Goal: Task Accomplishment & Management: Complete application form

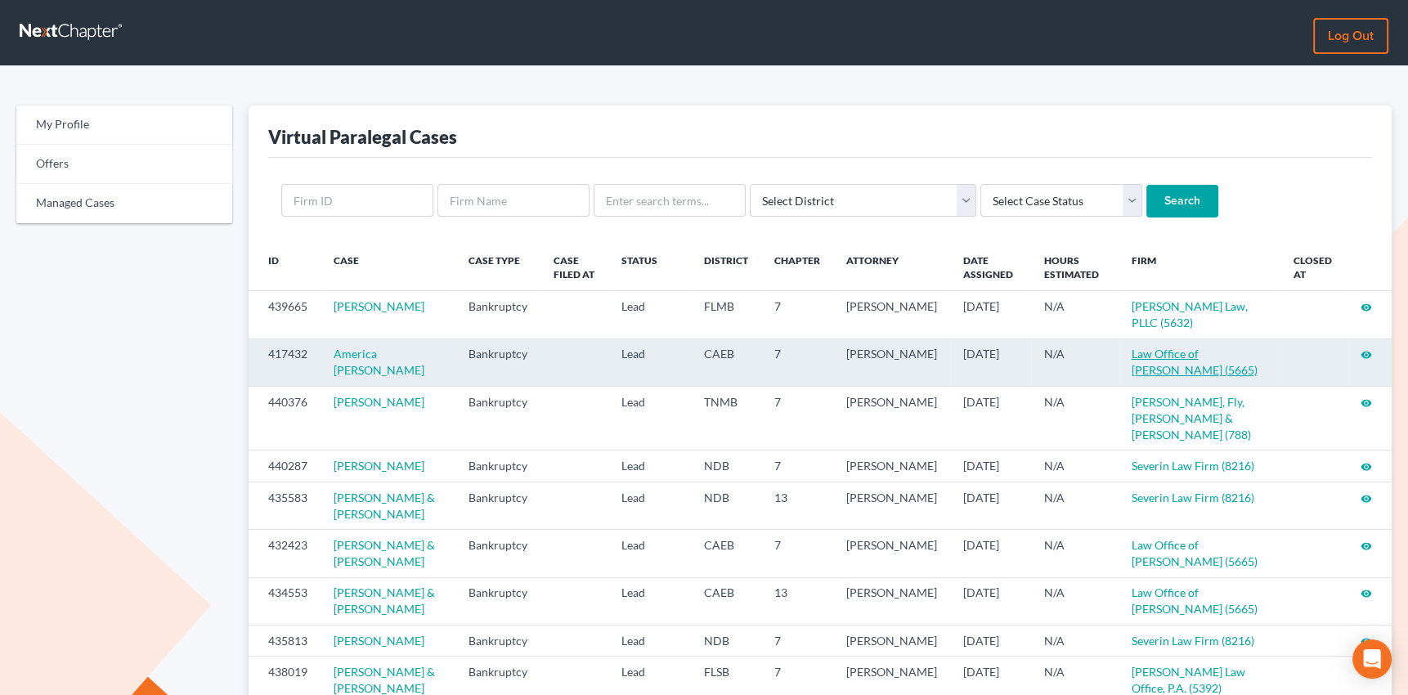
click at [1177, 367] on link "Law Office of [PERSON_NAME] (5665)" at bounding box center [1195, 362] width 126 height 30
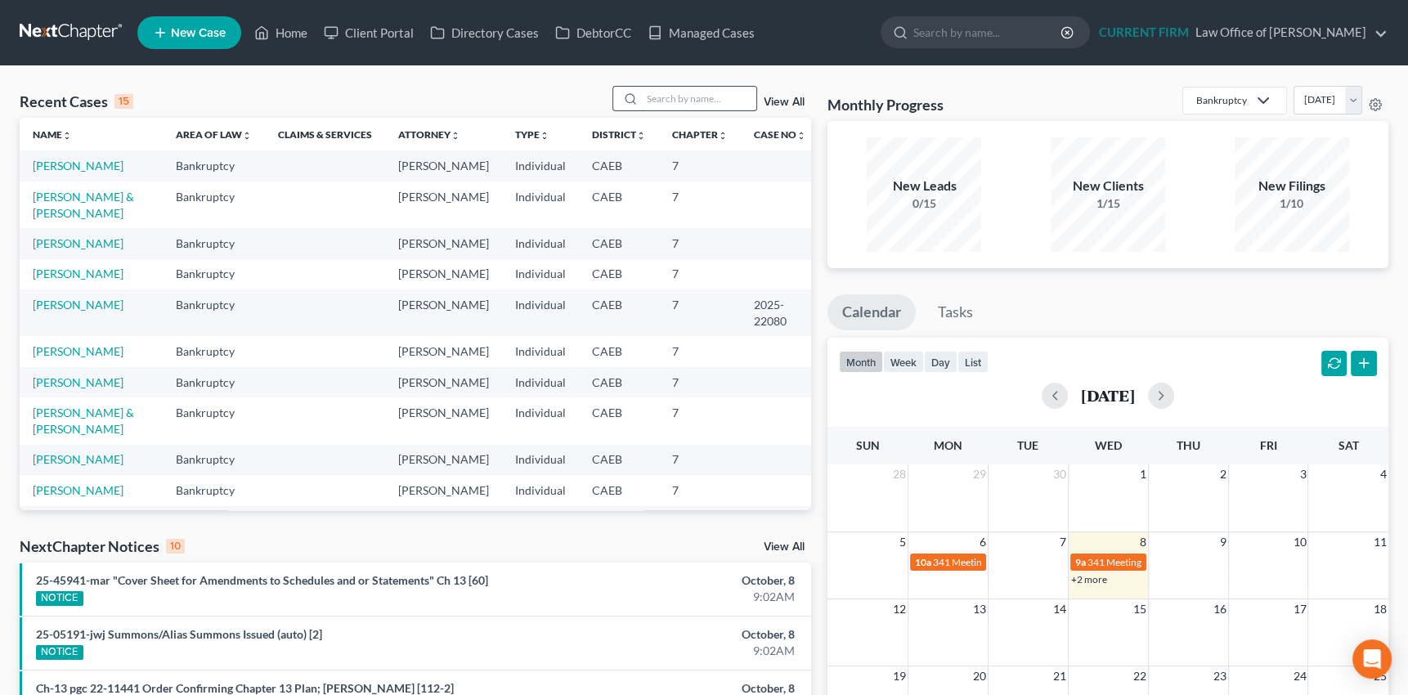
click at [656, 97] on input "search" at bounding box center [699, 99] width 114 height 24
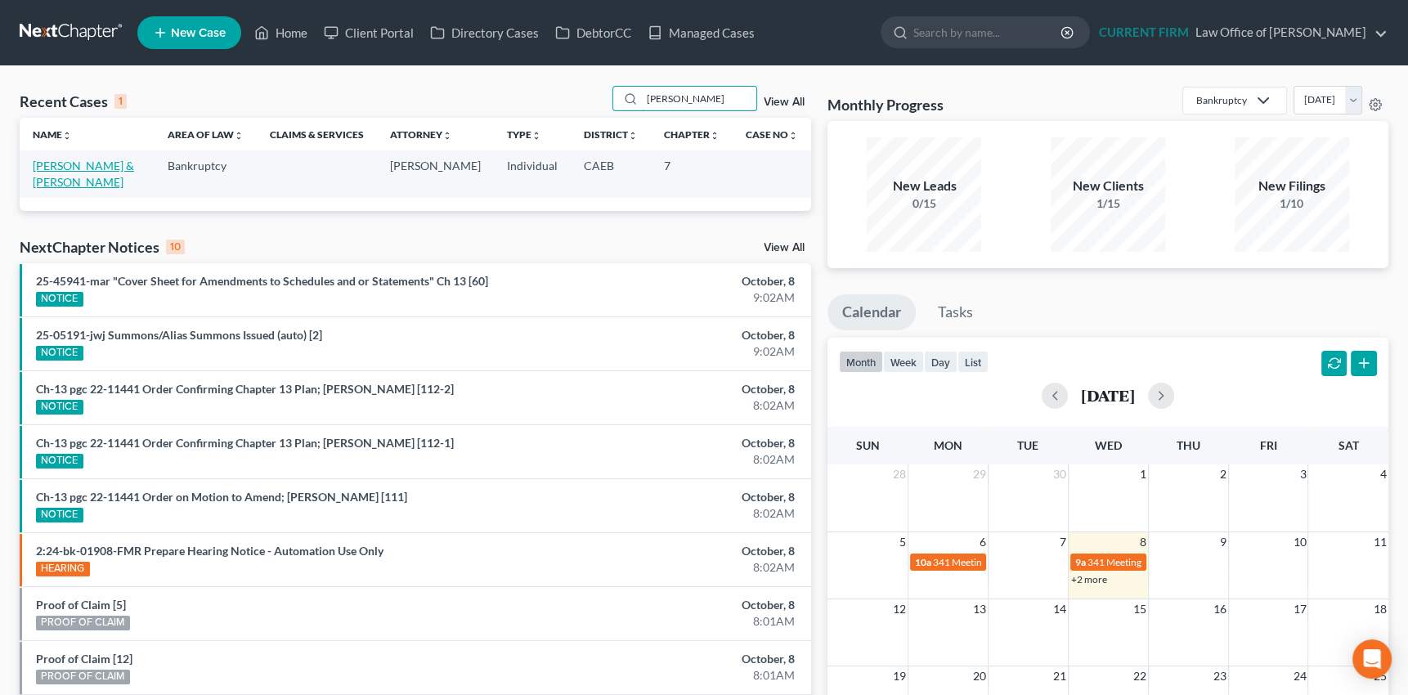
type input "rosa"
click at [100, 165] on link "Garcia, Rosa & Gutierrez, Henrry" at bounding box center [83, 174] width 101 height 30
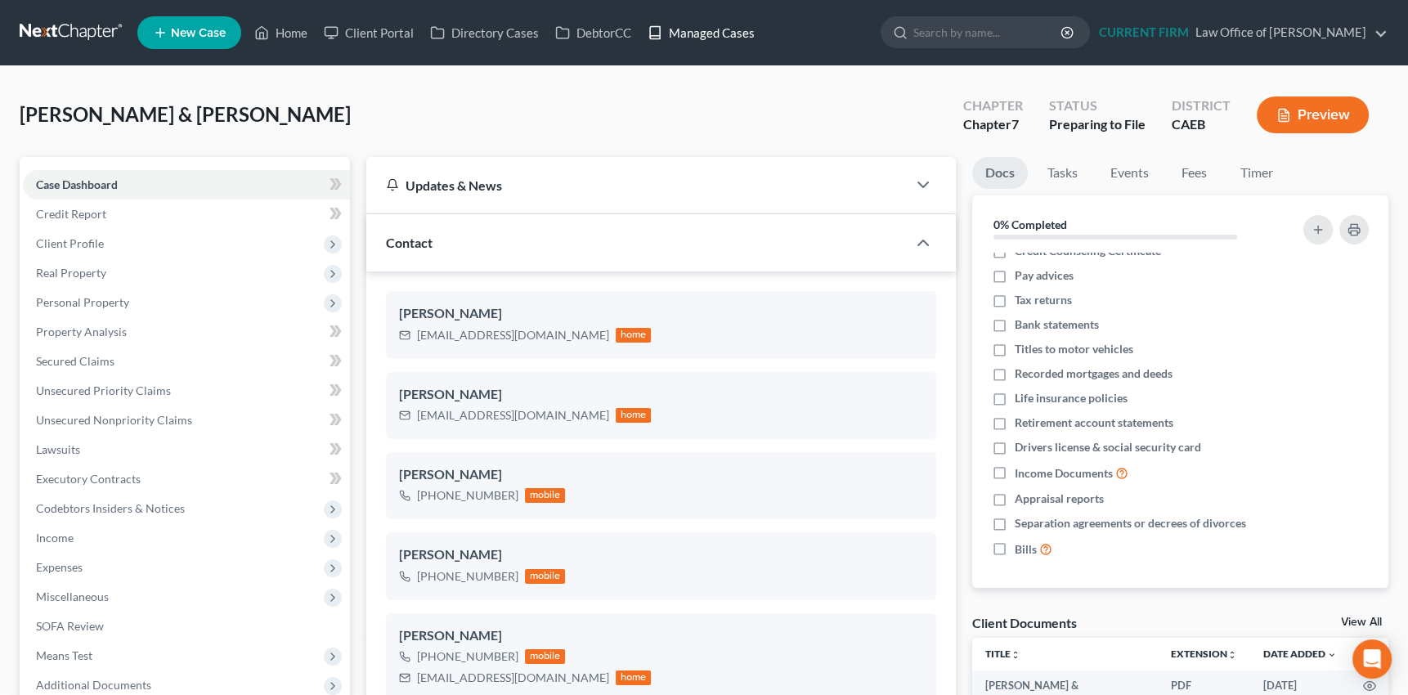
click at [706, 30] on link "Managed Cases" at bounding box center [700, 32] width 123 height 29
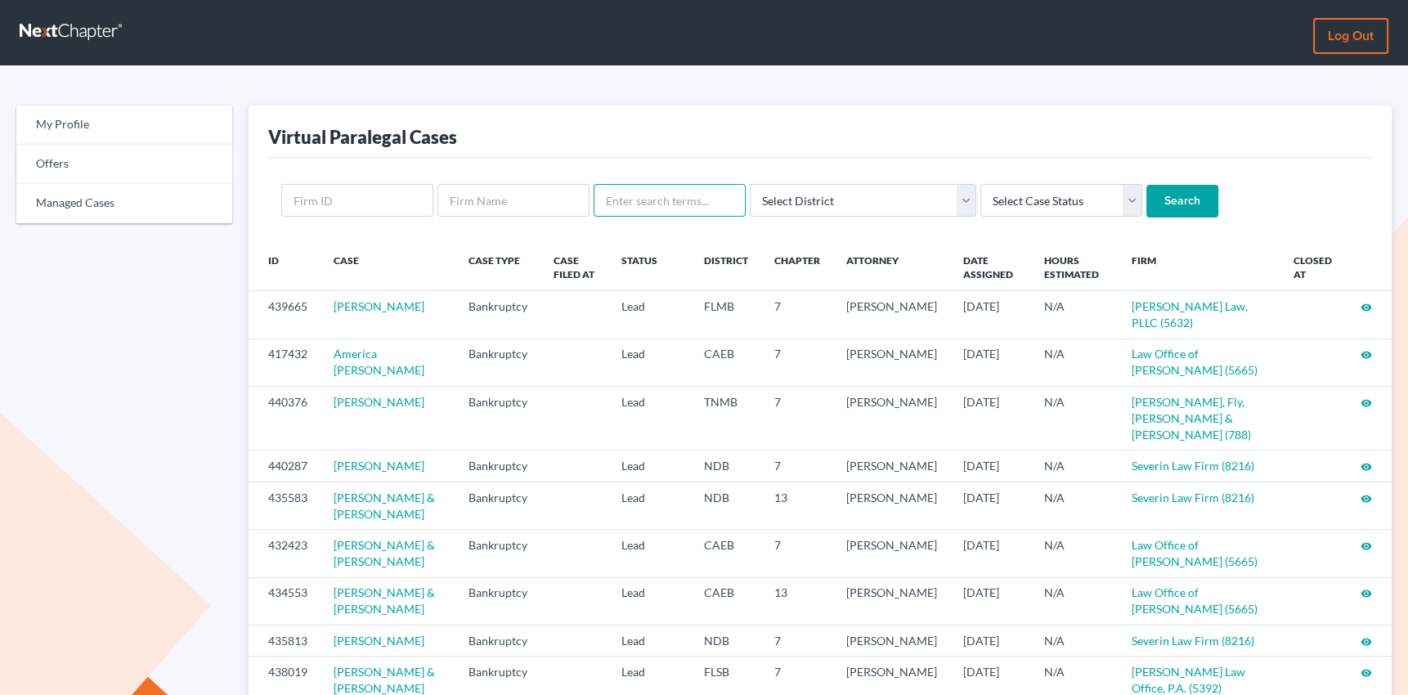
click at [626, 200] on input "text" at bounding box center [670, 200] width 152 height 33
type input "cabaccang"
click at [1146, 185] on input "Search" at bounding box center [1182, 201] width 72 height 33
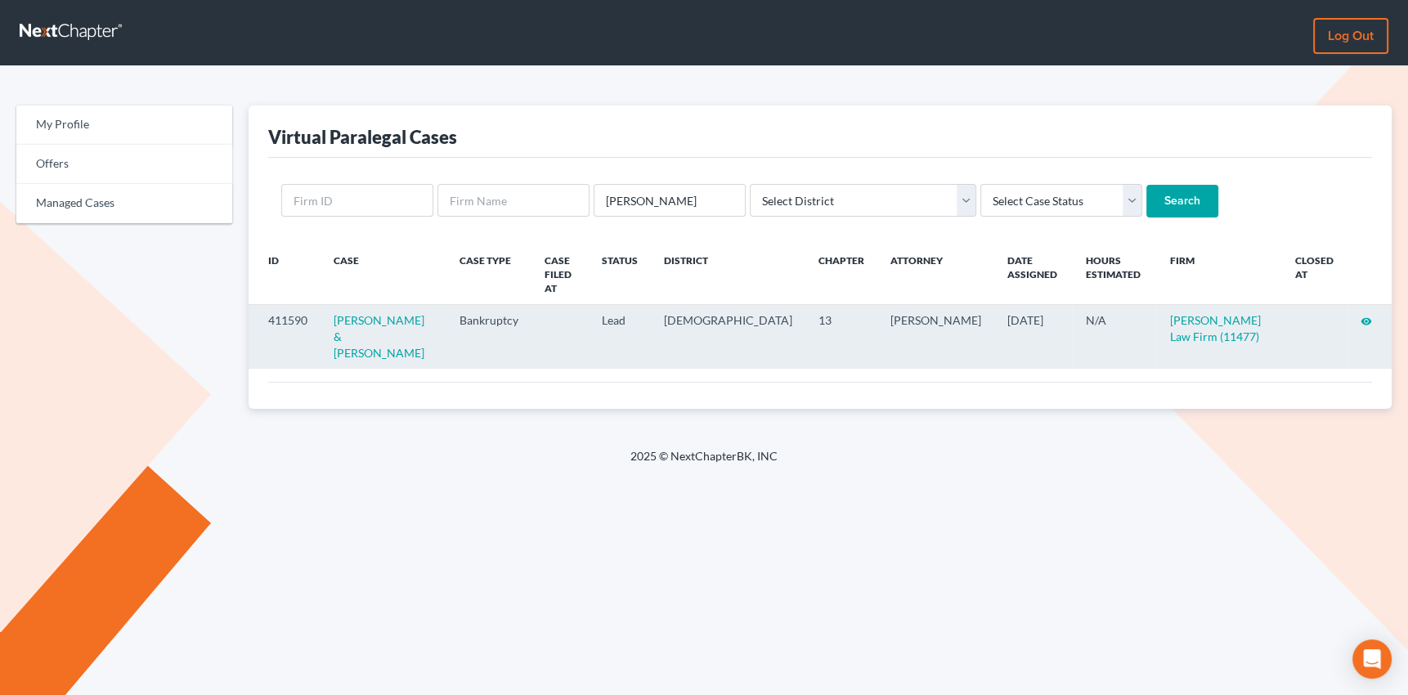
click at [1366, 316] on icon "visibility" at bounding box center [1366, 321] width 11 height 11
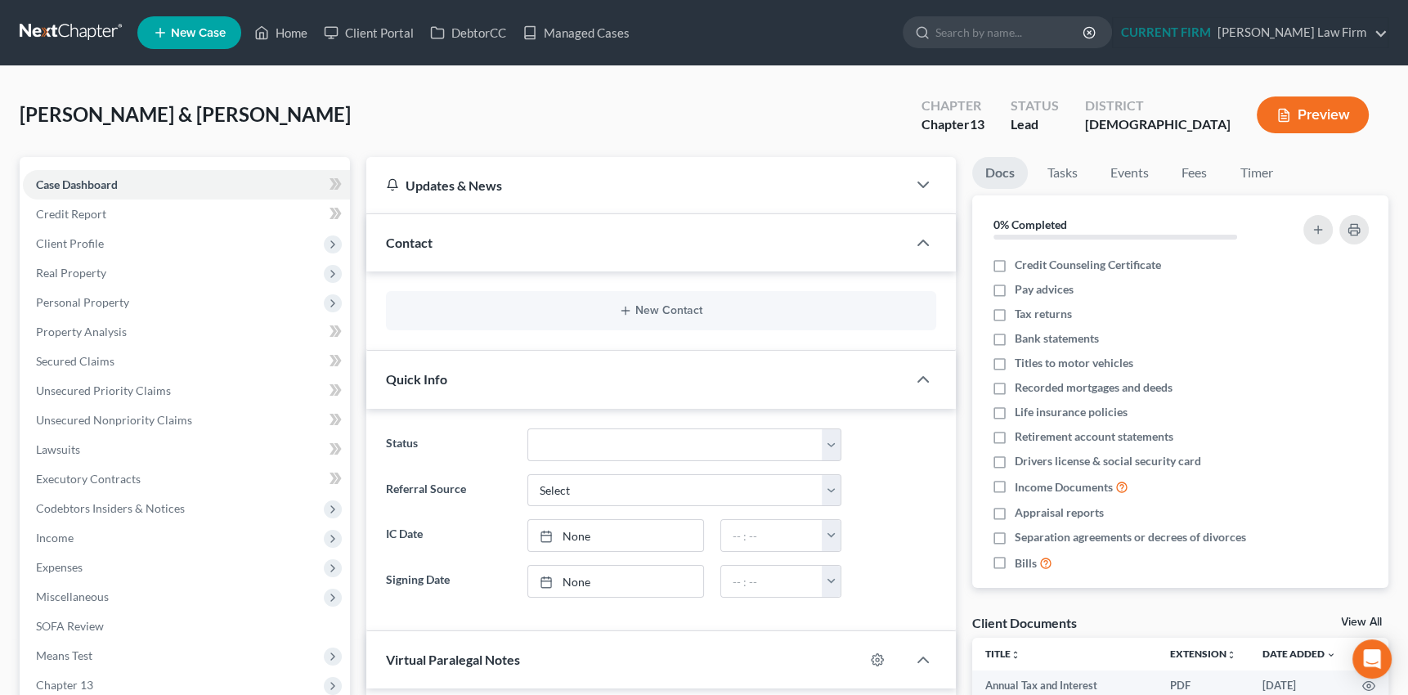
scroll to position [230, 0]
click at [72, 238] on span "Client Profile" at bounding box center [70, 243] width 68 height 14
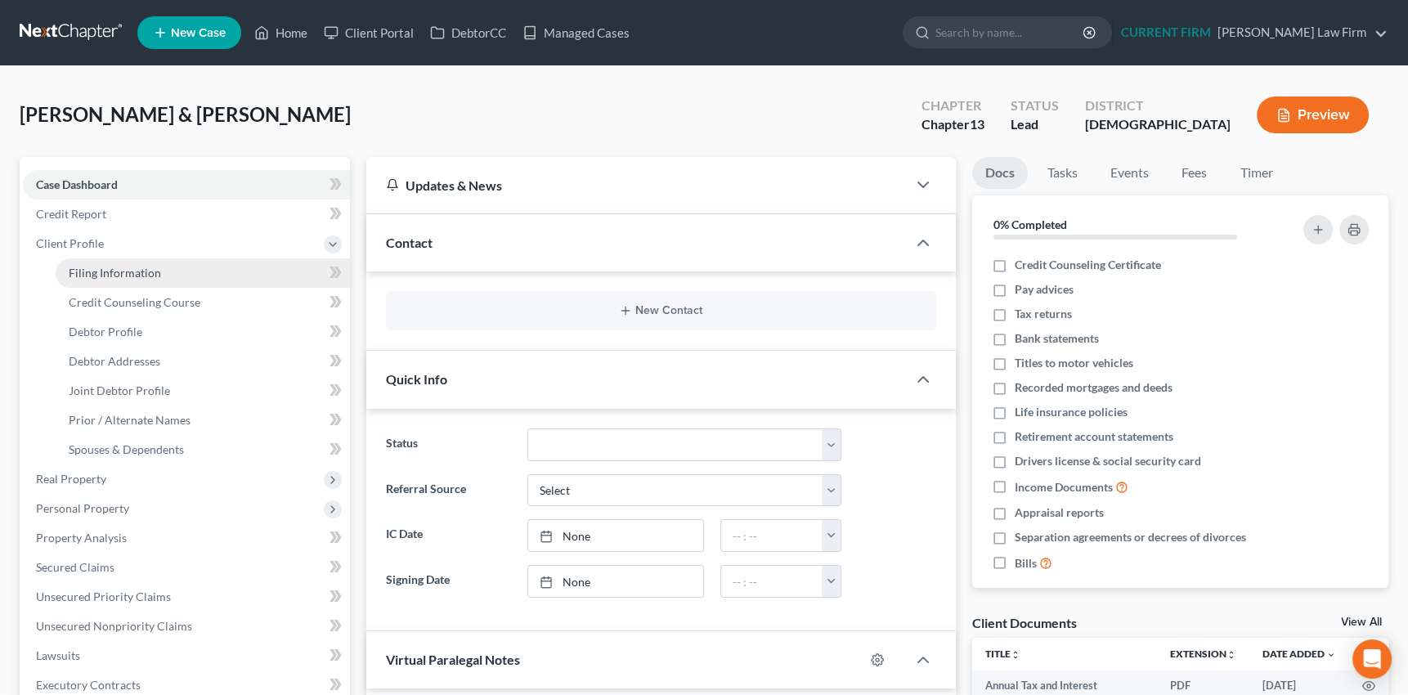
click at [102, 271] on span "Filing Information" at bounding box center [115, 273] width 92 height 14
select select "1"
select select "3"
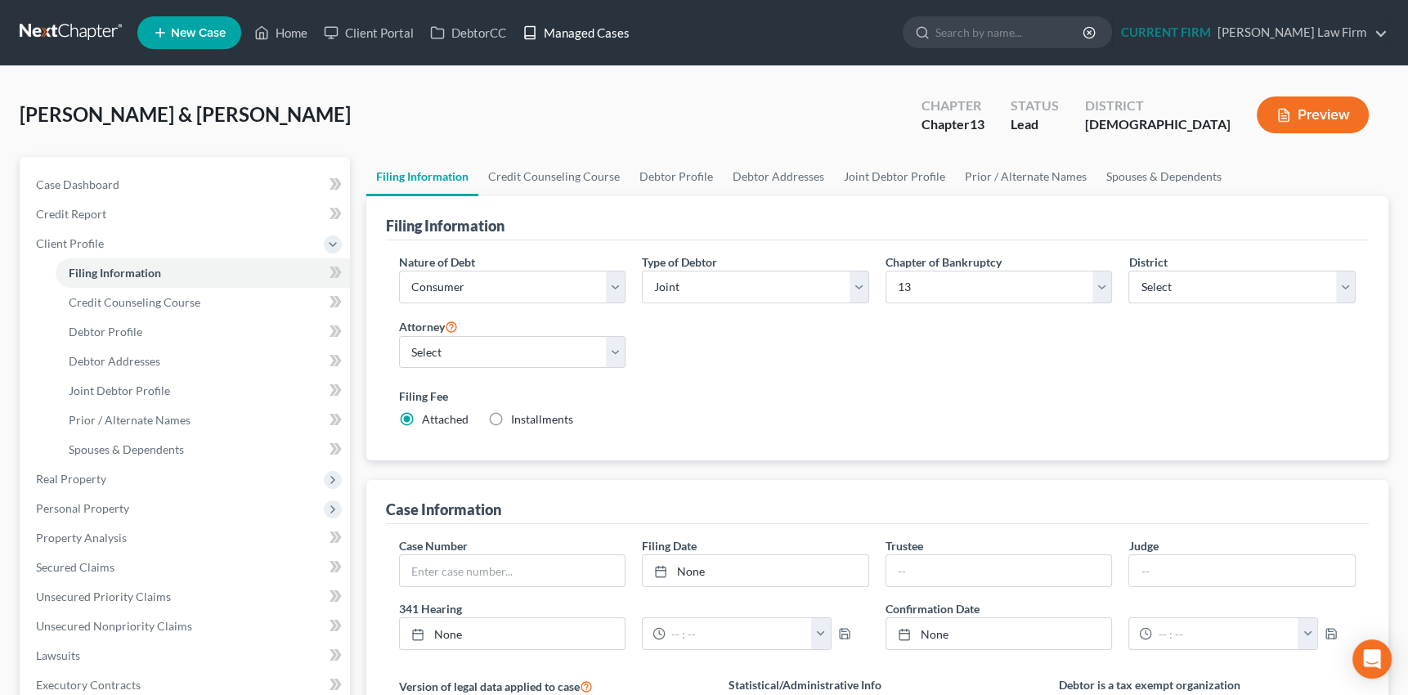
click at [581, 26] on link "Managed Cases" at bounding box center [575, 32] width 123 height 29
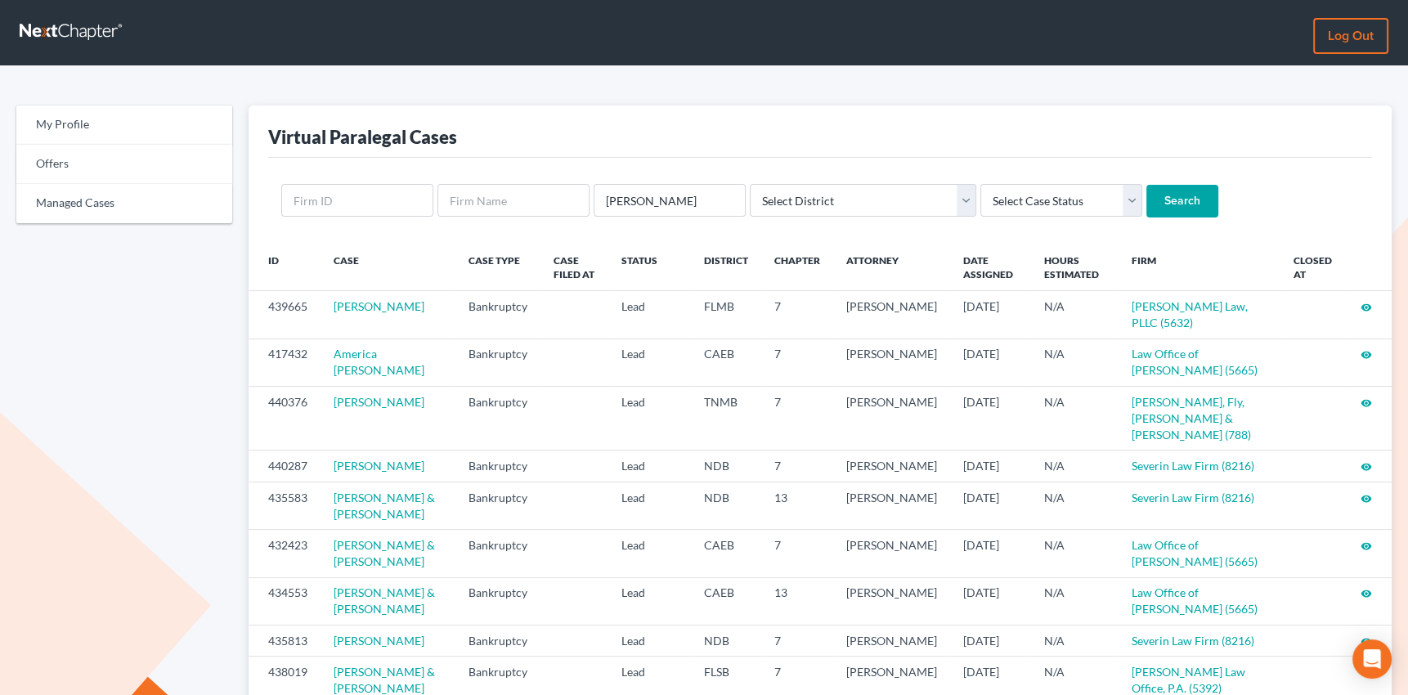
type input "ballensky"
click at [1146, 185] on input "Search" at bounding box center [1182, 201] width 72 height 33
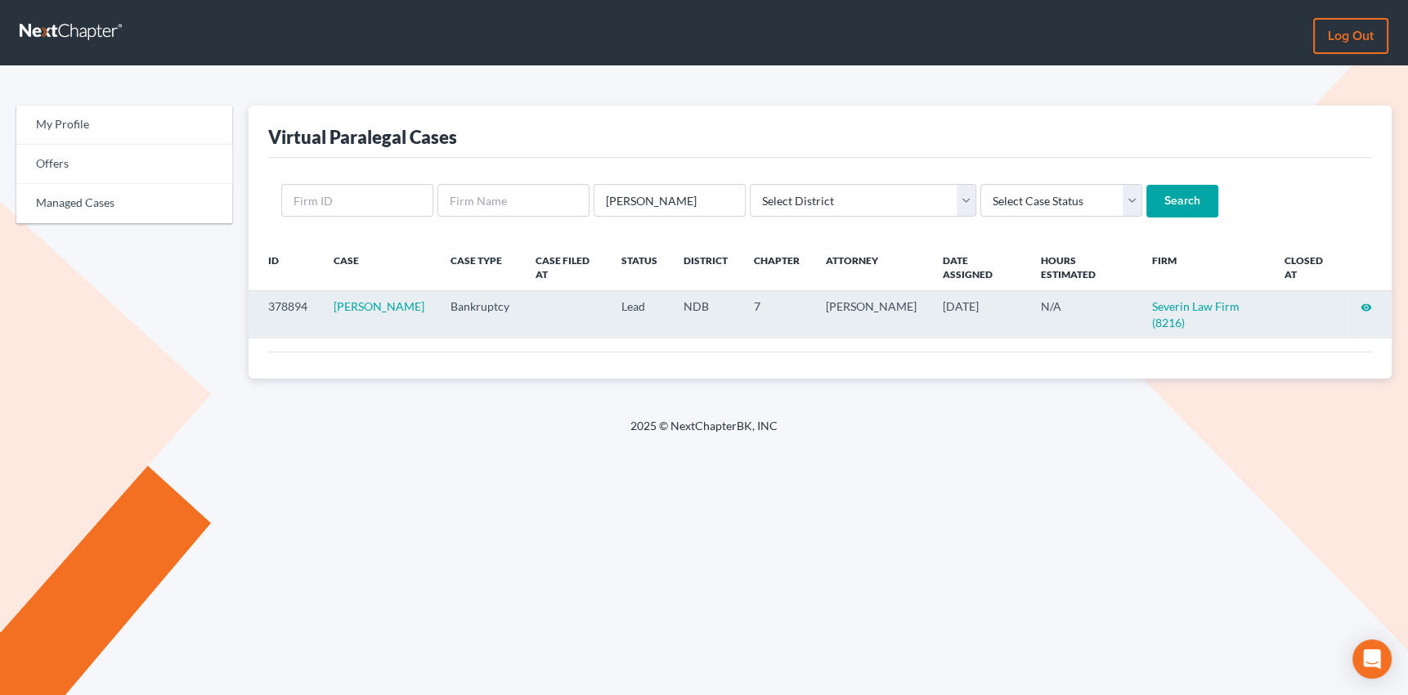
click at [1366, 308] on icon "visibility" at bounding box center [1366, 307] width 11 height 11
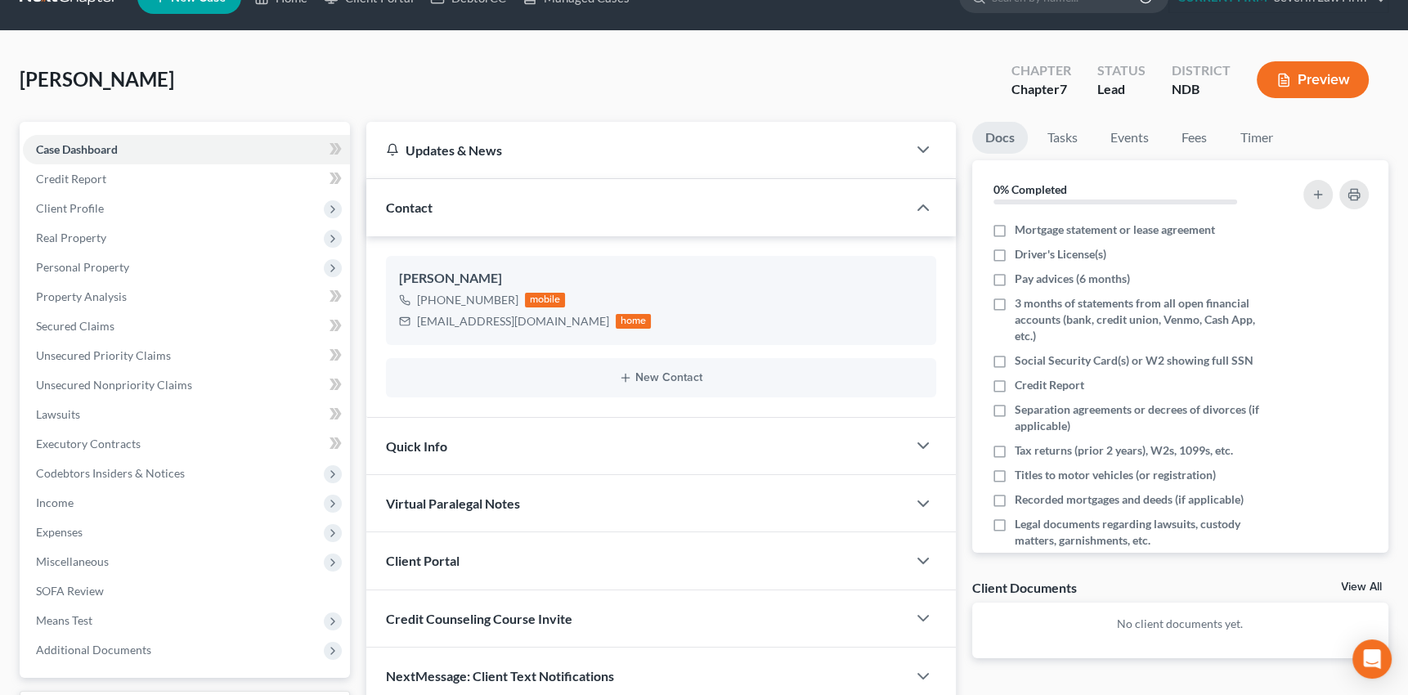
scroll to position [16, 0]
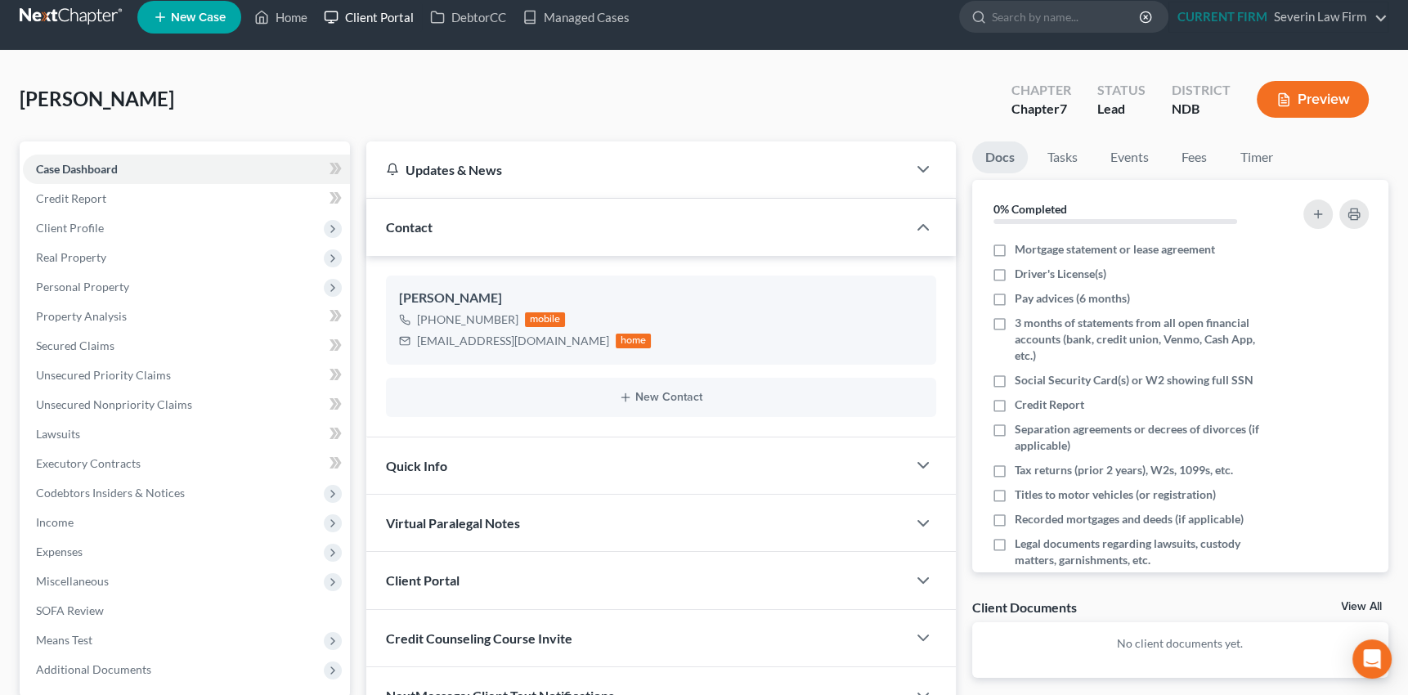
click at [388, 14] on link "Client Portal" at bounding box center [369, 16] width 106 height 29
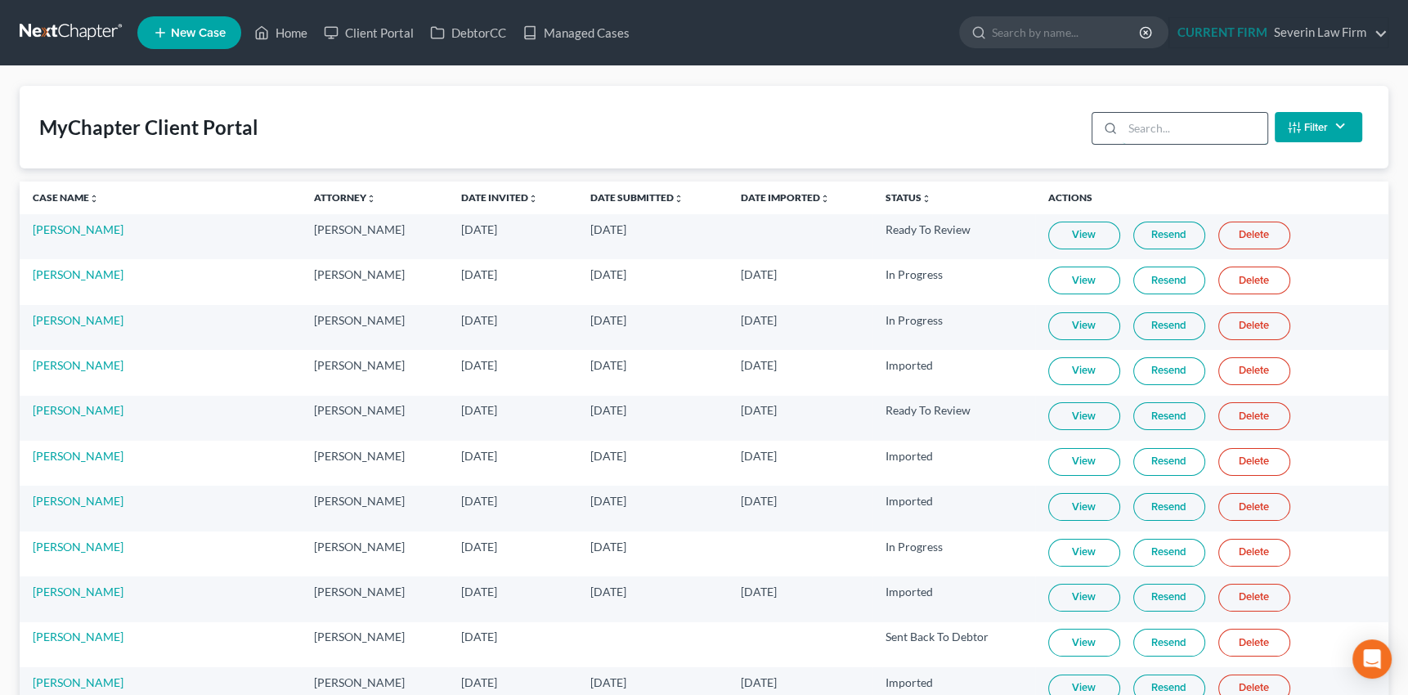
click at [1144, 126] on input "search" at bounding box center [1195, 128] width 145 height 31
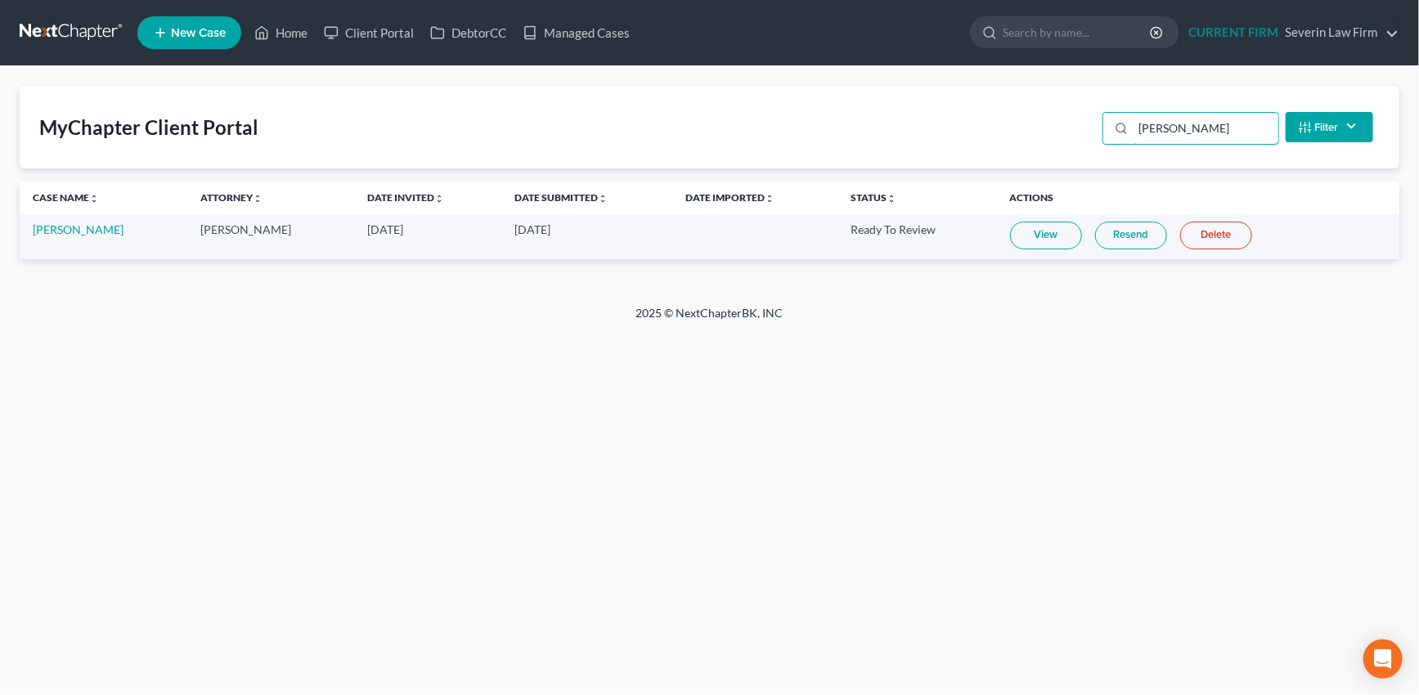
type input "ballensky"
click at [1048, 233] on link "View" at bounding box center [1046, 236] width 72 height 28
click at [294, 29] on link "Home" at bounding box center [281, 32] width 70 height 29
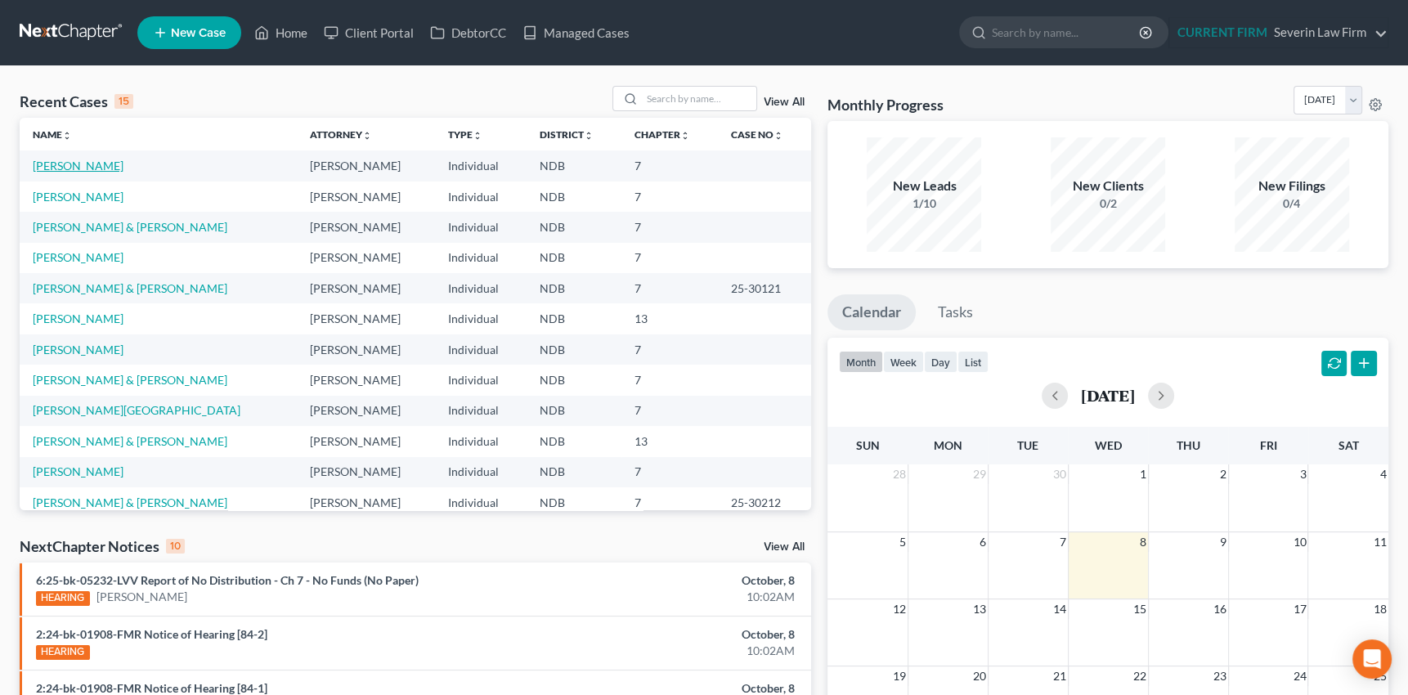
click at [89, 159] on link "Ballensky, Natalie" at bounding box center [78, 166] width 91 height 14
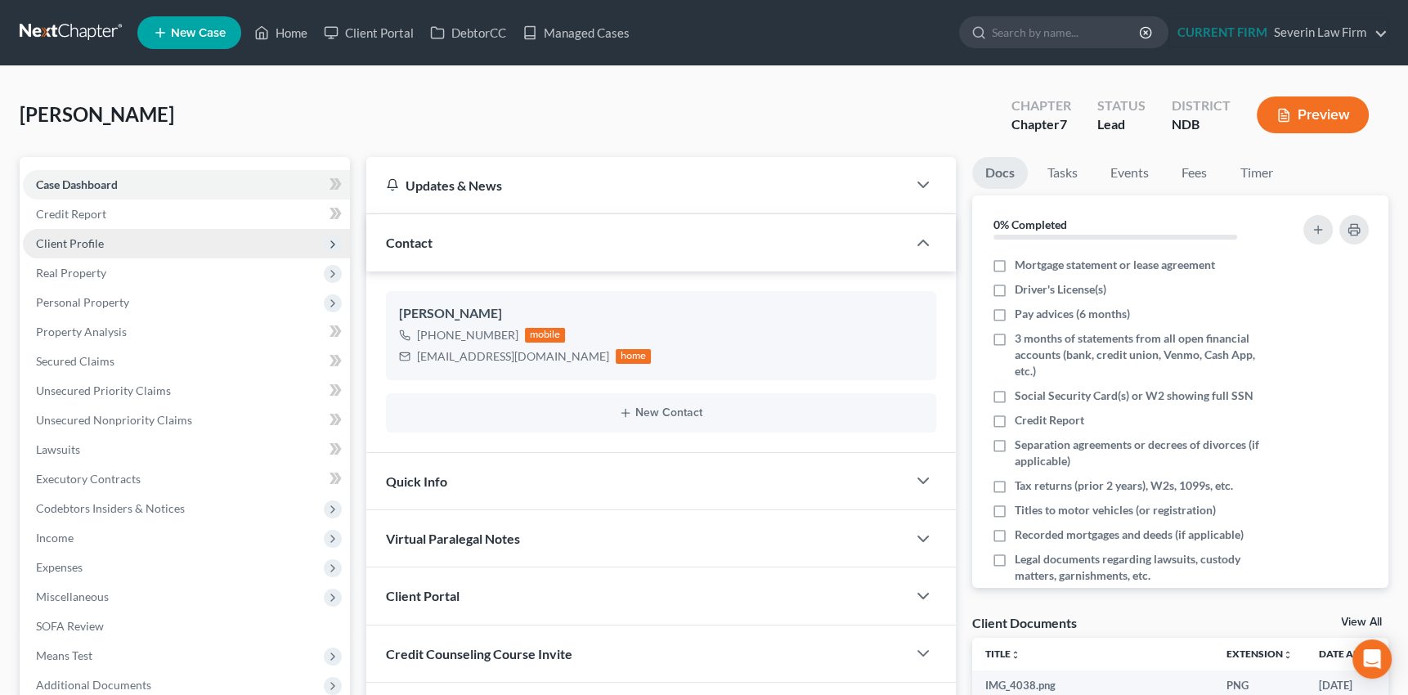
click at [83, 240] on span "Client Profile" at bounding box center [70, 243] width 68 height 14
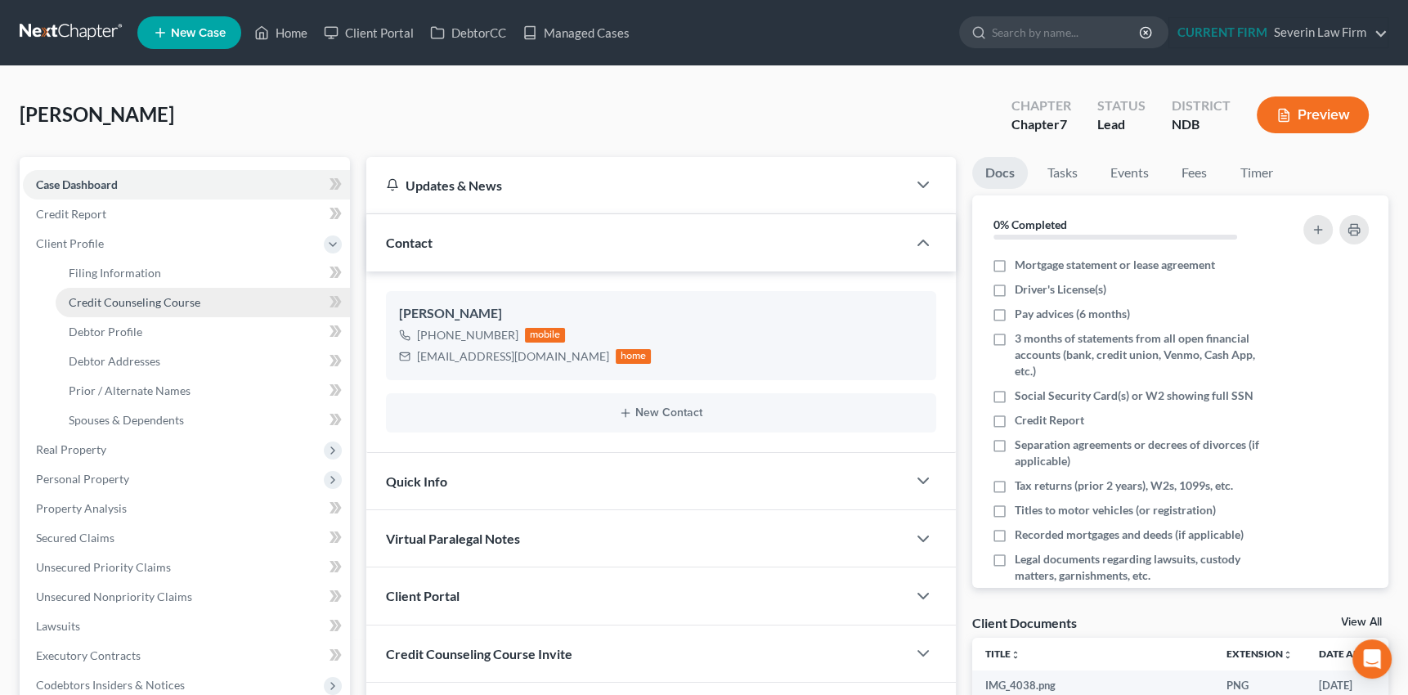
click at [96, 301] on span "Credit Counseling Course" at bounding box center [135, 302] width 132 height 14
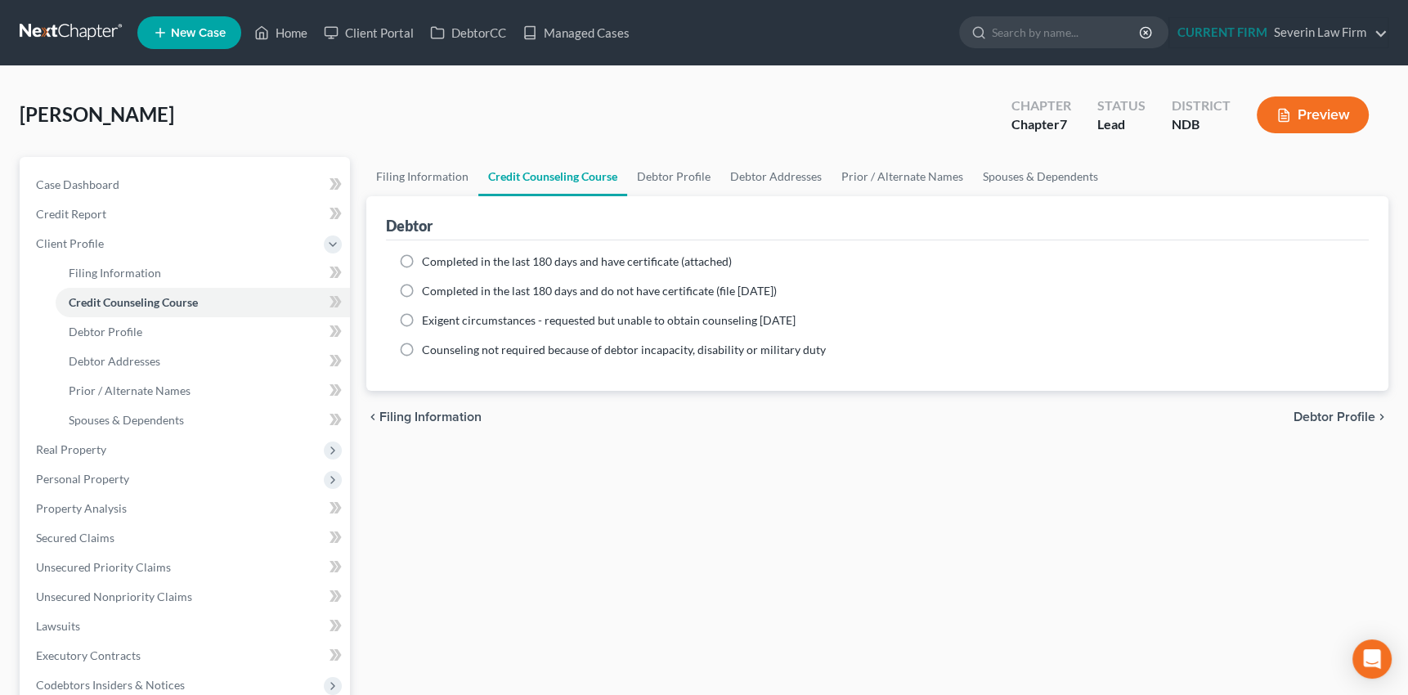
click at [422, 263] on label "Completed in the last 180 days and have certificate (attached)" at bounding box center [577, 261] width 310 height 16
click at [428, 263] on input "Completed in the last 180 days and have certificate (attached)" at bounding box center [433, 258] width 11 height 11
radio input "true"
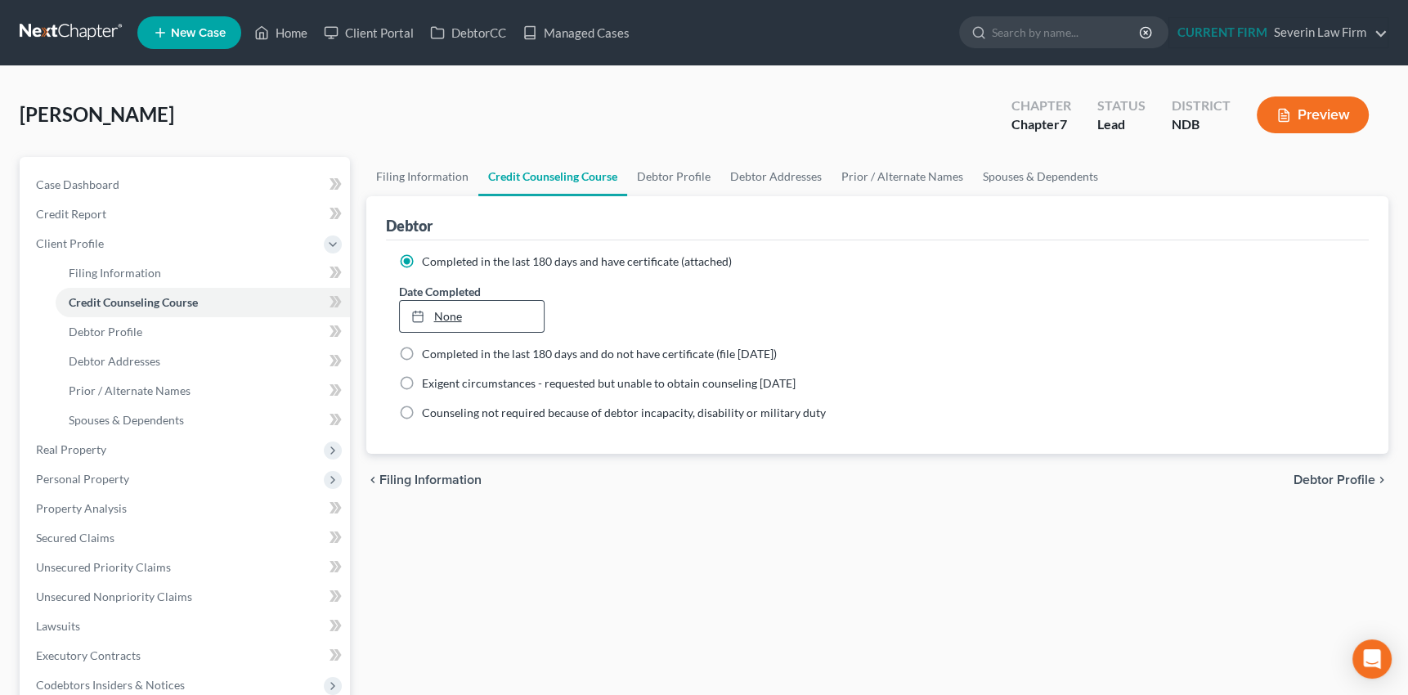
click at [436, 316] on link "None" at bounding box center [472, 316] width 144 height 31
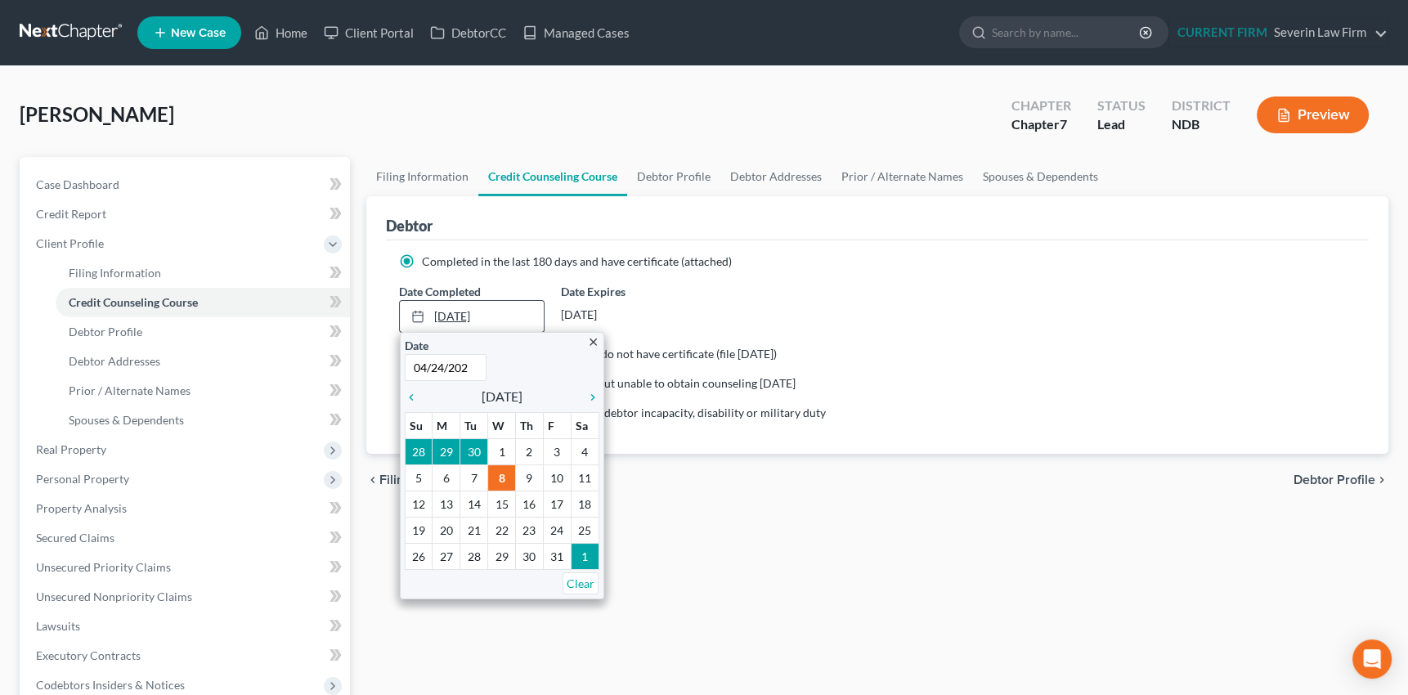
type input "04/24/2025"
click at [798, 522] on div "Filing Information Credit Counseling Course Debtor Profile Debtor Addresses Pri…" at bounding box center [877, 570] width 1039 height 827
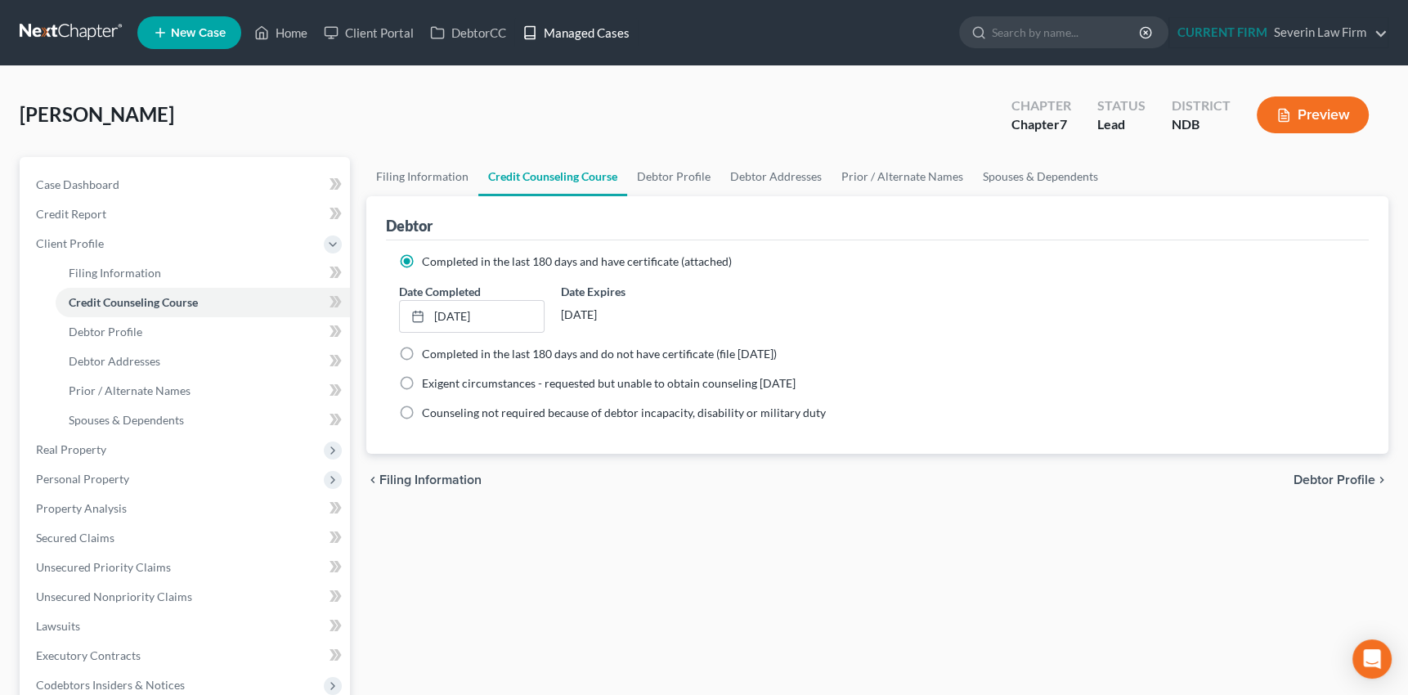
click at [572, 28] on link "Managed Cases" at bounding box center [575, 32] width 123 height 29
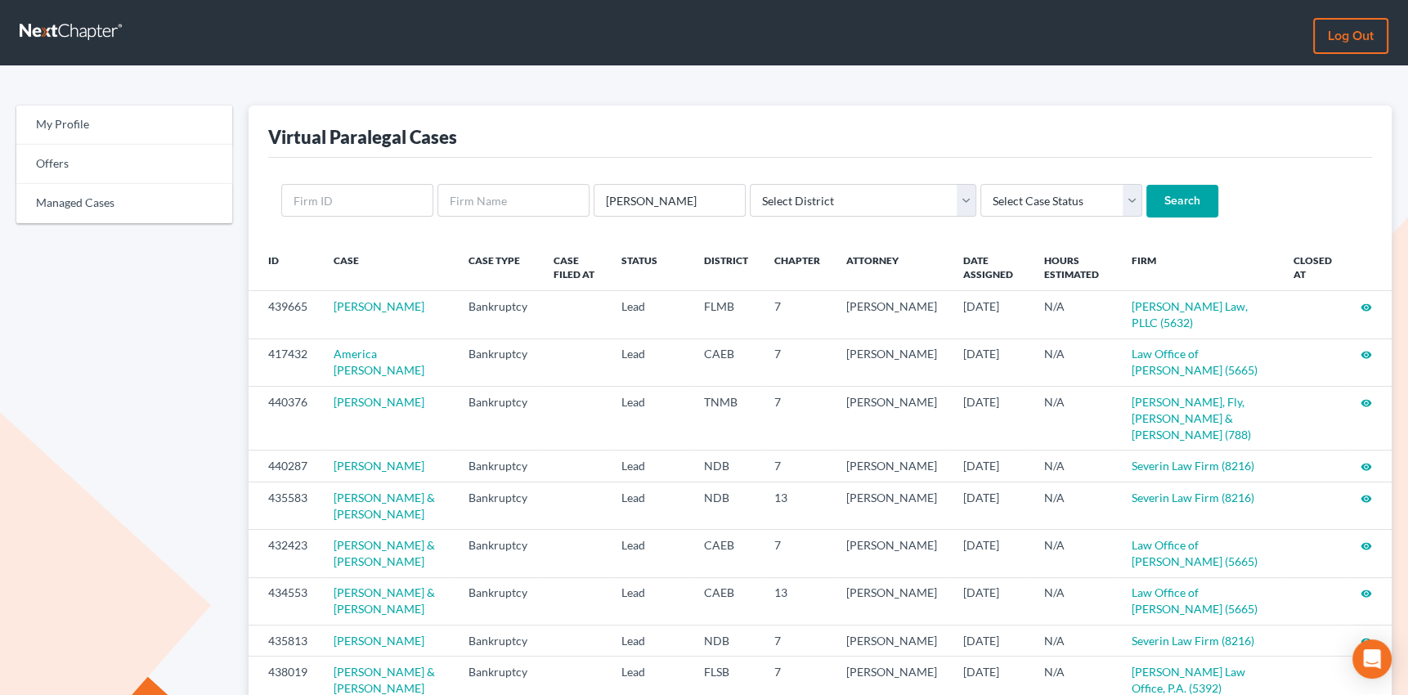
type input "[PERSON_NAME]"
click at [1146, 185] on input "Search" at bounding box center [1182, 201] width 72 height 33
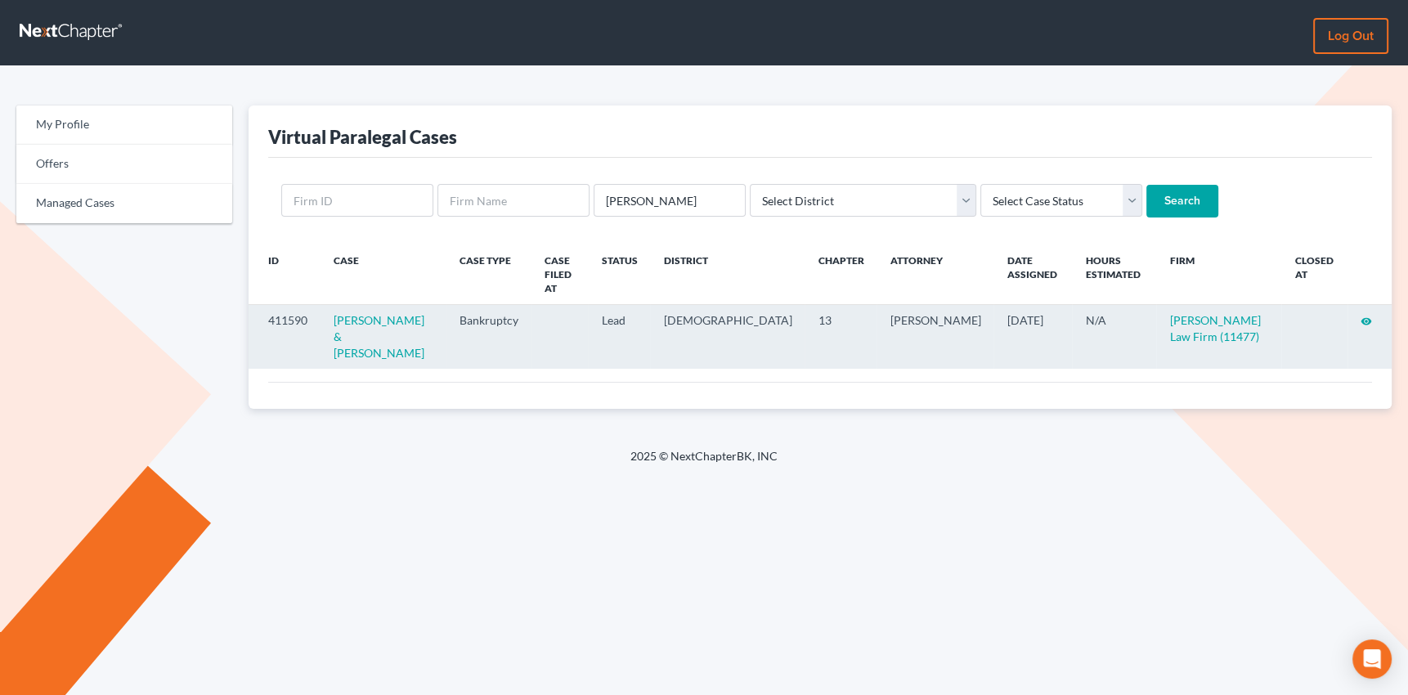
click at [1367, 316] on icon "visibility" at bounding box center [1366, 321] width 11 height 11
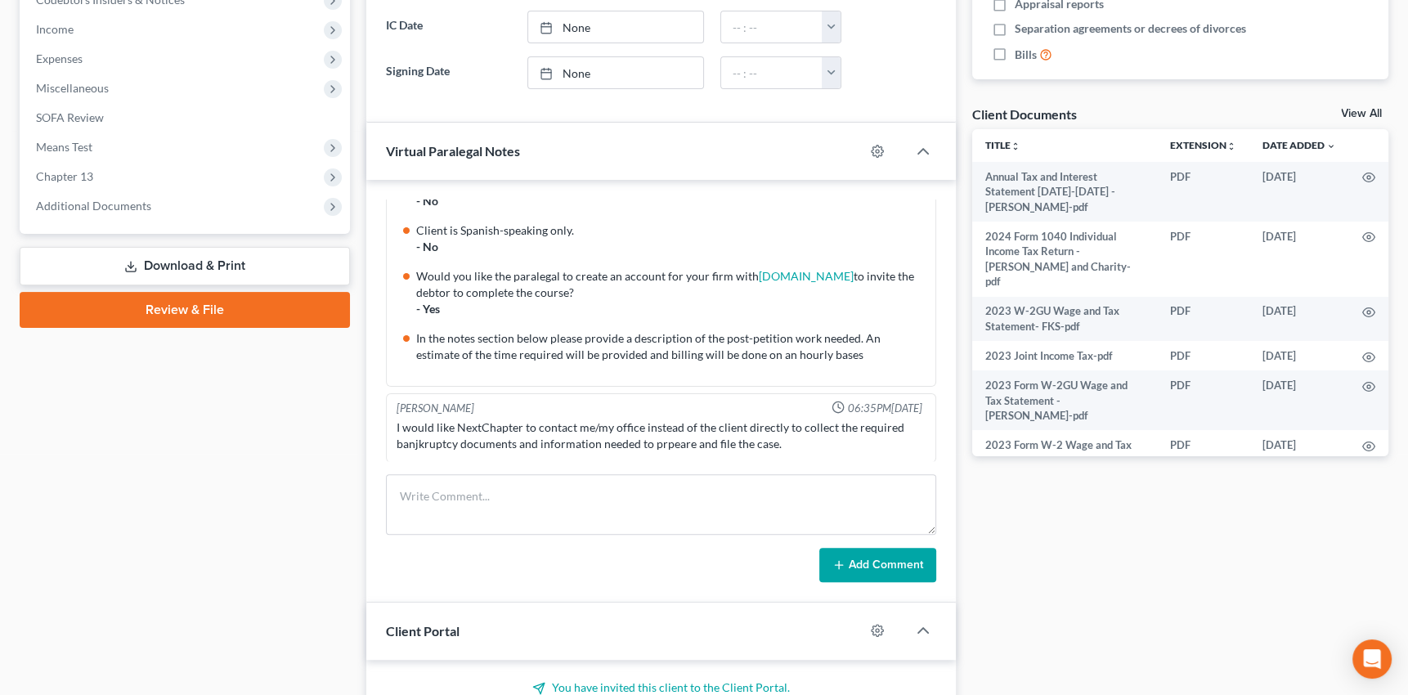
scroll to position [594, 0]
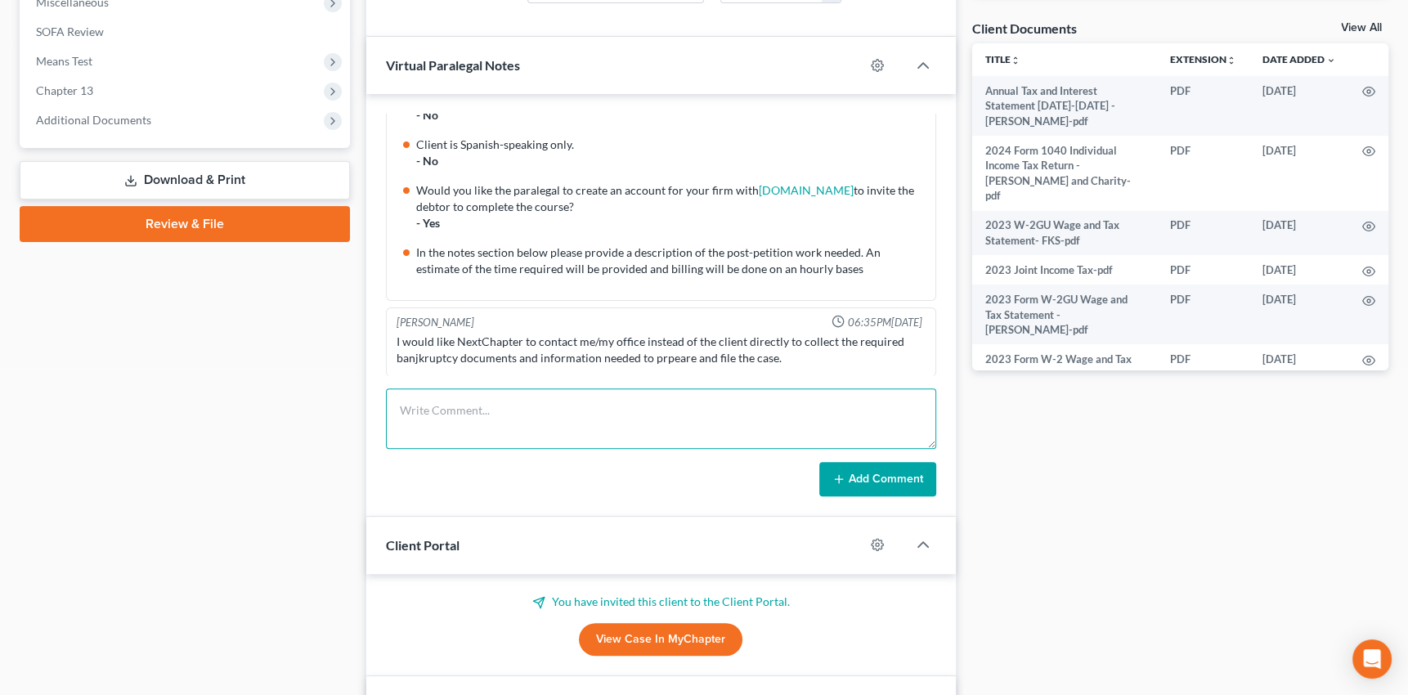
click at [408, 410] on textarea at bounding box center [661, 418] width 550 height 61
paste textarea "An execution sale of their home by an unsecured judgment creditor is scheduled …"
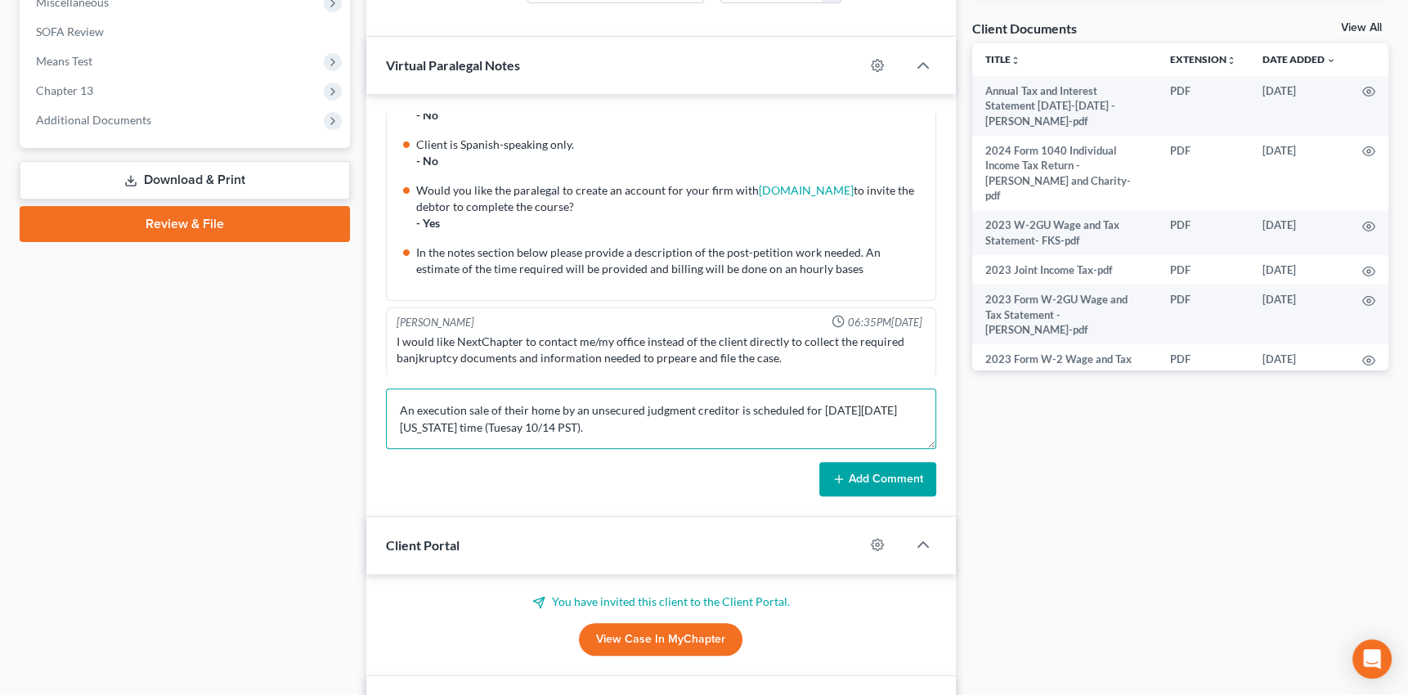
drag, startPoint x: 397, startPoint y: 410, endPoint x: 600, endPoint y: 436, distance: 204.4
click at [600, 436] on textarea "An execution sale of their home by an unsecured judgment creditor is scheduled …" at bounding box center [661, 418] width 550 height 61
drag, startPoint x: 532, startPoint y: 420, endPoint x: 622, endPoint y: 433, distance: 90.8
click at [622, 433] on textarea "An execution sale of their home by an unsecured judgment creditor is scheduled …" at bounding box center [661, 418] width 550 height 61
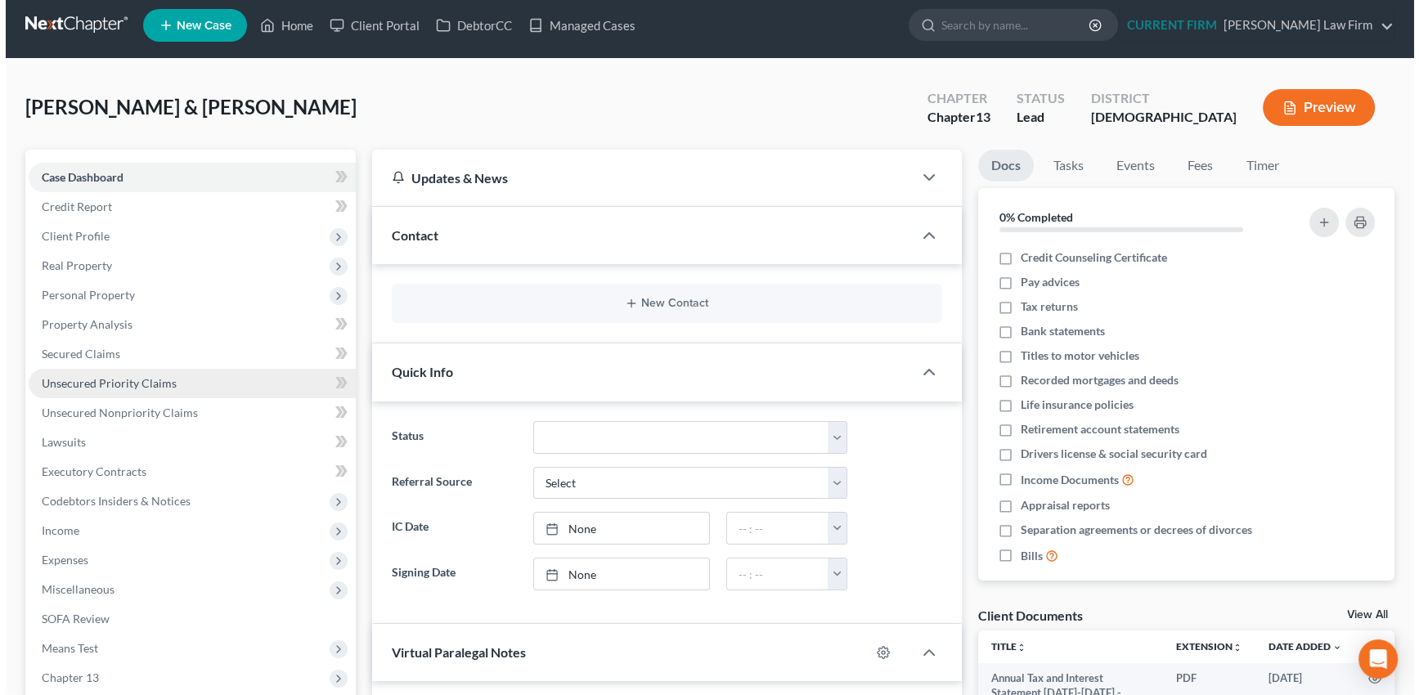
scroll to position [0, 0]
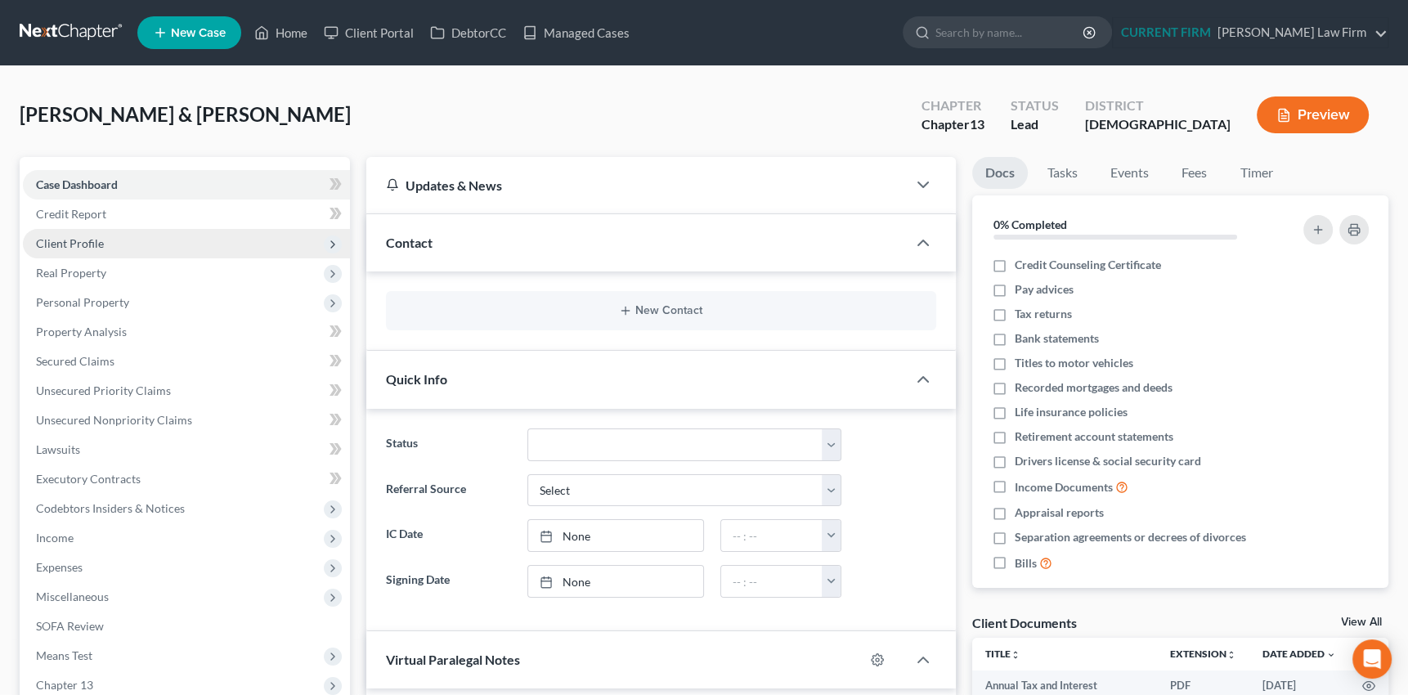
type textarea "An execution sale of their home by an unsecured judgment creditor is scheduled …"
click at [83, 244] on span "Client Profile" at bounding box center [70, 243] width 68 height 14
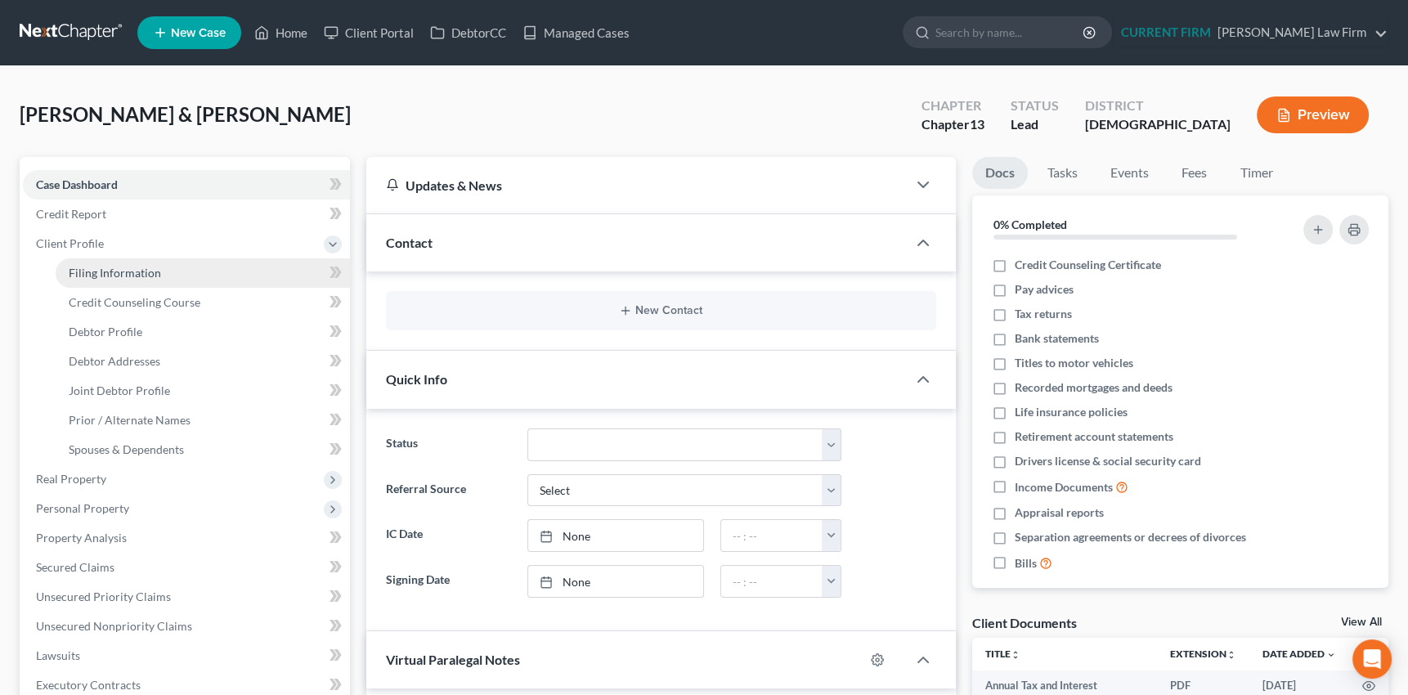
click at [89, 271] on span "Filing Information" at bounding box center [115, 273] width 92 height 14
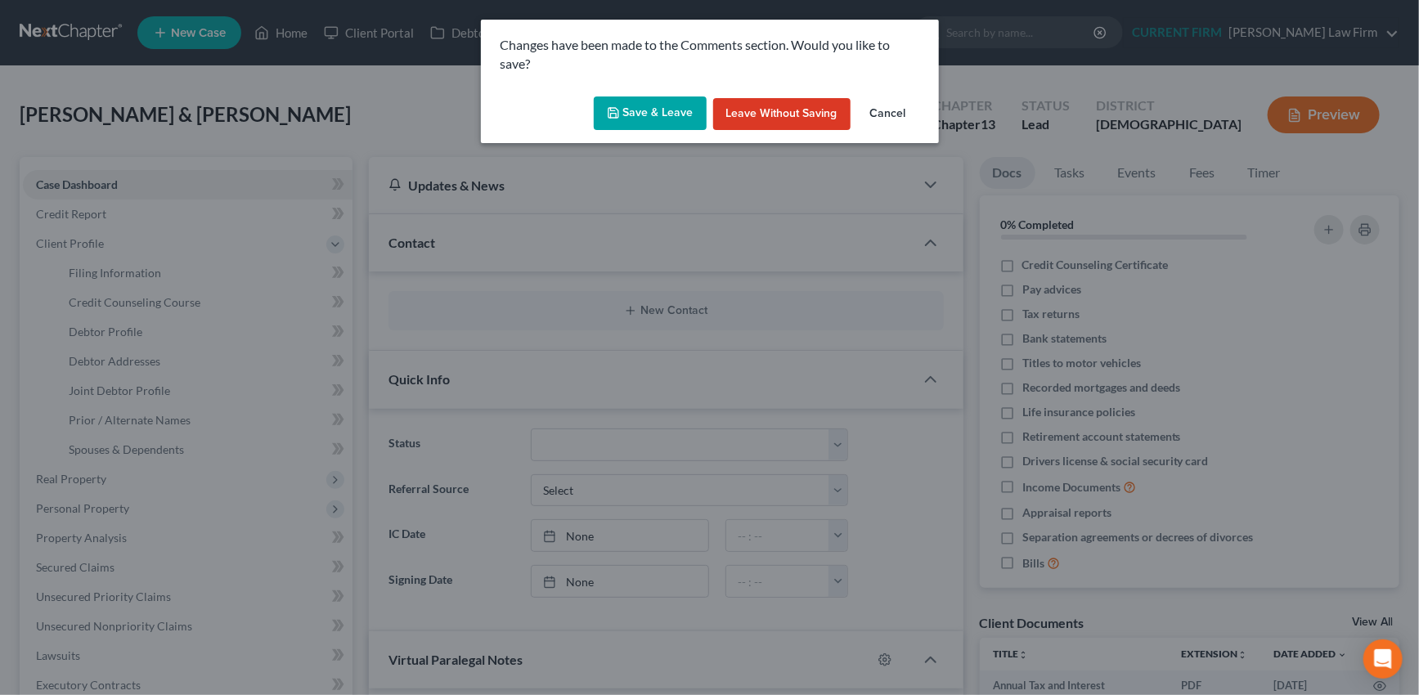
click at [655, 119] on button "Save & Leave" at bounding box center [650, 113] width 113 height 34
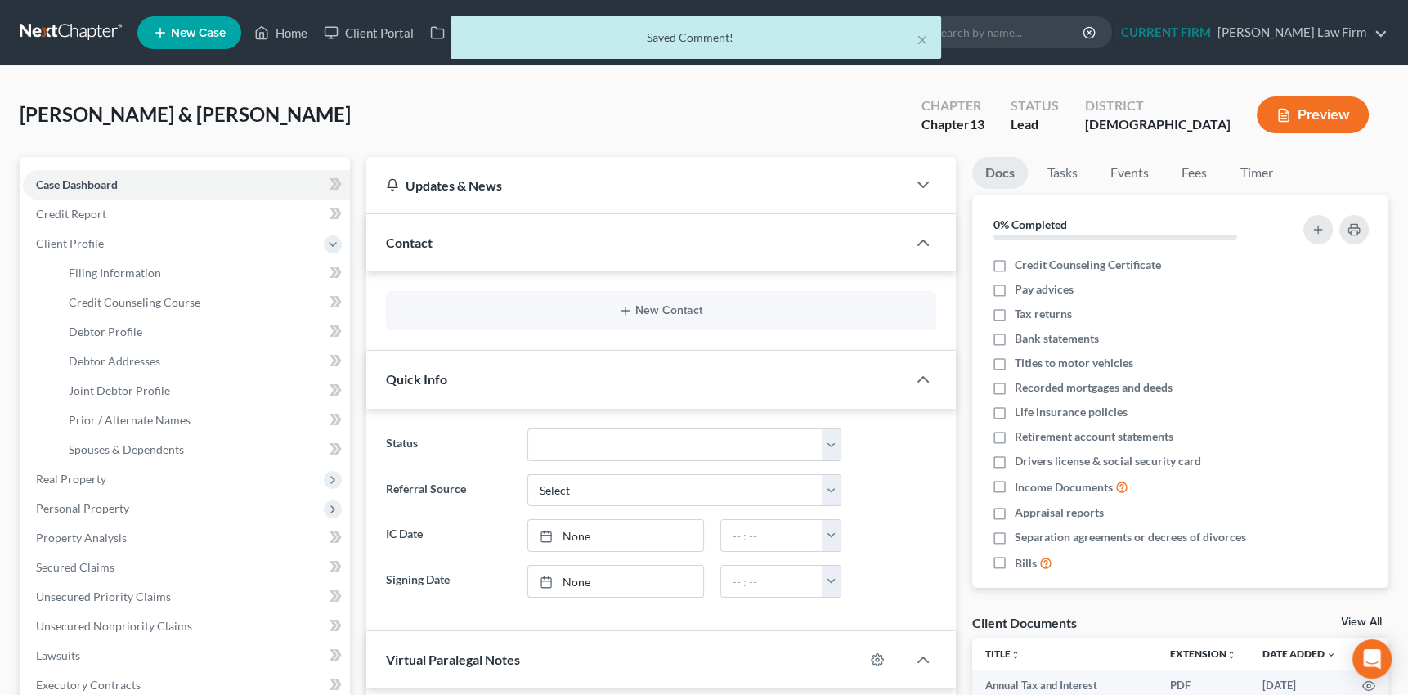
select select "1"
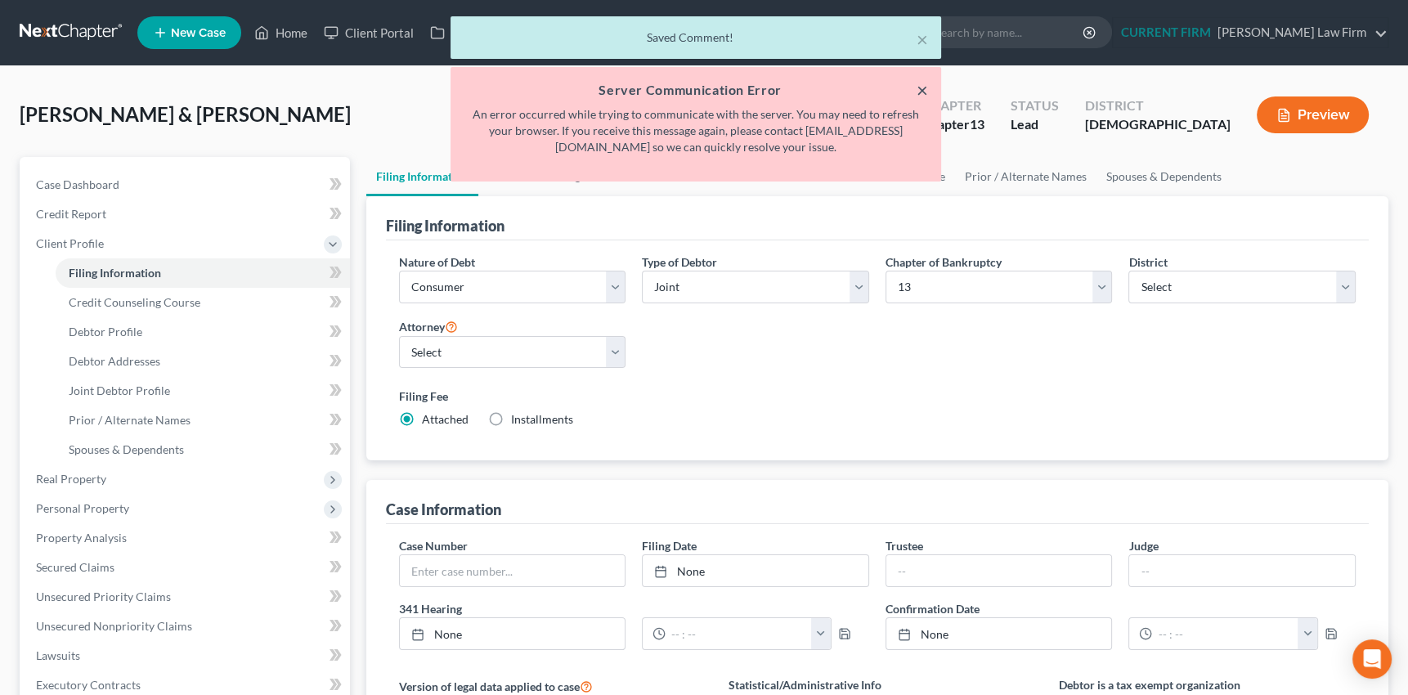
click at [919, 89] on button "×" at bounding box center [922, 90] width 11 height 20
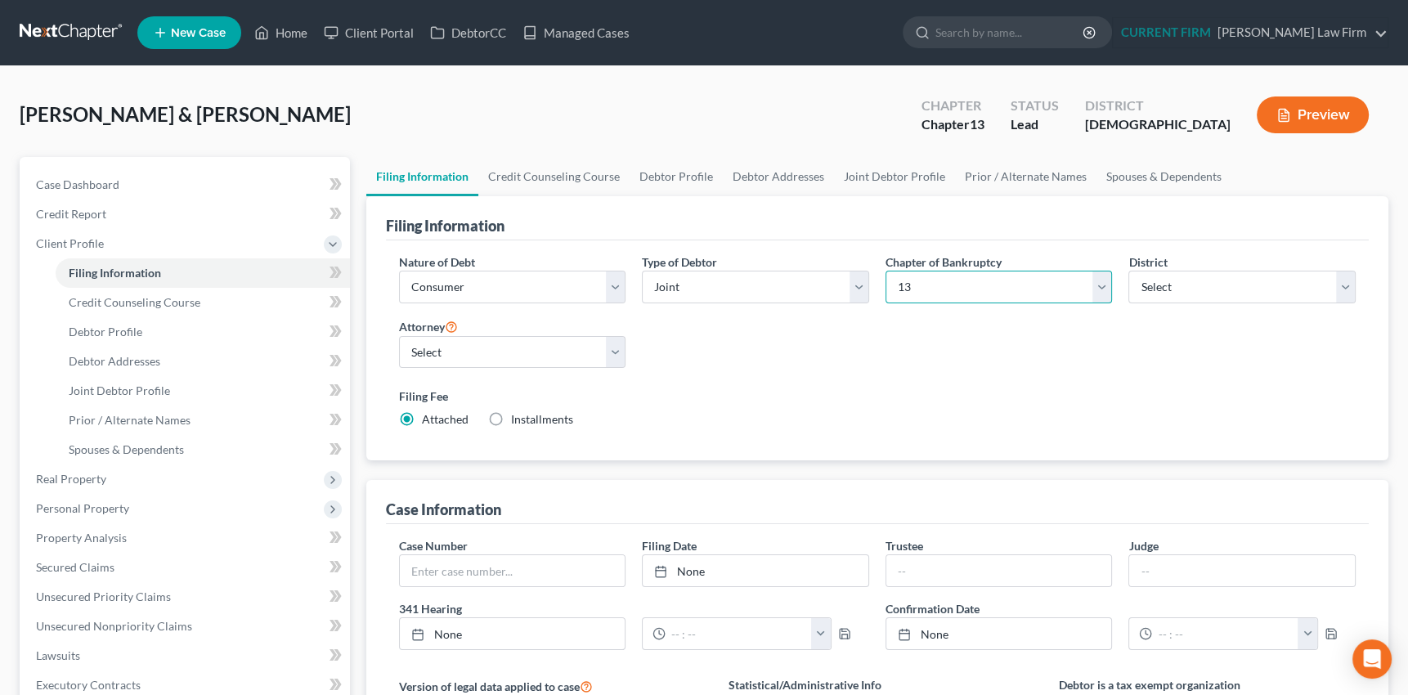
click at [1100, 281] on select "Select 7 11 12 13" at bounding box center [999, 287] width 227 height 33
select select "0"
click at [886, 271] on select "Select 7 11 12 13" at bounding box center [999, 287] width 227 height 33
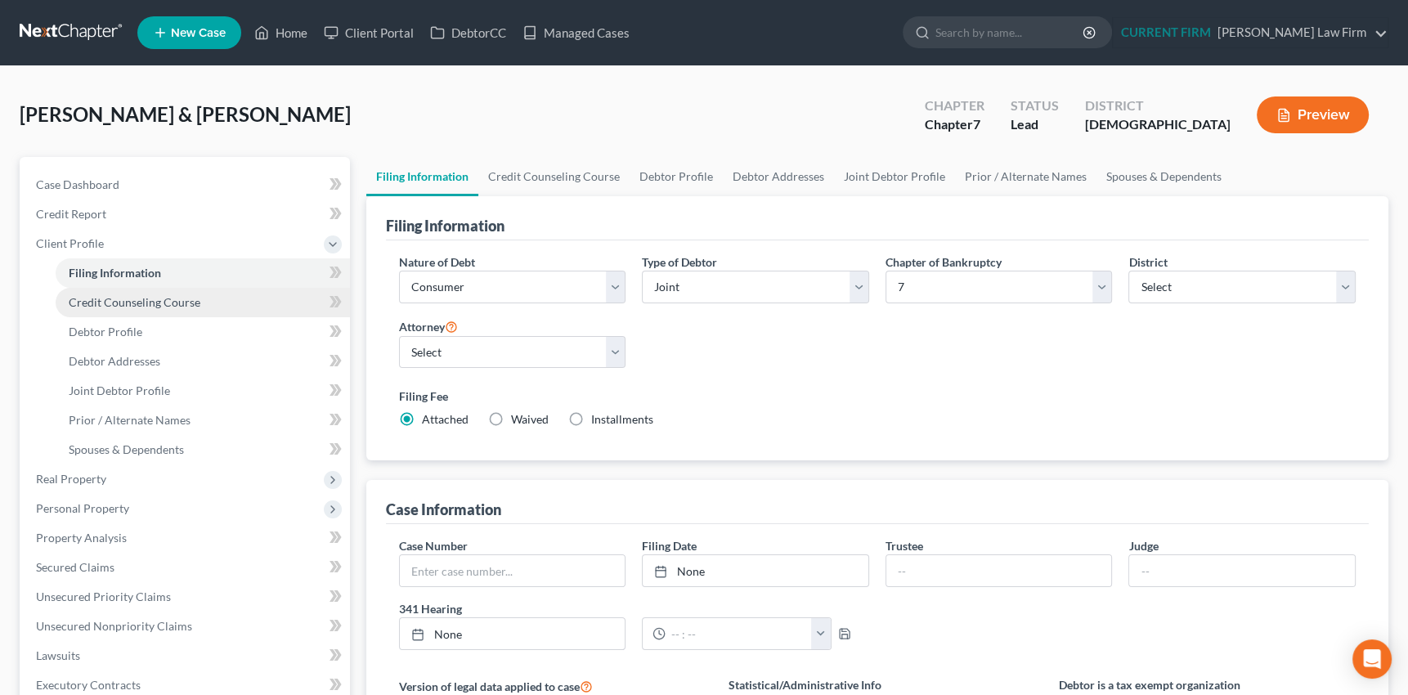
click at [176, 303] on span "Credit Counseling Course" at bounding box center [135, 302] width 132 height 14
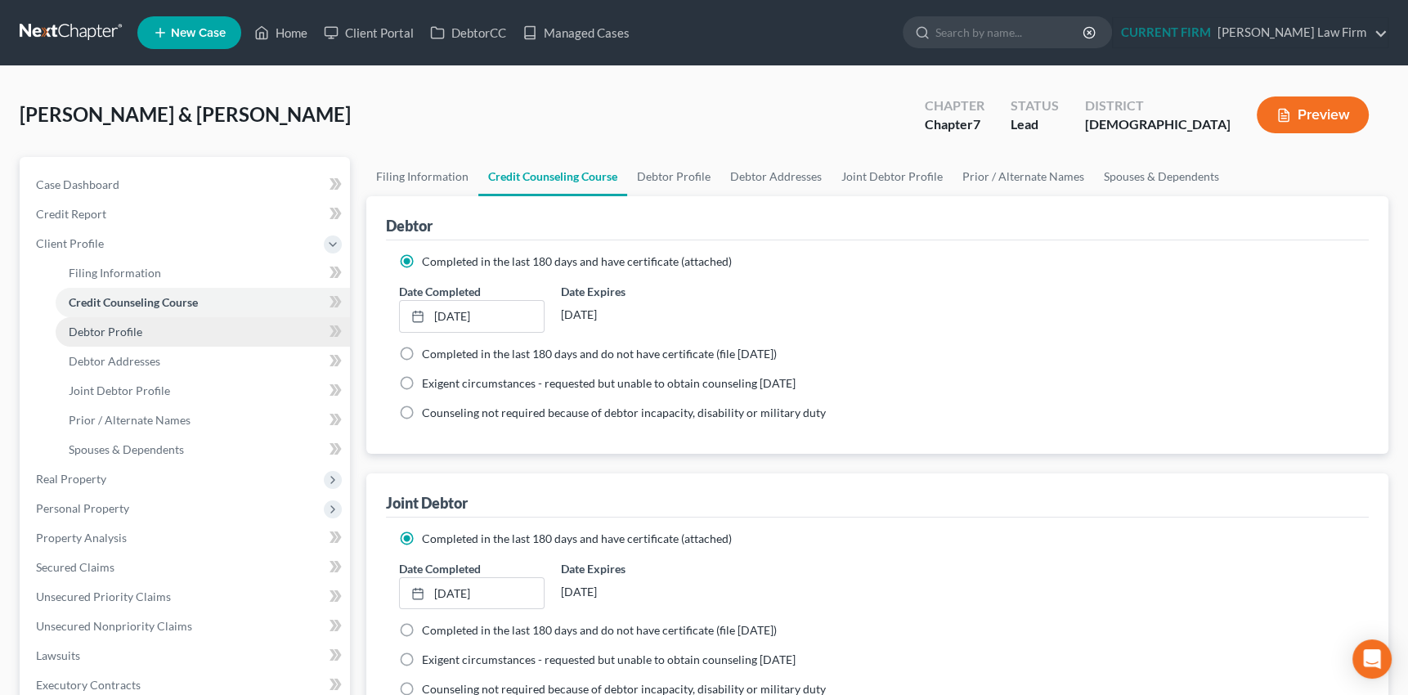
click at [140, 337] on link "Debtor Profile" at bounding box center [203, 331] width 294 height 29
select select "1"
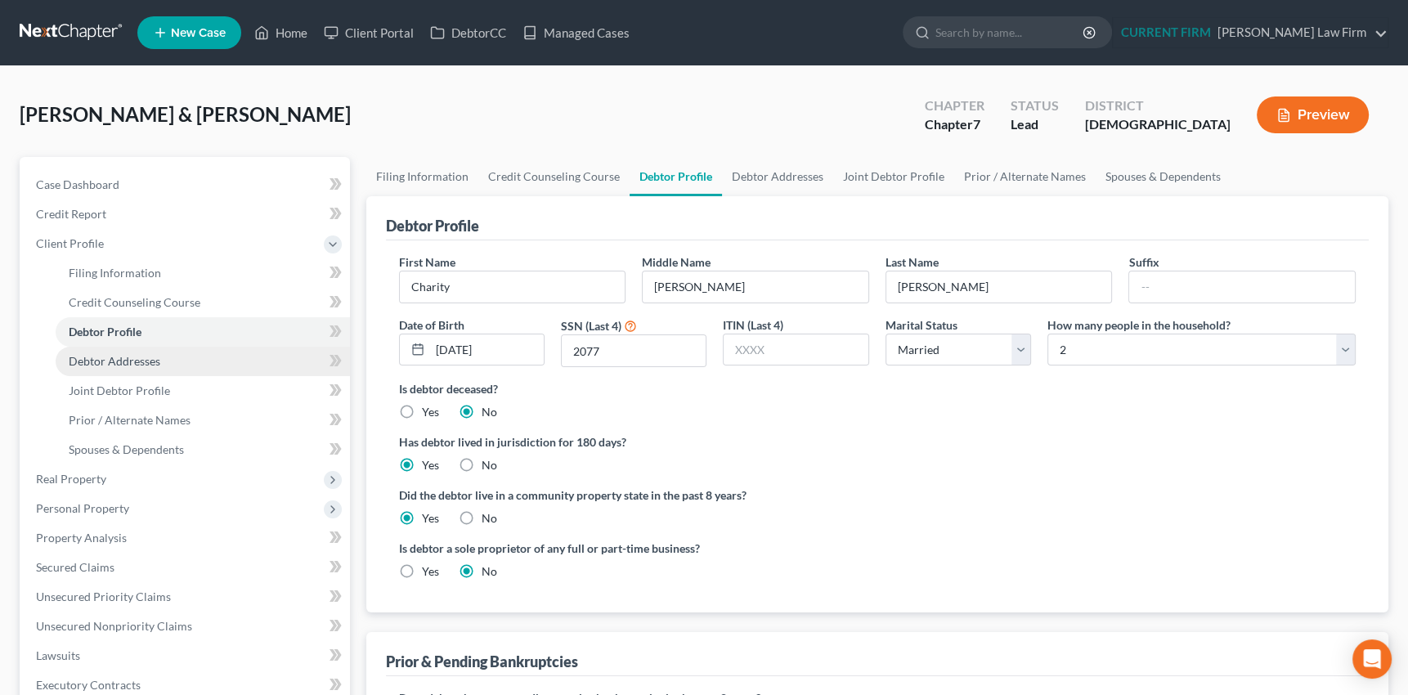
click at [135, 359] on span "Debtor Addresses" at bounding box center [115, 361] width 92 height 14
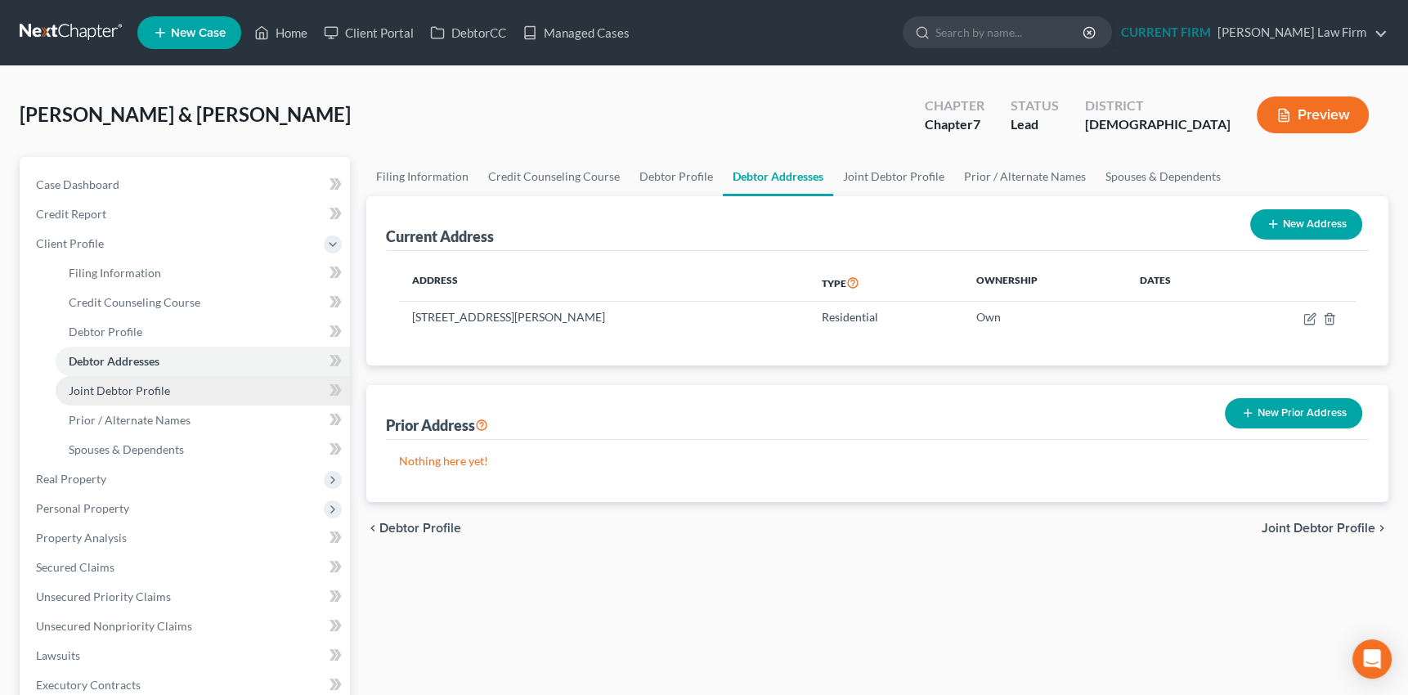
click at [134, 392] on span "Joint Debtor Profile" at bounding box center [119, 390] width 101 height 14
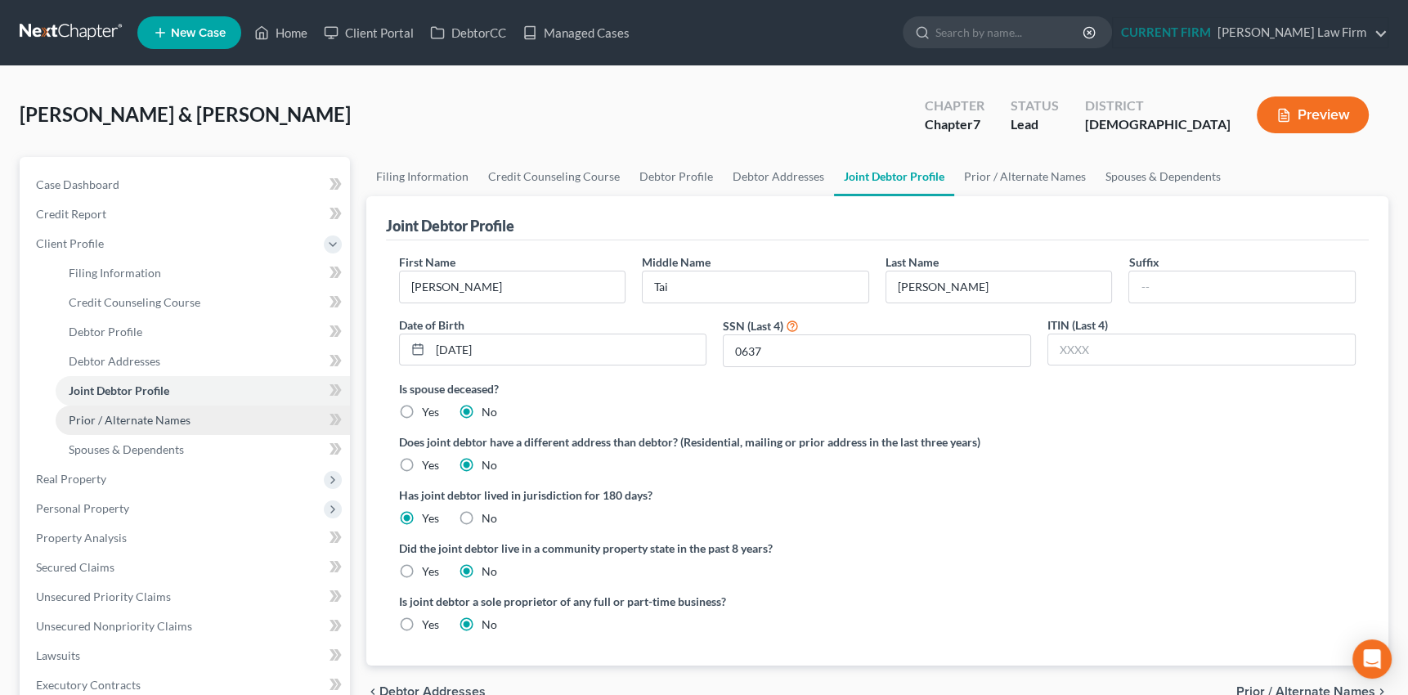
click at [133, 424] on span "Prior / Alternate Names" at bounding box center [130, 420] width 122 height 14
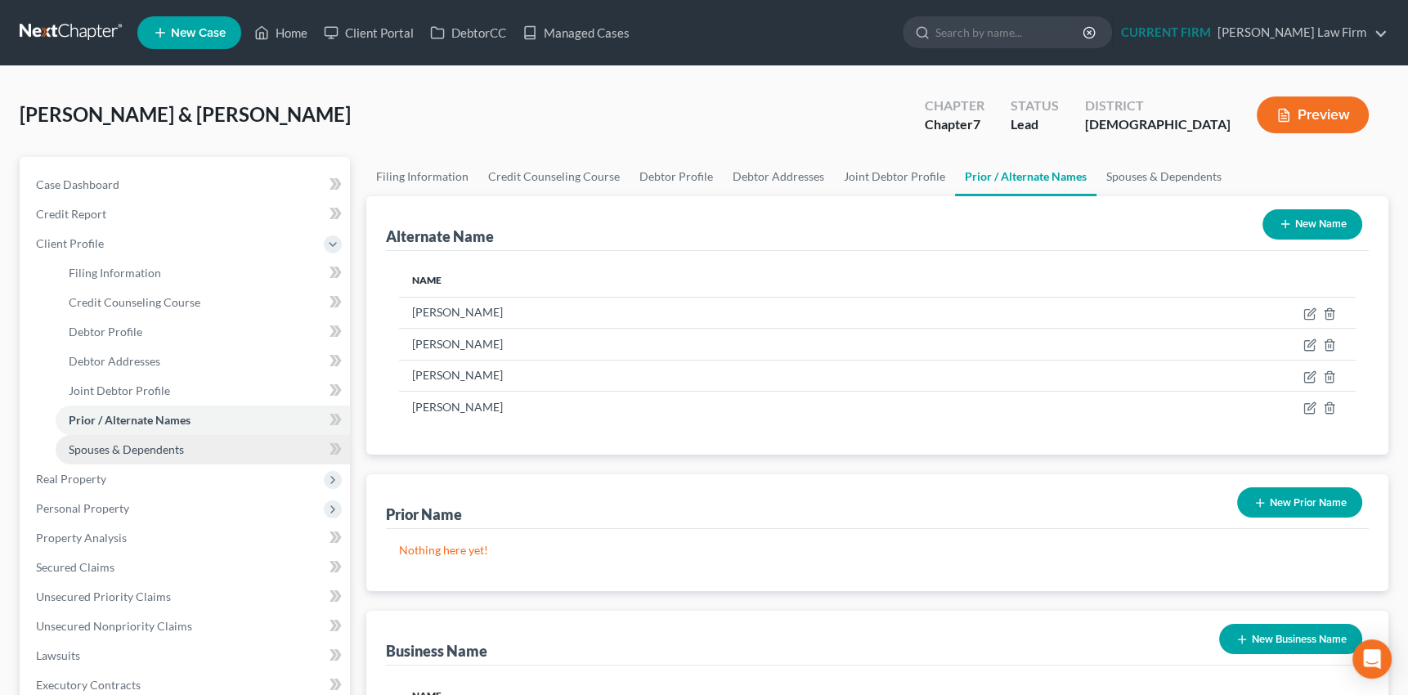
click at [137, 451] on span "Spouses & Dependents" at bounding box center [126, 449] width 115 height 14
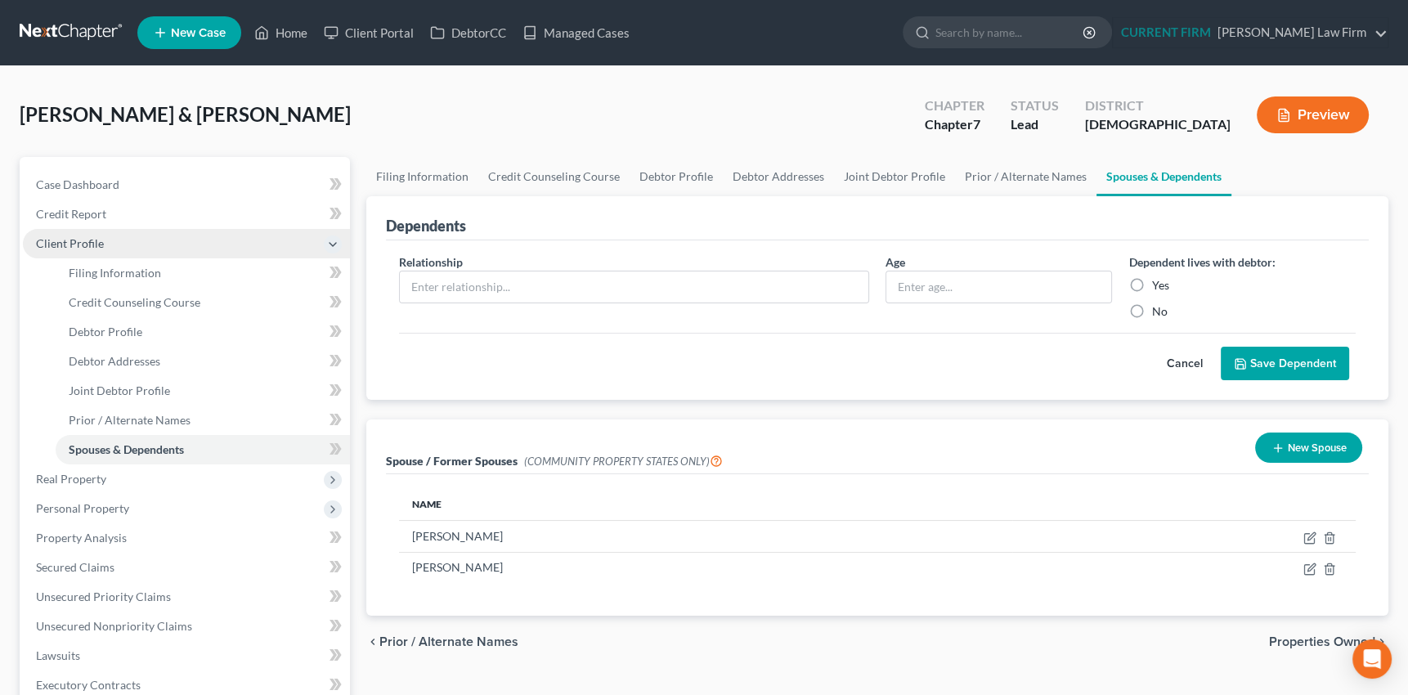
click at [66, 239] on span "Client Profile" at bounding box center [70, 243] width 68 height 14
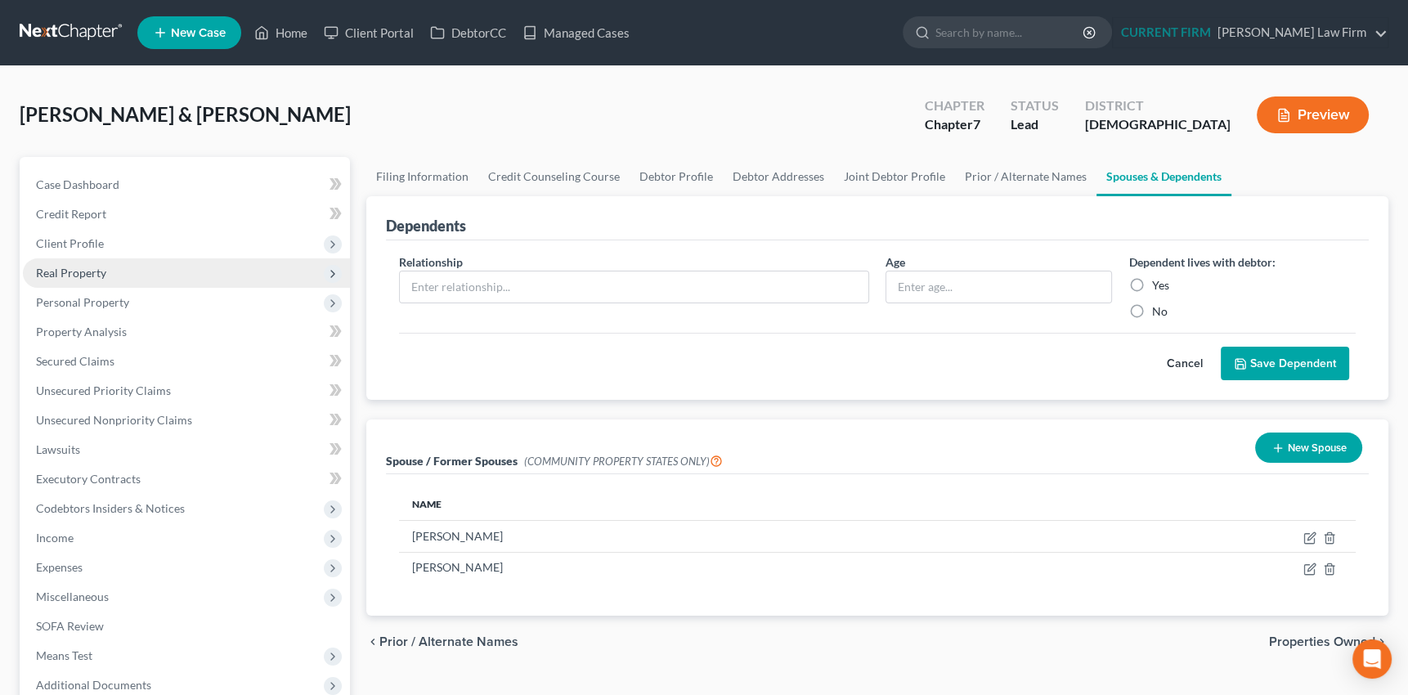
click at [87, 272] on span "Real Property" at bounding box center [71, 273] width 70 height 14
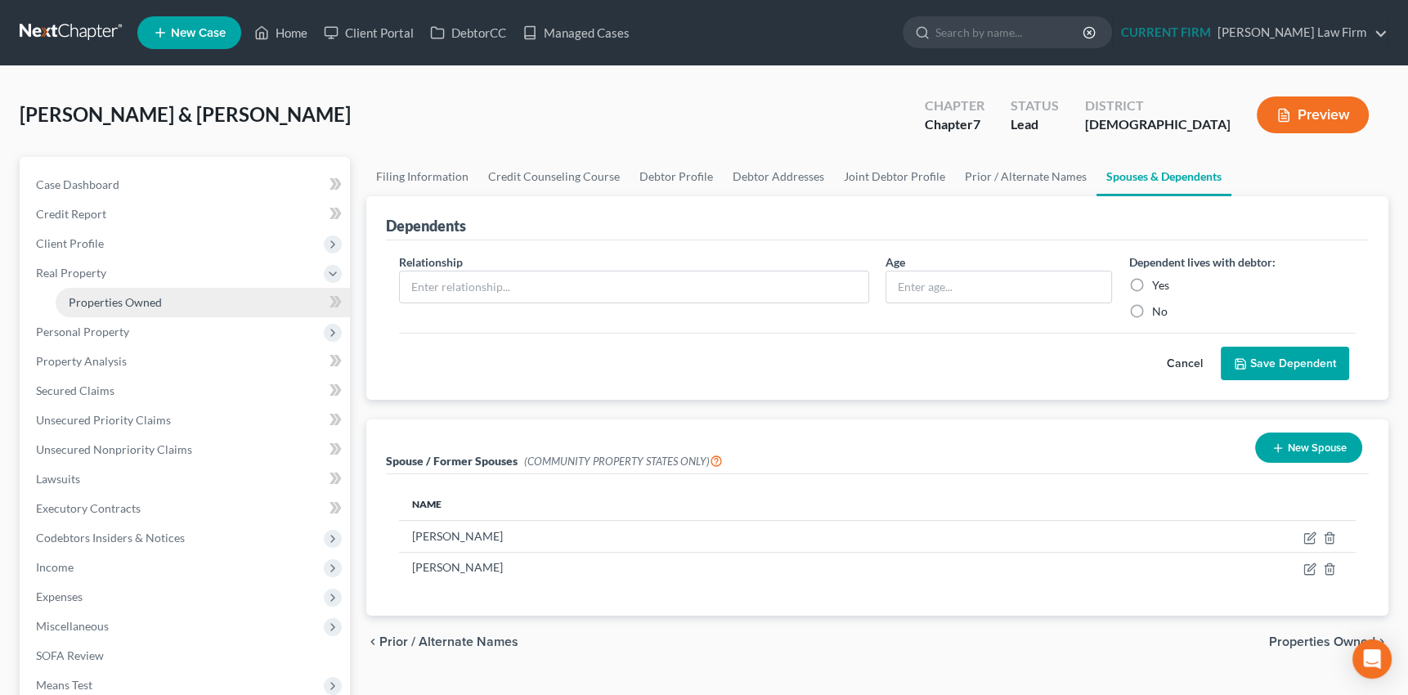
click at [101, 302] on span "Properties Owned" at bounding box center [115, 302] width 93 height 14
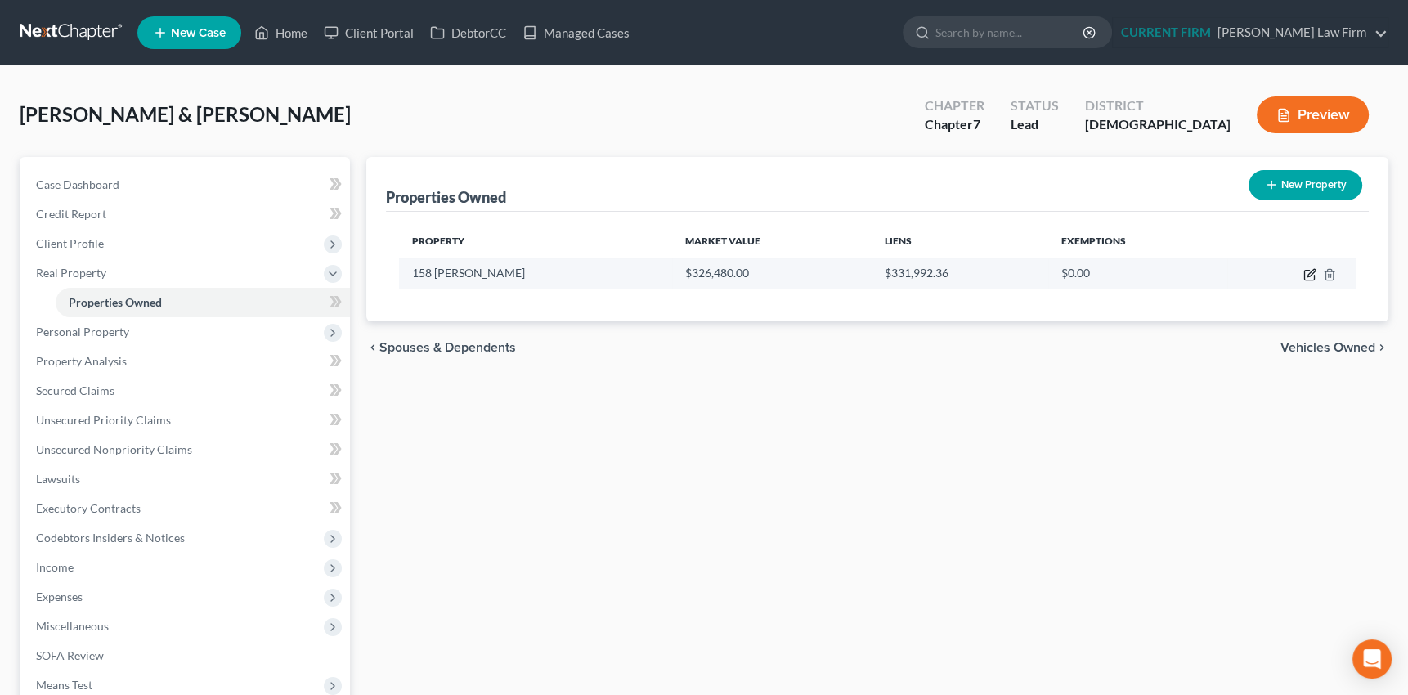
click at [1308, 268] on icon "button" at bounding box center [1309, 274] width 13 height 13
select select "11"
select select "2"
select select "5"
select select "48"
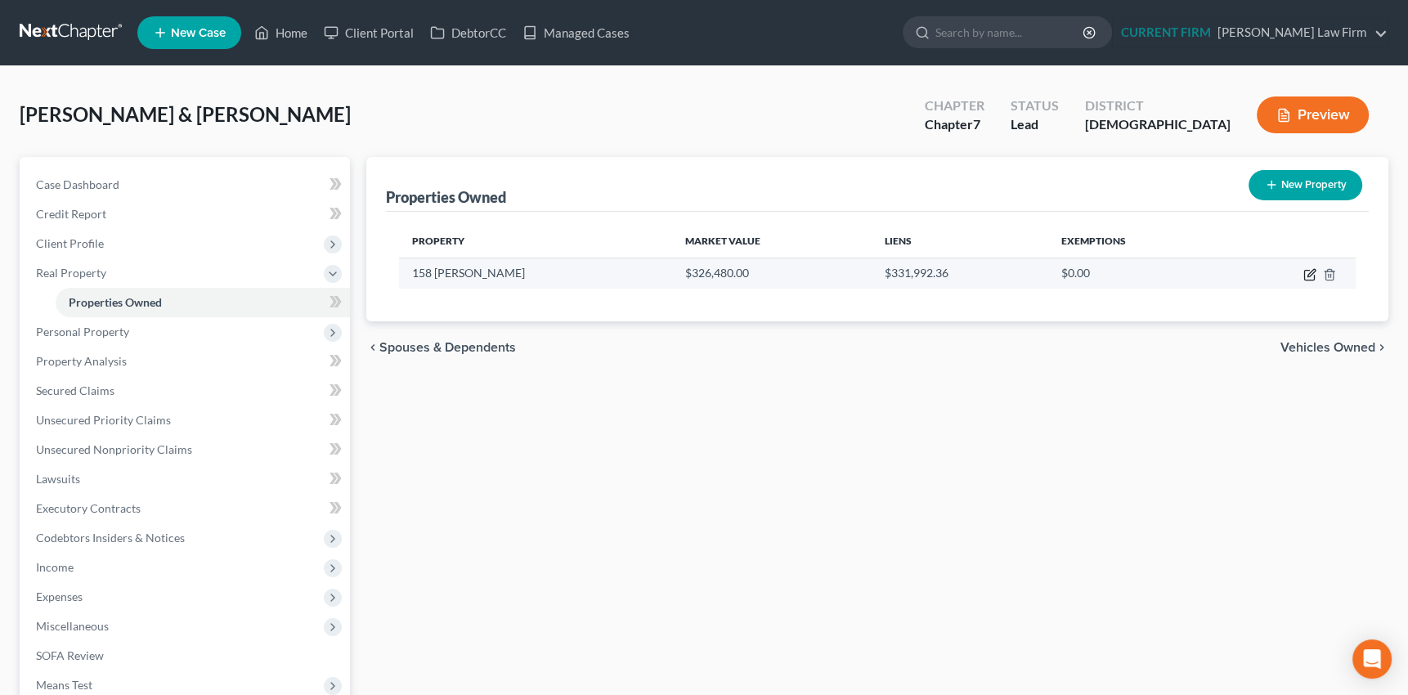
select select "2"
select select "4"
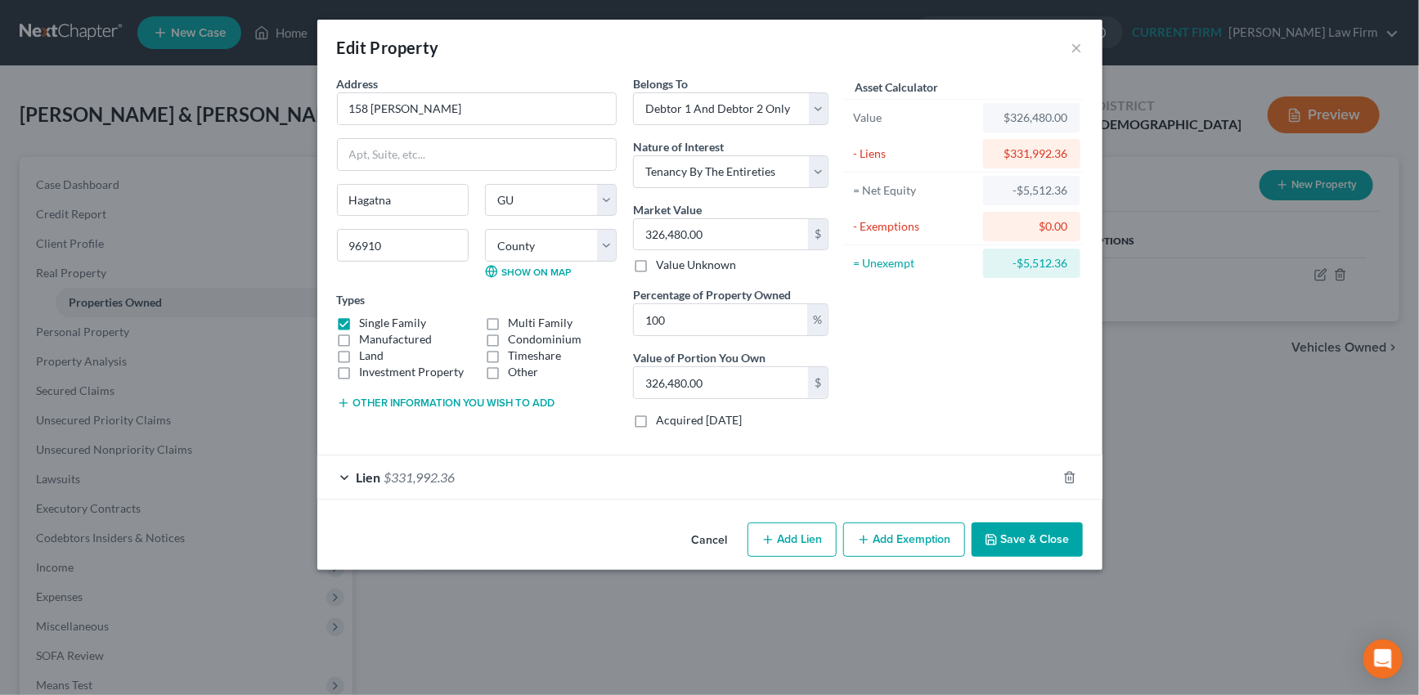
click at [913, 475] on div "Lien $331,992.36" at bounding box center [686, 476] width 739 height 43
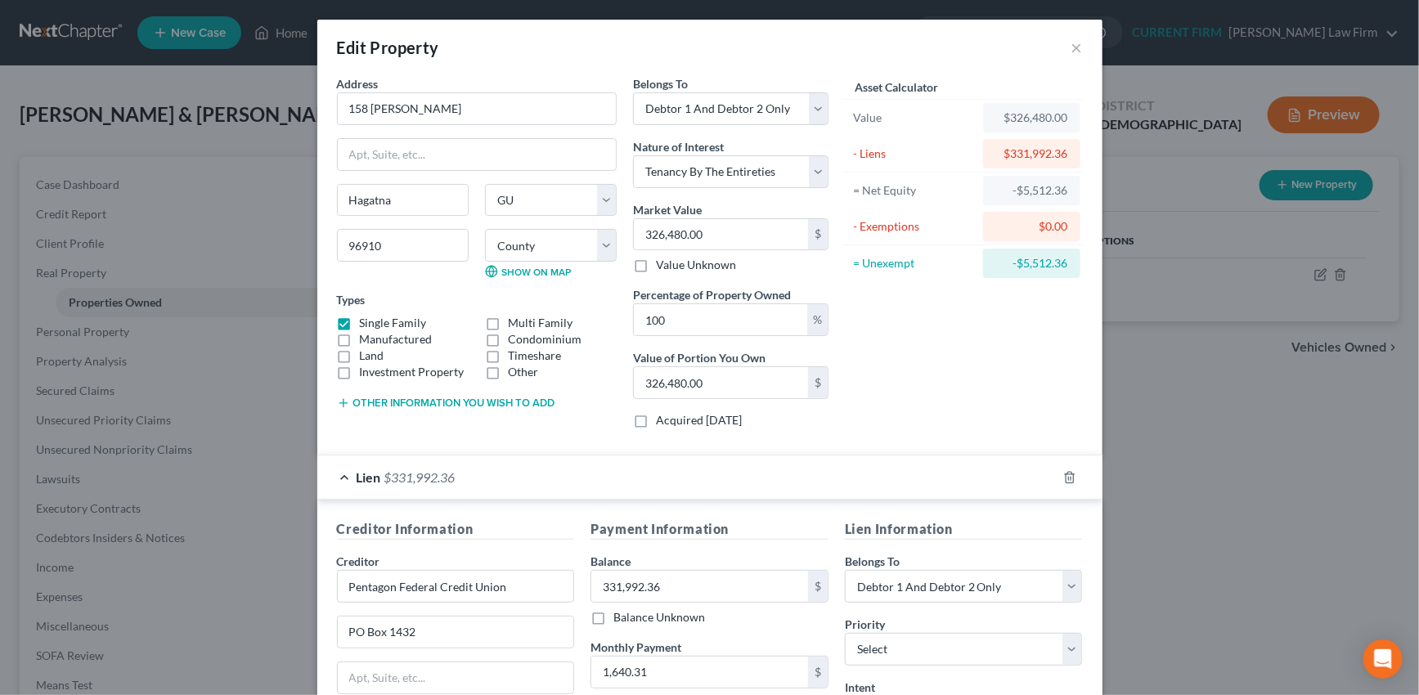
click at [913, 475] on div "Lien $331,992.36" at bounding box center [686, 476] width 739 height 43
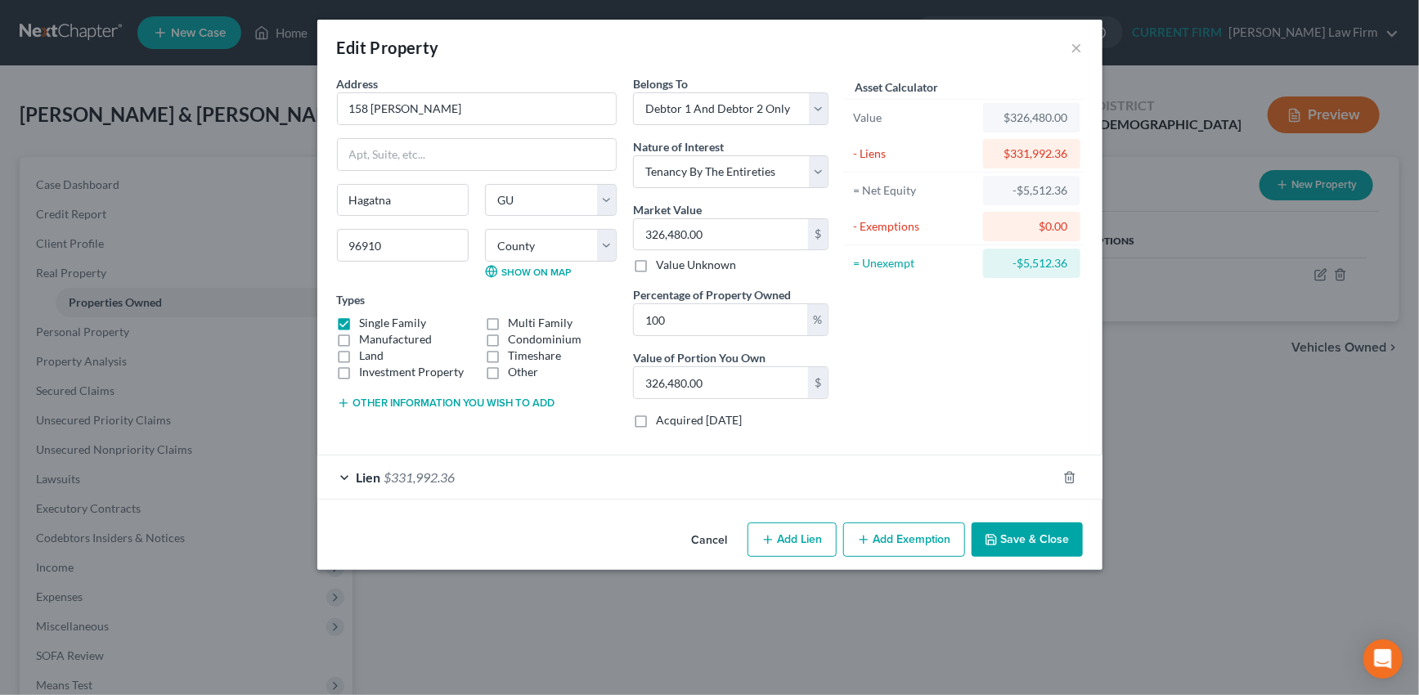
click at [787, 538] on button "Add Lien" at bounding box center [791, 539] width 89 height 34
select select "2"
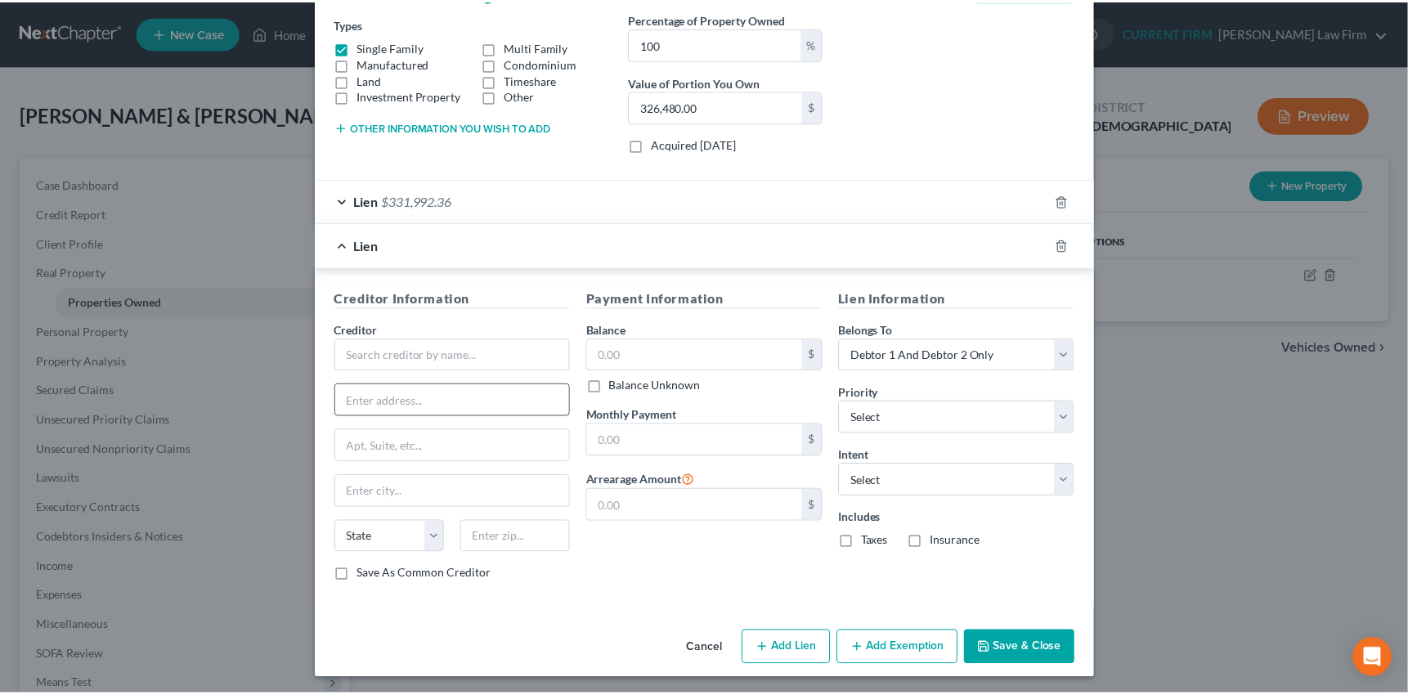
scroll to position [278, 0]
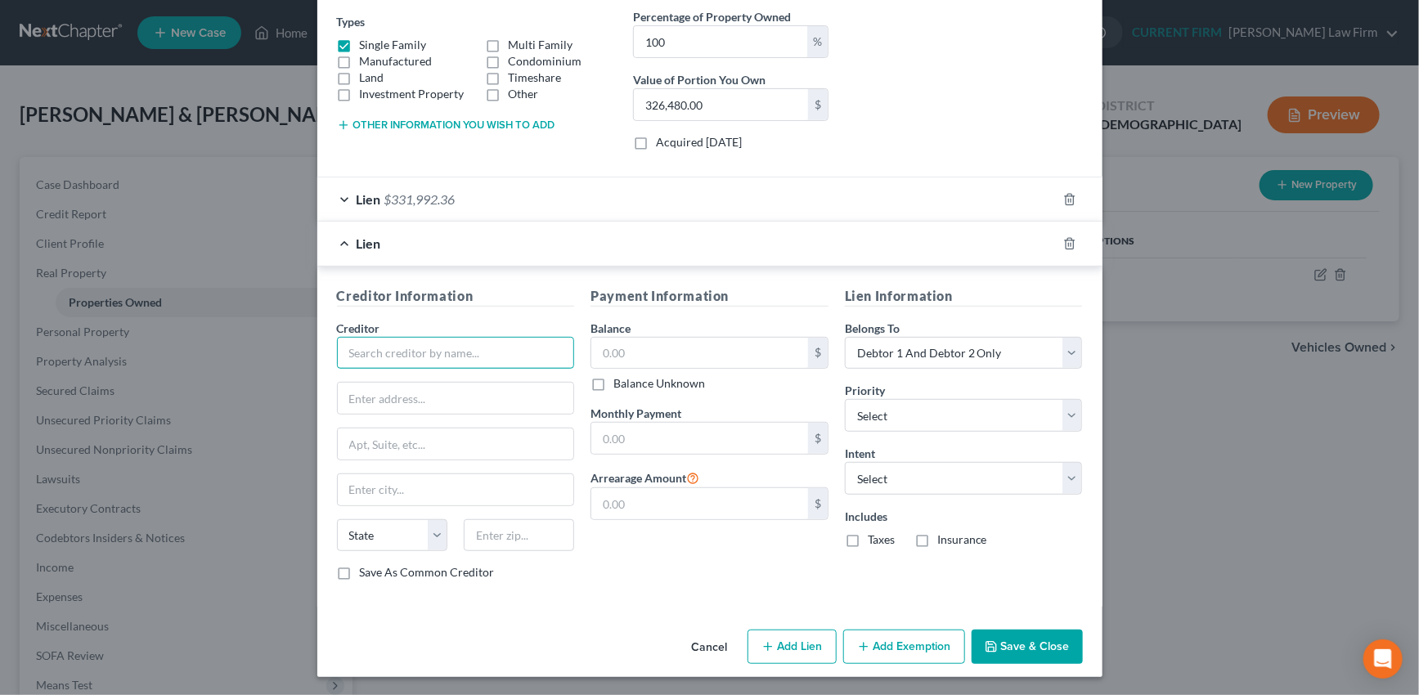
click at [453, 349] on input "text" at bounding box center [456, 353] width 238 height 33
click at [463, 347] on input "text" at bounding box center [456, 353] width 238 height 33
type input "Coast 360 Federal Credit Union"
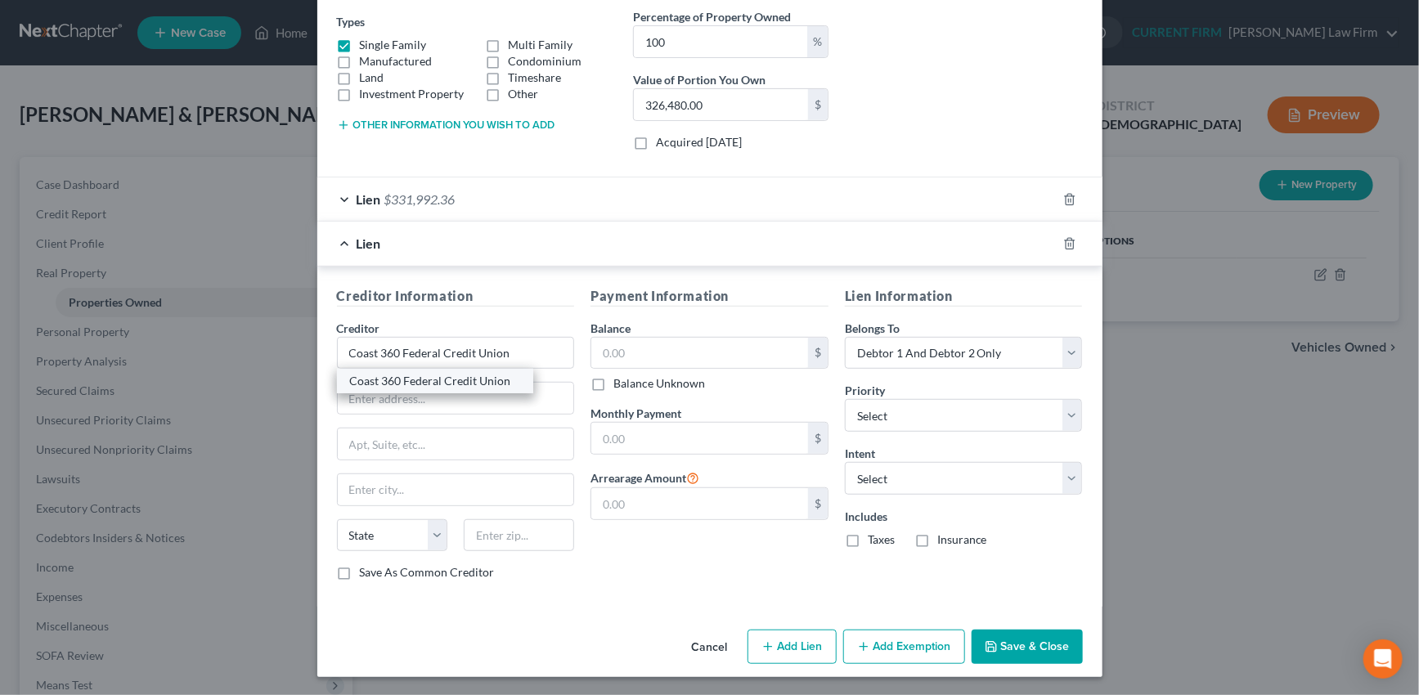
click at [466, 380] on div "Coast 360 Federal Credit Union" at bounding box center [435, 381] width 170 height 16
type input "c/o Duncan G. McCully, P.C."
type input "434 W O'Brien Drive, Ste. 201"
type input "Hagatna"
select select "11"
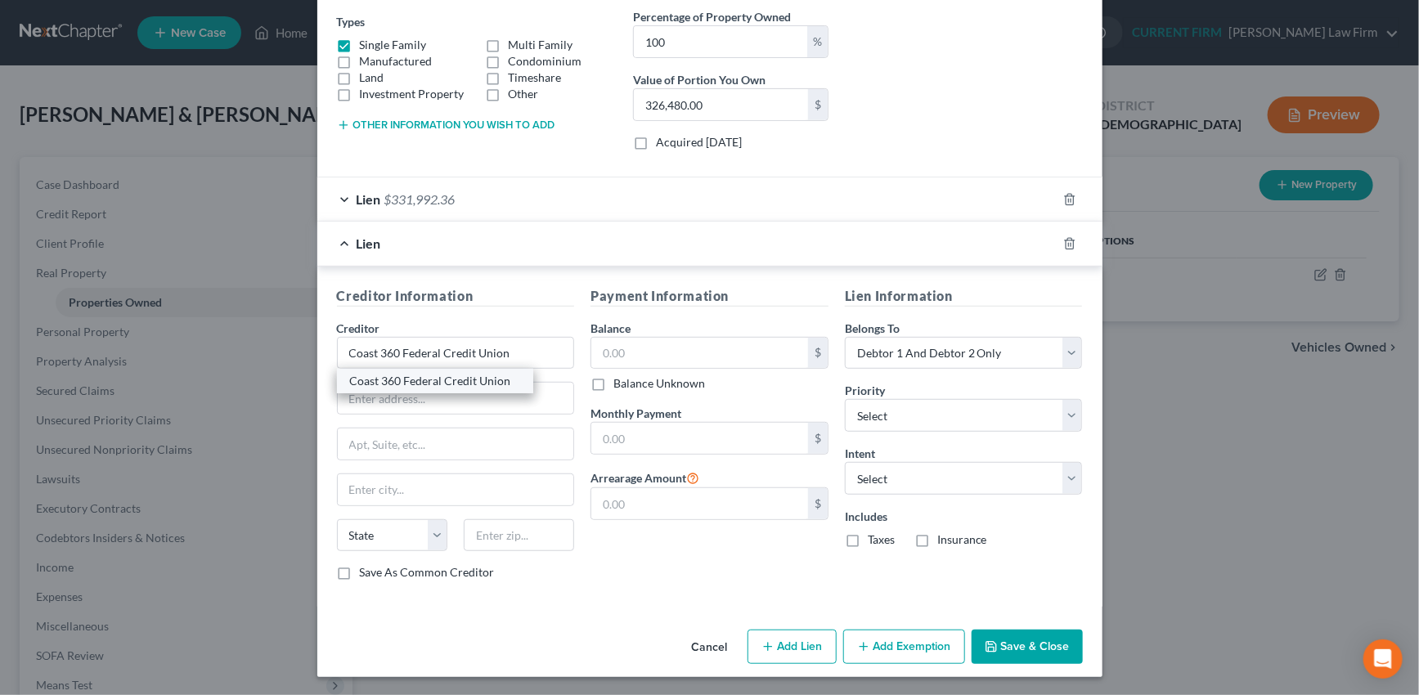
type input "96910"
click at [1025, 641] on button "Save & Close" at bounding box center [1026, 647] width 111 height 34
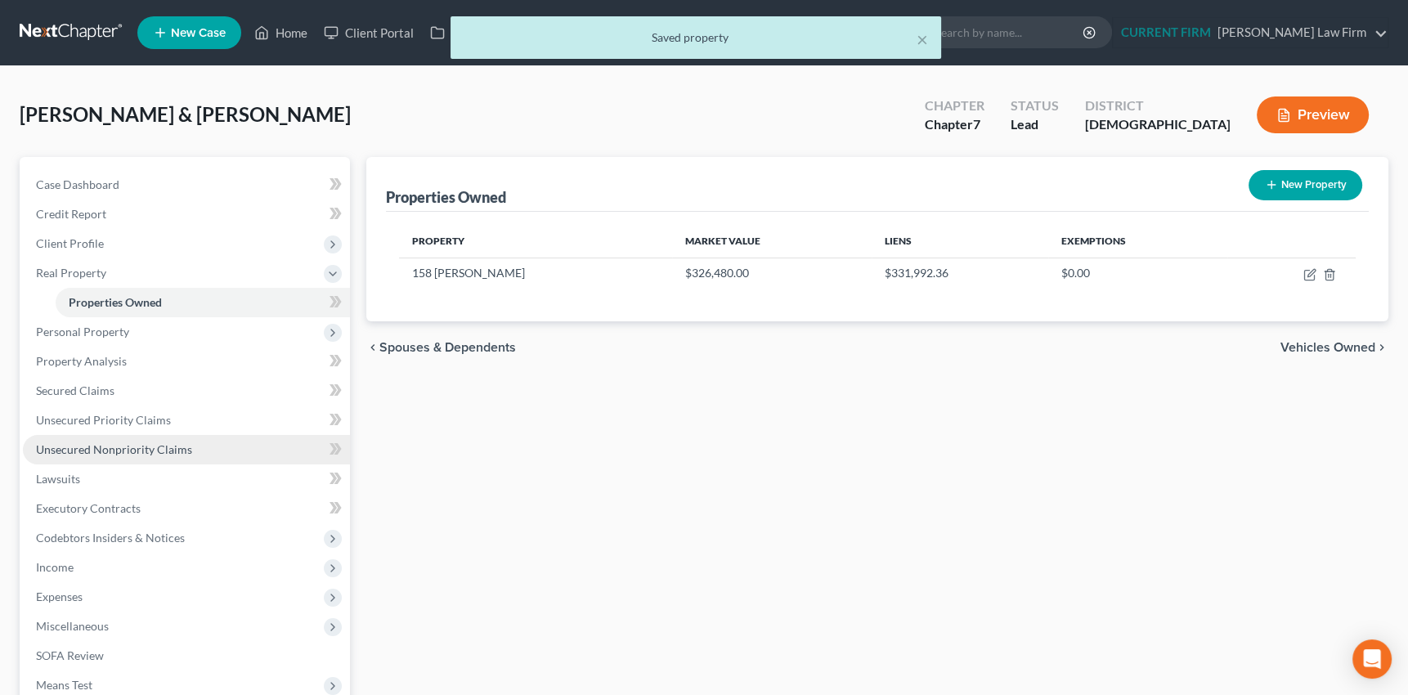
click at [114, 449] on span "Unsecured Nonpriority Claims" at bounding box center [114, 449] width 156 height 14
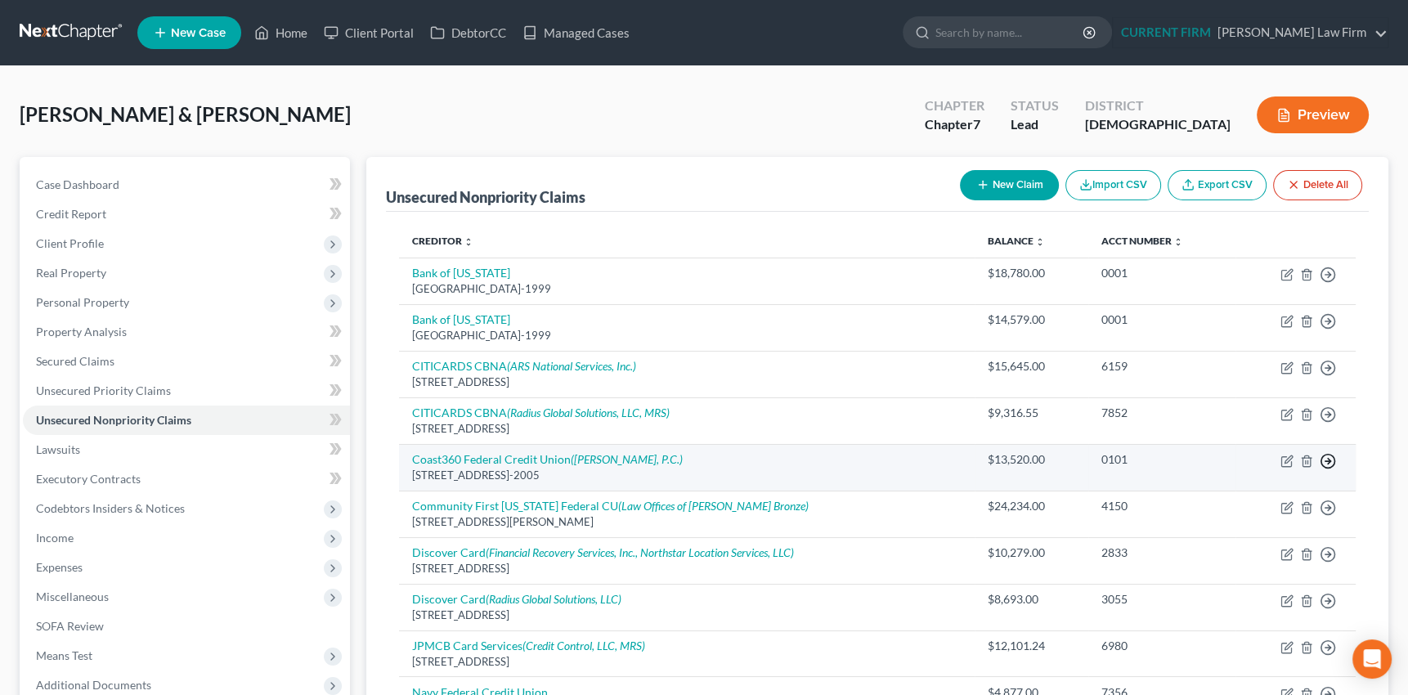
click at [1329, 458] on polyline "button" at bounding box center [1329, 461] width 2 height 6
click at [1217, 498] on link "Move to E" at bounding box center [1253, 501] width 137 height 28
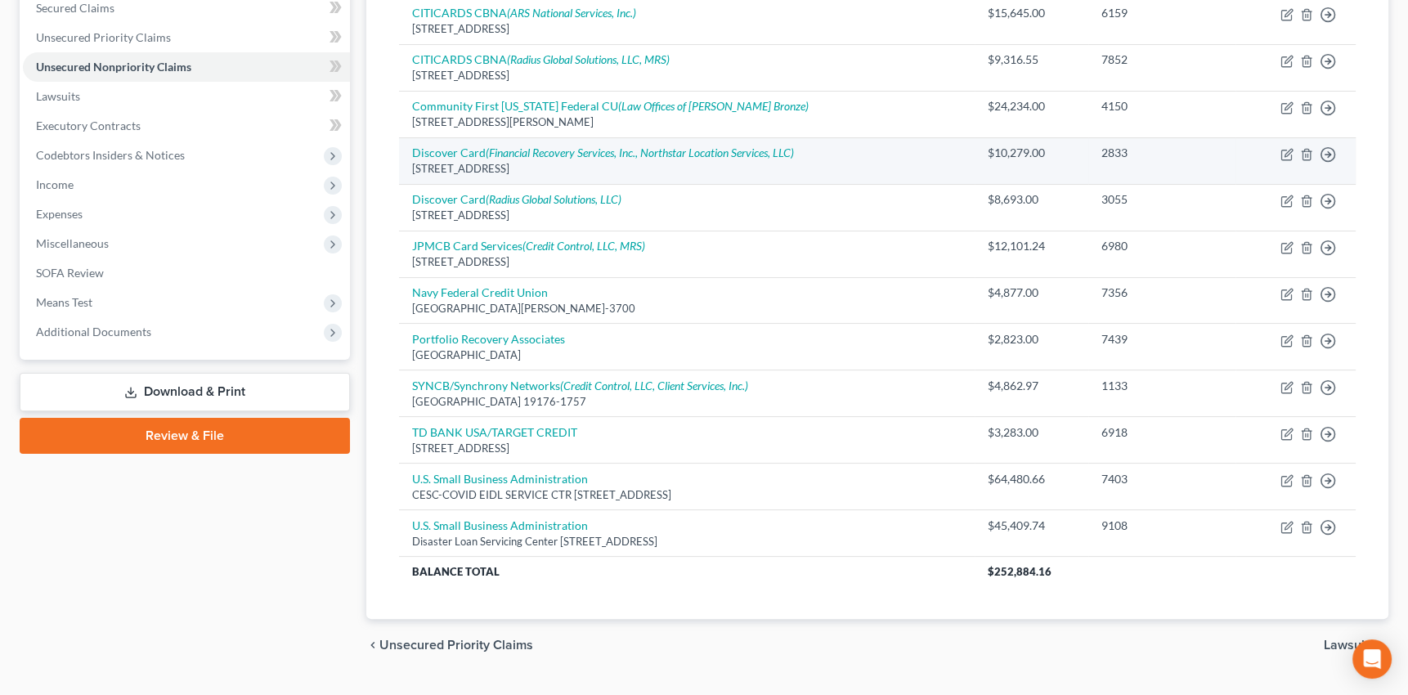
scroll to position [371, 0]
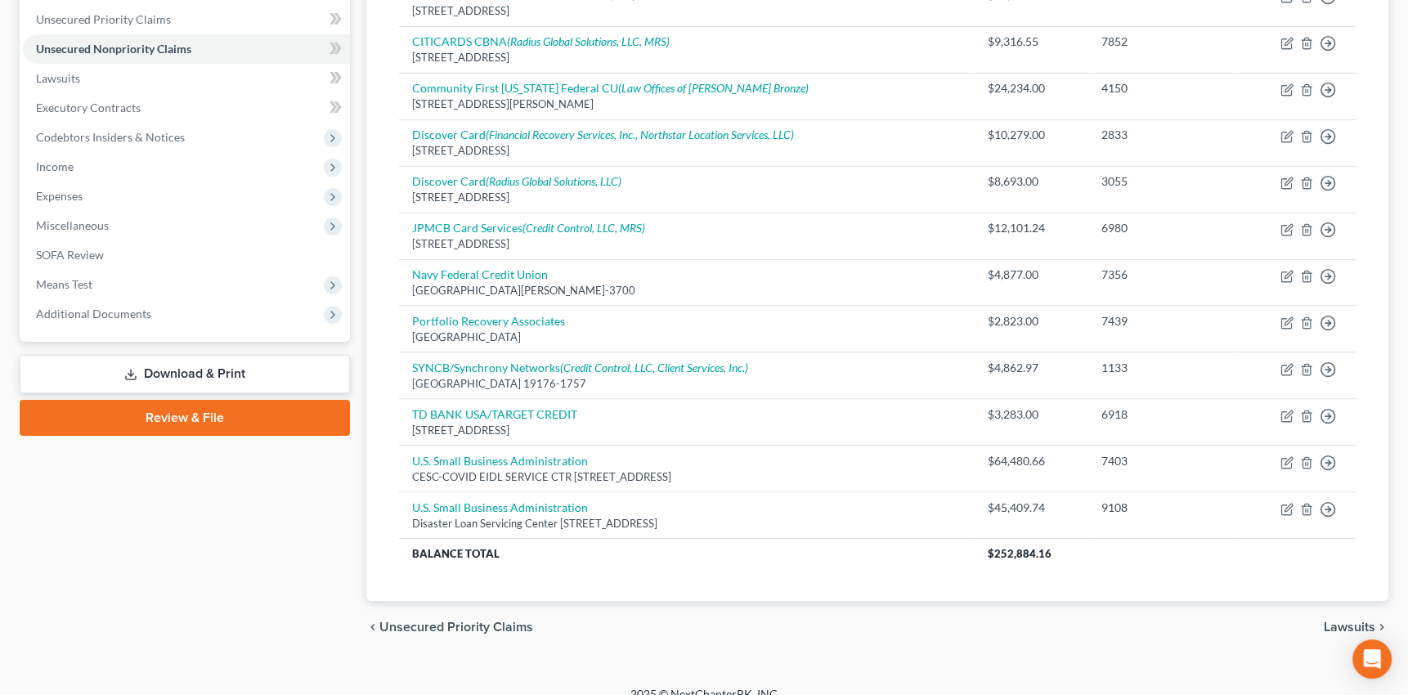
click at [433, 626] on span "Unsecured Priority Claims" at bounding box center [456, 627] width 154 height 13
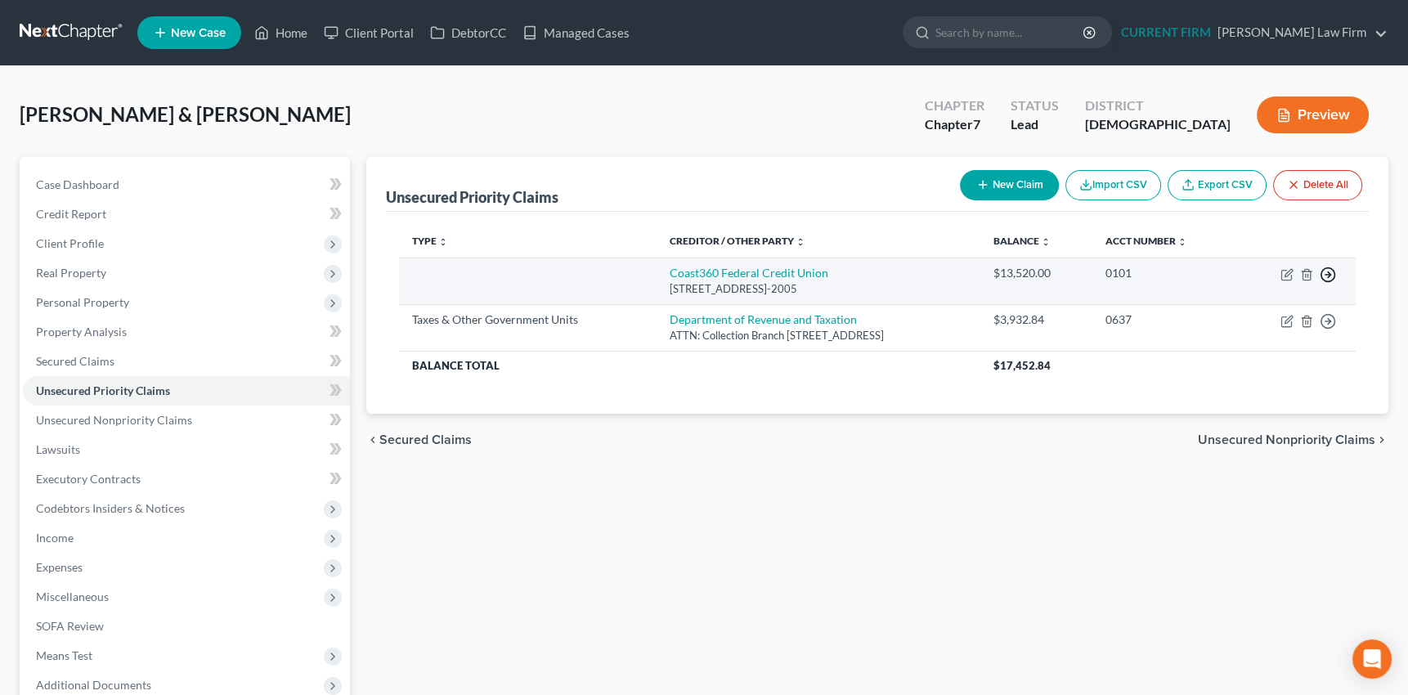
click at [1330, 270] on icon "button" at bounding box center [1328, 275] width 16 height 16
click at [1226, 280] on link "Move to D" at bounding box center [1253, 287] width 137 height 28
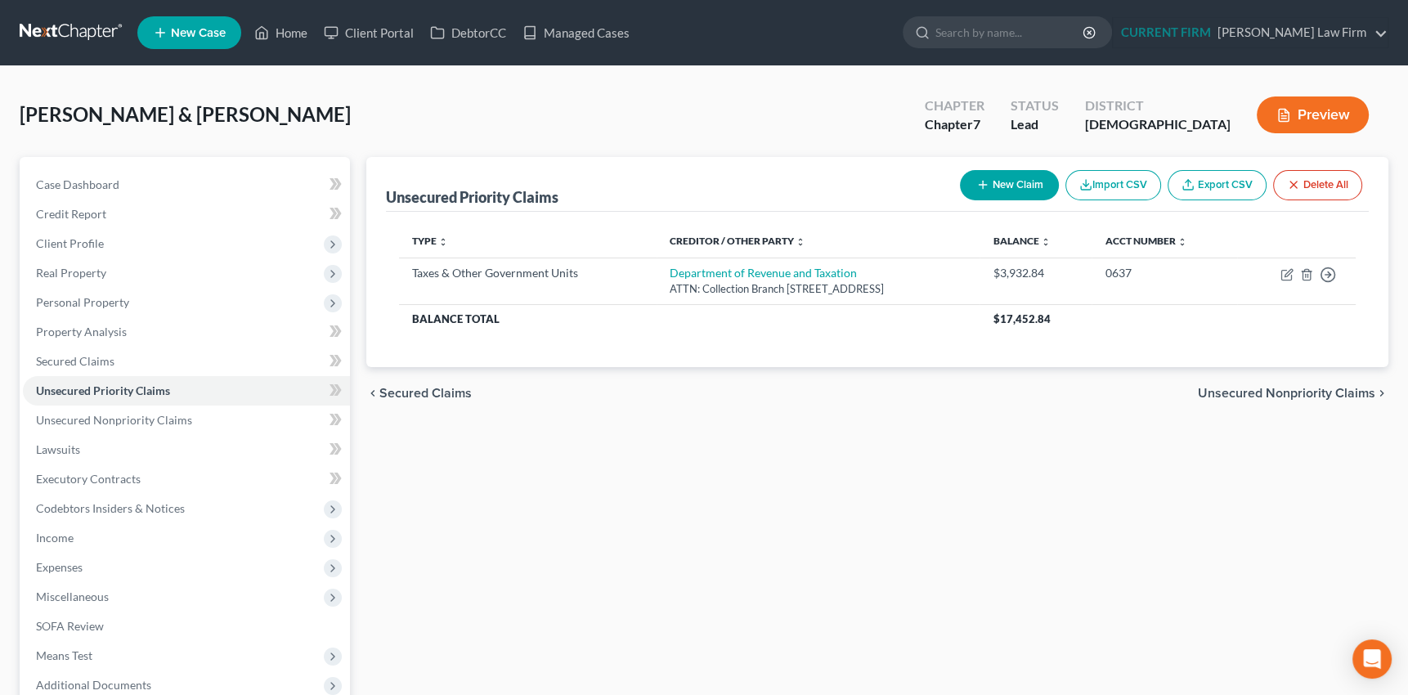
click at [410, 391] on span "Secured Claims" at bounding box center [425, 393] width 92 height 13
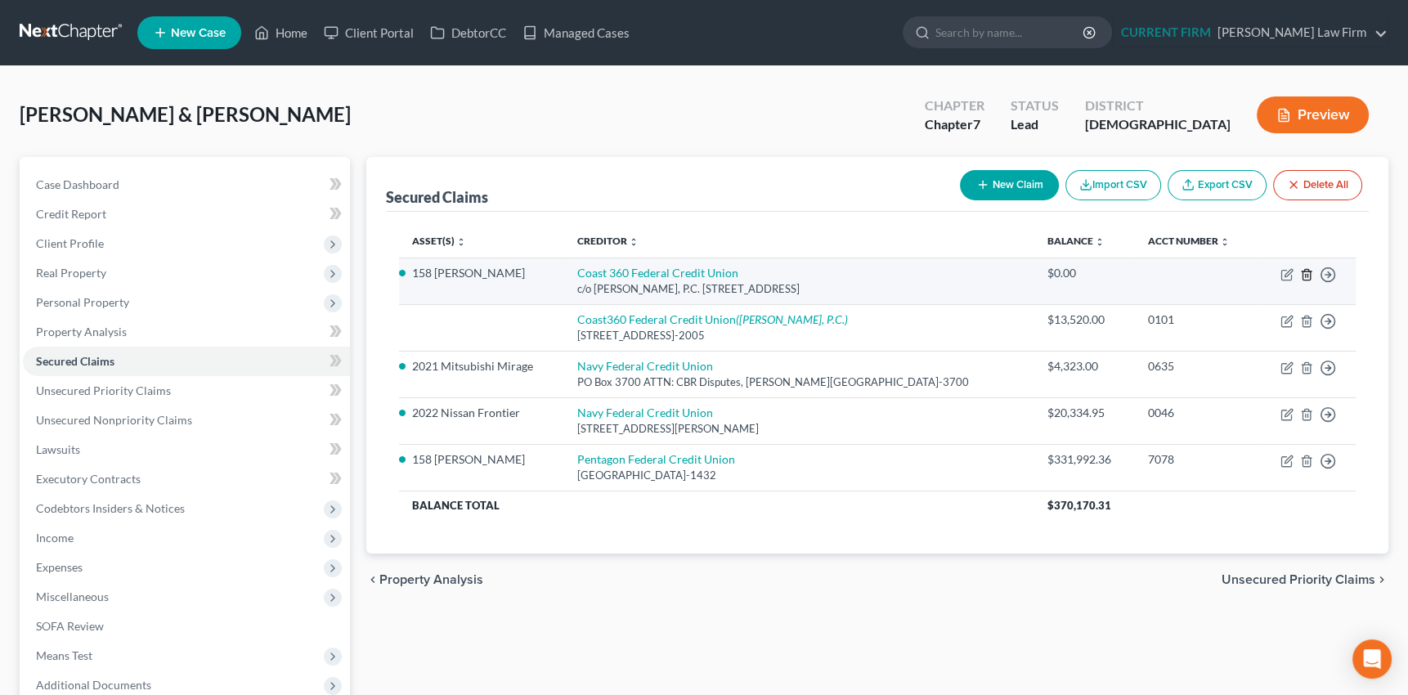
click at [1304, 269] on icon "button" at bounding box center [1306, 274] width 7 height 11
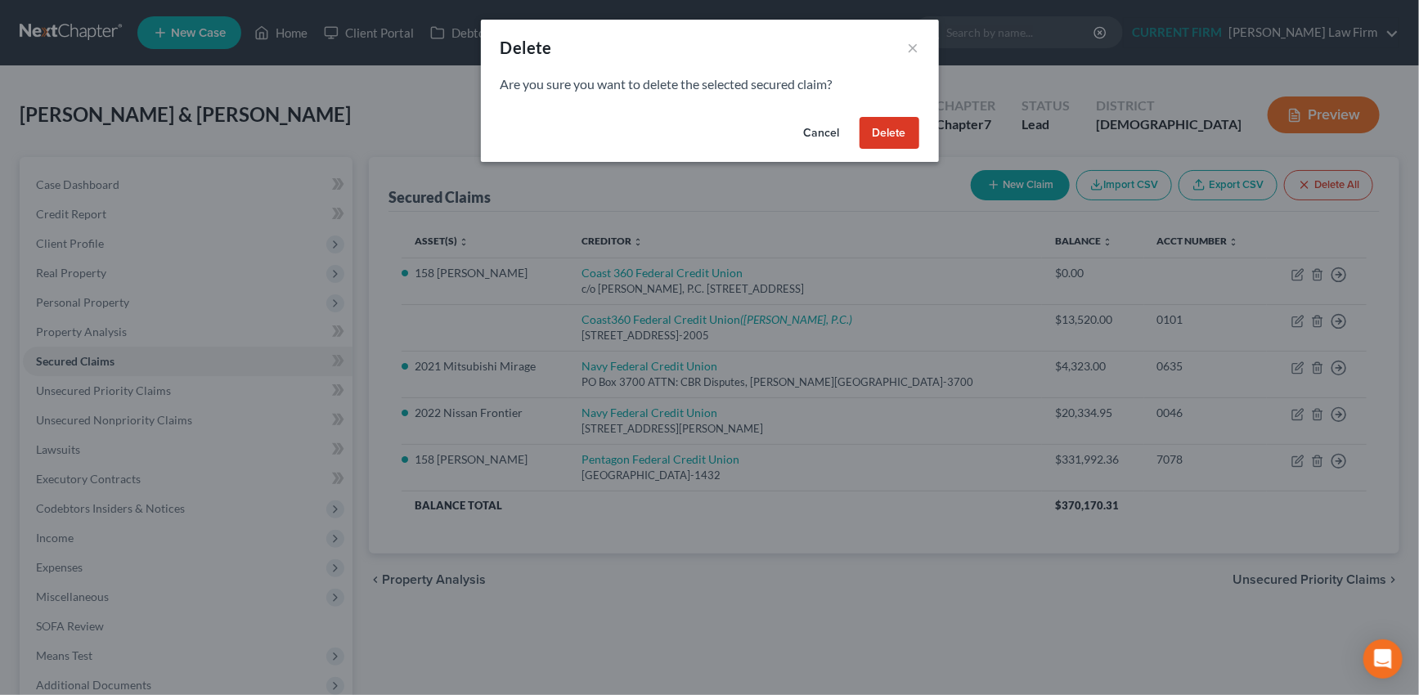
click at [879, 128] on button "Delete" at bounding box center [889, 133] width 60 height 33
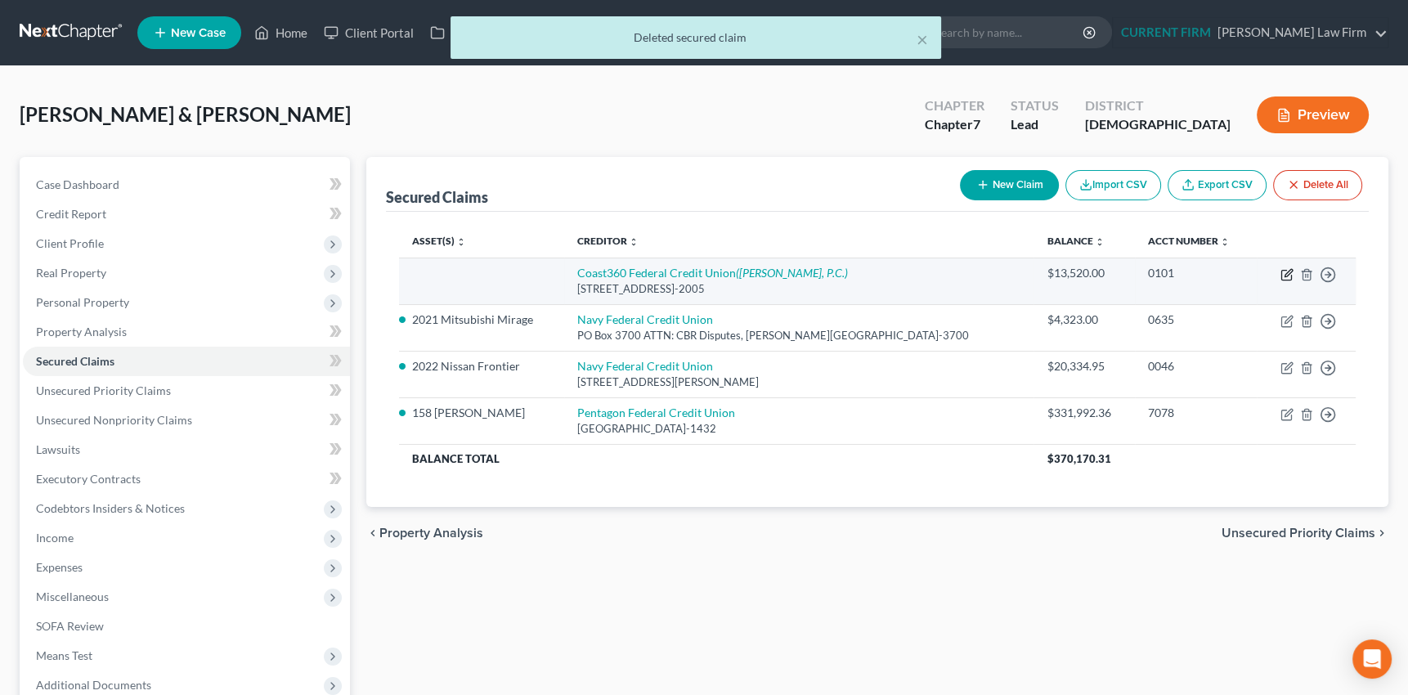
click at [1289, 271] on icon "button" at bounding box center [1286, 274] width 13 height 13
select select "11"
select select "2"
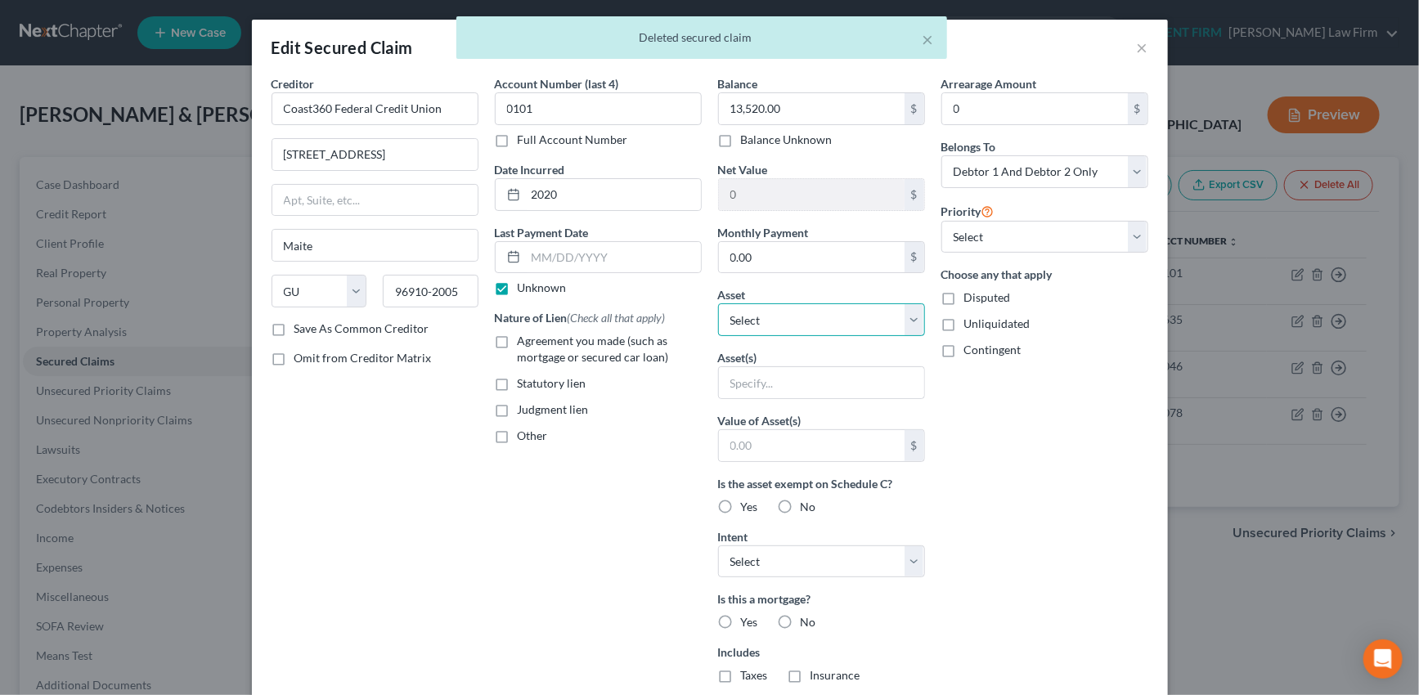
click at [908, 317] on select "Select Other Multiple Assets Jewelry - Ring, Necklaces - $100.0 Military Benefi…" at bounding box center [821, 319] width 207 height 33
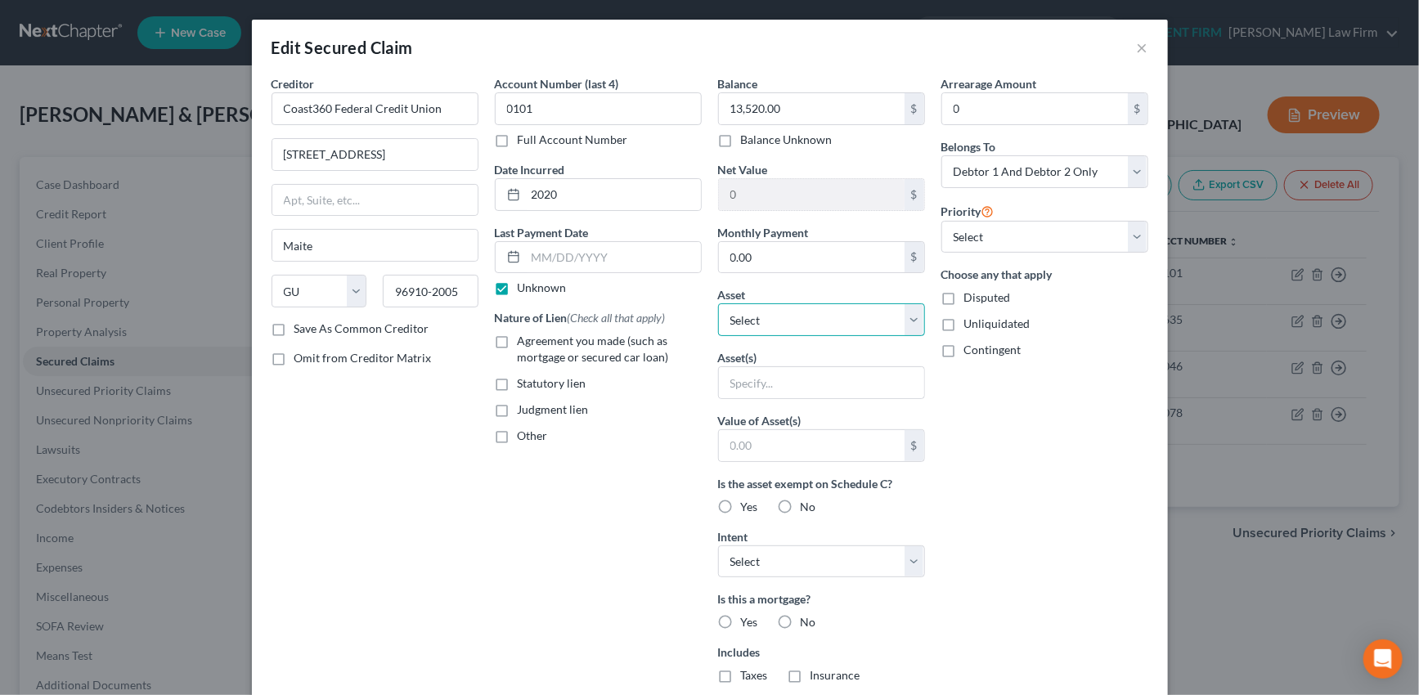
select select "13"
click at [718, 303] on select "Select Other Multiple Assets Jewelry - Ring, Necklaces - $100.0 Military Benefi…" at bounding box center [821, 319] width 207 height 33
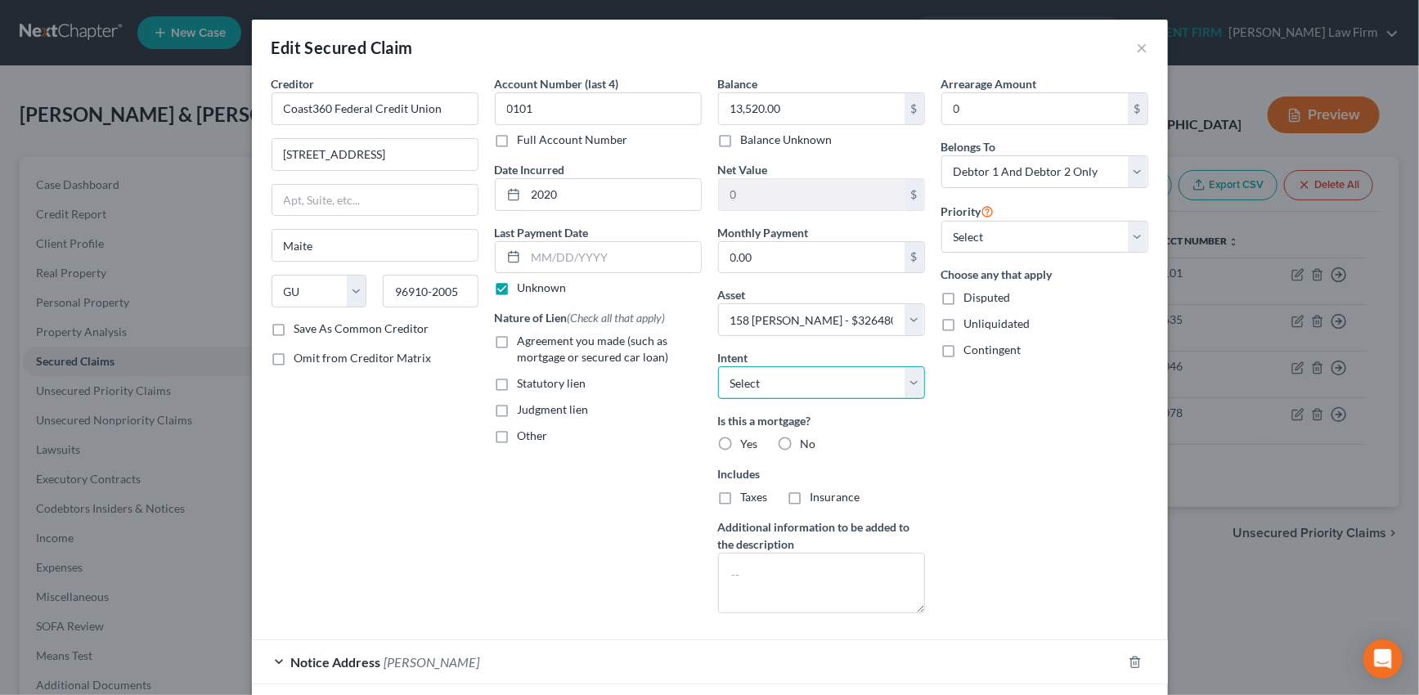
click at [908, 386] on select "Select Surrender Redeem Reaffirm Avoid Other" at bounding box center [821, 382] width 207 height 33
select select "4"
click at [718, 366] on select "Select Surrender Redeem Reaffirm Avoid Other" at bounding box center [821, 382] width 207 height 33
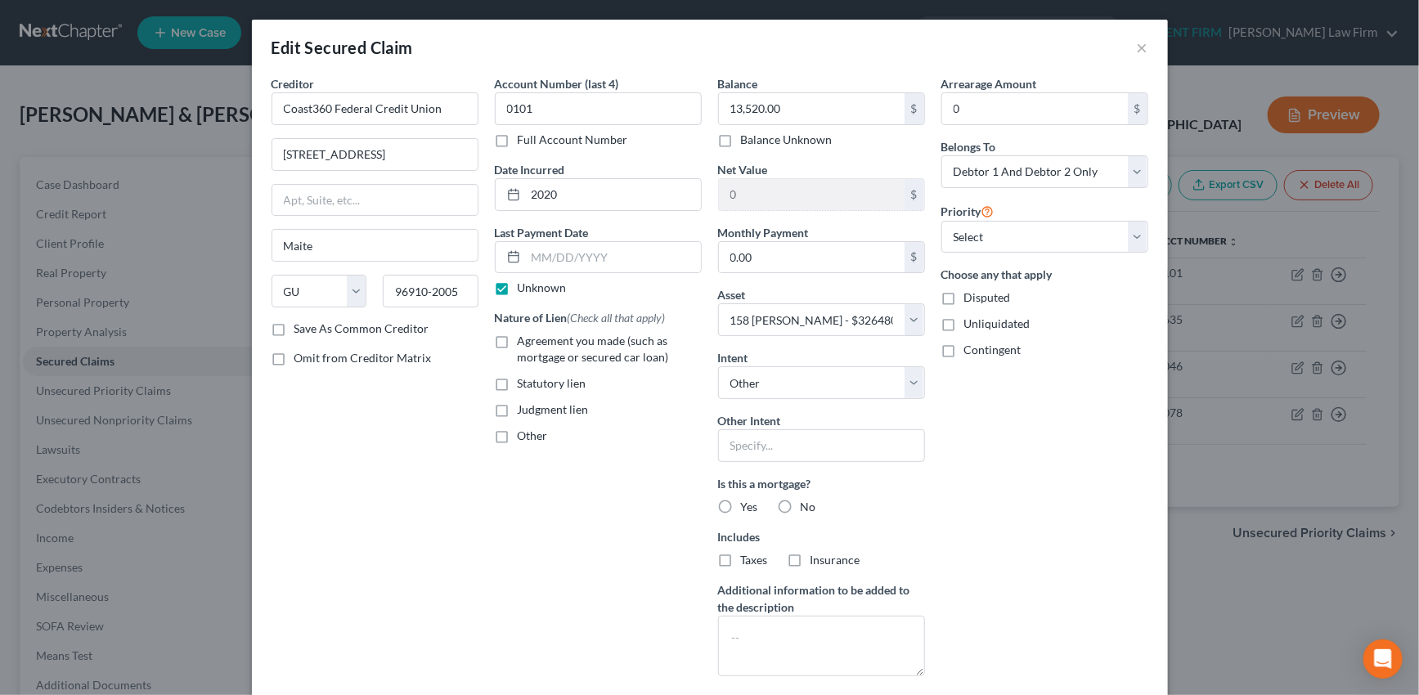
click at [800, 503] on label "No" at bounding box center [808, 507] width 16 height 16
click at [807, 503] on input "No" at bounding box center [812, 504] width 11 height 11
radio input "true"
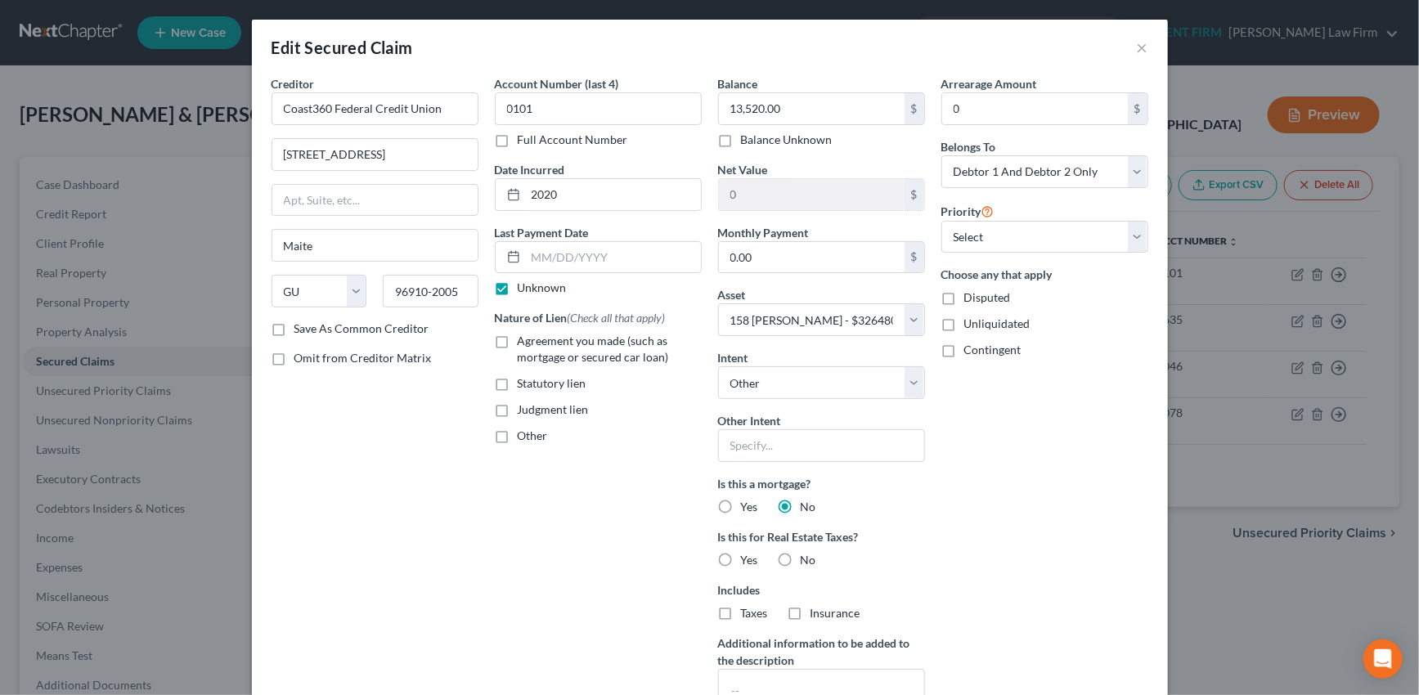
click at [800, 557] on label "No" at bounding box center [808, 560] width 16 height 16
click at [807, 557] on input "No" at bounding box center [812, 557] width 11 height 11
radio input "true"
click at [916, 384] on select "Select Surrender Redeem Reaffirm Avoid Other" at bounding box center [821, 382] width 207 height 33
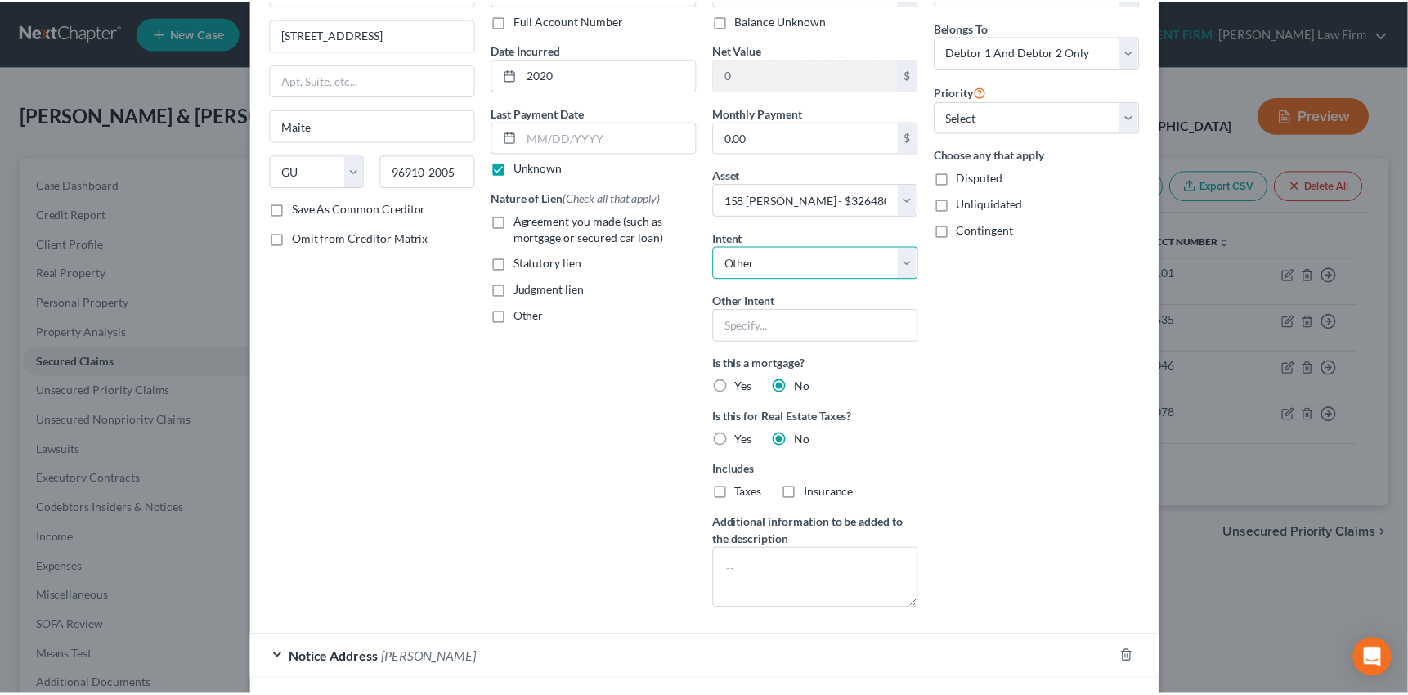
scroll to position [240, 0]
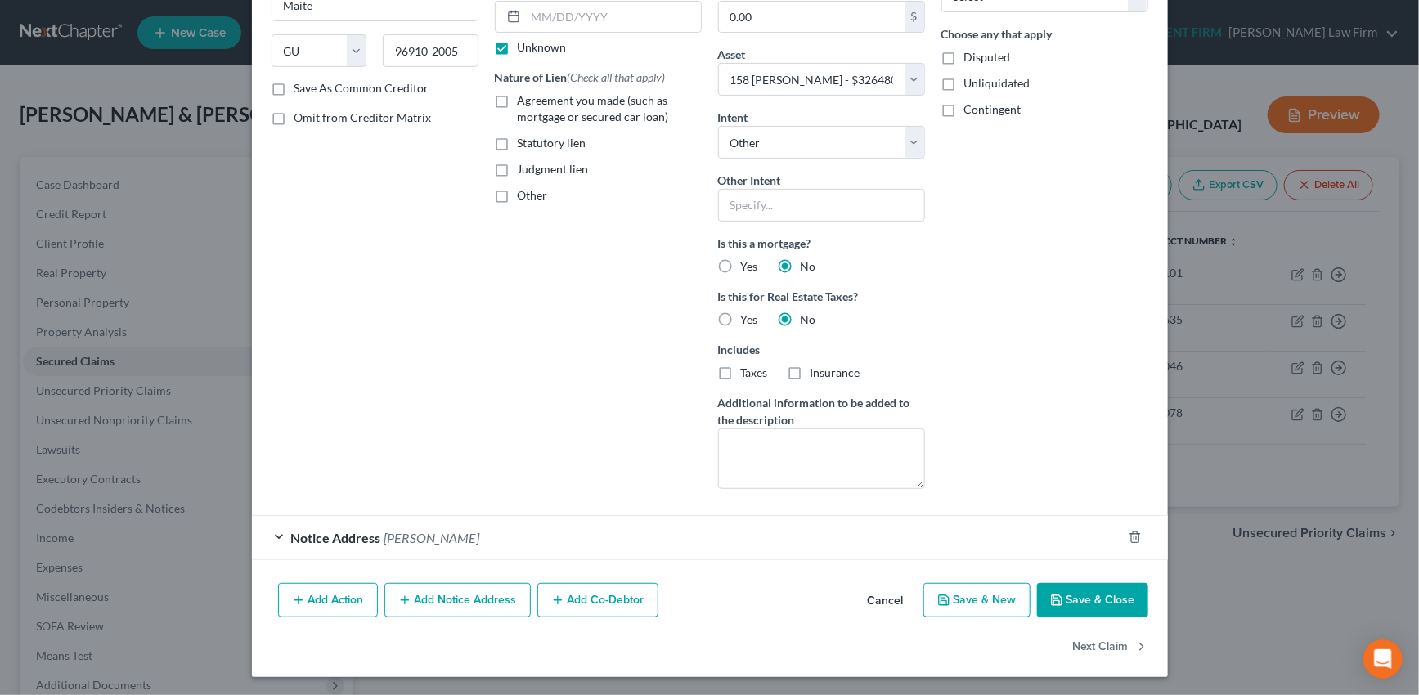
click at [1090, 594] on button "Save & Close" at bounding box center [1092, 600] width 111 height 34
select select
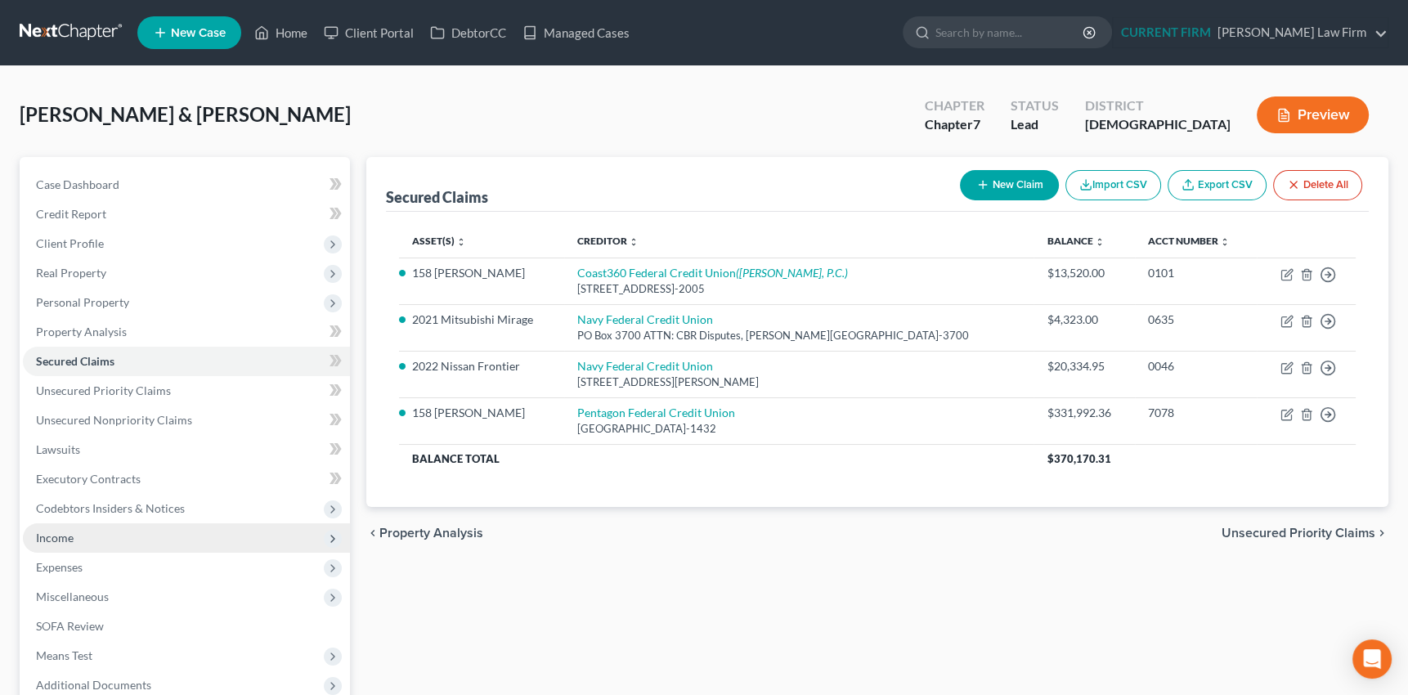
click at [58, 537] on span "Income" at bounding box center [55, 538] width 38 height 14
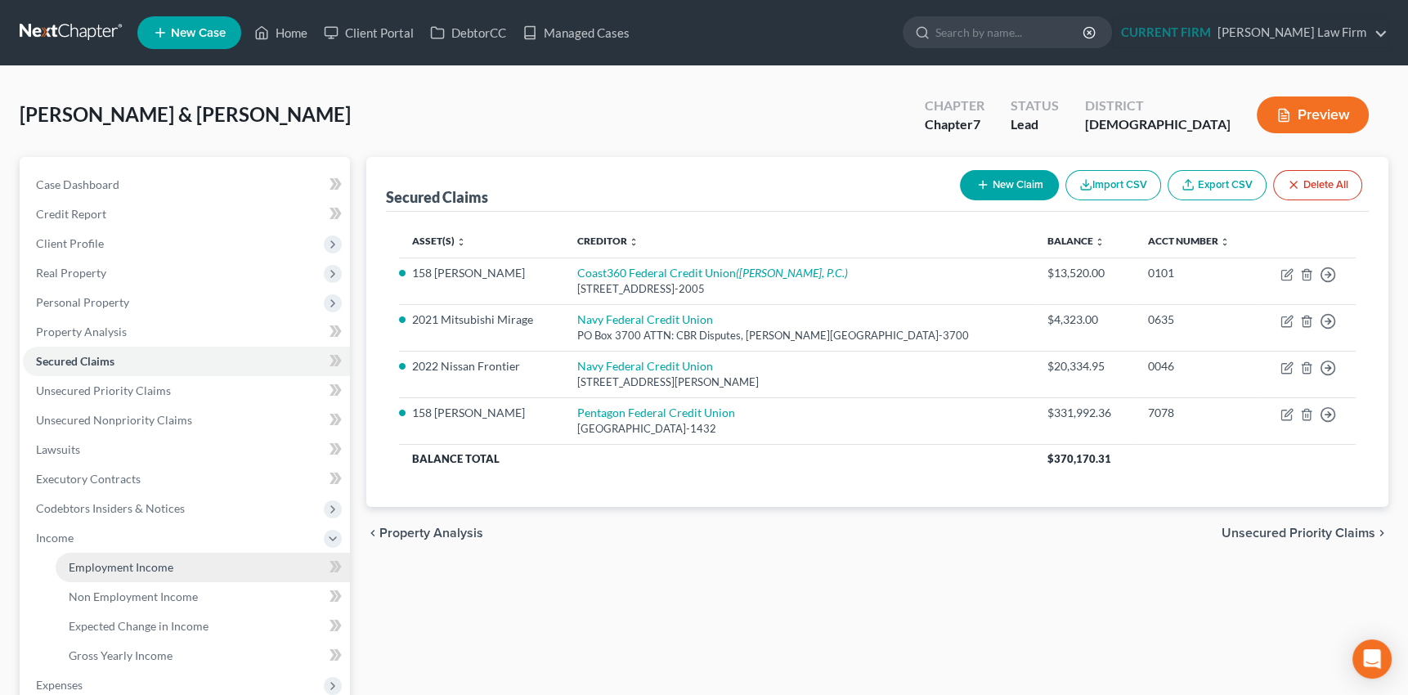
click at [106, 560] on span "Employment Income" at bounding box center [121, 567] width 105 height 14
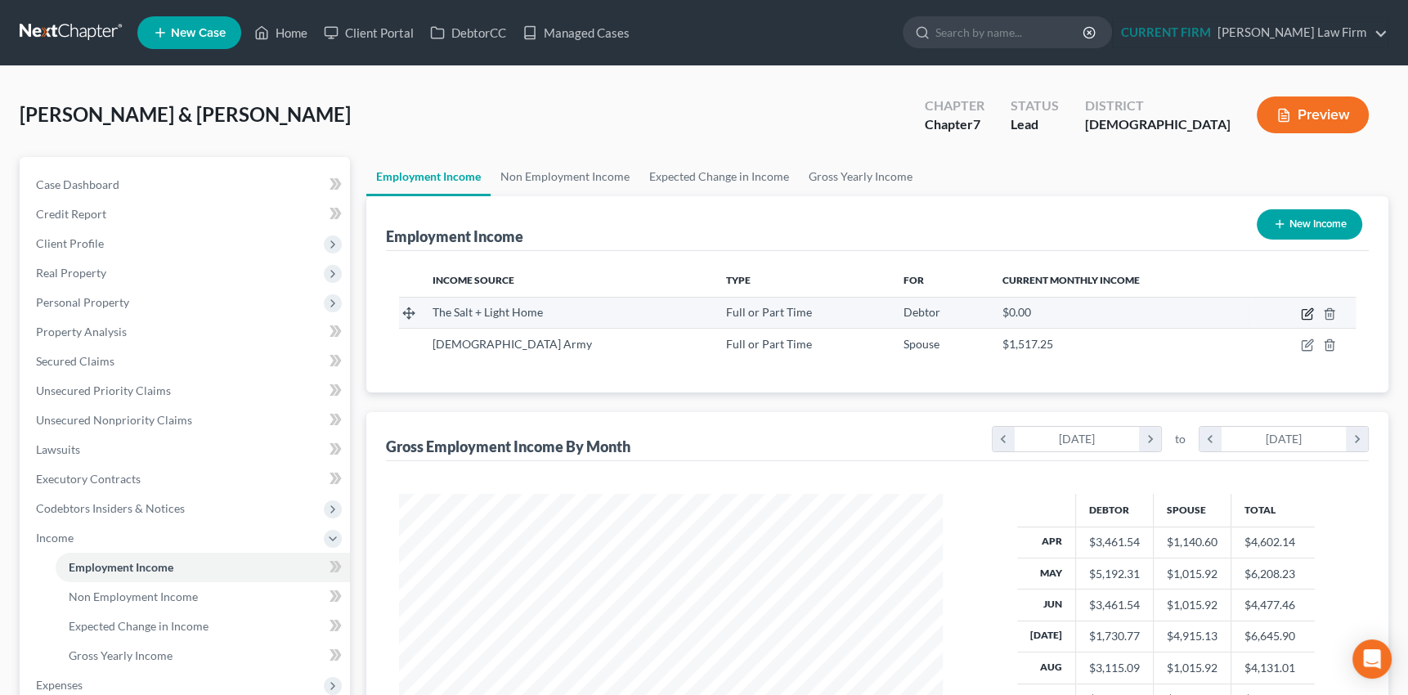
click at [1310, 313] on icon "button" at bounding box center [1307, 313] width 13 height 13
select select "0"
select select "11"
select select "2"
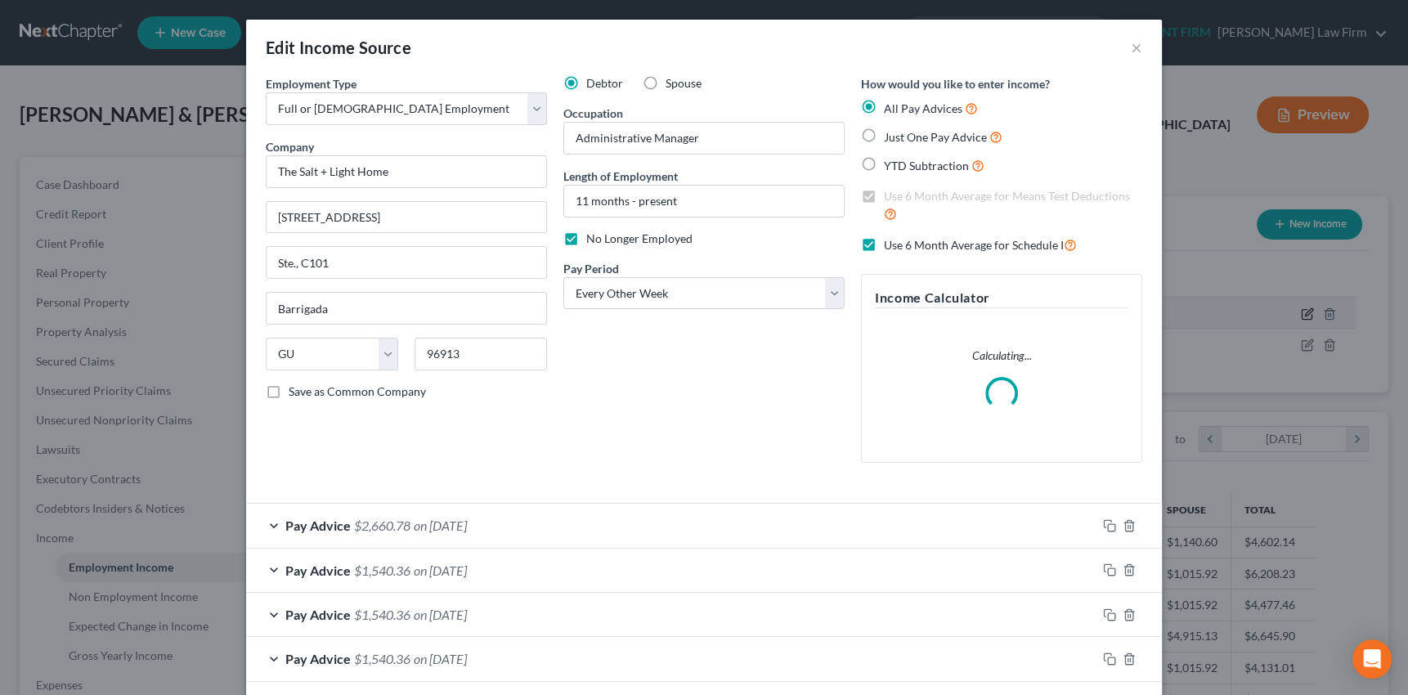
scroll to position [293, 581]
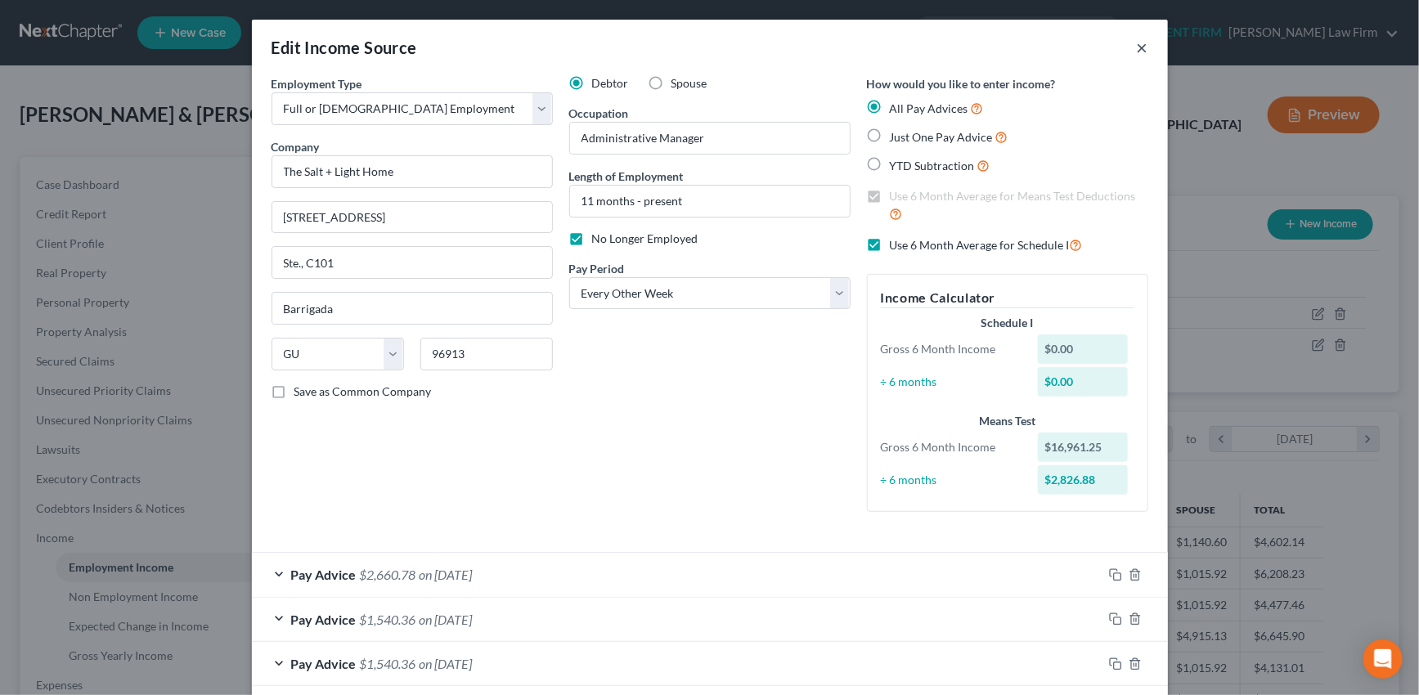
click at [1139, 48] on button "×" at bounding box center [1142, 48] width 11 height 20
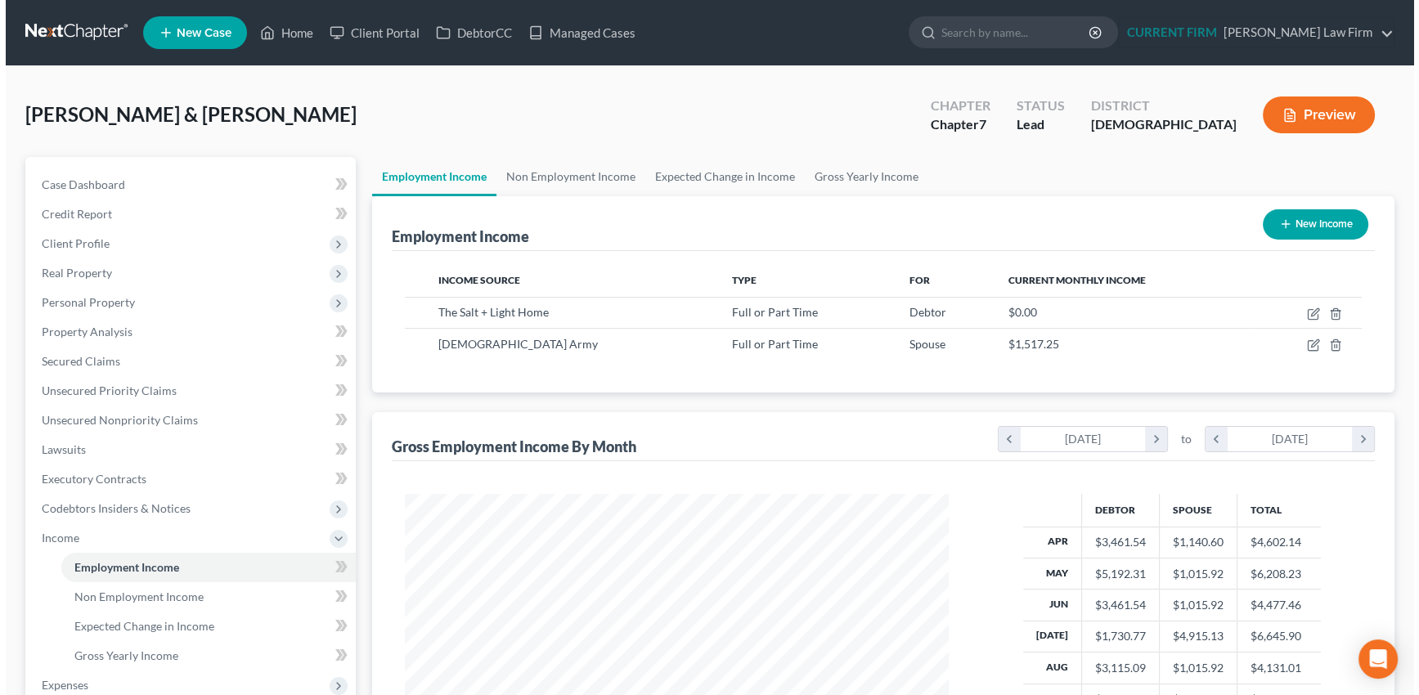
scroll to position [817365, 817080]
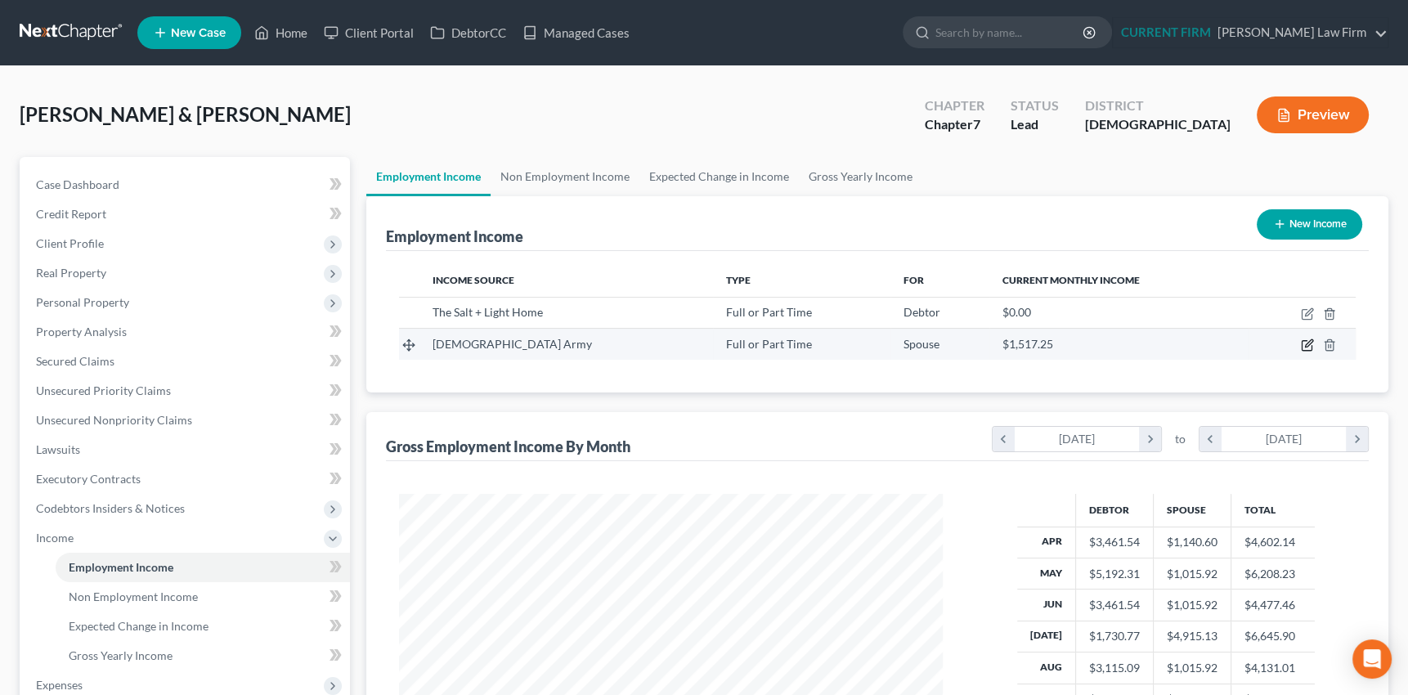
click at [1303, 341] on icon "button" at bounding box center [1307, 345] width 13 height 13
select select "0"
select select "11"
select select "3"
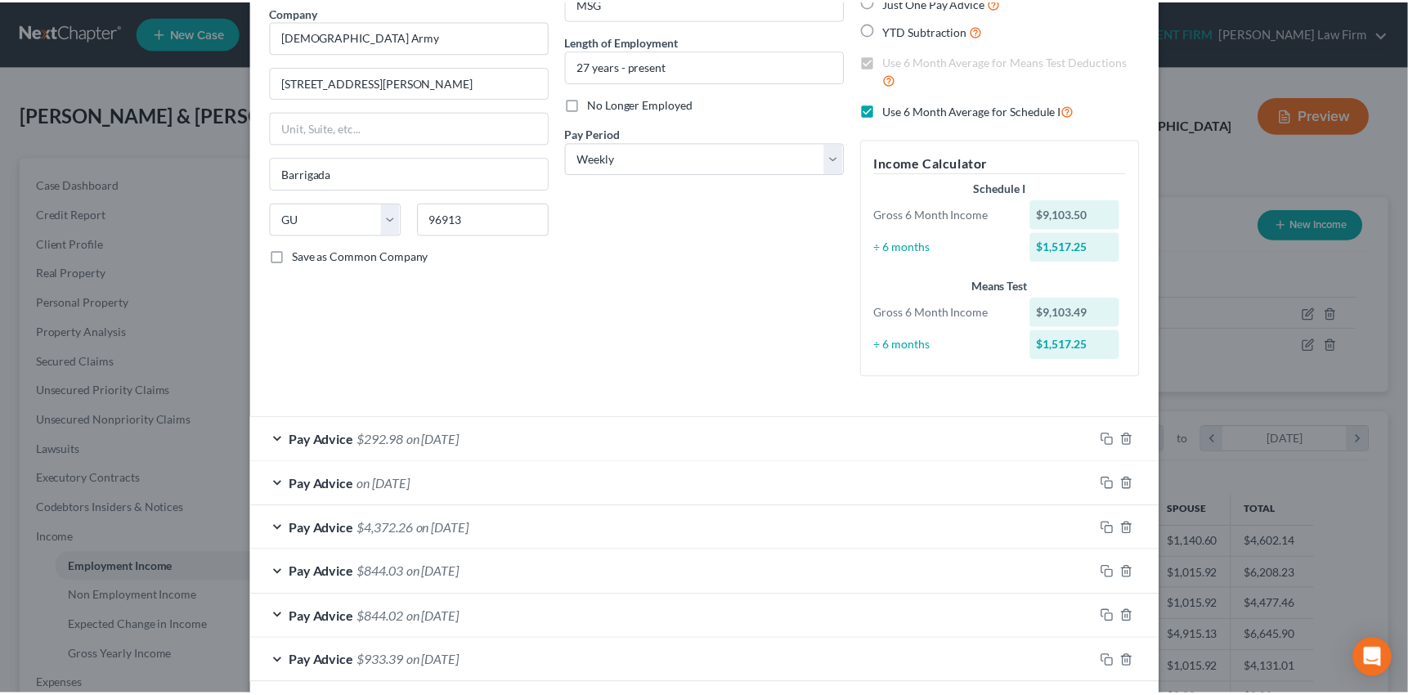
scroll to position [0, 0]
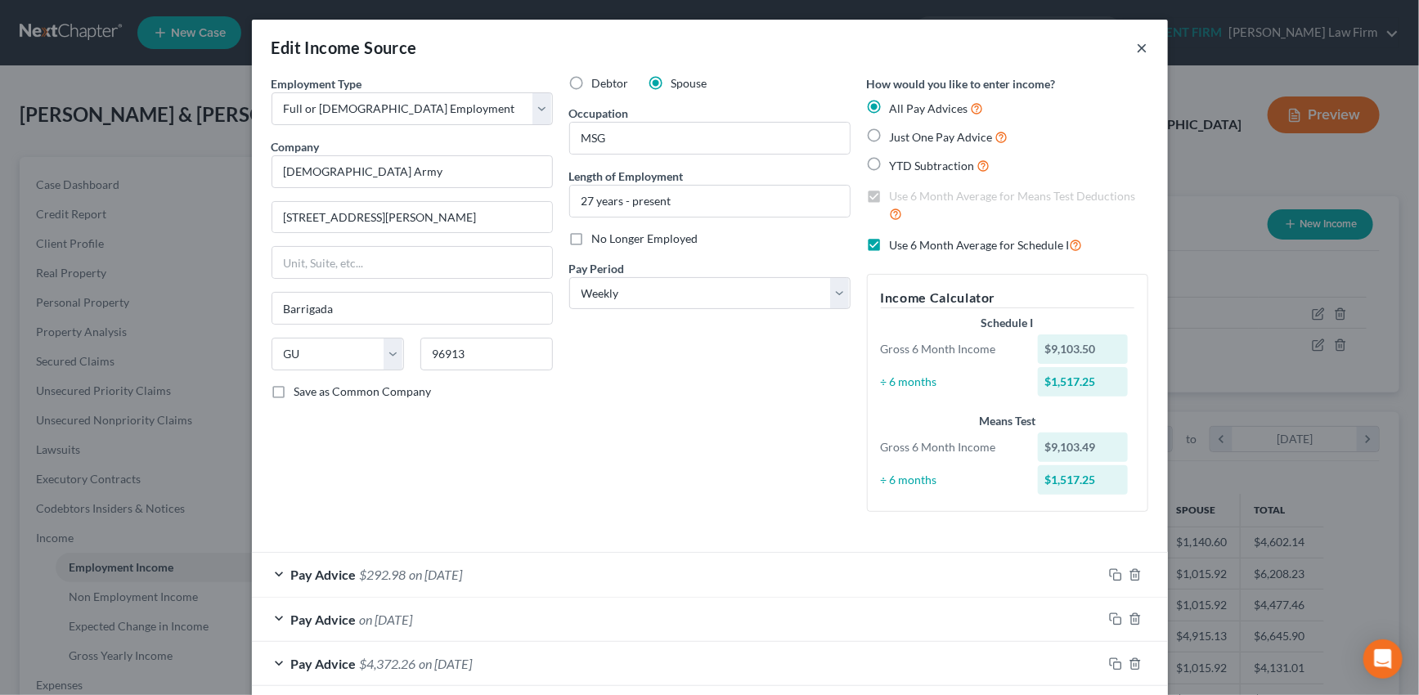
click at [1138, 45] on button "×" at bounding box center [1142, 48] width 11 height 20
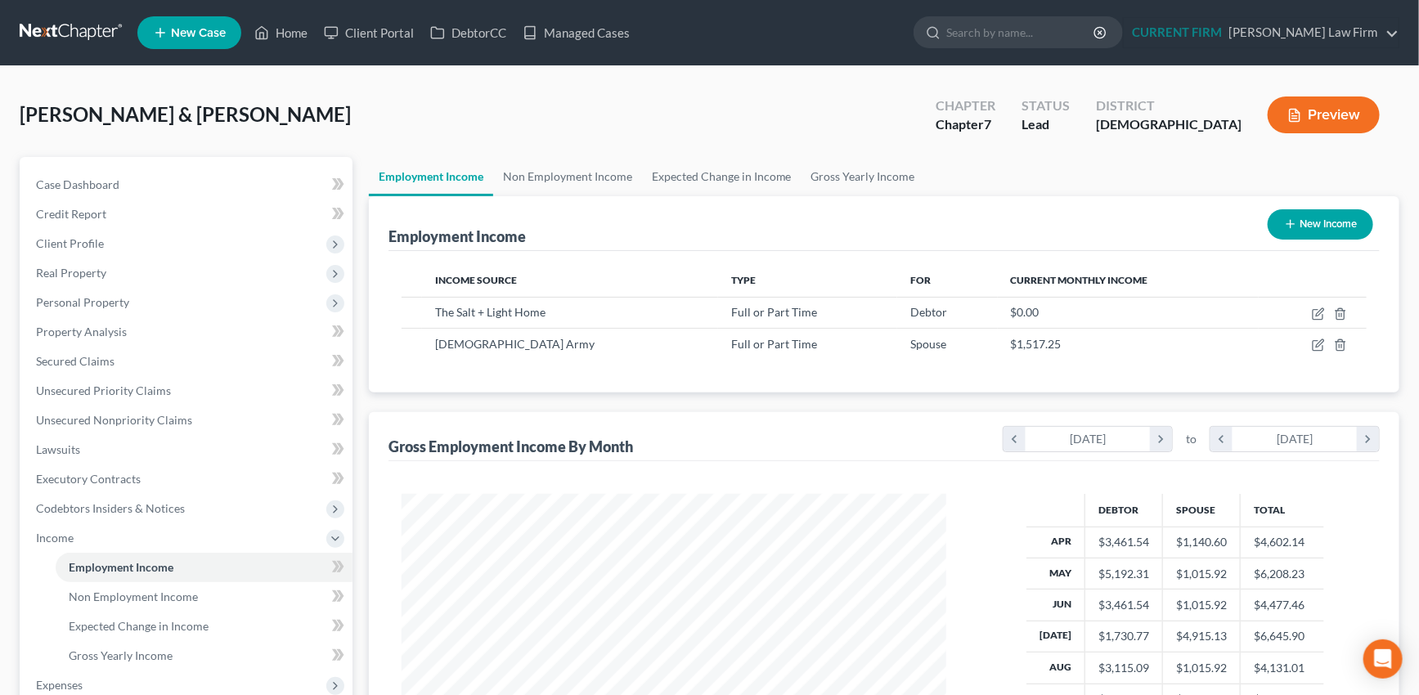
scroll to position [817365, 817080]
click at [1307, 343] on icon "button" at bounding box center [1307, 345] width 13 height 13
select select "0"
select select "11"
select select "3"
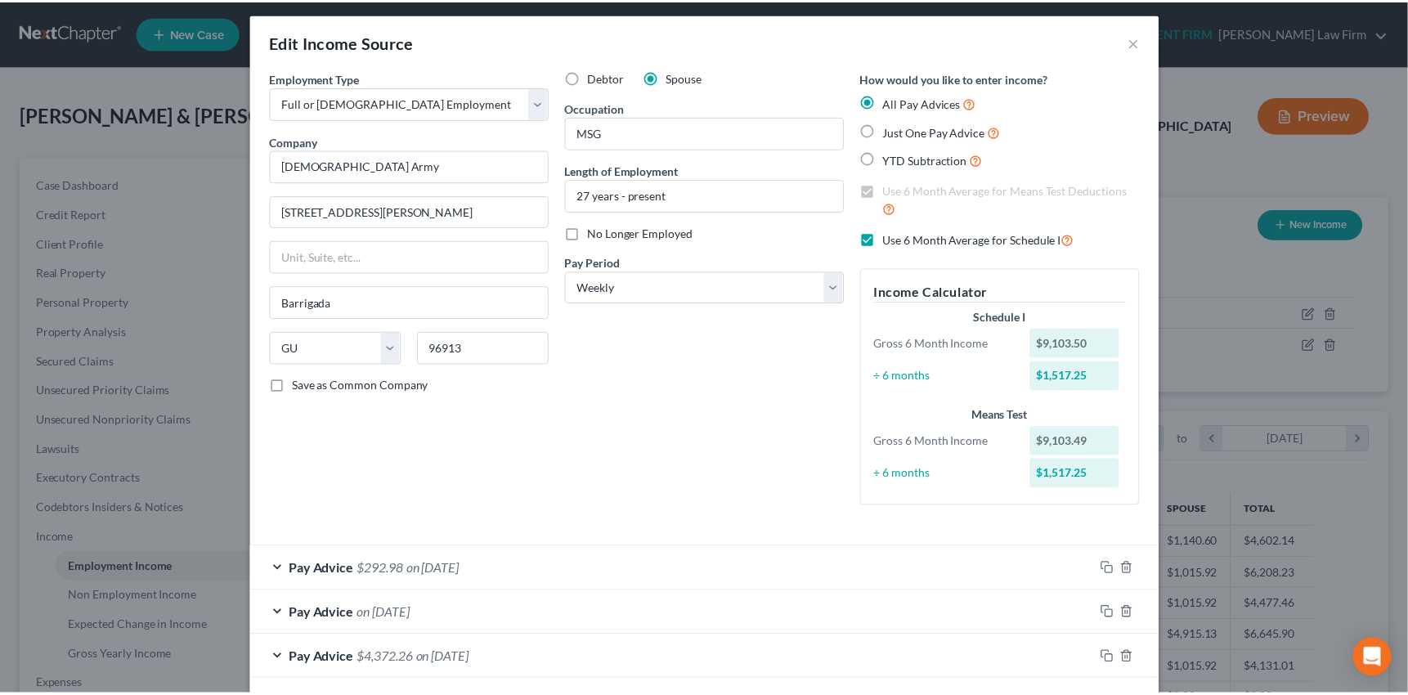
scroll to position [0, 0]
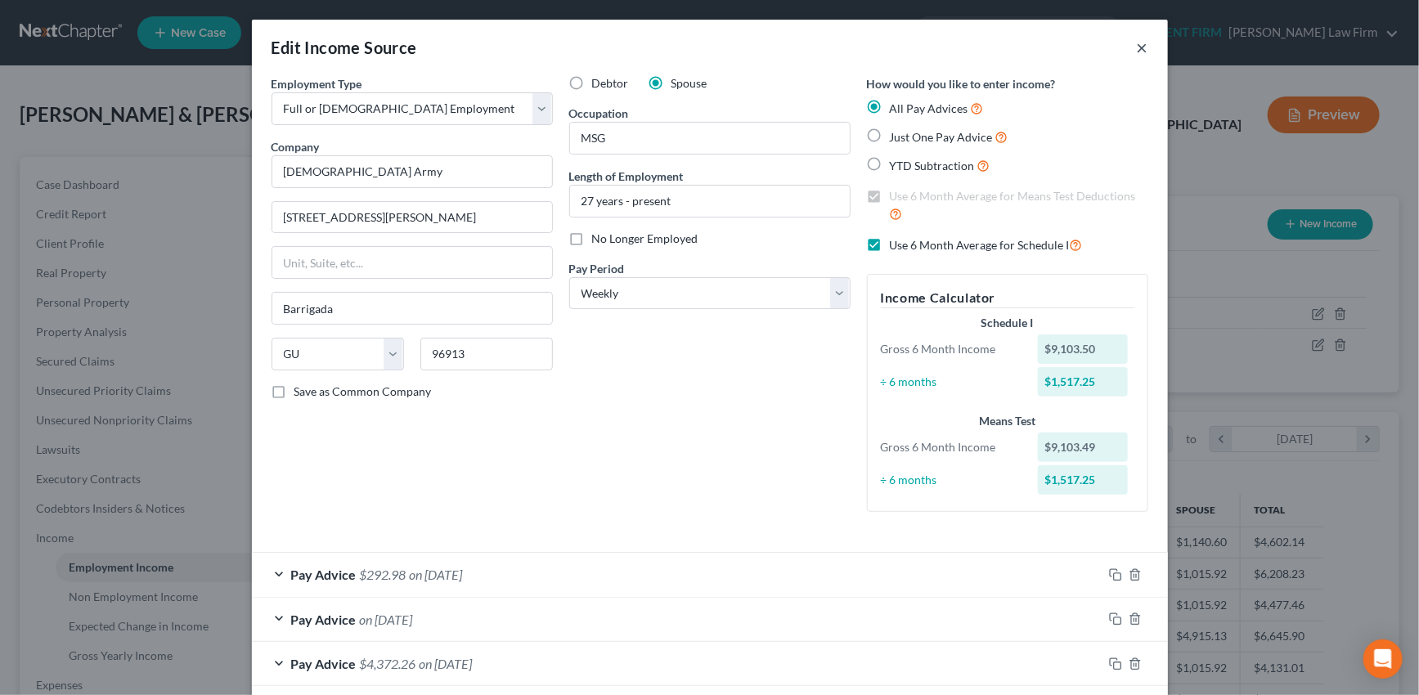
click at [1137, 51] on button "×" at bounding box center [1142, 48] width 11 height 20
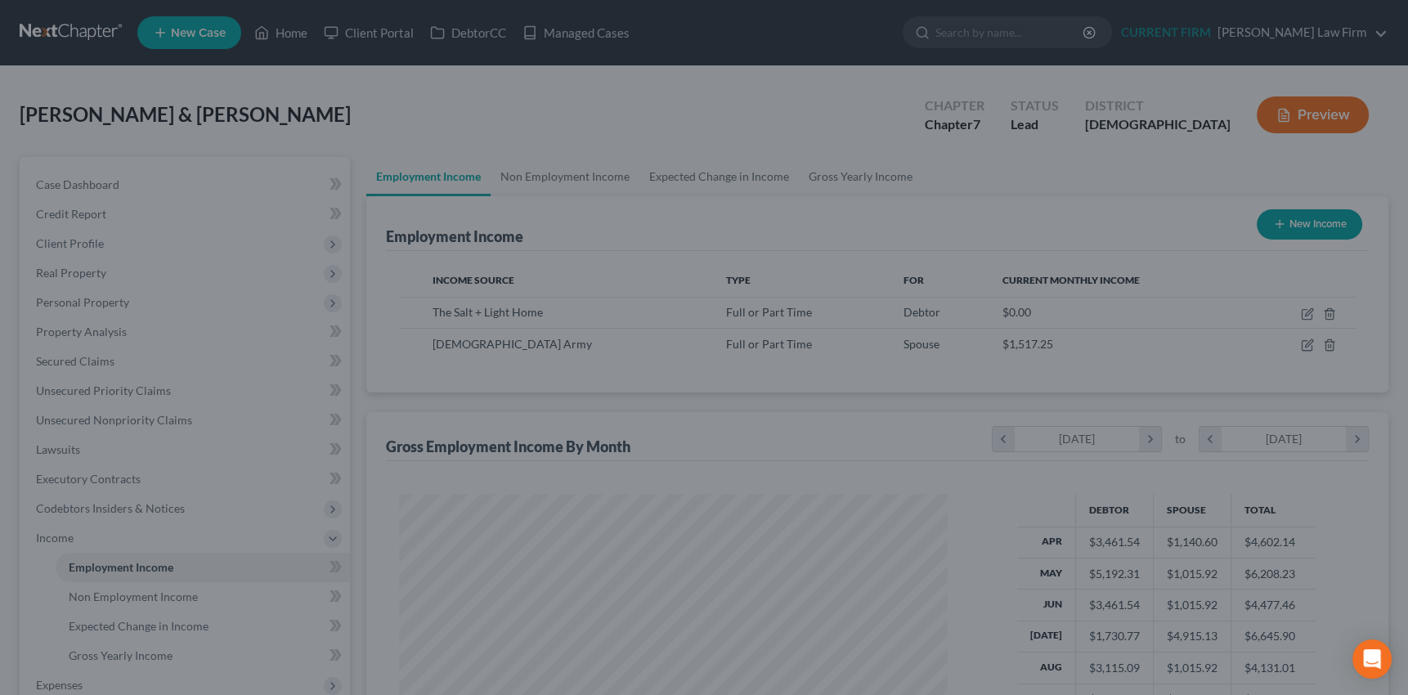
scroll to position [817365, 817080]
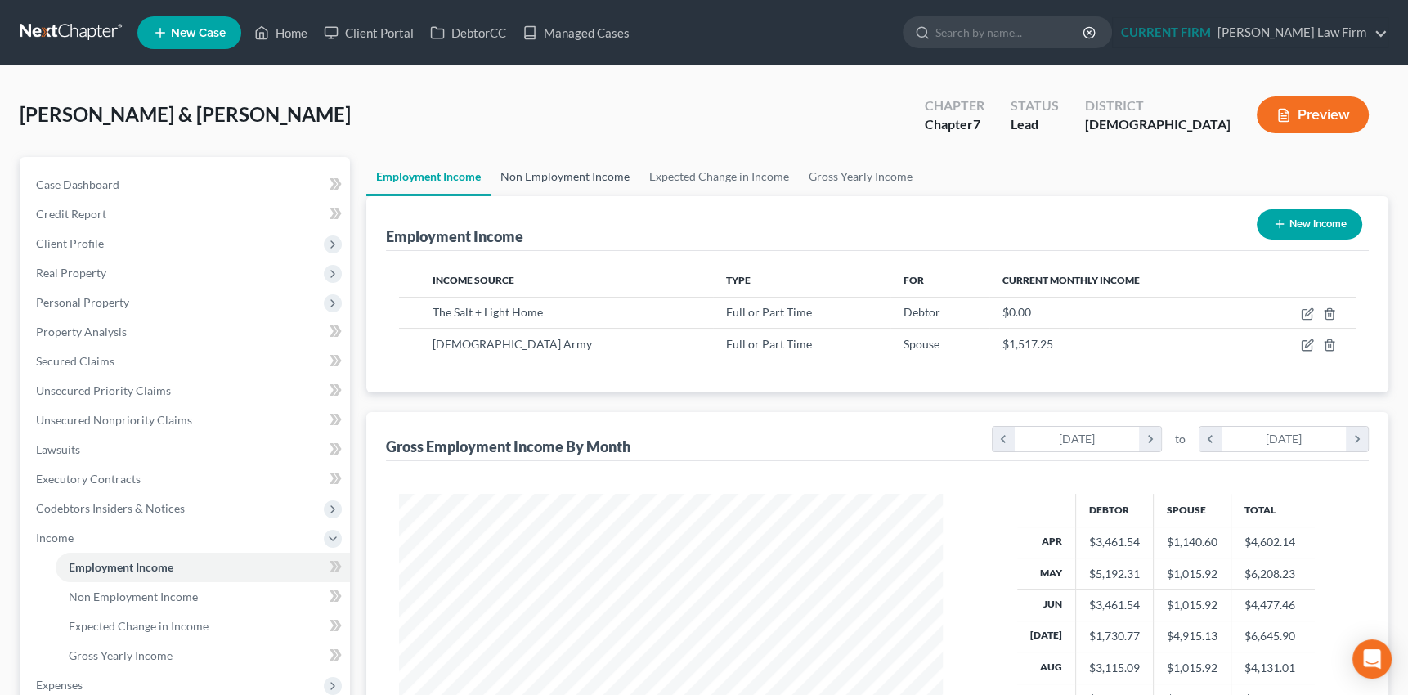
click at [564, 173] on link "Non Employment Income" at bounding box center [565, 176] width 149 height 39
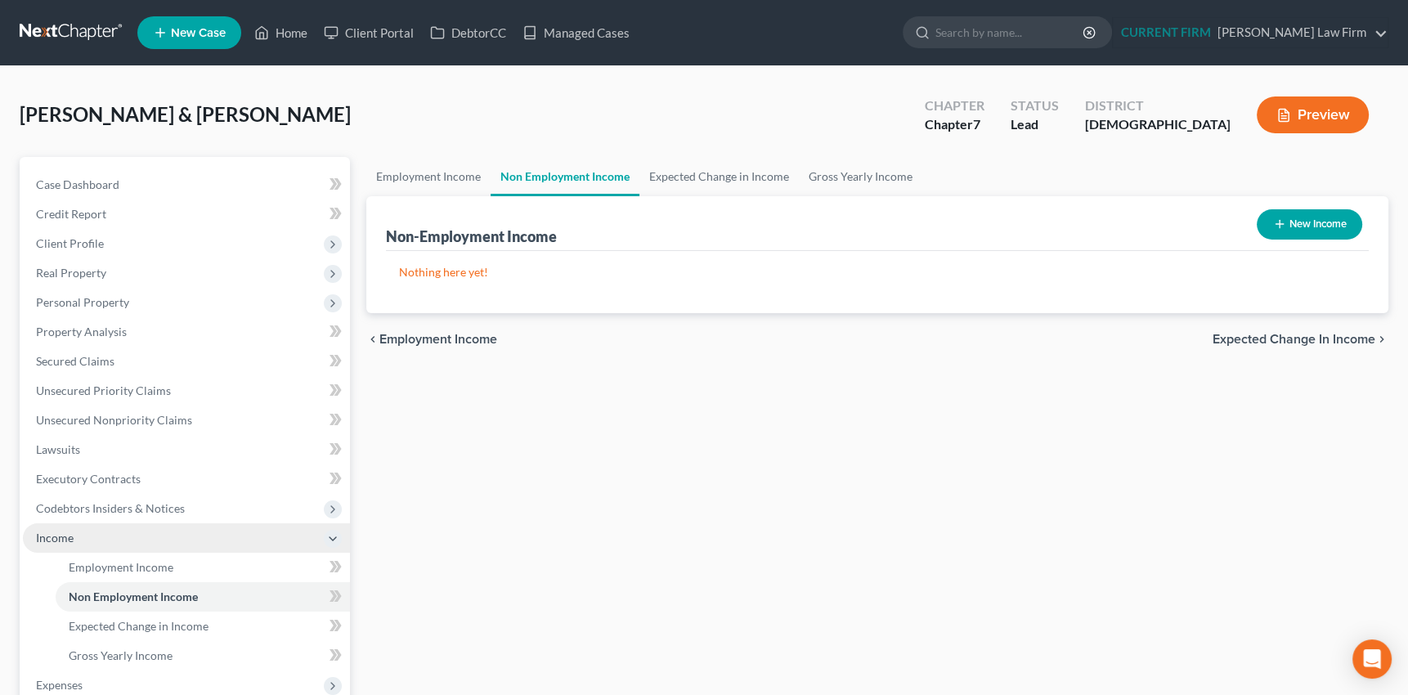
click at [57, 538] on span "Income" at bounding box center [55, 538] width 38 height 14
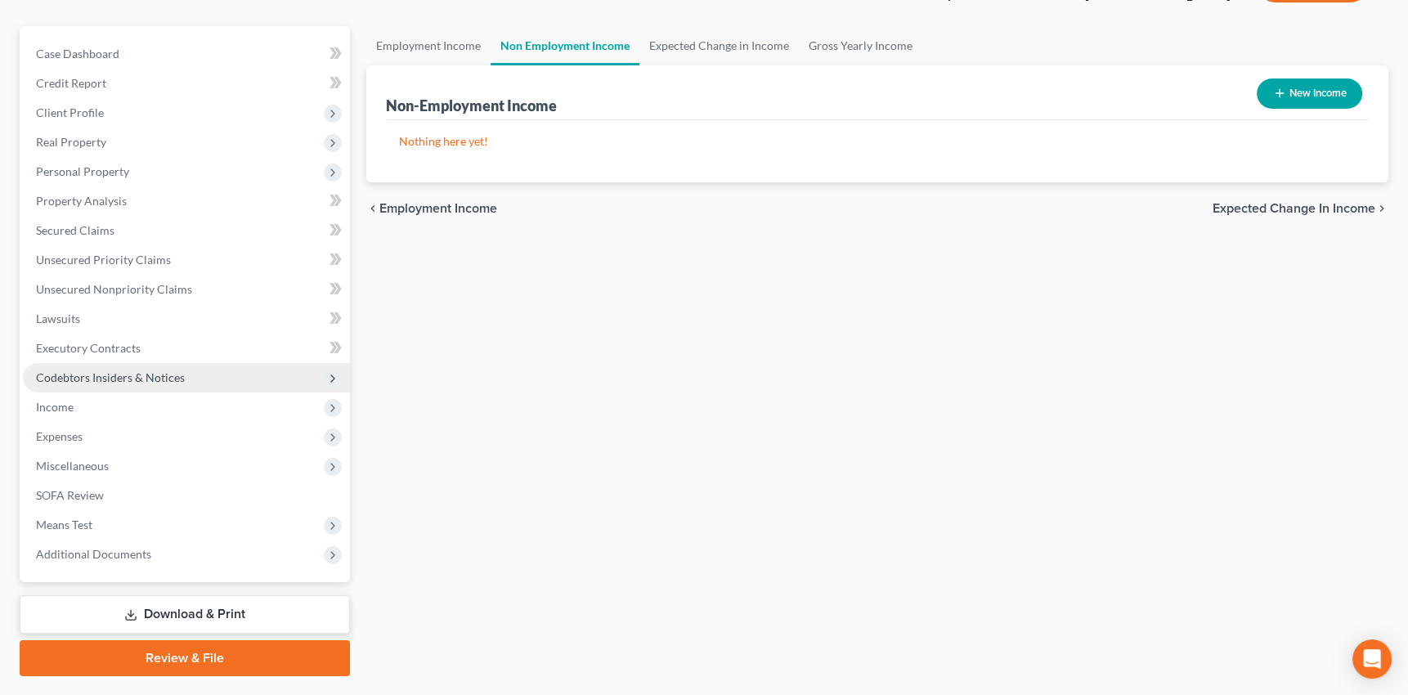
scroll to position [148, 0]
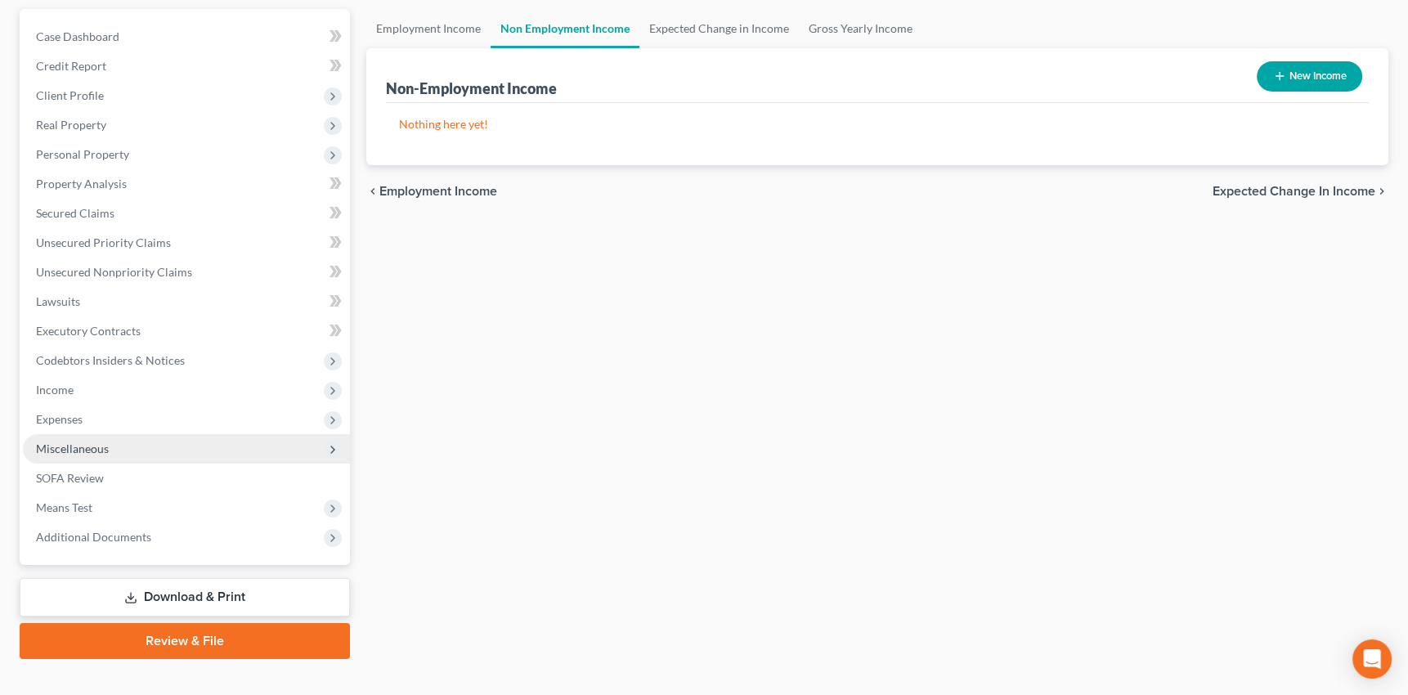
click at [82, 446] on span "Miscellaneous" at bounding box center [72, 449] width 73 height 14
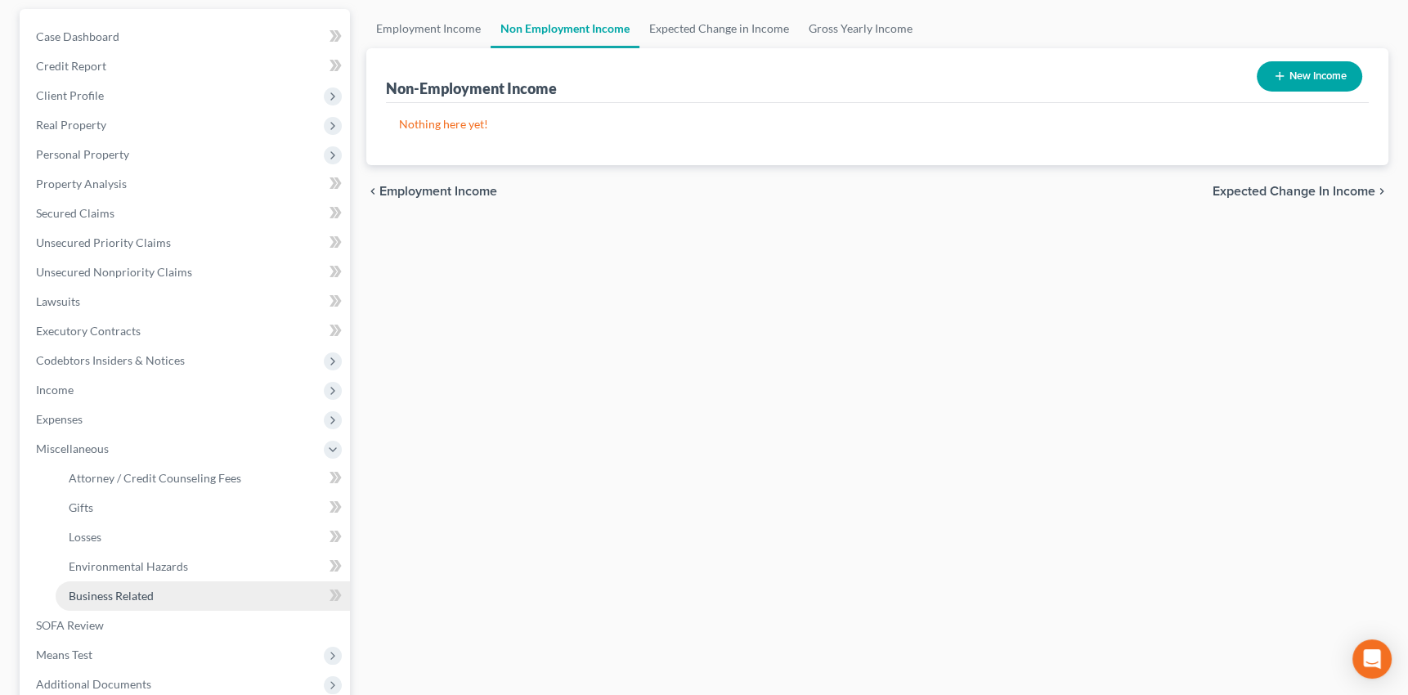
click at [103, 591] on span "Business Related" at bounding box center [111, 596] width 85 height 14
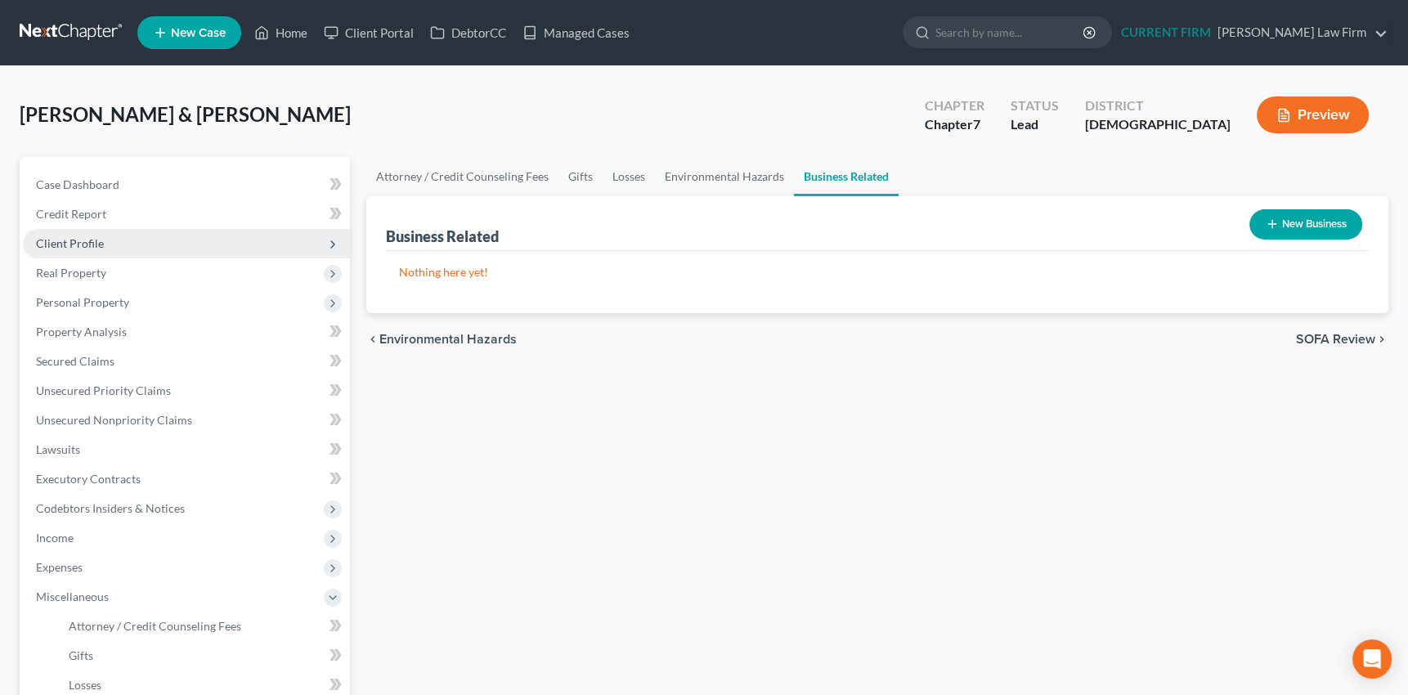
click at [83, 241] on span "Client Profile" at bounding box center [70, 243] width 68 height 14
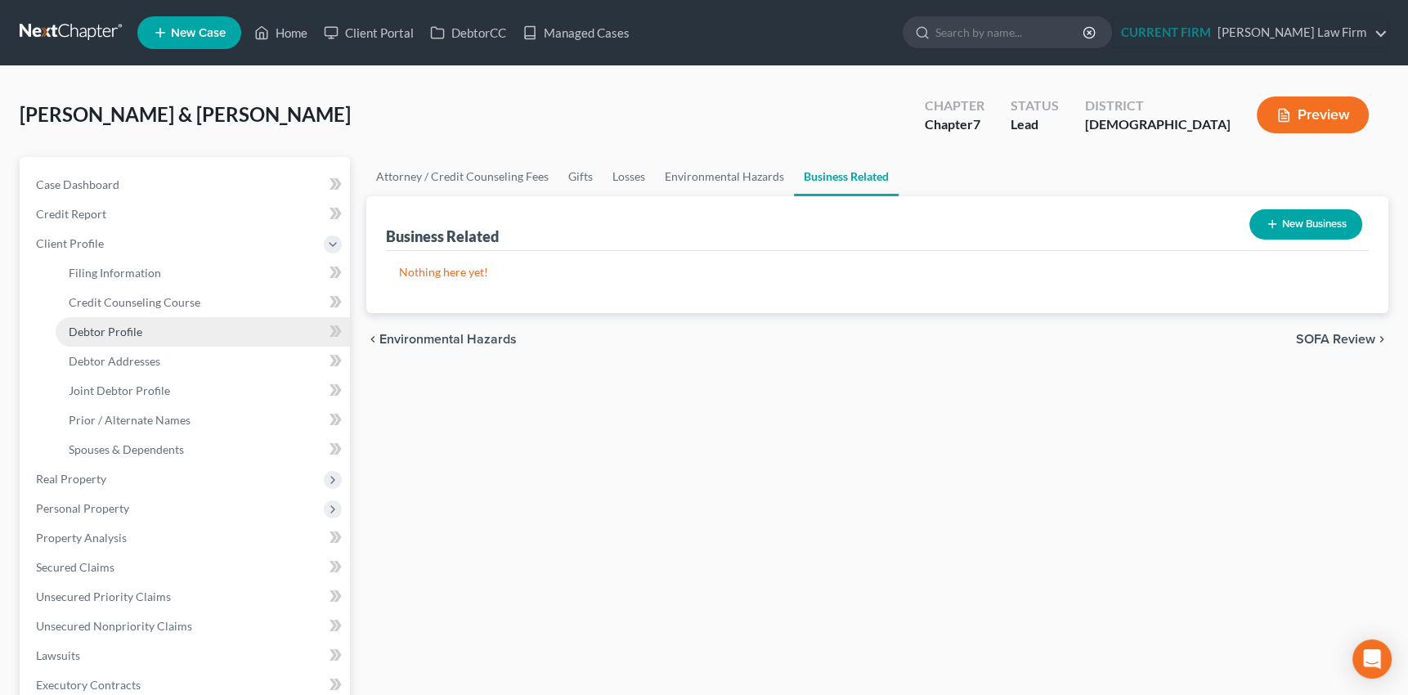
click at [90, 331] on span "Debtor Profile" at bounding box center [106, 332] width 74 height 14
select select "1"
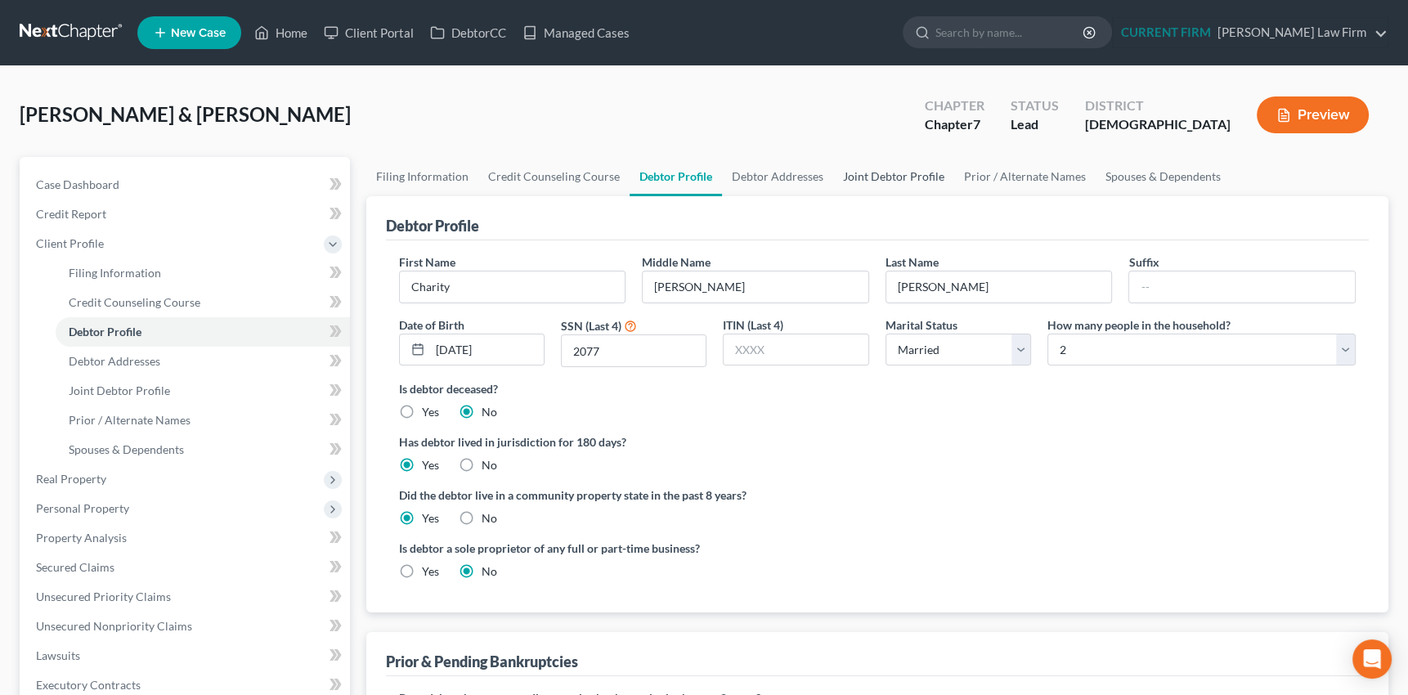
click at [865, 173] on link "Joint Debtor Profile" at bounding box center [893, 176] width 121 height 39
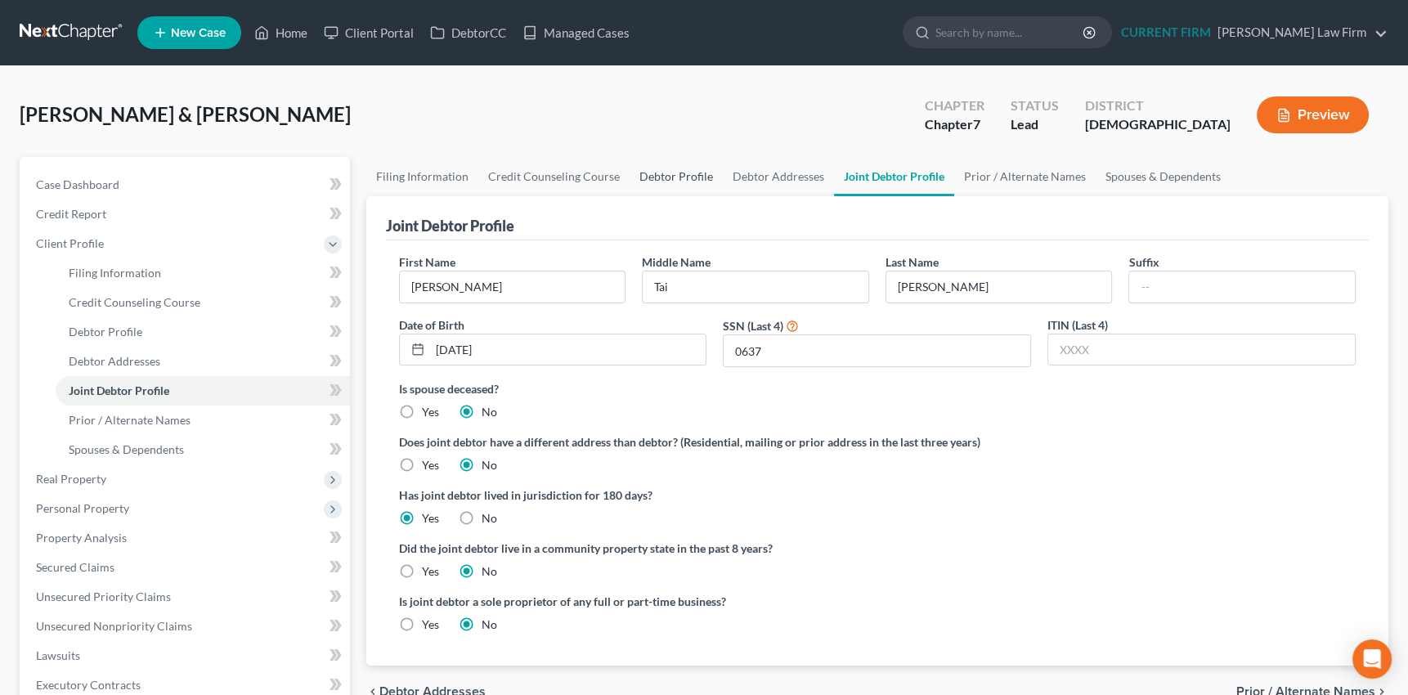
click at [657, 173] on link "Debtor Profile" at bounding box center [676, 176] width 93 height 39
select select "1"
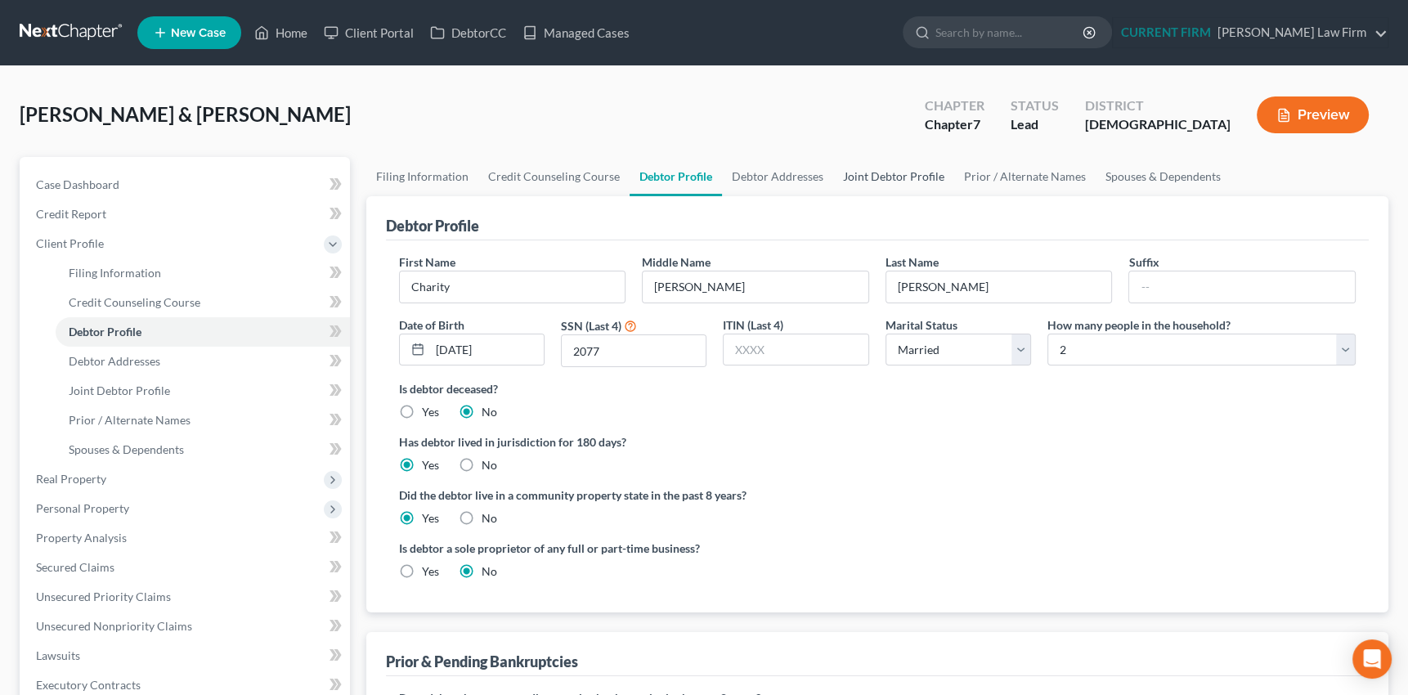
click at [881, 172] on link "Joint Debtor Profile" at bounding box center [893, 176] width 121 height 39
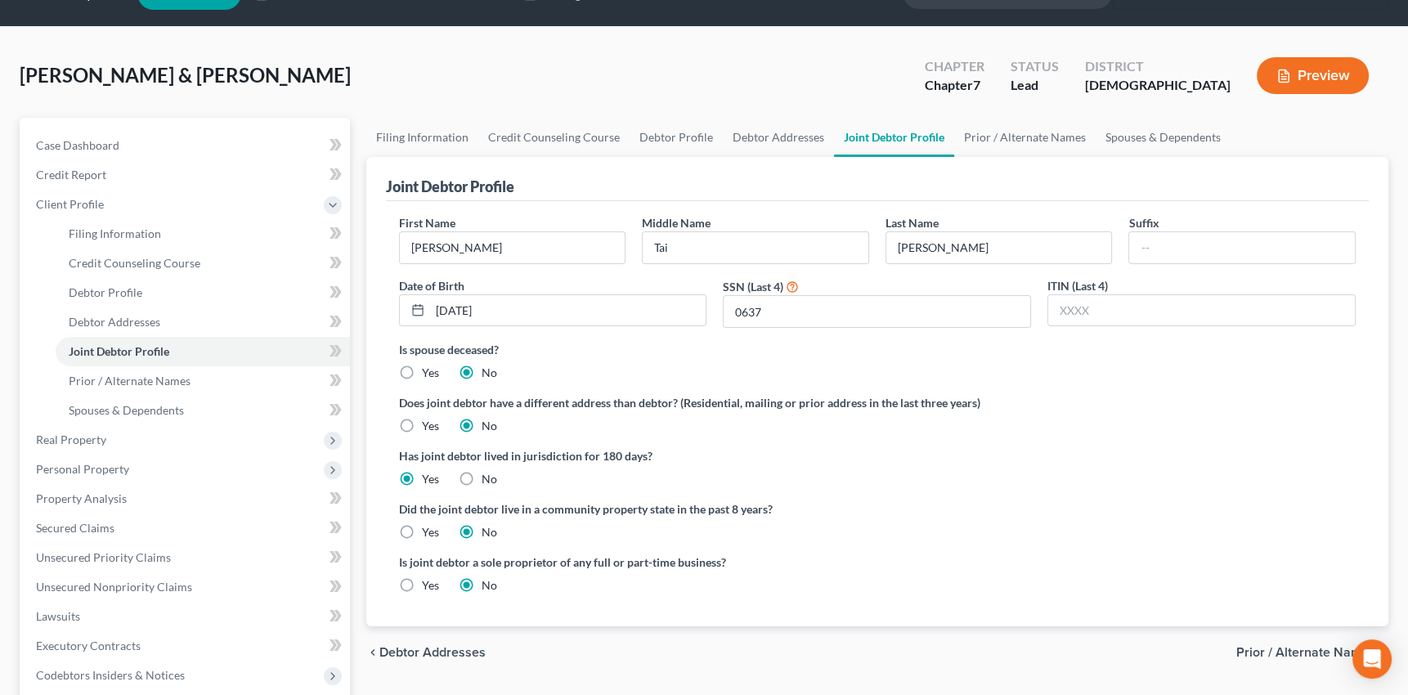
scroll to position [74, 0]
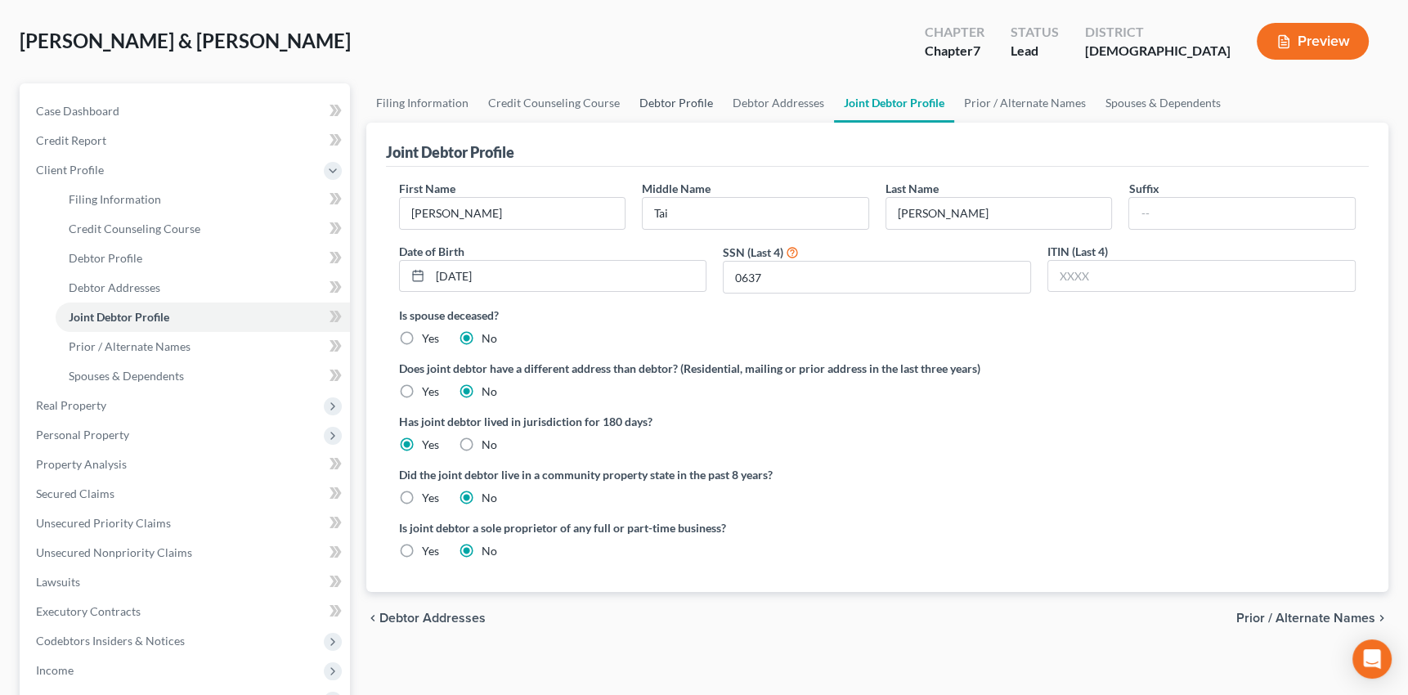
click at [670, 92] on link "Debtor Profile" at bounding box center [676, 102] width 93 height 39
select select "1"
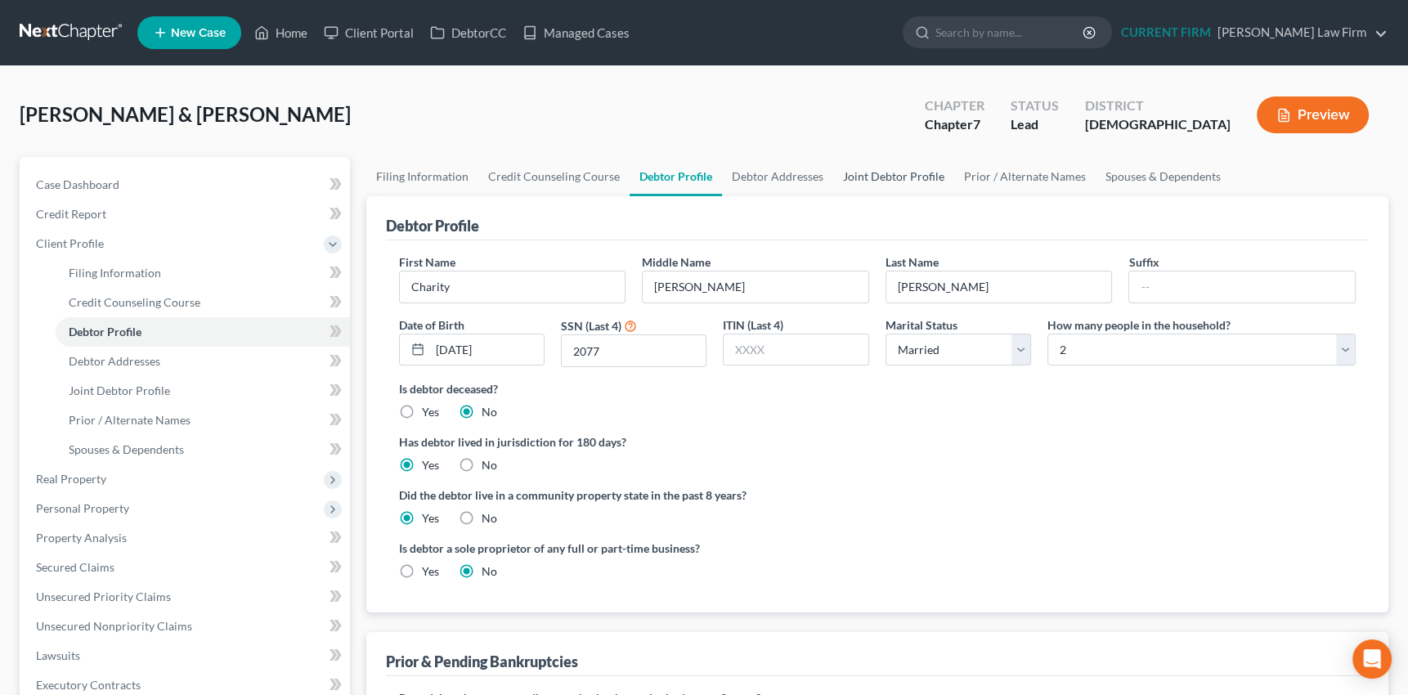
click at [893, 173] on link "Joint Debtor Profile" at bounding box center [893, 176] width 121 height 39
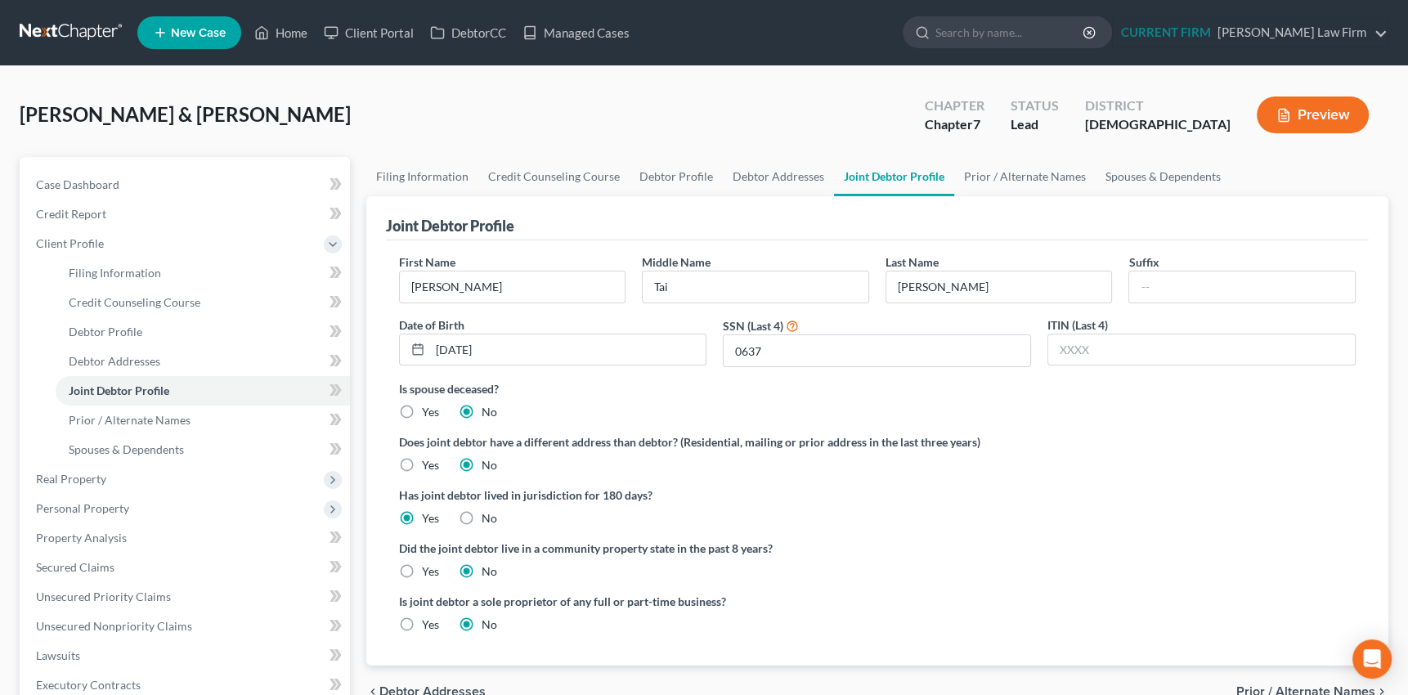
click at [422, 573] on label "Yes" at bounding box center [430, 571] width 17 height 16
click at [428, 573] on input "Yes" at bounding box center [433, 568] width 11 height 11
radio input "true"
radio input "false"
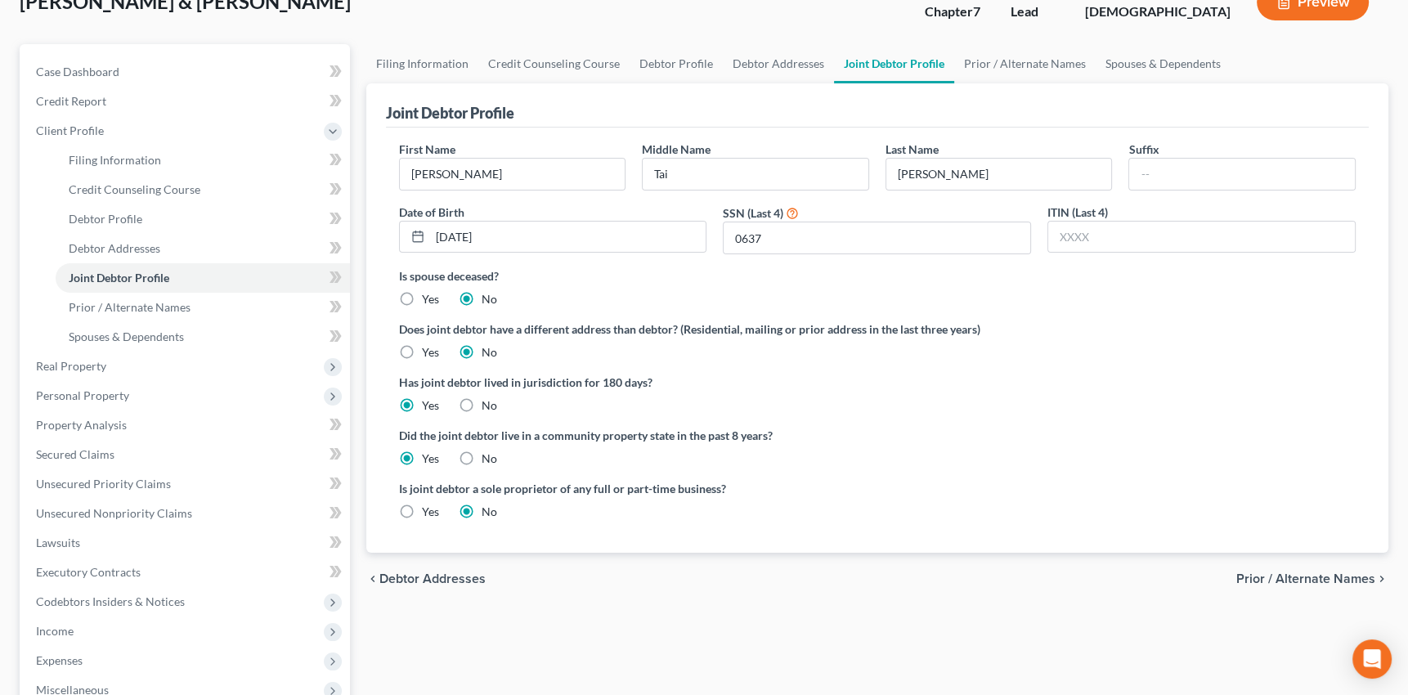
scroll to position [148, 0]
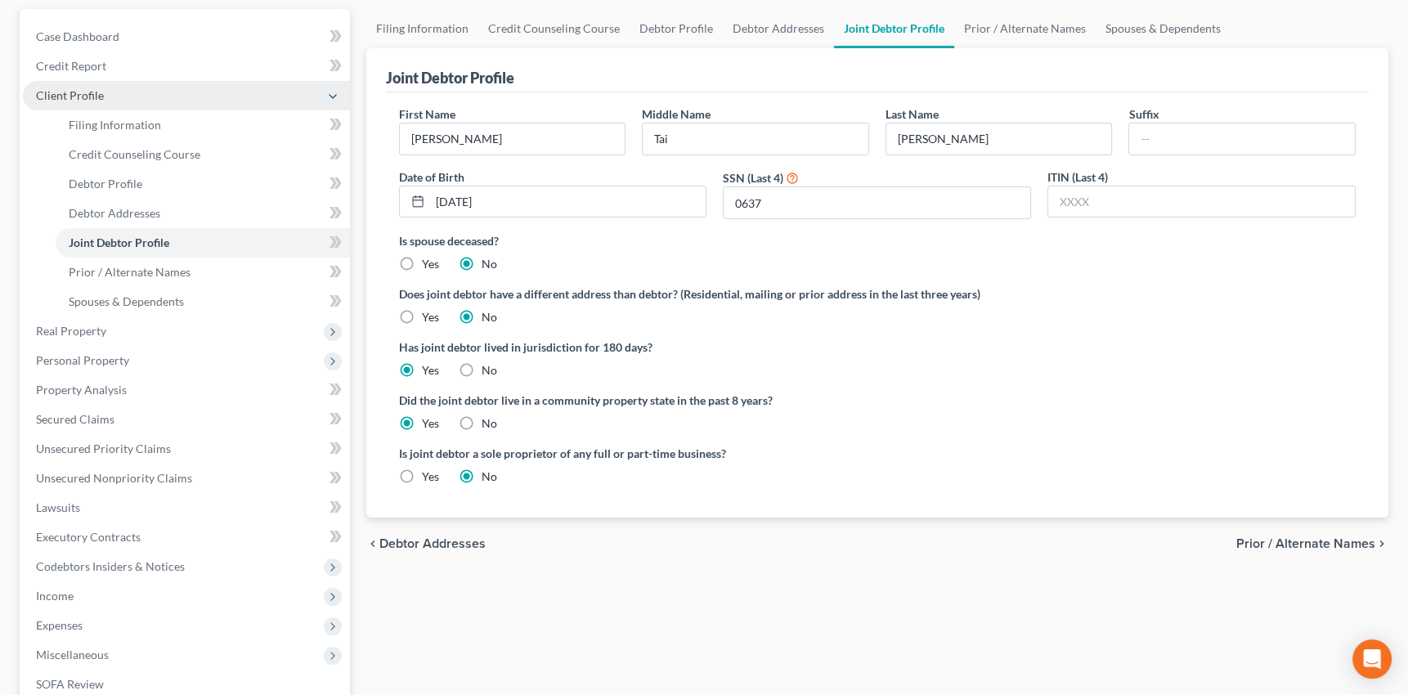
click at [60, 92] on span "Client Profile" at bounding box center [70, 95] width 68 height 14
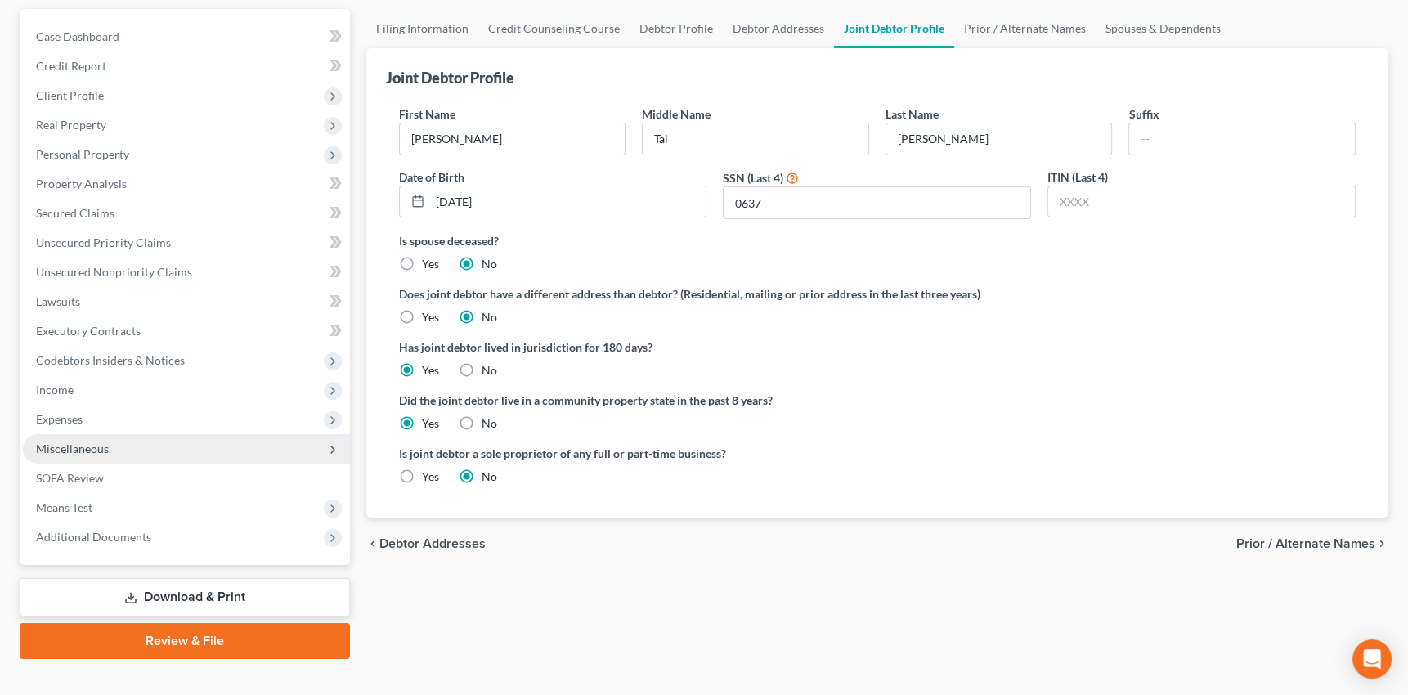
click at [61, 446] on span "Miscellaneous" at bounding box center [72, 449] width 73 height 14
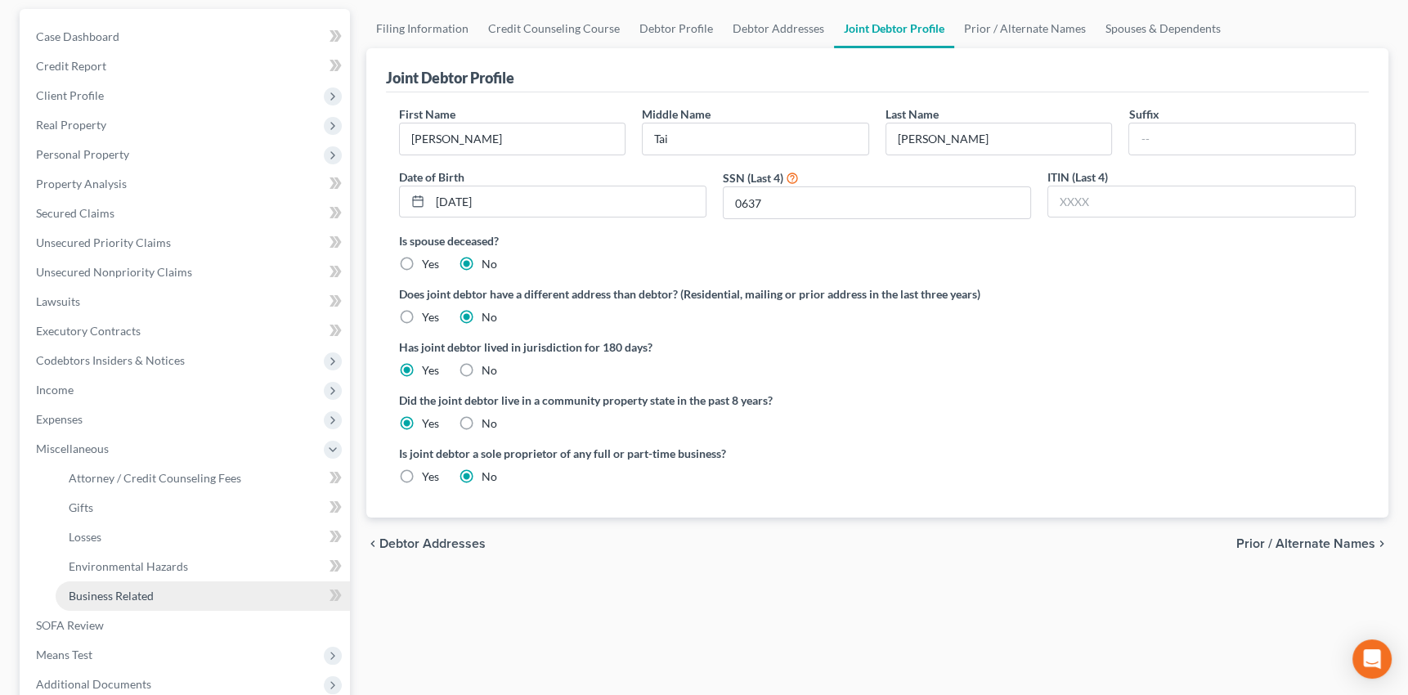
click at [85, 594] on span "Business Related" at bounding box center [111, 596] width 85 height 14
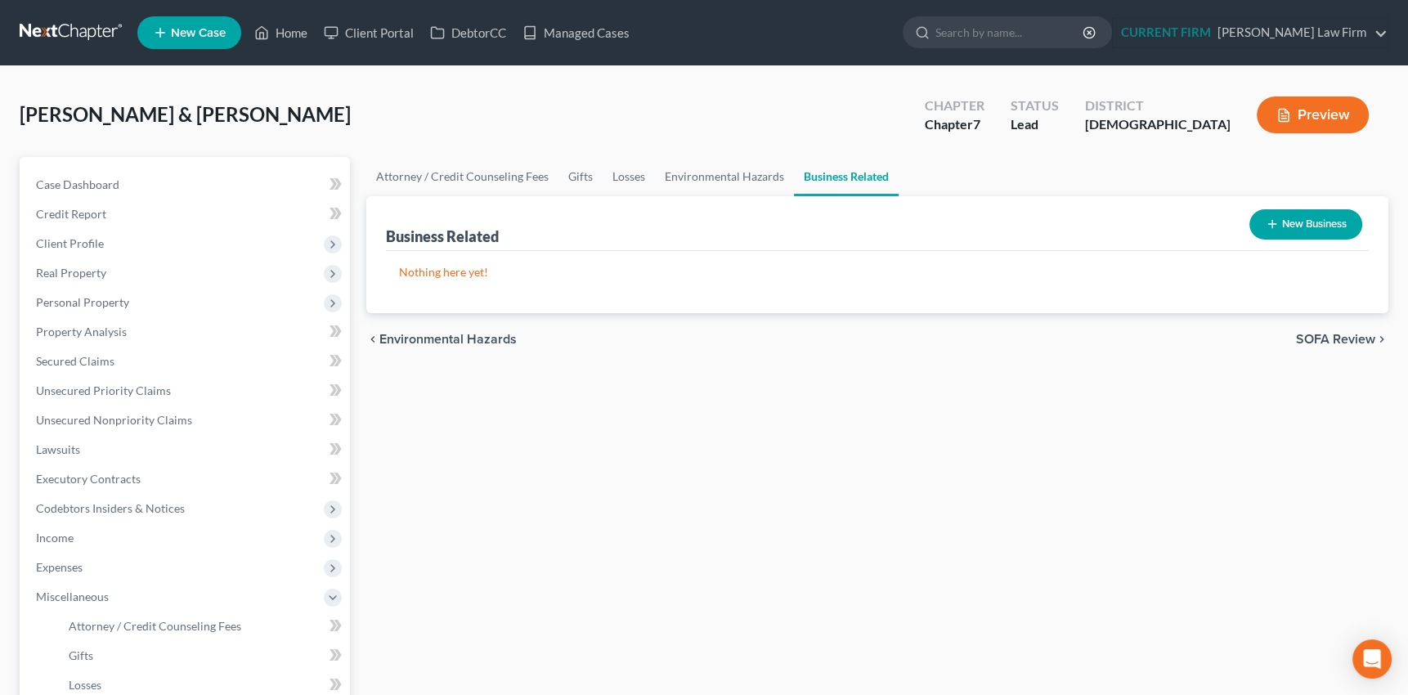
click at [1261, 218] on button "New Business" at bounding box center [1305, 224] width 113 height 30
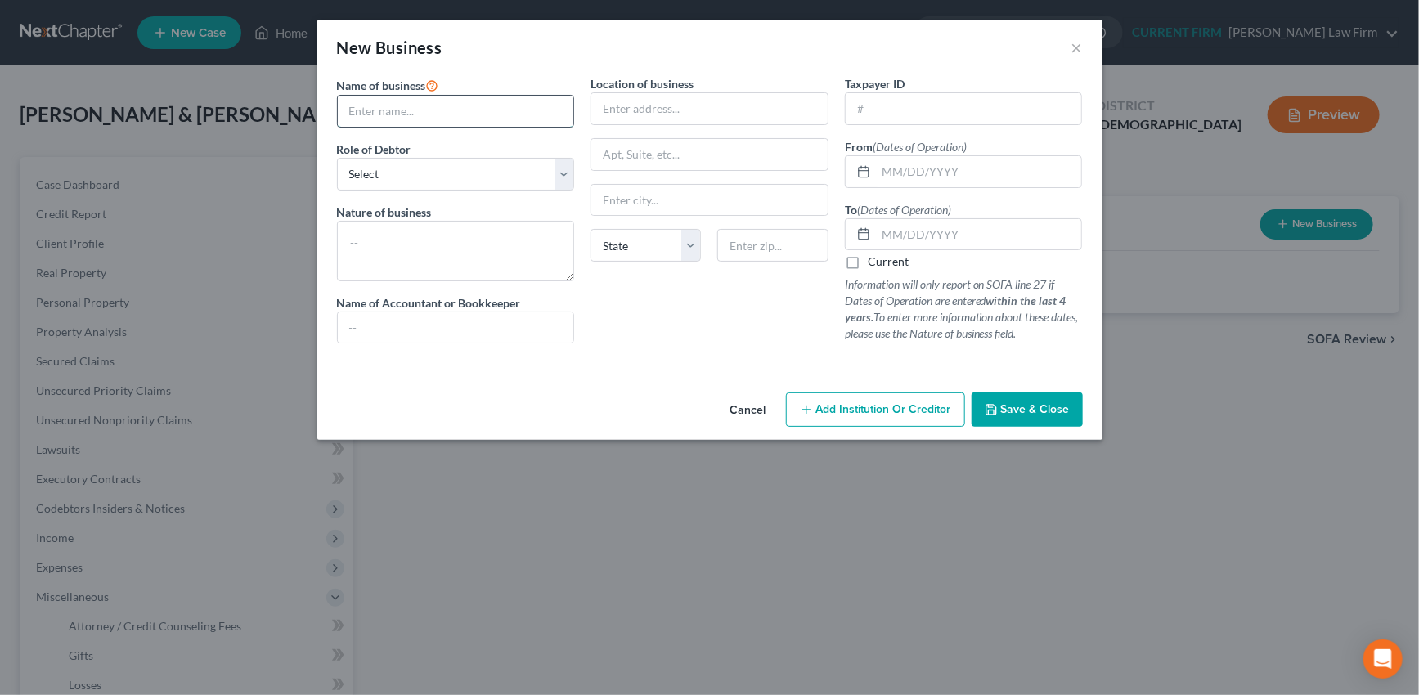
click at [444, 106] on input "text" at bounding box center [456, 111] width 236 height 31
type input "671 Motorsports, LLC"
click at [562, 174] on select "Select A member of a limited liability company (LLC) or limited liability partn…" at bounding box center [456, 174] width 238 height 33
select select "partner"
click at [337, 158] on select "Select A member of a limited liability company (LLC) or limited liability partn…" at bounding box center [456, 174] width 238 height 33
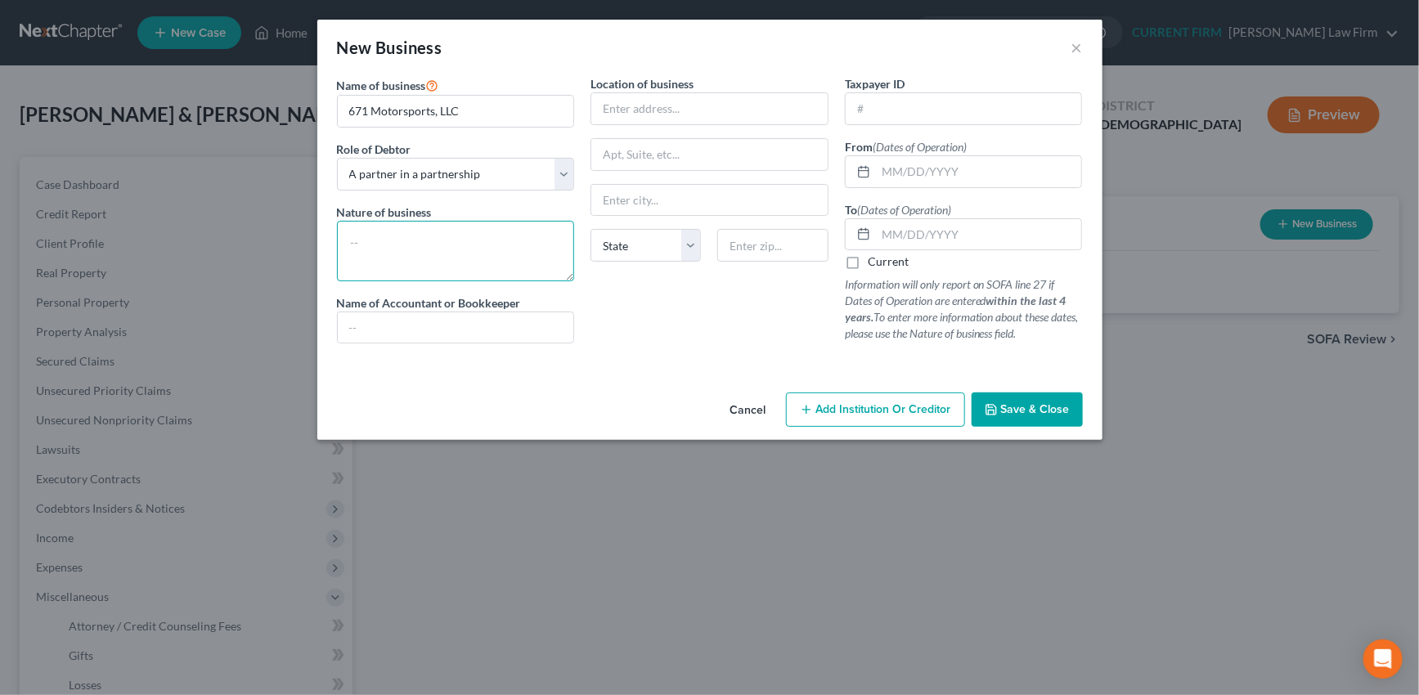
click at [376, 241] on textarea at bounding box center [456, 251] width 238 height 61
type textarea "Automotive sales and service"
click at [639, 106] on input "text" at bounding box center [709, 108] width 236 height 31
drag, startPoint x: 688, startPoint y: 106, endPoint x: 641, endPoint y: 110, distance: 47.6
click at [641, 110] on input "PO Box 21198" at bounding box center [709, 108] width 236 height 31
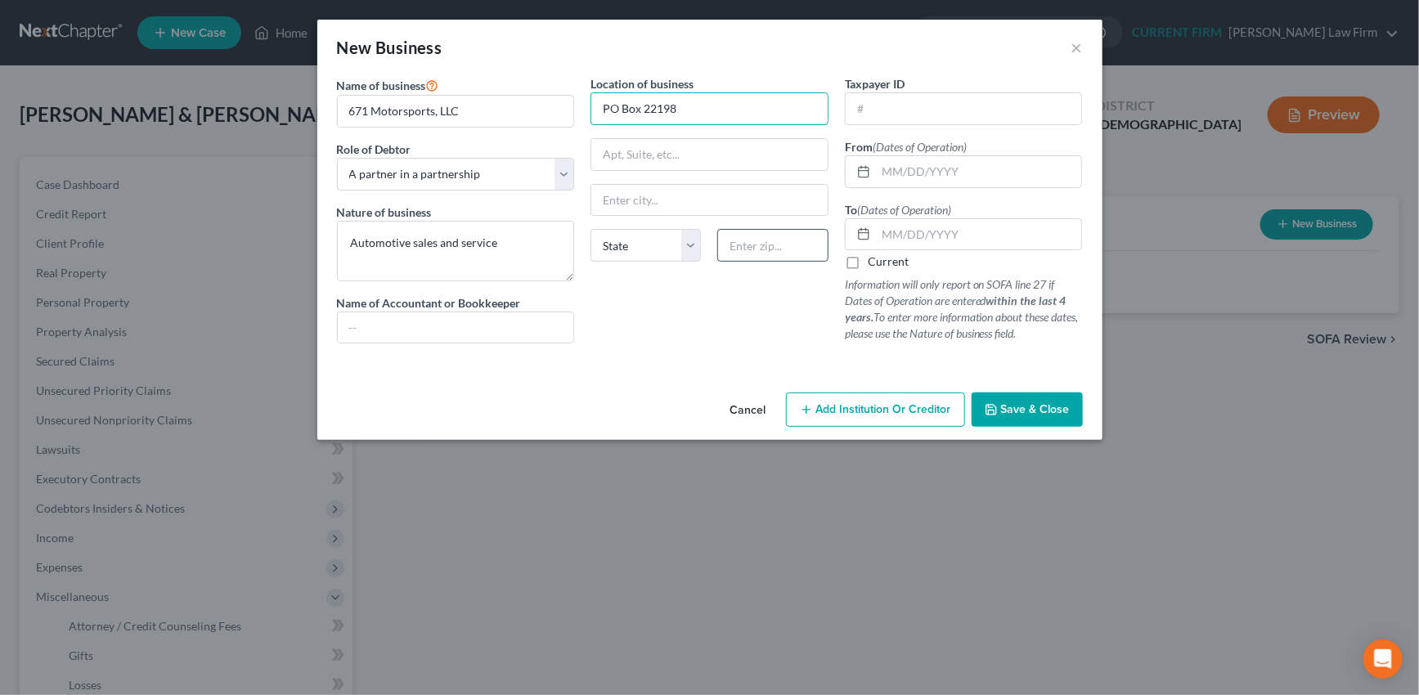
type input "PO Box 22198"
click at [753, 244] on input "text" at bounding box center [772, 245] width 110 height 33
type input "96921"
type input "Barrigada"
select select "11"
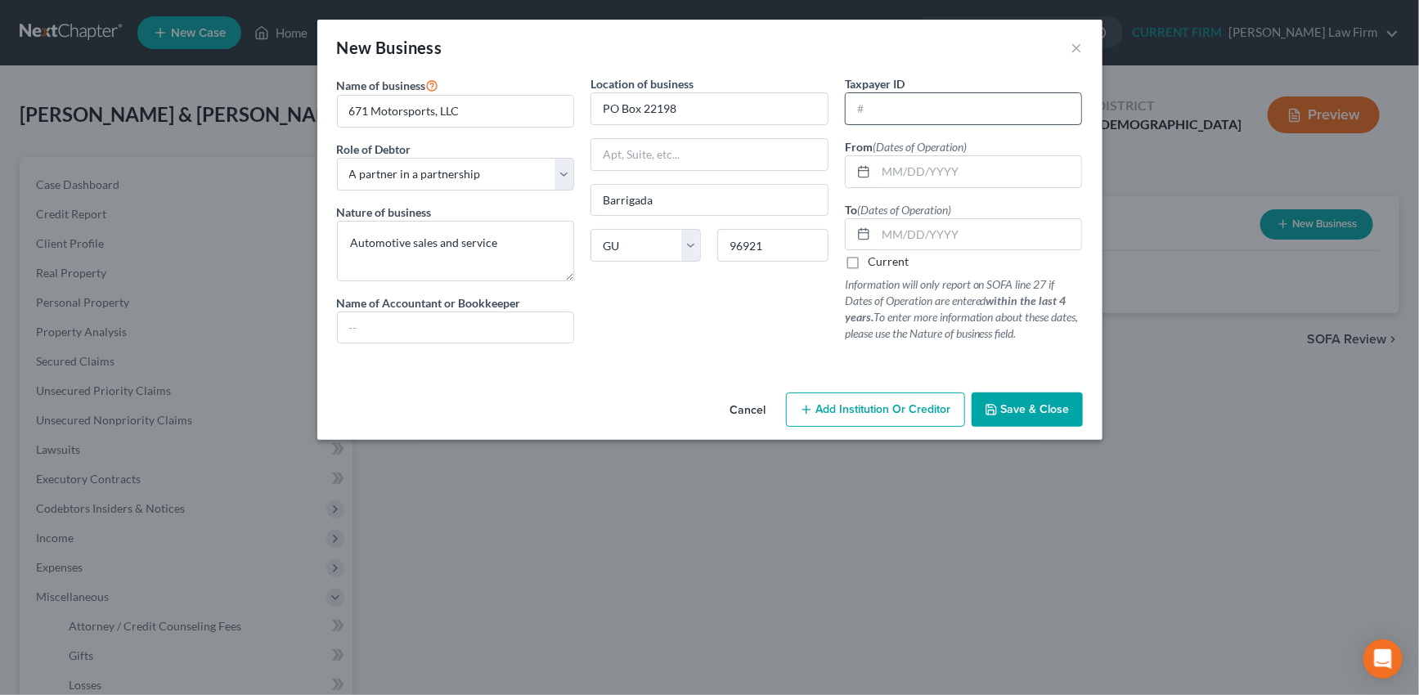
click at [875, 109] on input "text" at bounding box center [963, 108] width 236 height 31
type input "66-0625199"
click at [912, 177] on input "text" at bounding box center [979, 171] width 206 height 31
drag, startPoint x: 912, startPoint y: 173, endPoint x: 870, endPoint y: 178, distance: 42.1
click at [870, 178] on div "2005" at bounding box center [964, 171] width 238 height 33
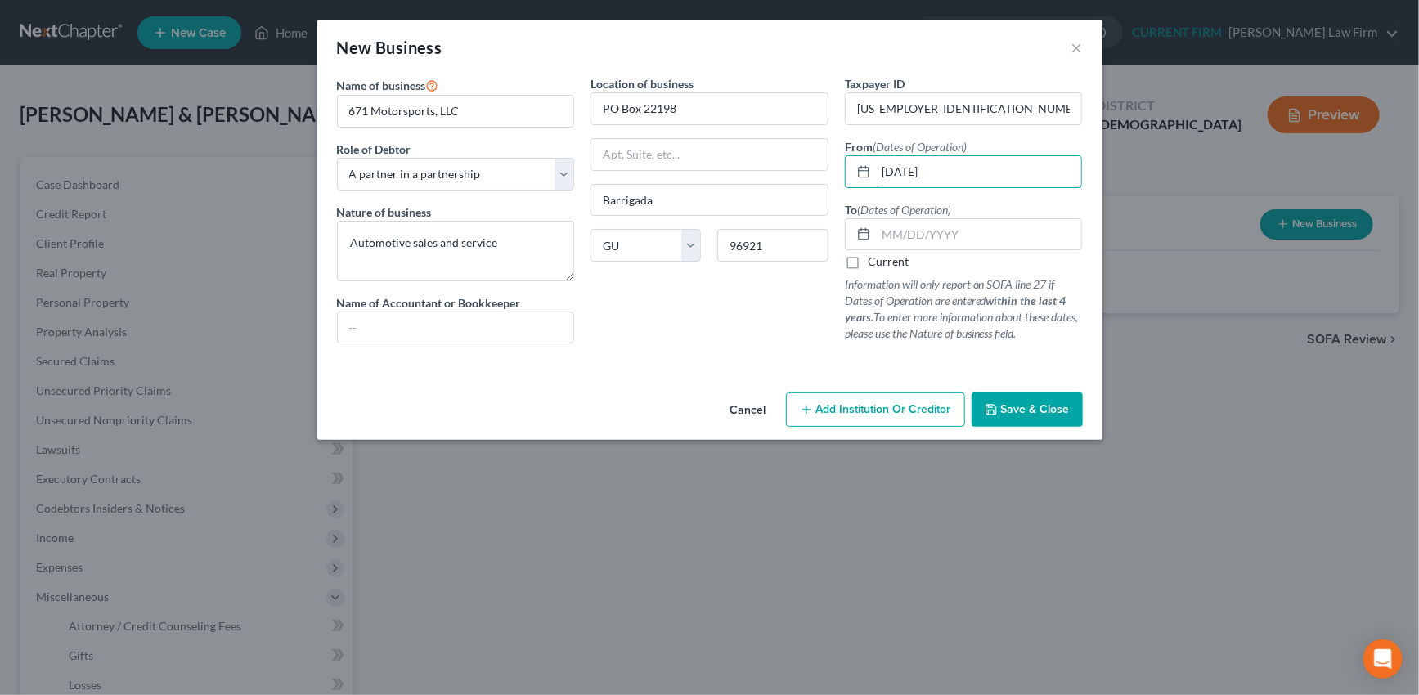
type input "06/07/2005"
click at [868, 259] on label "Current" at bounding box center [888, 261] width 41 height 16
click at [874, 259] on input "Current" at bounding box center [879, 258] width 11 height 11
checkbox input "true"
click at [1029, 408] on span "Save & Close" at bounding box center [1035, 409] width 69 height 14
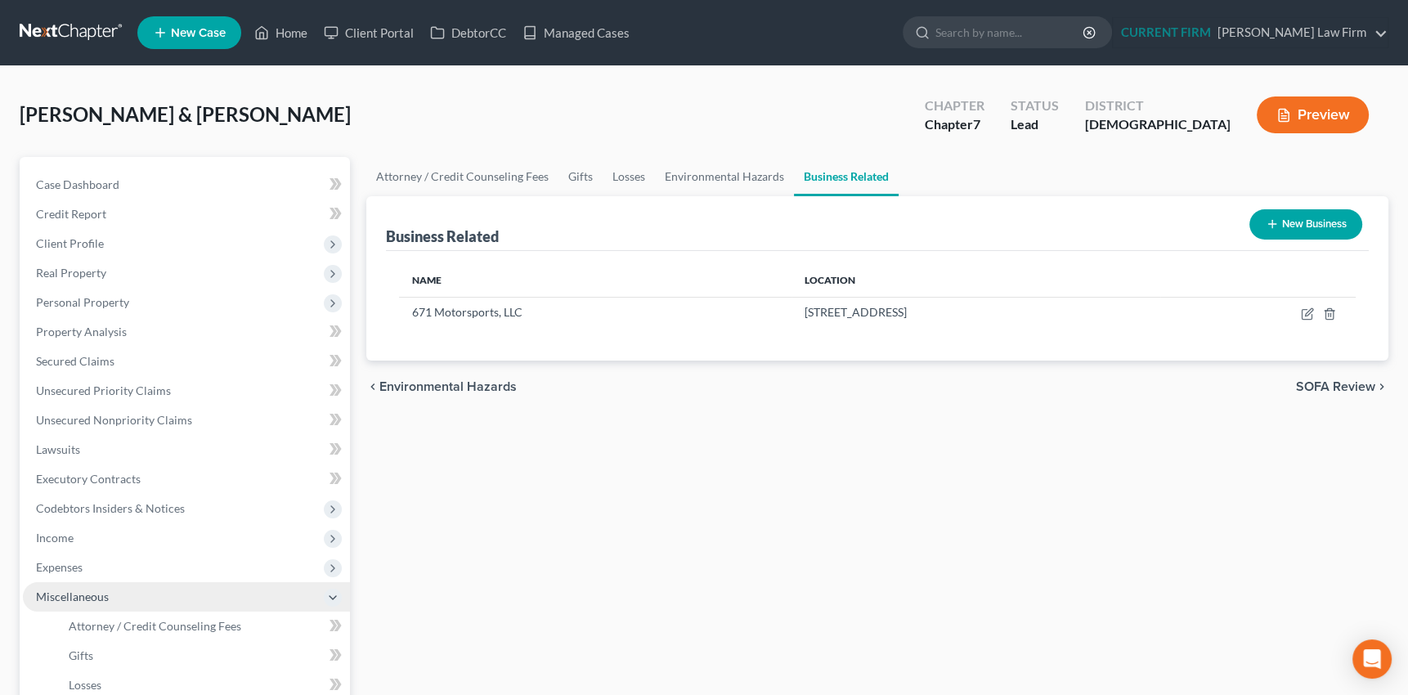
click at [82, 595] on span "Miscellaneous" at bounding box center [72, 597] width 73 height 14
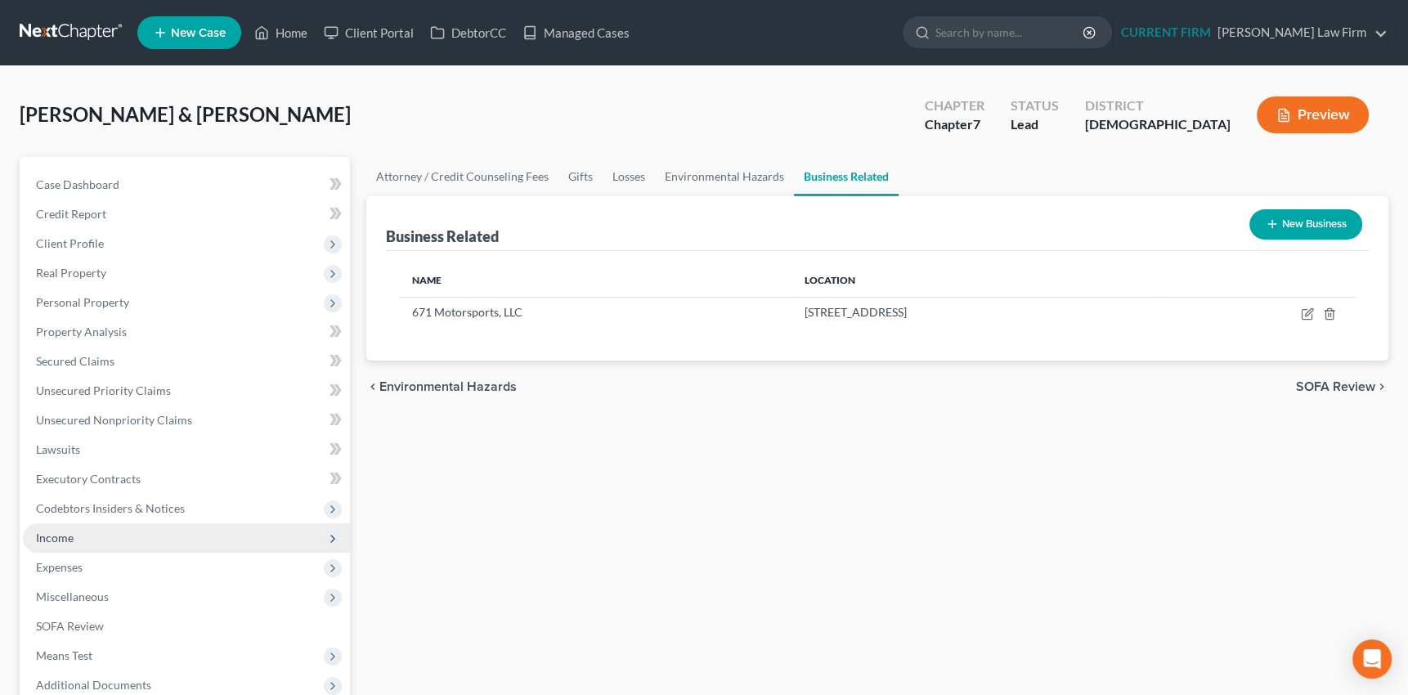
click at [48, 536] on span "Income" at bounding box center [55, 538] width 38 height 14
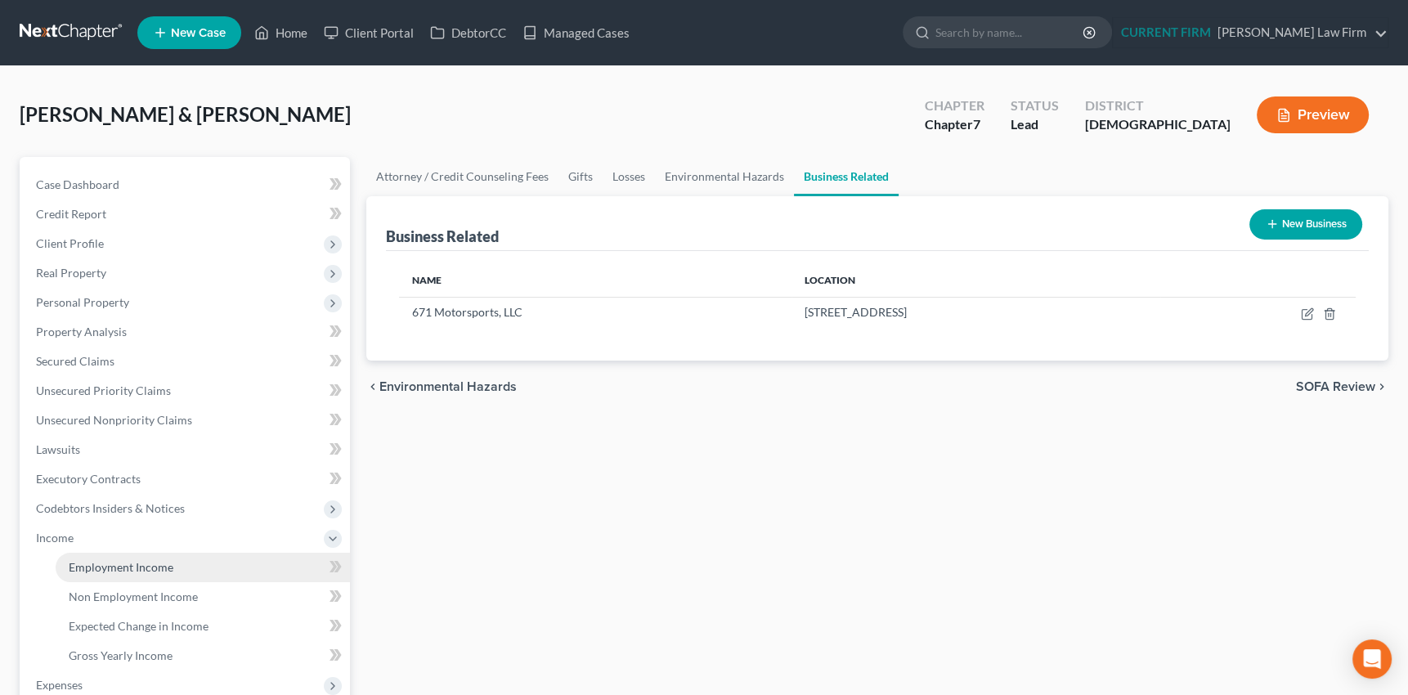
click at [123, 563] on span "Employment Income" at bounding box center [121, 567] width 105 height 14
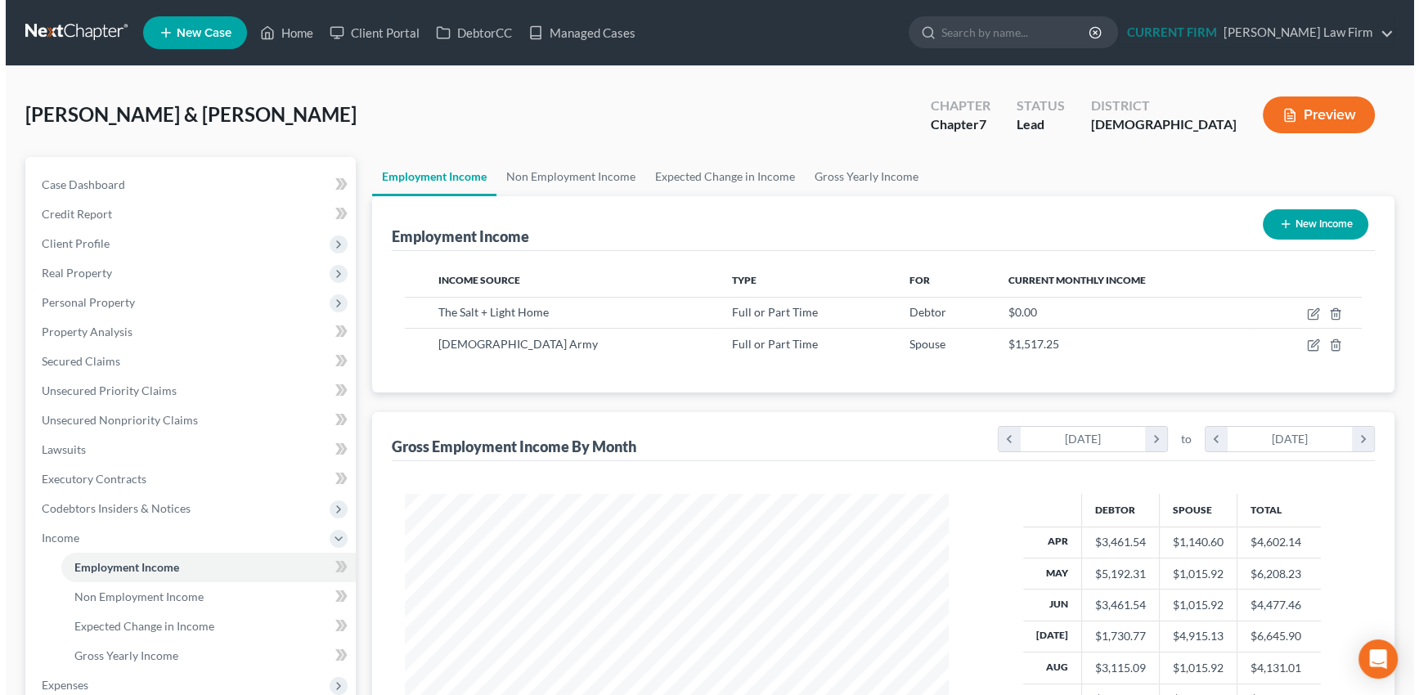
scroll to position [293, 576]
click at [1276, 220] on icon "button" at bounding box center [1279, 223] width 13 height 13
select select "0"
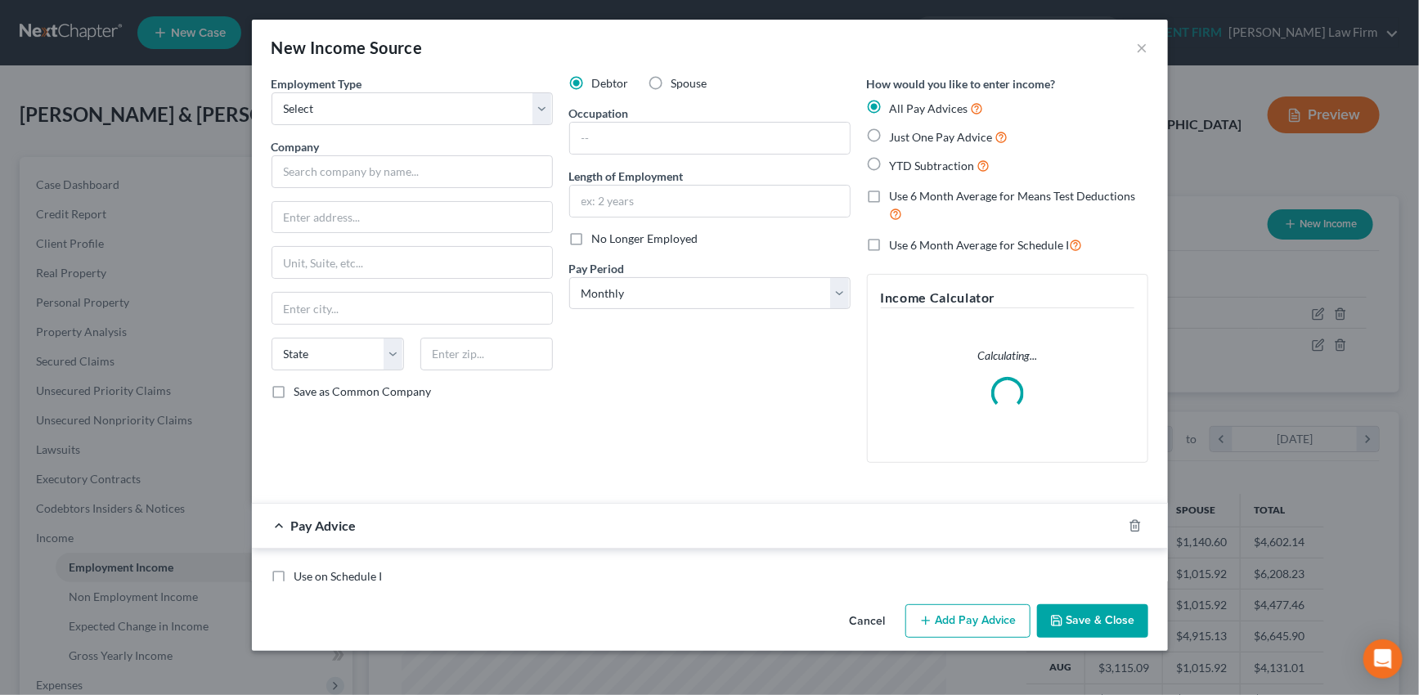
scroll to position [293, 581]
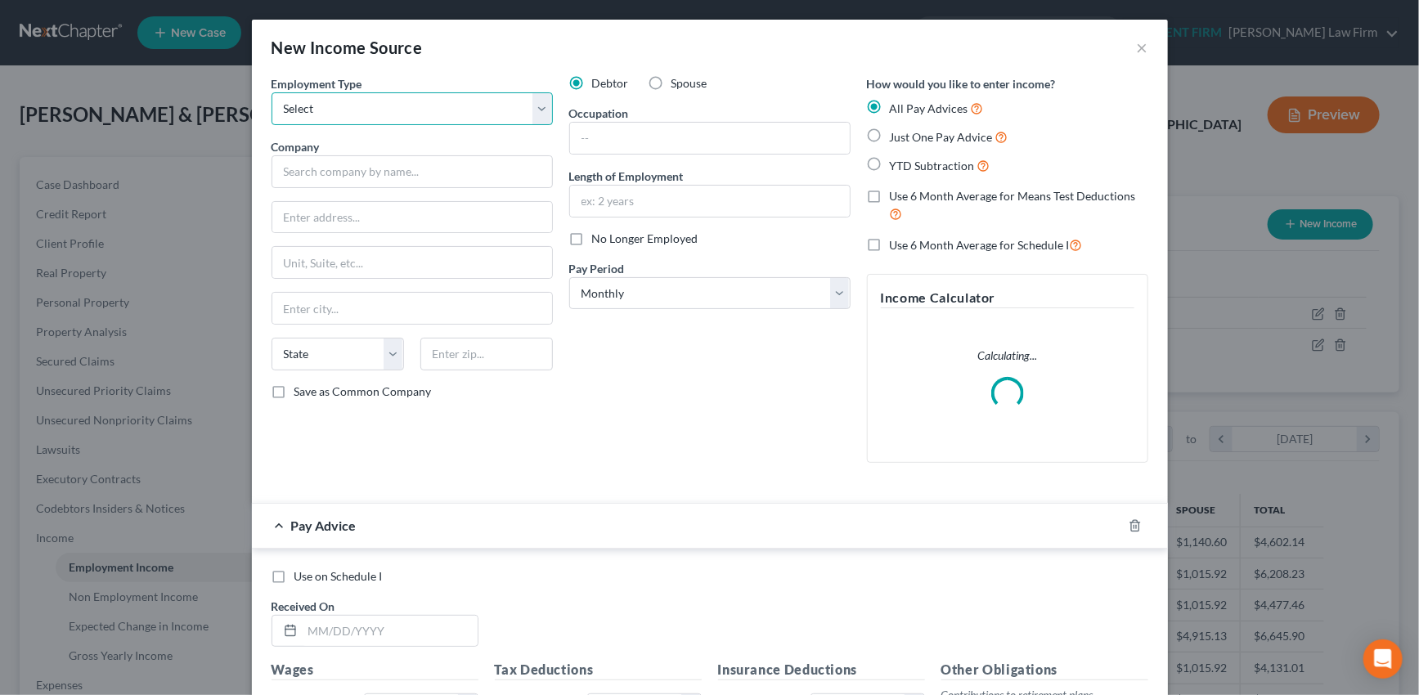
click at [535, 104] on select "Select Full or Part Time Employment Self Employment" at bounding box center [411, 108] width 281 height 33
select select "1"
click at [271, 92] on select "Select Full or Part Time Employment Self Employment" at bounding box center [411, 108] width 281 height 33
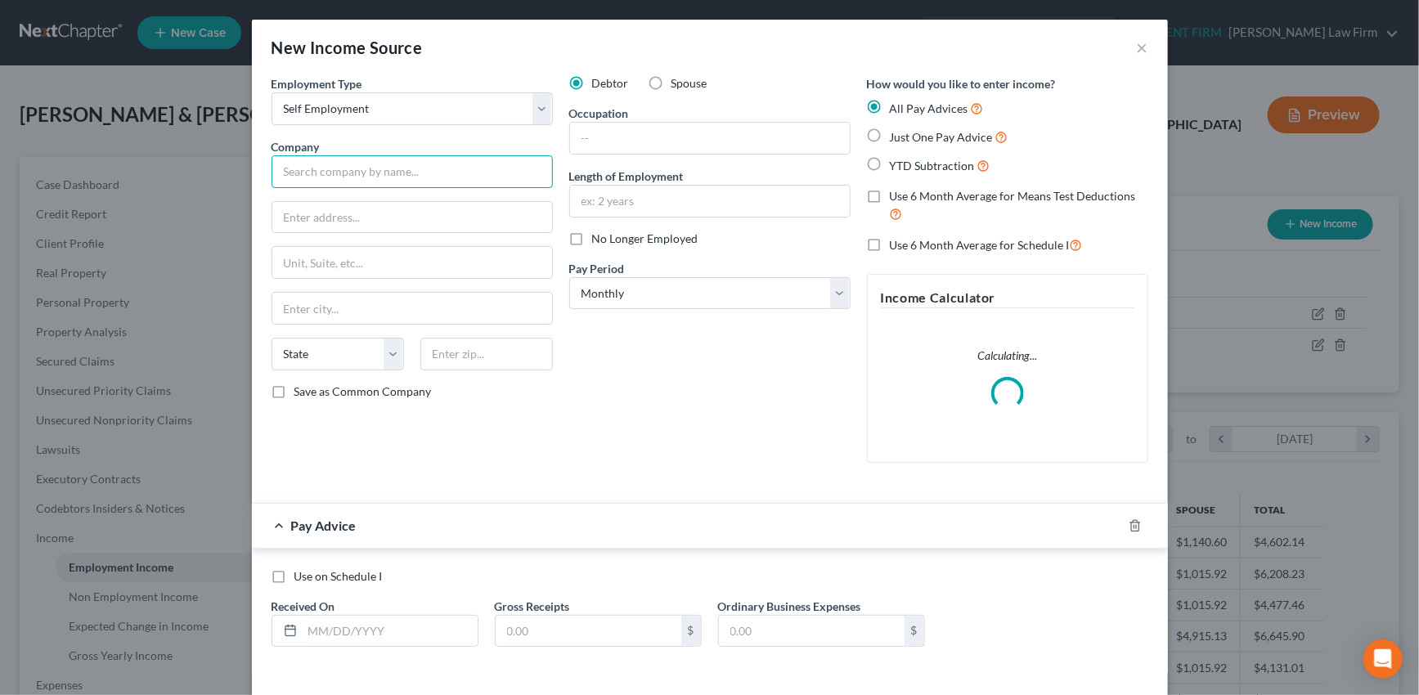
click at [508, 171] on input "text" at bounding box center [411, 171] width 281 height 33
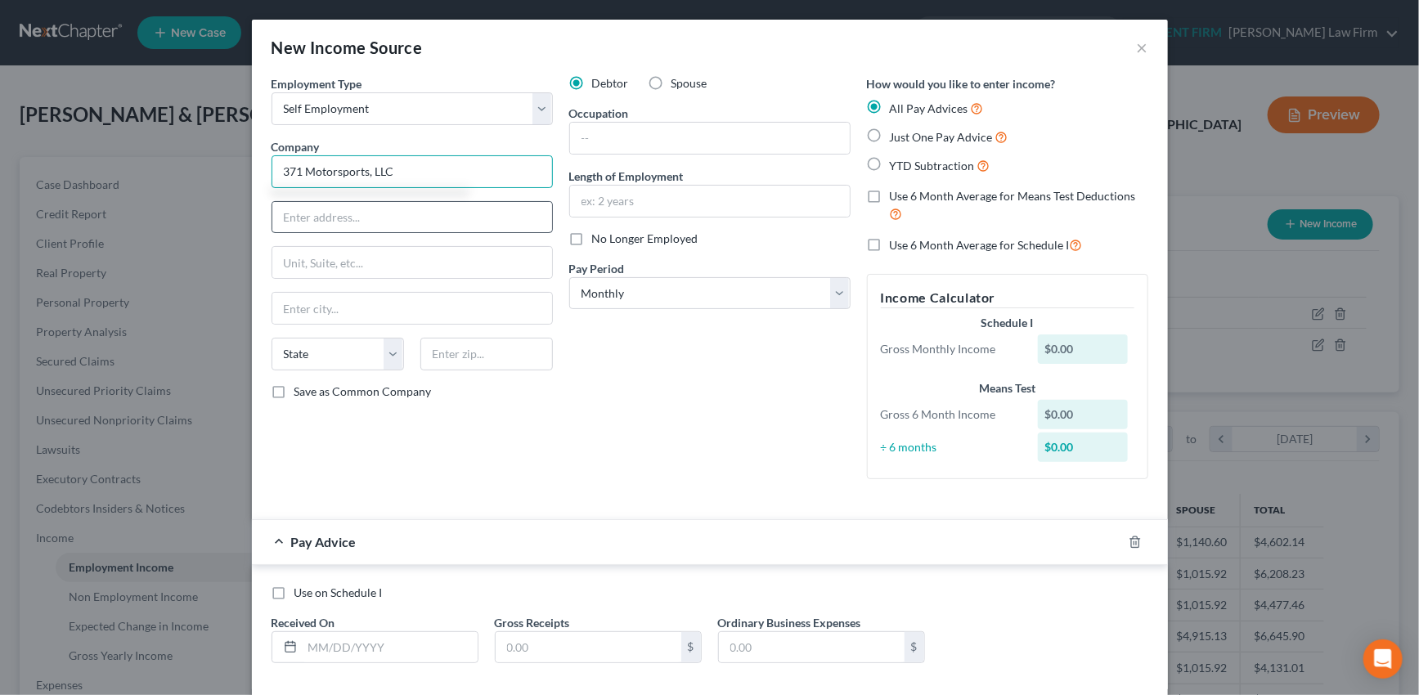
type input "371 Motorsports, LLC"
click at [476, 216] on input "text" at bounding box center [412, 217] width 280 height 31
click at [353, 221] on input "PO Box 221" at bounding box center [412, 217] width 280 height 31
type input "PO Box 22198"
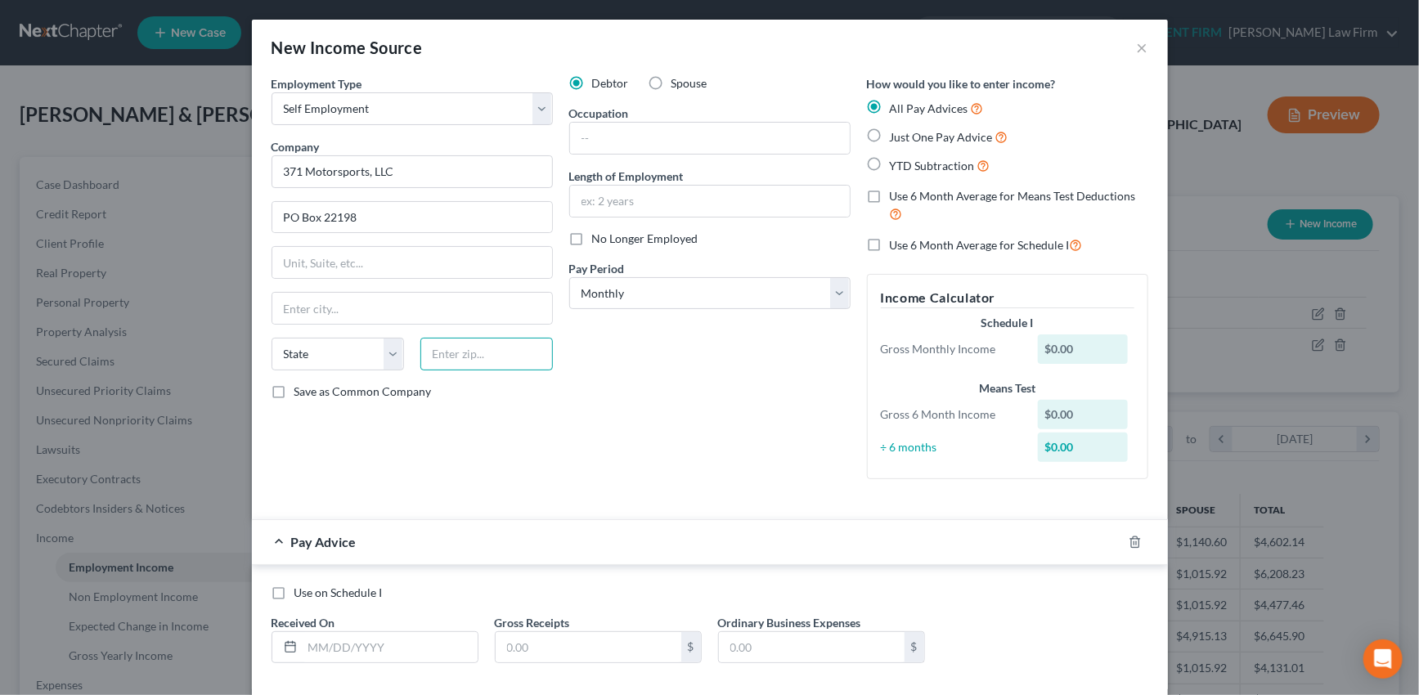
click at [459, 359] on input "text" at bounding box center [486, 354] width 132 height 33
type input "96921"
click at [711, 412] on div "Debtor Spouse Occupation Length of Employment No Longer Employed Pay Period * S…" at bounding box center [710, 283] width 298 height 417
type input "Barrigada"
select select "11"
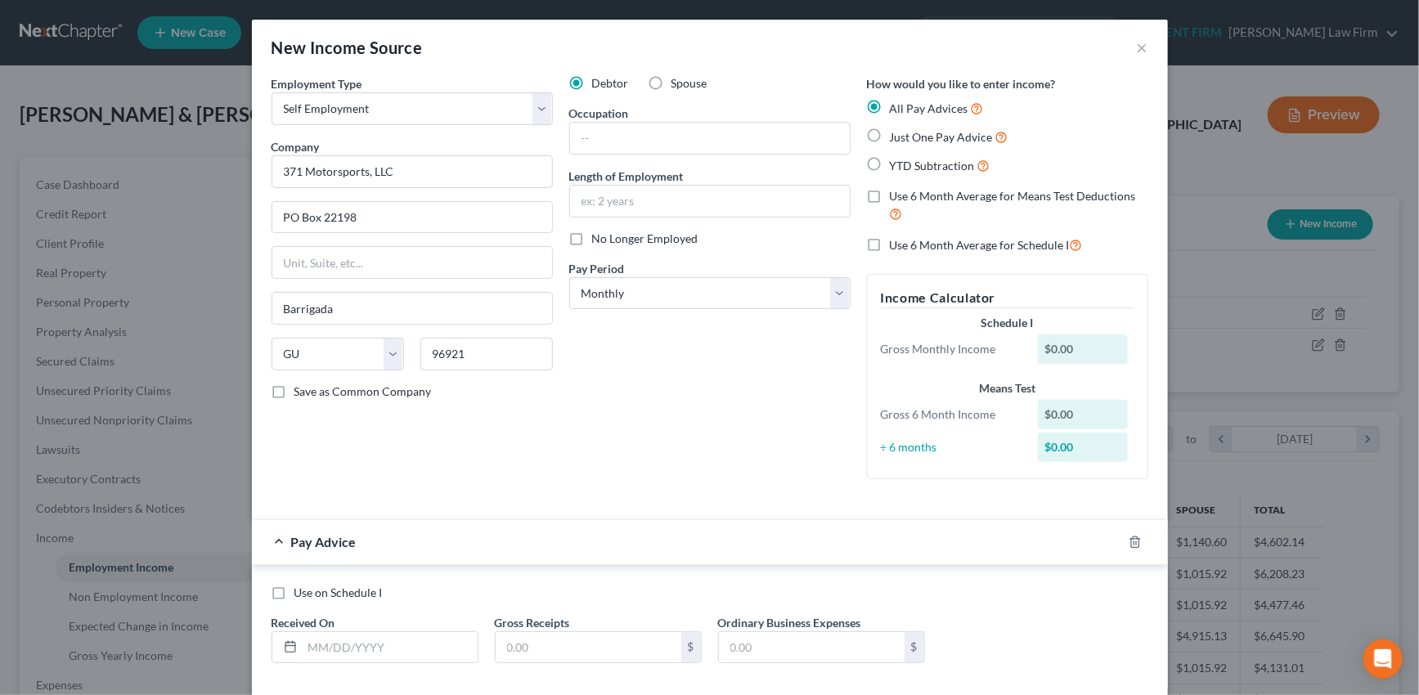
click at [294, 387] on label "Save as Common Company" at bounding box center [362, 391] width 137 height 16
click at [301, 387] on input "Save as Common Company" at bounding box center [306, 388] width 11 height 11
checkbox input "true"
click at [667, 132] on input "text" at bounding box center [710, 138] width 280 height 31
type input "Partnership for Automotive Sales & Service"
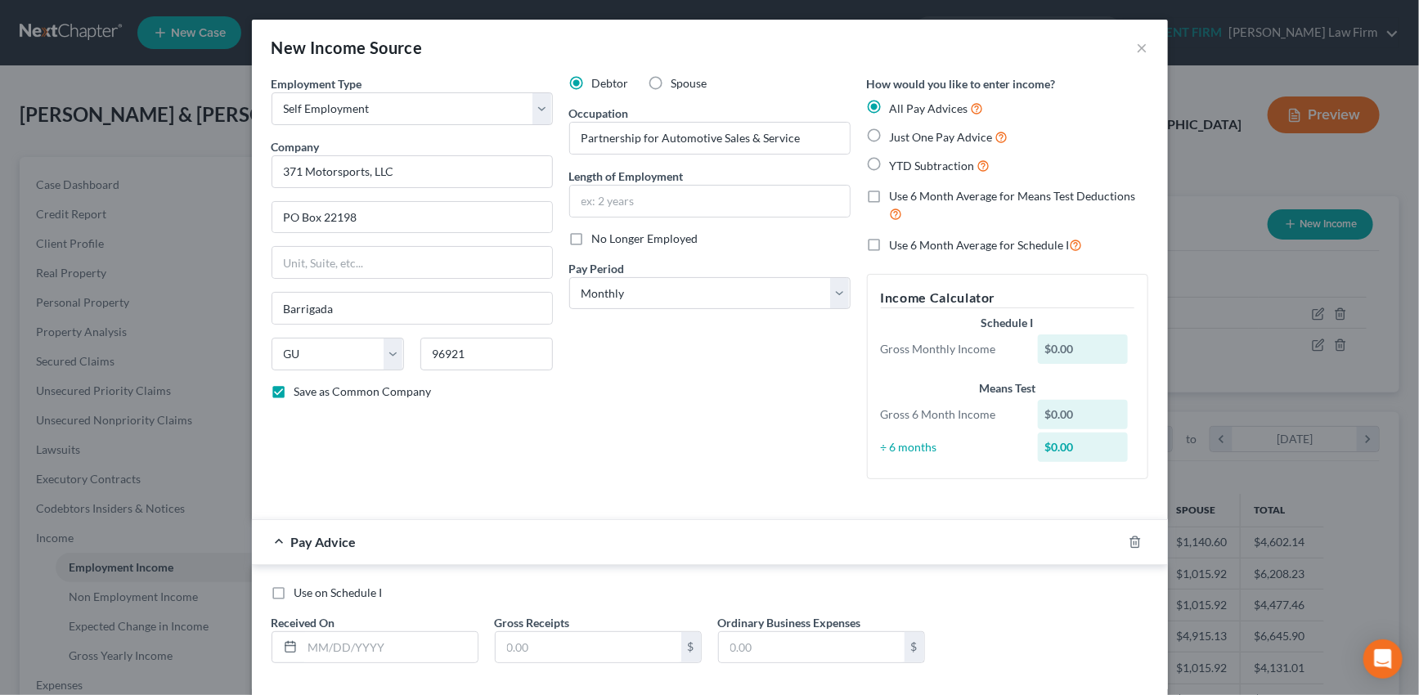
click at [890, 240] on label "Use 6 Month Average for Schedule I" at bounding box center [986, 244] width 193 height 19
click at [896, 240] on input "Use 6 Month Average for Schedule I" at bounding box center [901, 240] width 11 height 11
checkbox input "true"
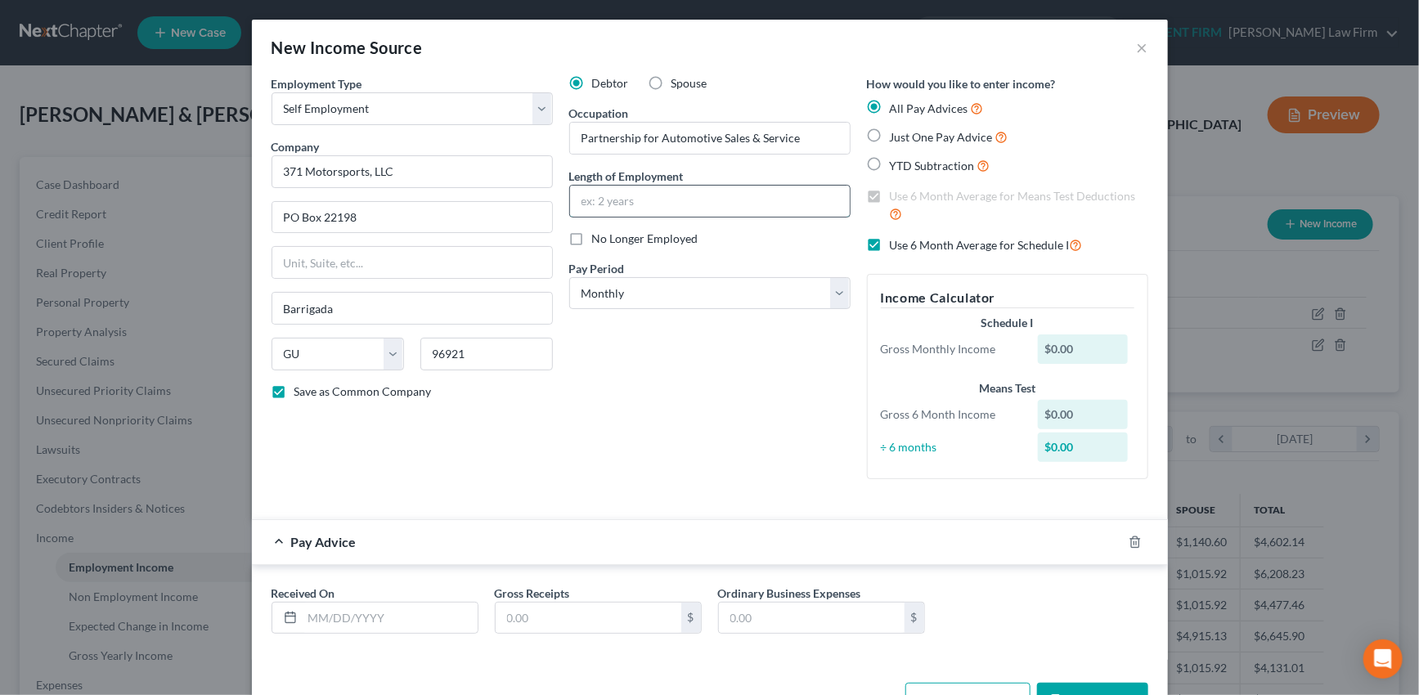
click at [609, 199] on input "text" at bounding box center [710, 201] width 280 height 31
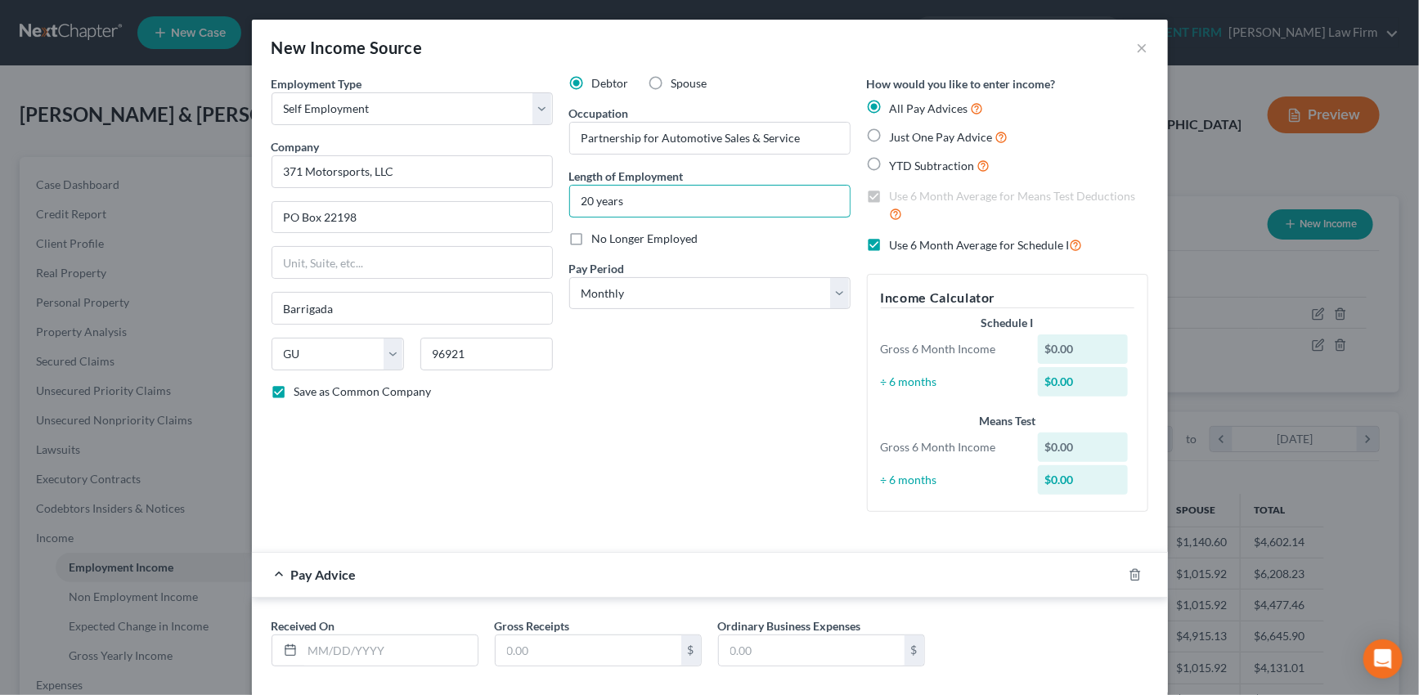
type input "20 years"
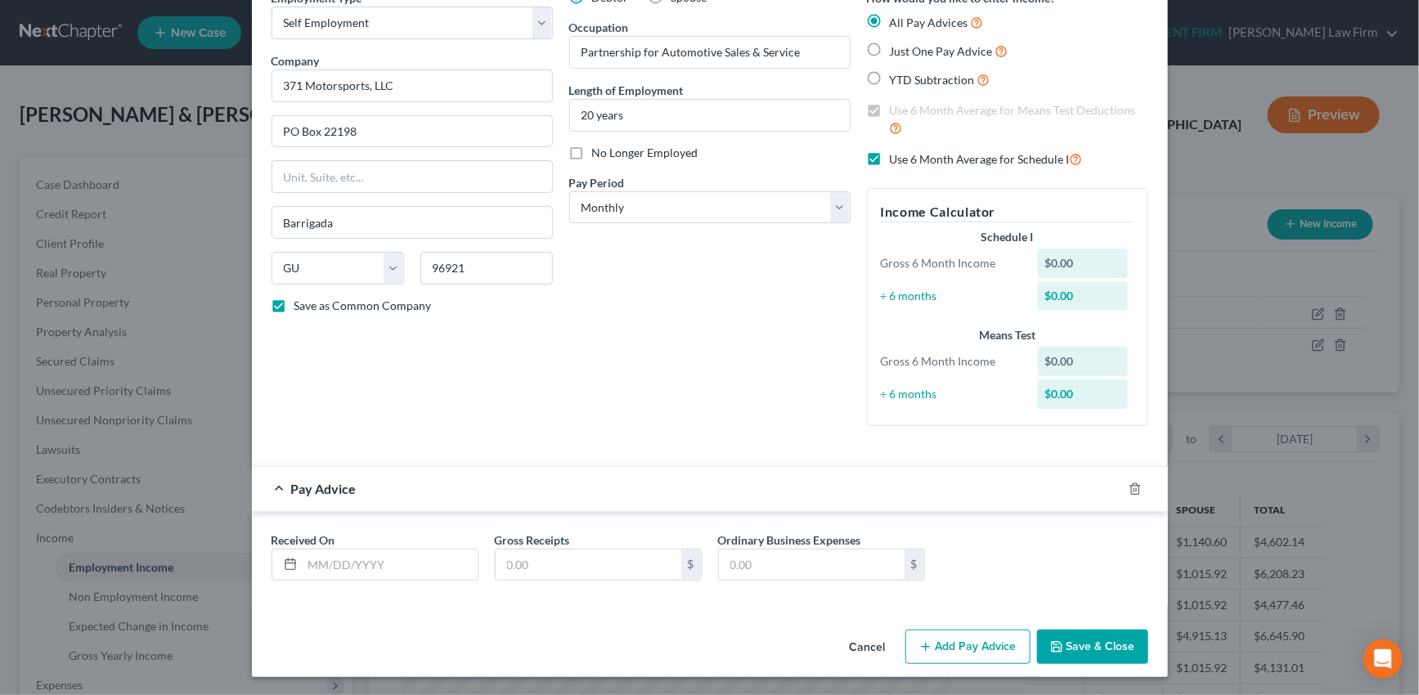
scroll to position [87, 0]
click at [303, 562] on input "text" at bounding box center [390, 564] width 175 height 31
type input "04/30/2025"
click at [522, 564] on input "text" at bounding box center [589, 564] width 186 height 31
type input "10,292.42"
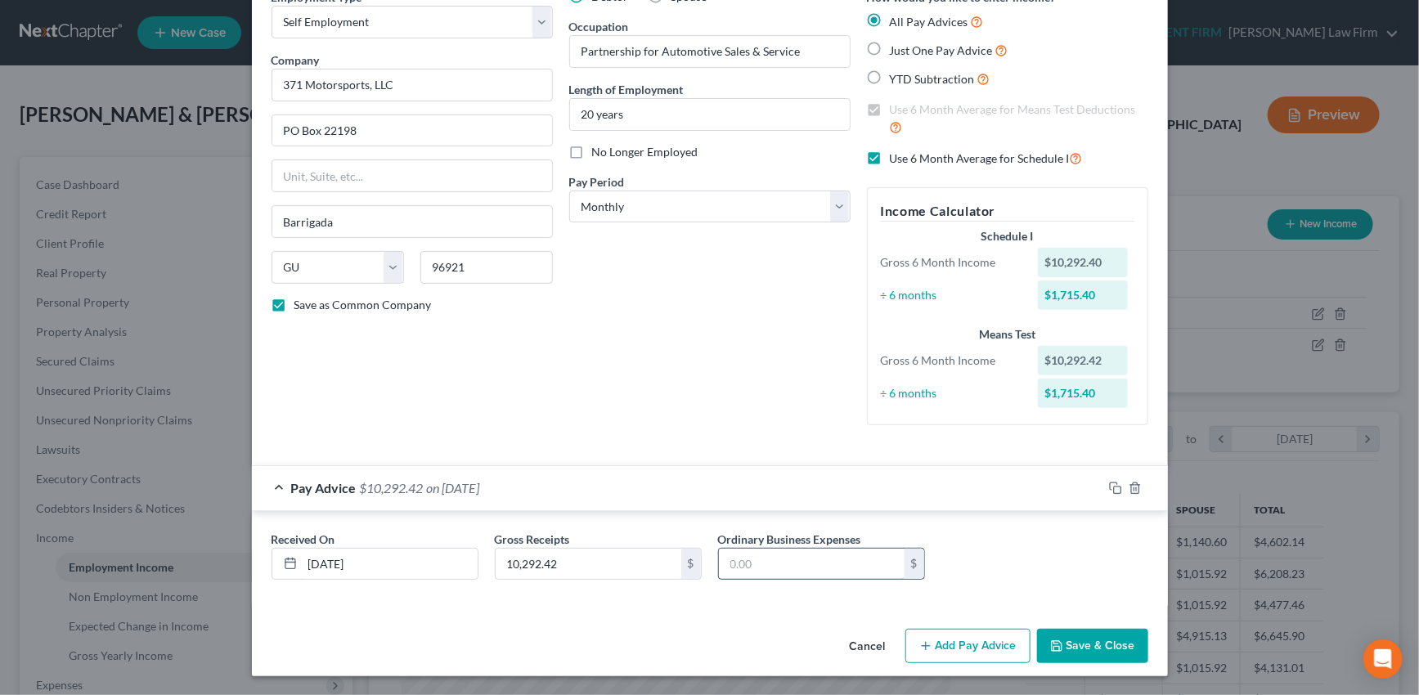
click at [760, 564] on input "text" at bounding box center [812, 564] width 186 height 31
type input "10,290.44"
drag, startPoint x: 1115, startPoint y: 488, endPoint x: 710, endPoint y: 503, distance: 405.8
click at [1115, 488] on icon "button" at bounding box center [1115, 488] width 13 height 13
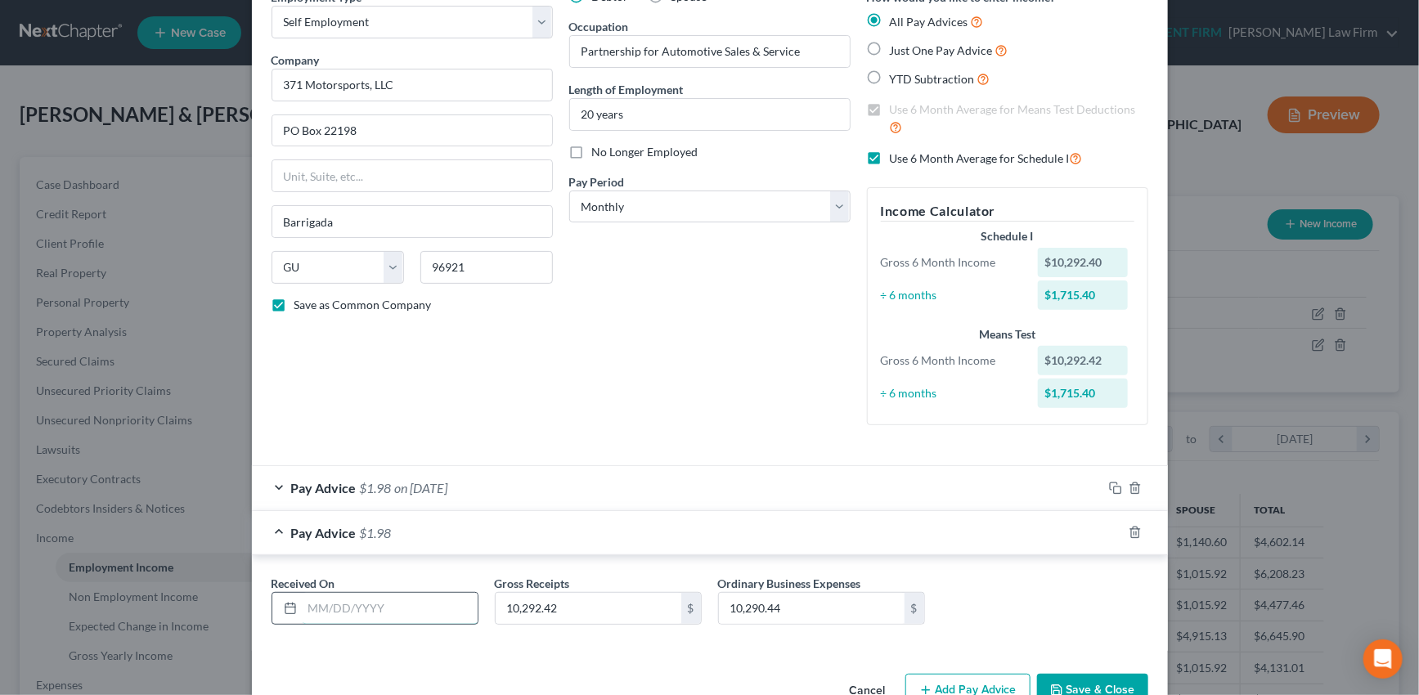
click at [399, 606] on input "text" at bounding box center [390, 608] width 175 height 31
type input "05/31/2025"
type input "6,315.22"
type input "6,044.30"
drag, startPoint x: 1110, startPoint y: 531, endPoint x: 499, endPoint y: 540, distance: 611.7
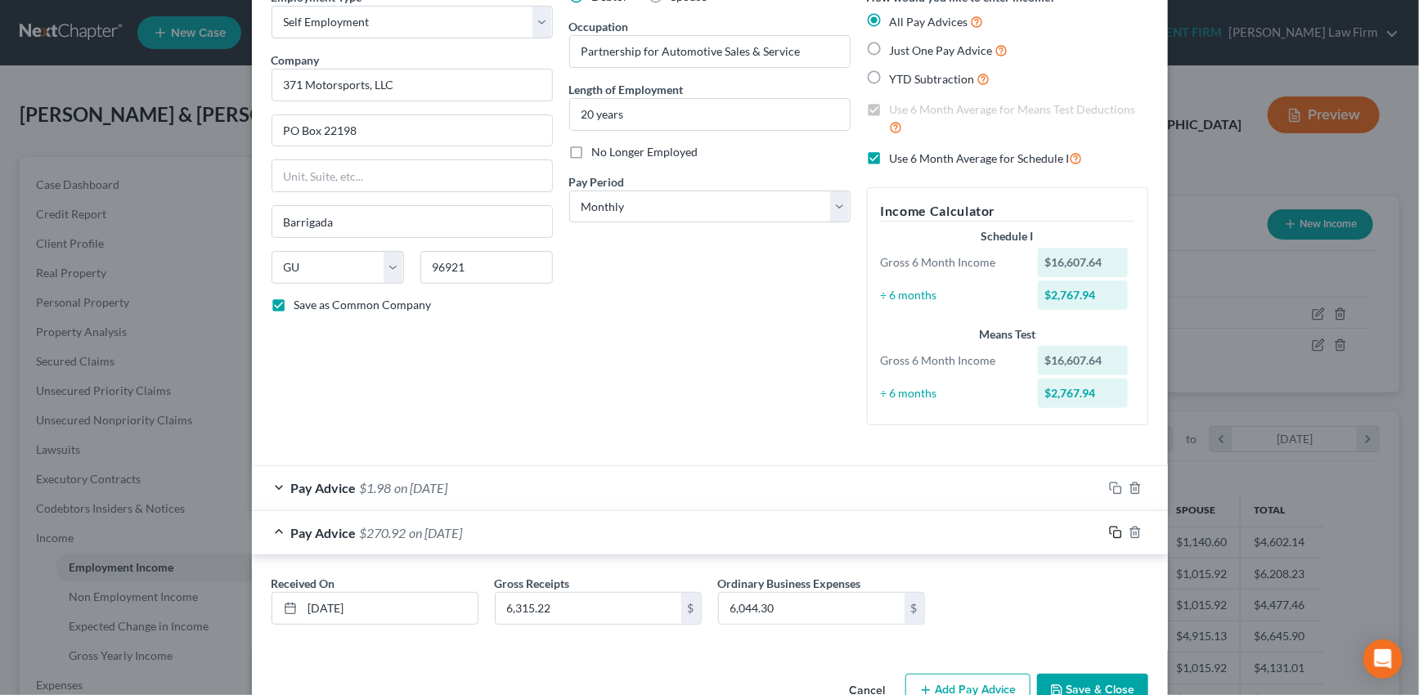
click at [1110, 531] on icon "button" at bounding box center [1115, 532] width 13 height 13
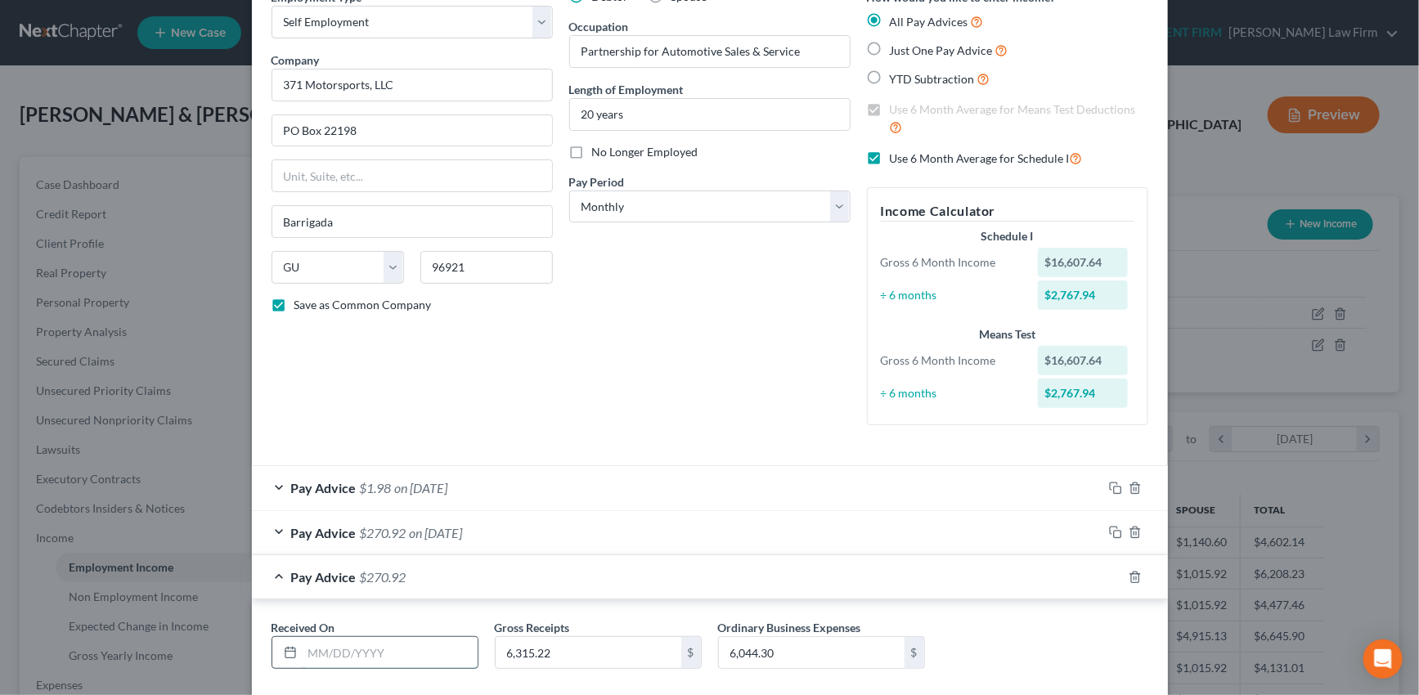
click at [383, 650] on input "text" at bounding box center [390, 652] width 175 height 31
type input "06/30/2025"
click at [552, 650] on input "6,315.22" at bounding box center [589, 652] width 186 height 31
drag, startPoint x: 552, startPoint y: 650, endPoint x: 496, endPoint y: 650, distance: 55.6
click at [496, 650] on input "6,315.22" at bounding box center [589, 652] width 186 height 31
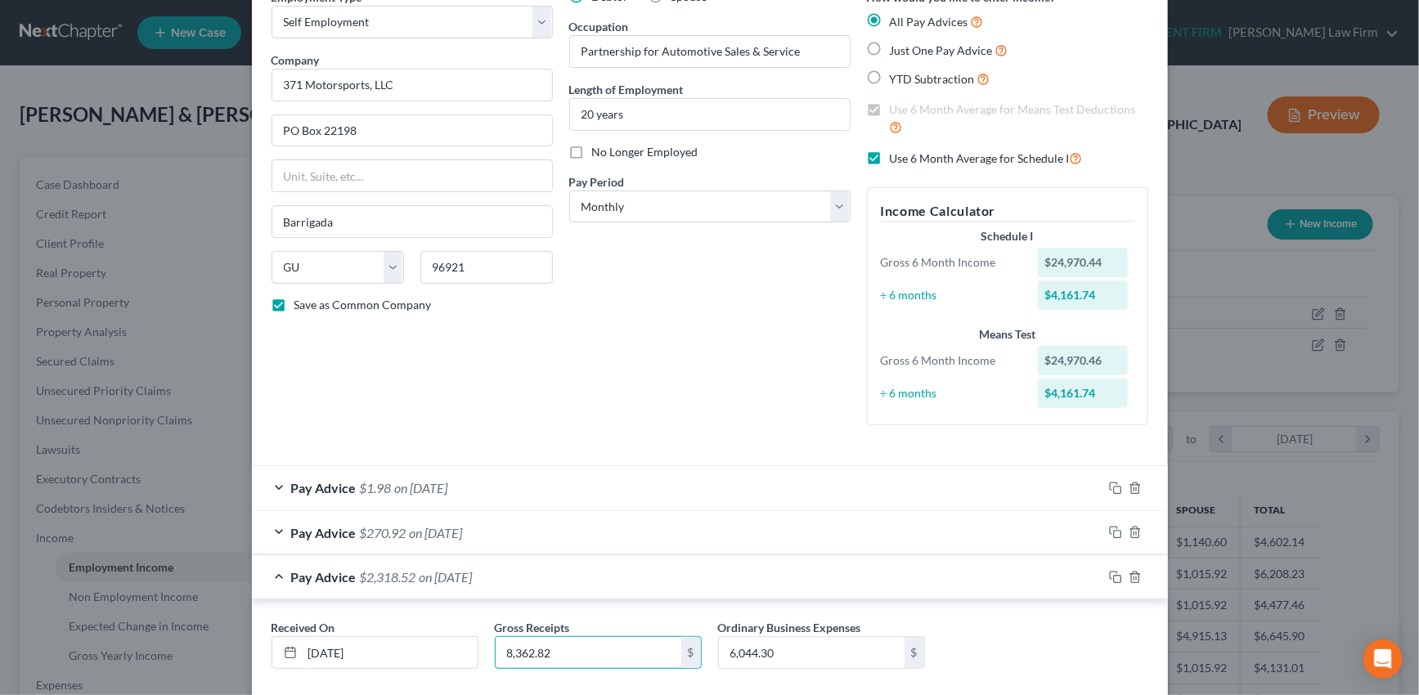
type input "8,362.82"
type input "7,742.83"
drag, startPoint x: 1110, startPoint y: 574, endPoint x: 818, endPoint y: 477, distance: 307.7
click at [1114, 576] on rect "button" at bounding box center [1117, 579] width 7 height 7
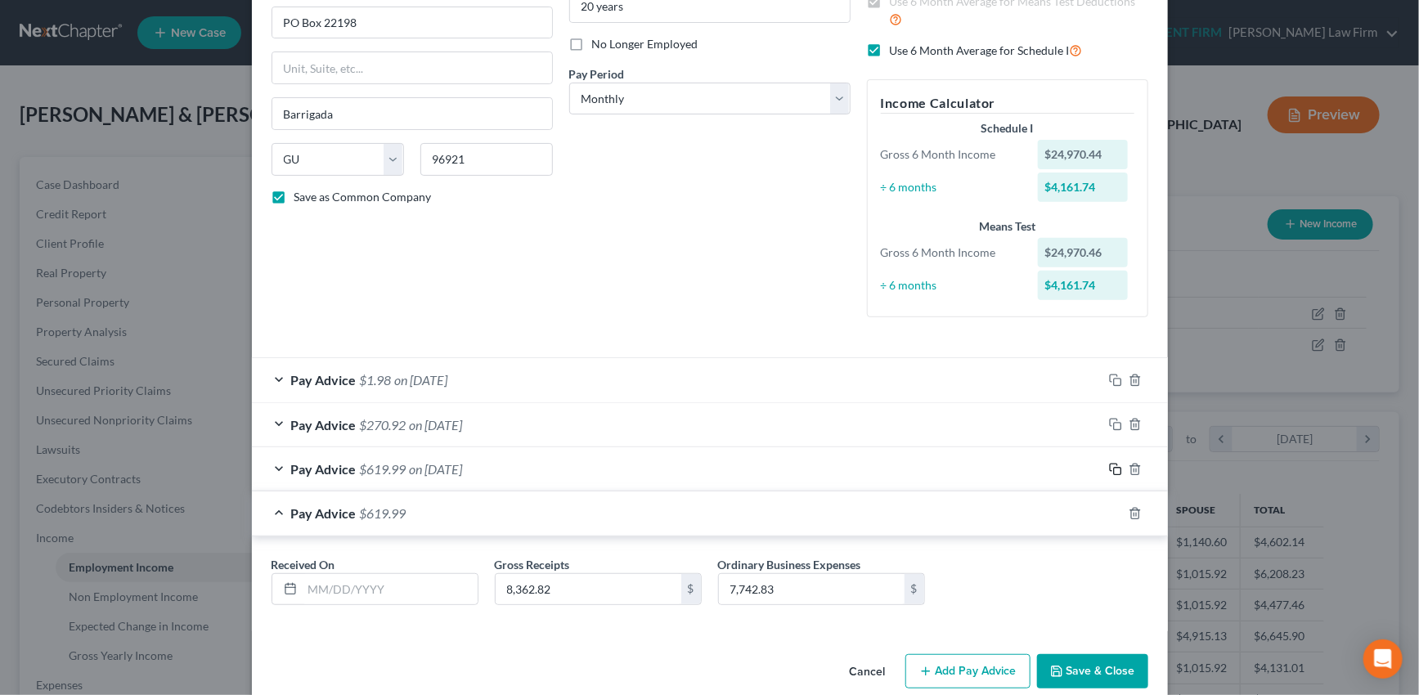
scroll to position [220, 0]
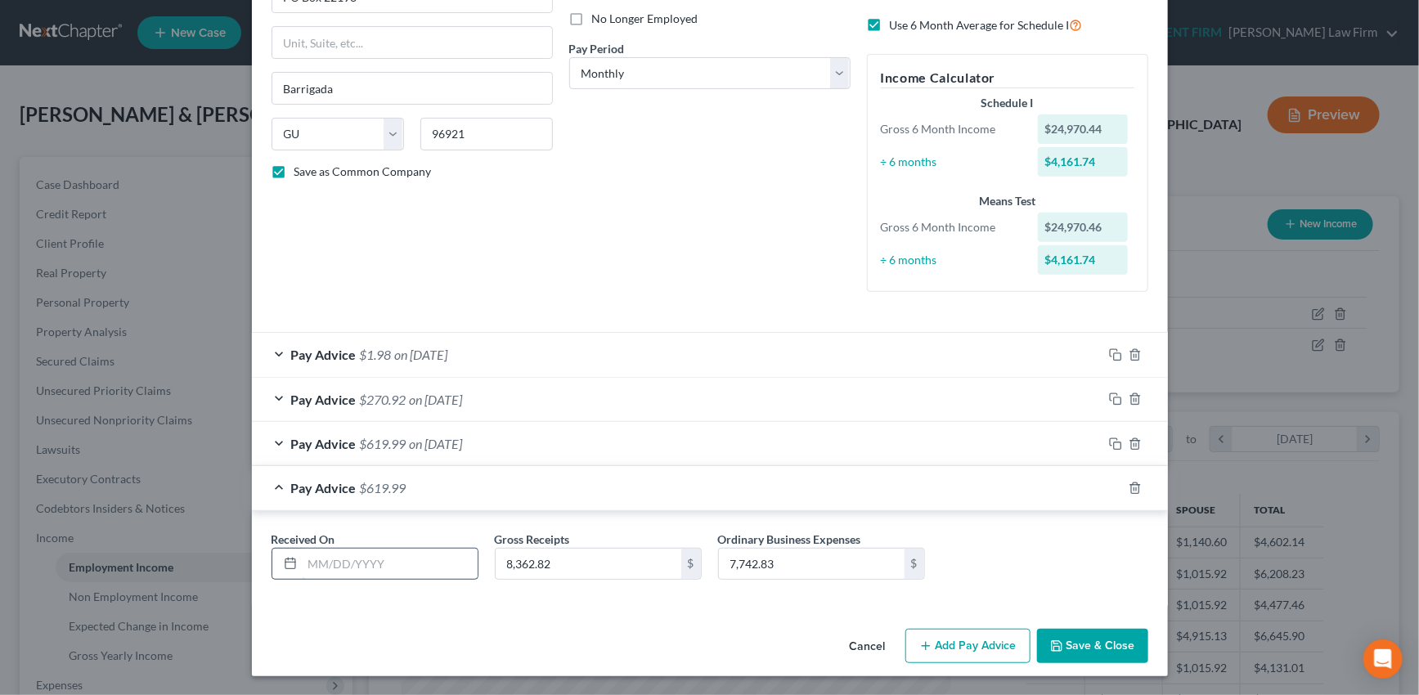
click at [379, 558] on input "text" at bounding box center [390, 564] width 175 height 31
type input "07/31/2025"
click at [556, 559] on input "8,362.82" at bounding box center [589, 564] width 186 height 31
drag, startPoint x: 556, startPoint y: 559, endPoint x: 482, endPoint y: 569, distance: 74.2
click at [487, 569] on div "Gross Receipts 8,362.82 $" at bounding box center [598, 556] width 223 height 50
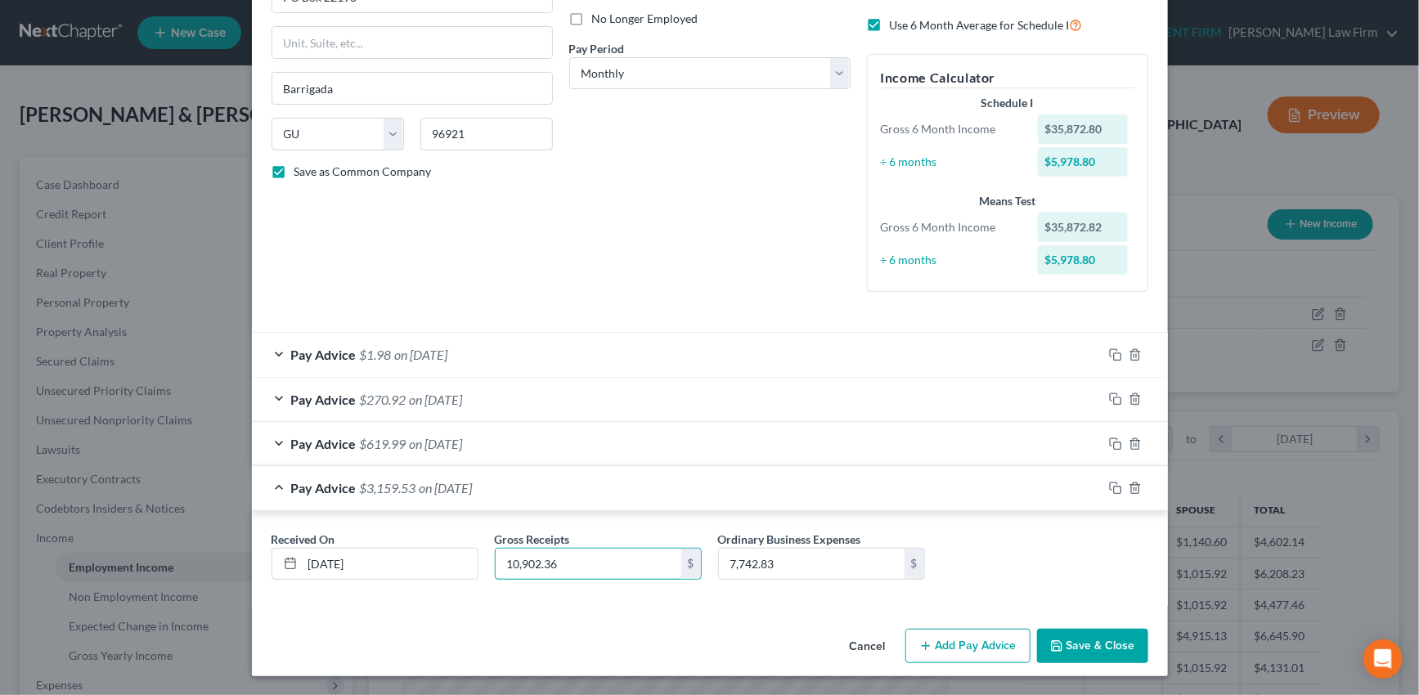
type input "10,902.36"
type input "10,483.94"
click at [1109, 487] on icon "button" at bounding box center [1115, 488] width 13 height 13
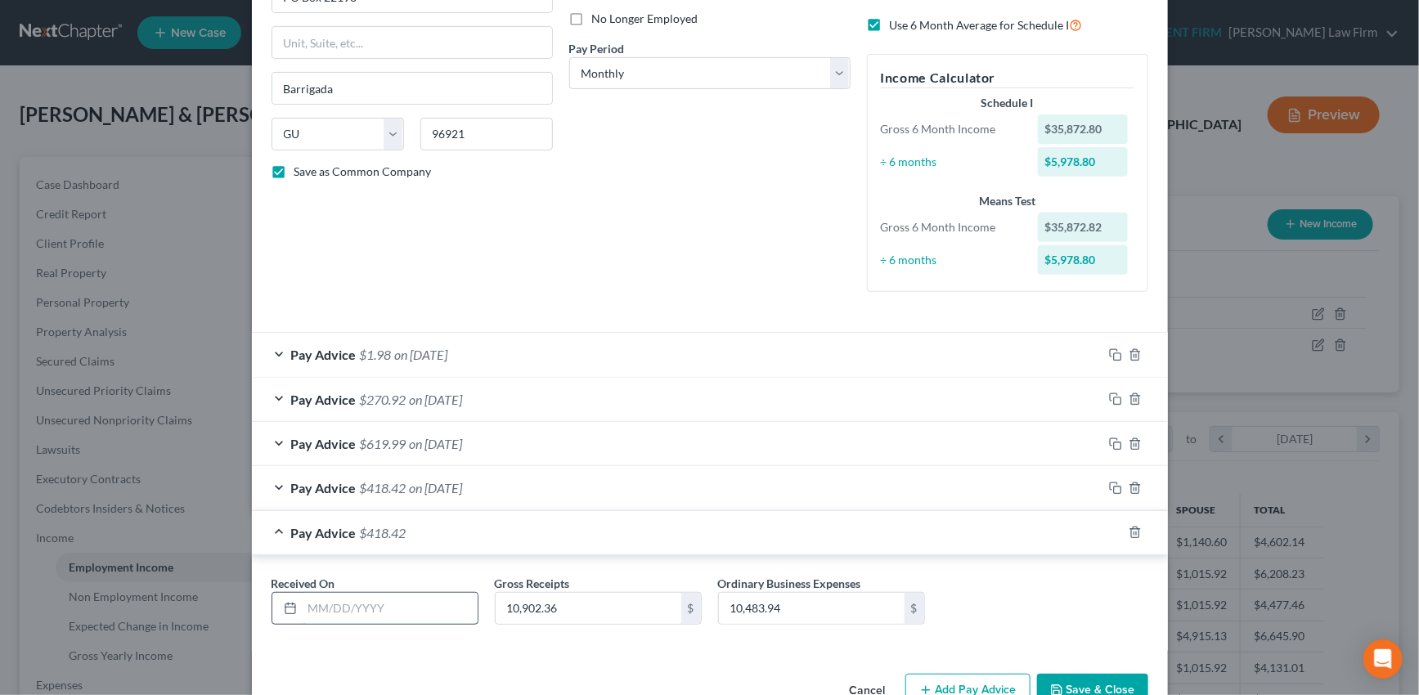
click at [392, 605] on input "text" at bounding box center [390, 608] width 175 height 31
type input "08/30/2025"
click at [567, 605] on input "10,902.36" at bounding box center [589, 608] width 186 height 31
drag, startPoint x: 567, startPoint y: 605, endPoint x: 480, endPoint y: 607, distance: 86.7
click at [487, 607] on div "Gross Receipts 10,902.36 $" at bounding box center [598, 600] width 223 height 50
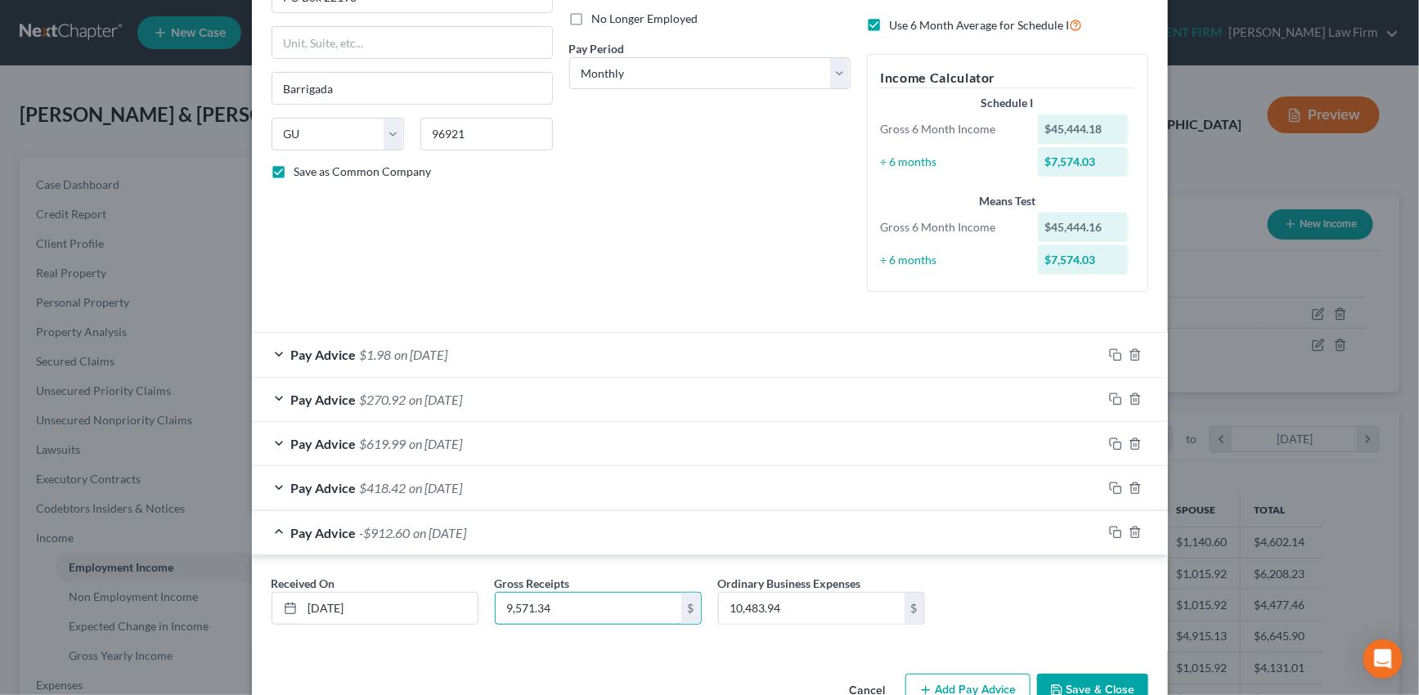
type input "9,571.34"
click at [564, 609] on input "9,571.34" at bounding box center [589, 608] width 186 height 31
drag, startPoint x: 564, startPoint y: 609, endPoint x: 495, endPoint y: 612, distance: 69.6
click at [496, 612] on input "9,571.34" at bounding box center [589, 608] width 186 height 31
click at [784, 601] on input "10,483.94" at bounding box center [812, 608] width 186 height 31
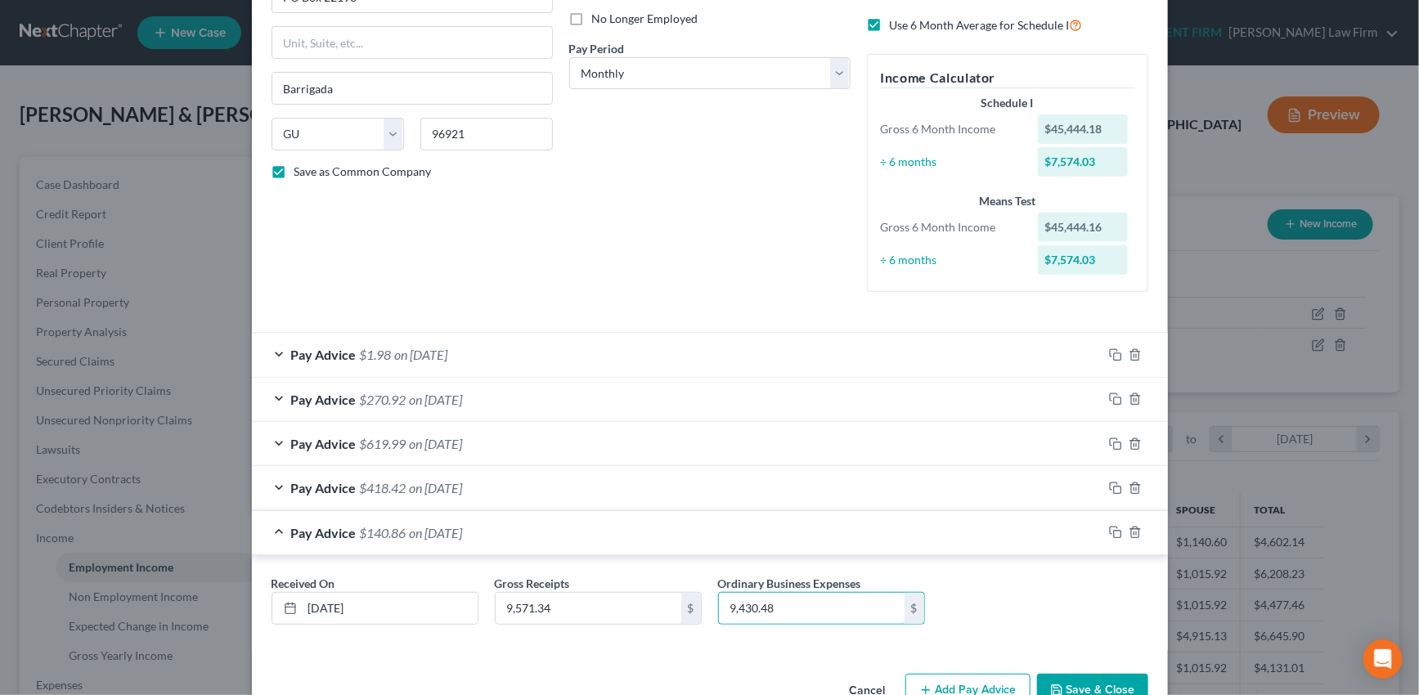
type input "9,430.48"
click at [875, 538] on div "Pay Advice $140.86 on 08/30/2025" at bounding box center [677, 532] width 850 height 43
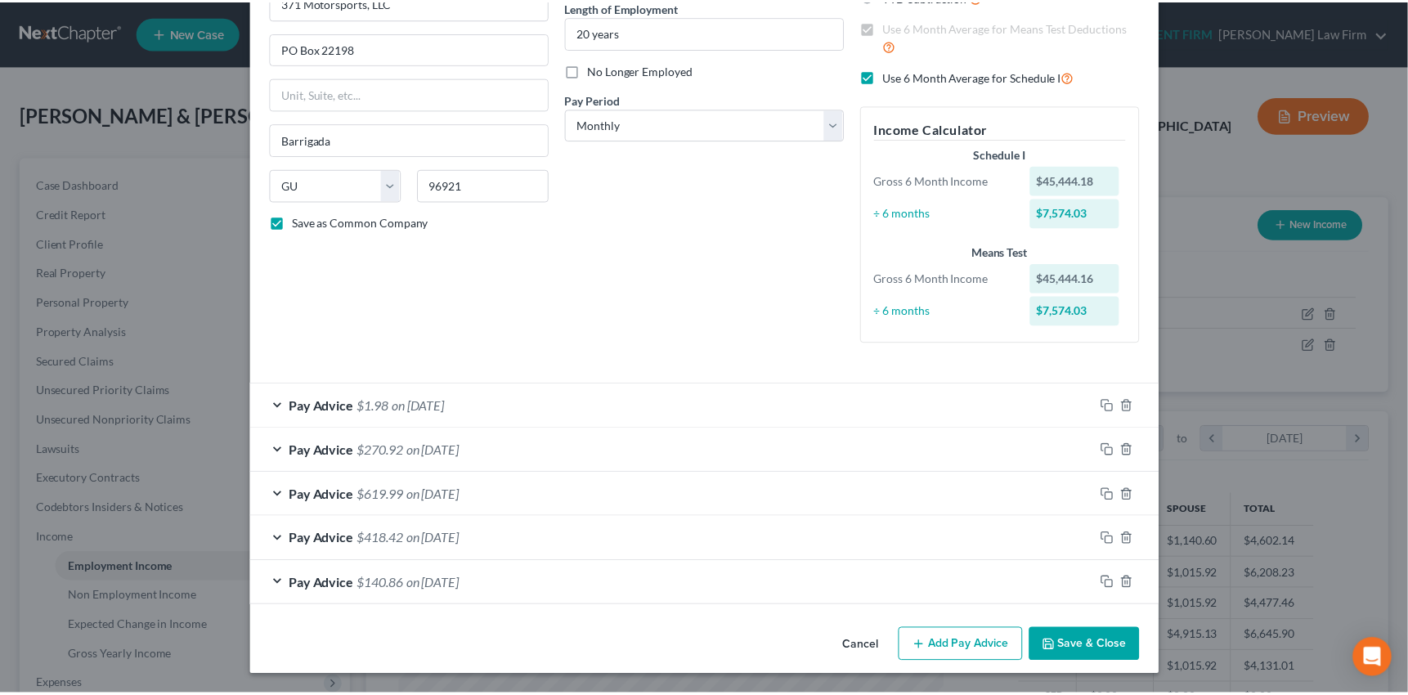
scroll to position [168, 0]
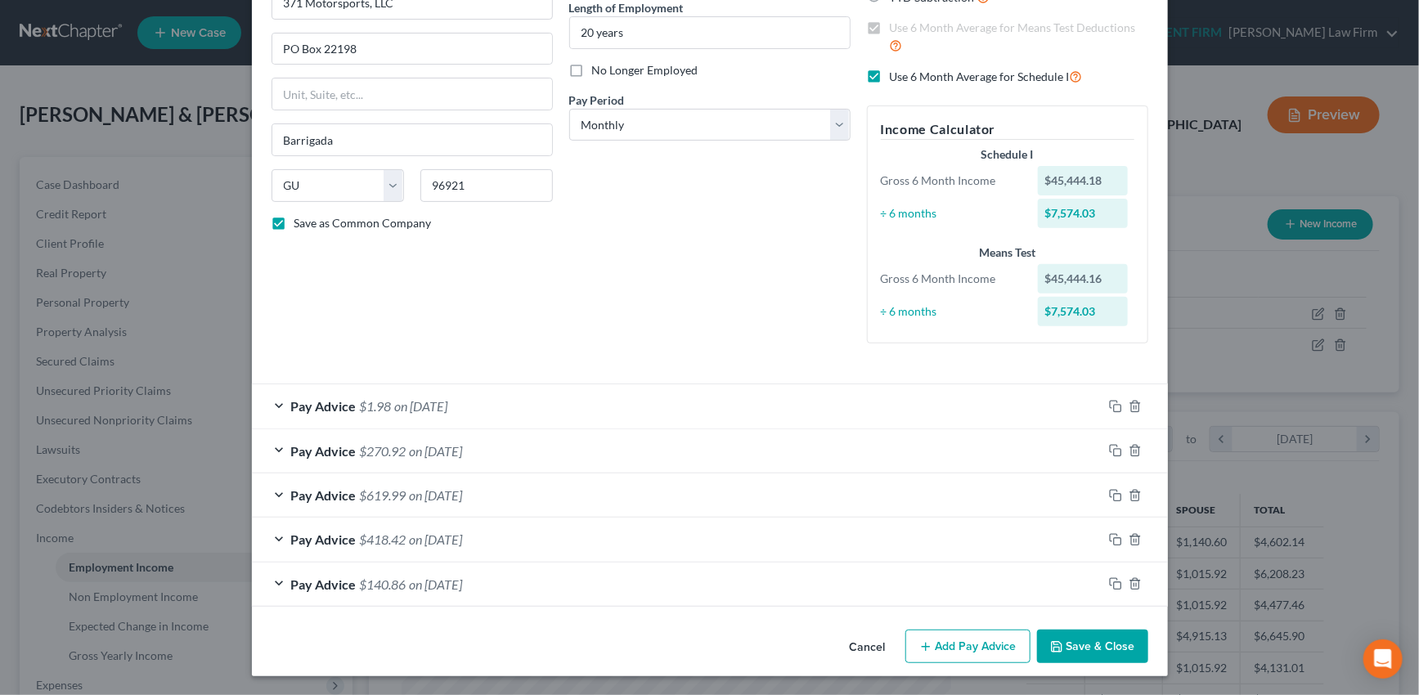
click at [1083, 647] on button "Save & Close" at bounding box center [1092, 647] width 111 height 34
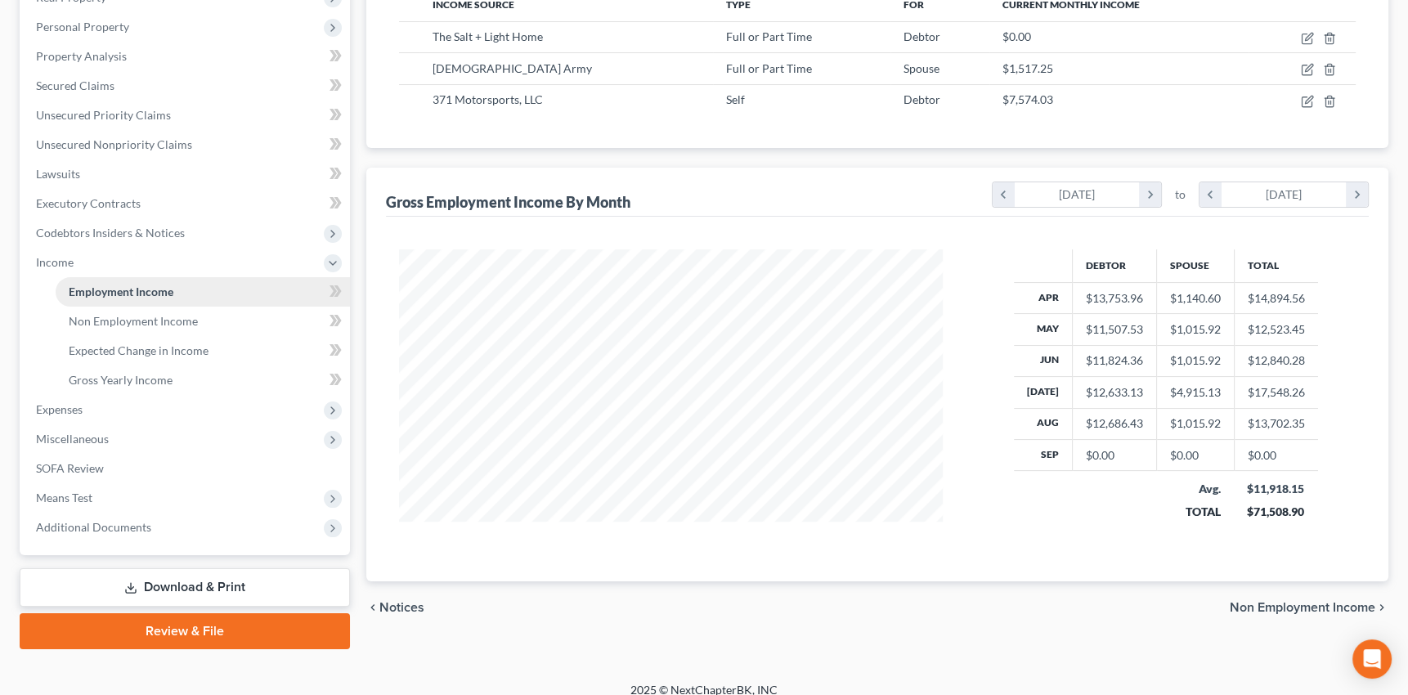
scroll to position [289, 0]
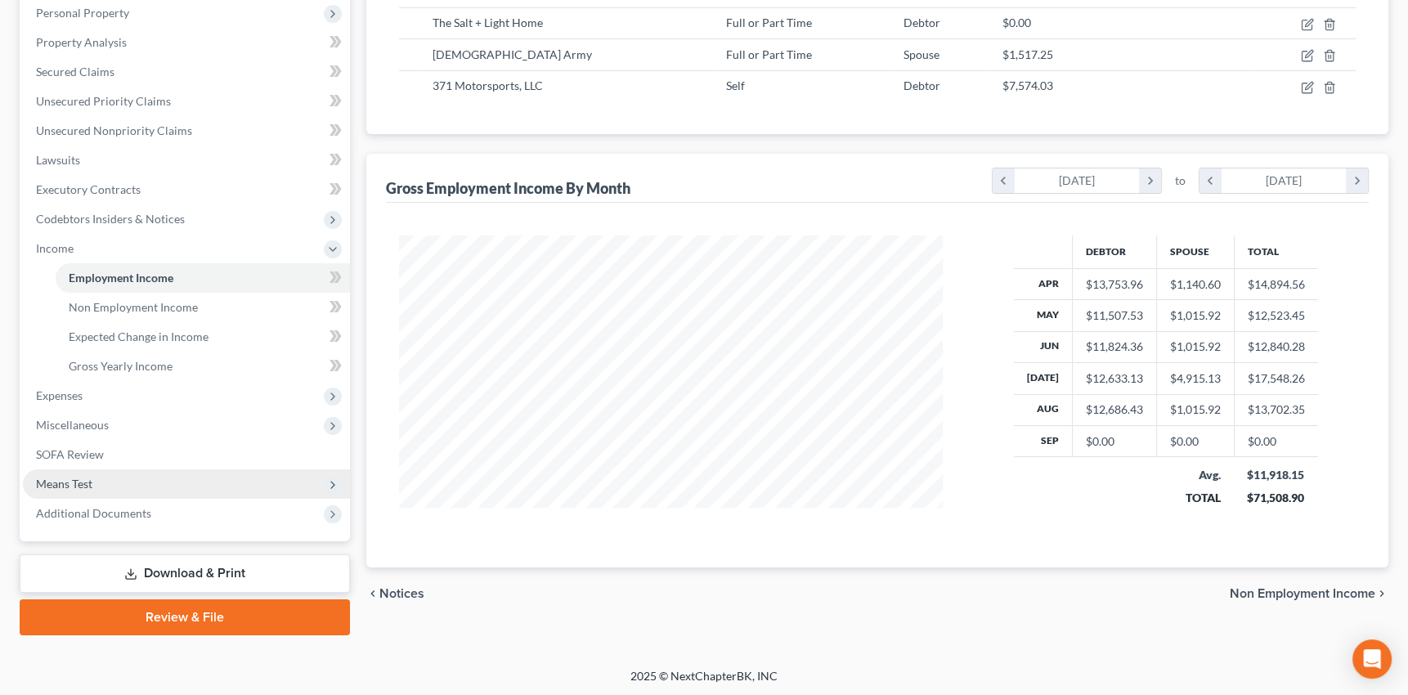
click at [74, 482] on span "Means Test" at bounding box center [64, 484] width 56 height 14
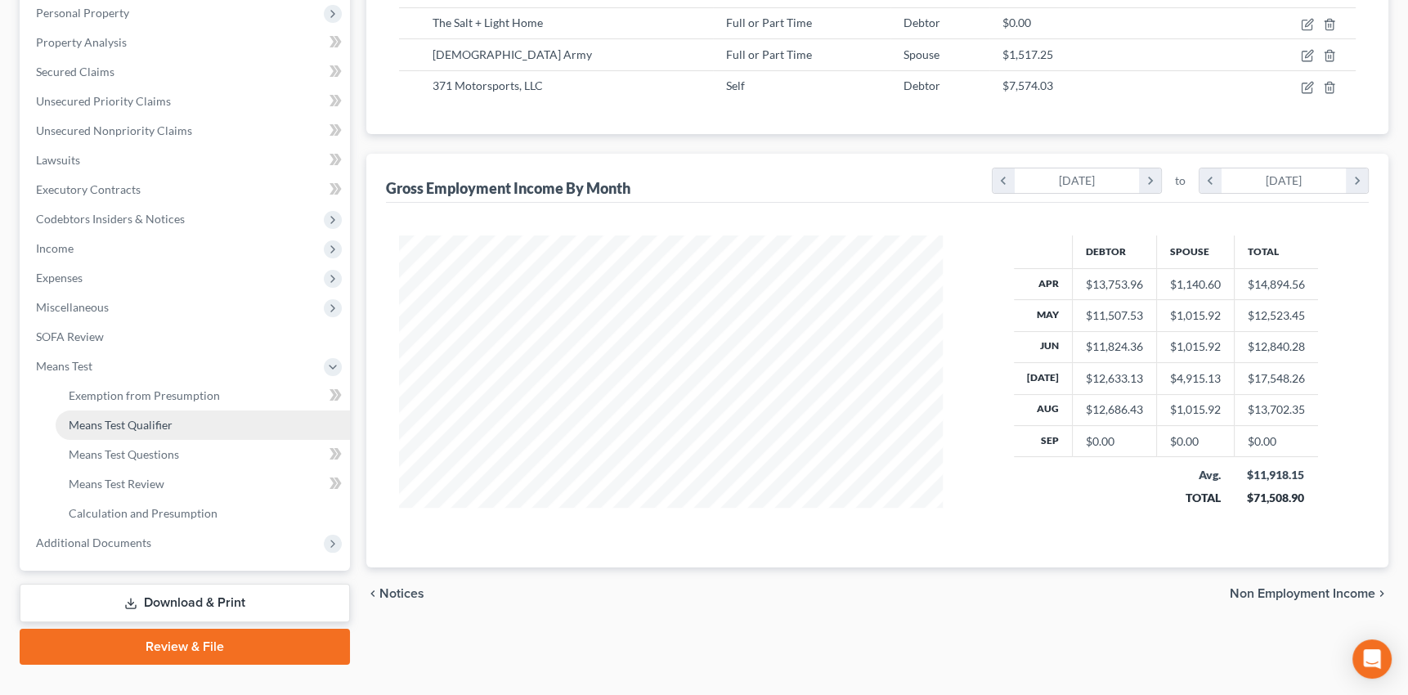
click at [114, 415] on link "Means Test Qualifier" at bounding box center [203, 424] width 294 height 29
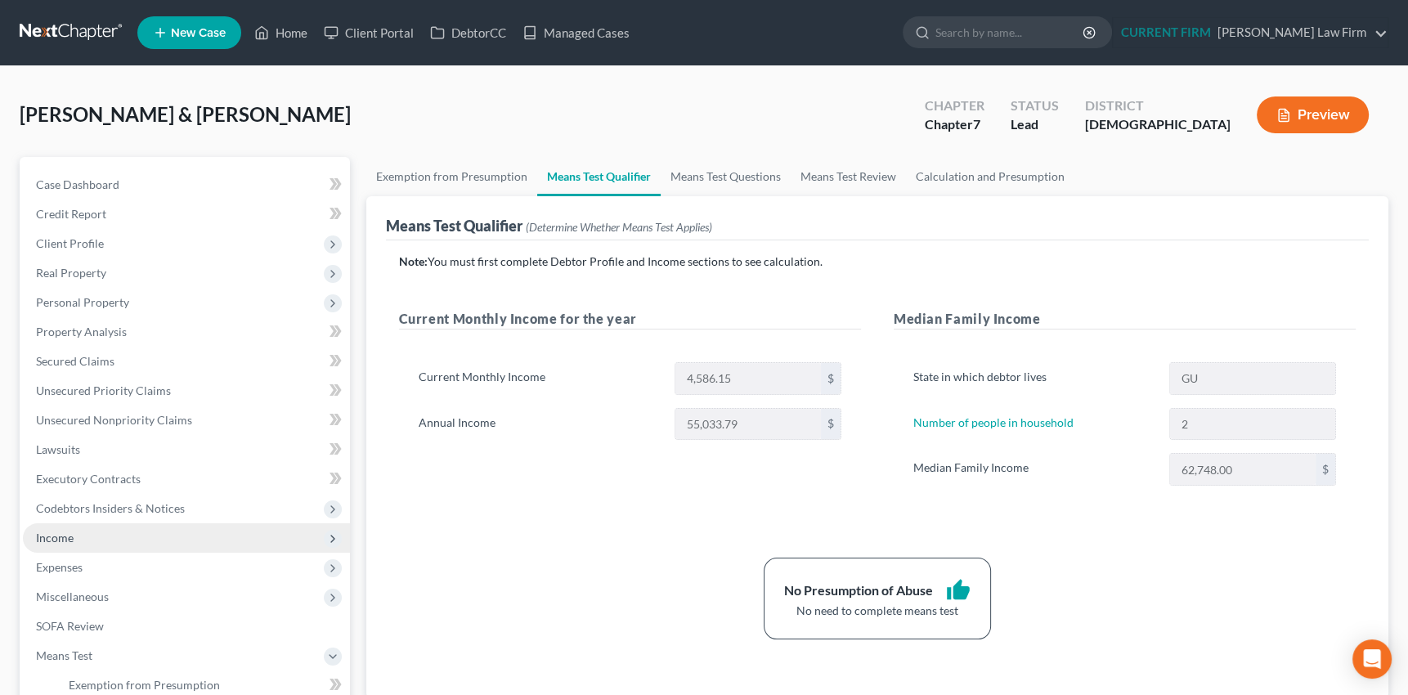
click at [61, 537] on span "Income" at bounding box center [55, 538] width 38 height 14
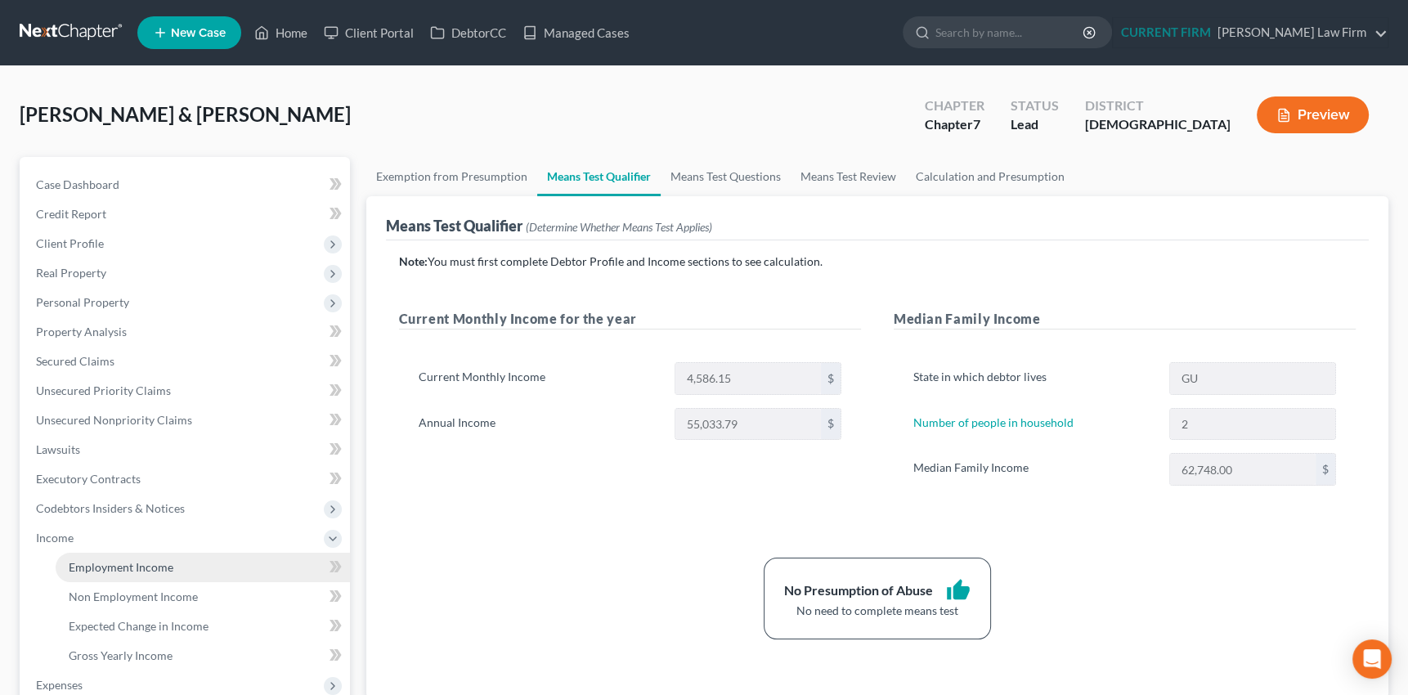
click at [123, 564] on span "Employment Income" at bounding box center [121, 567] width 105 height 14
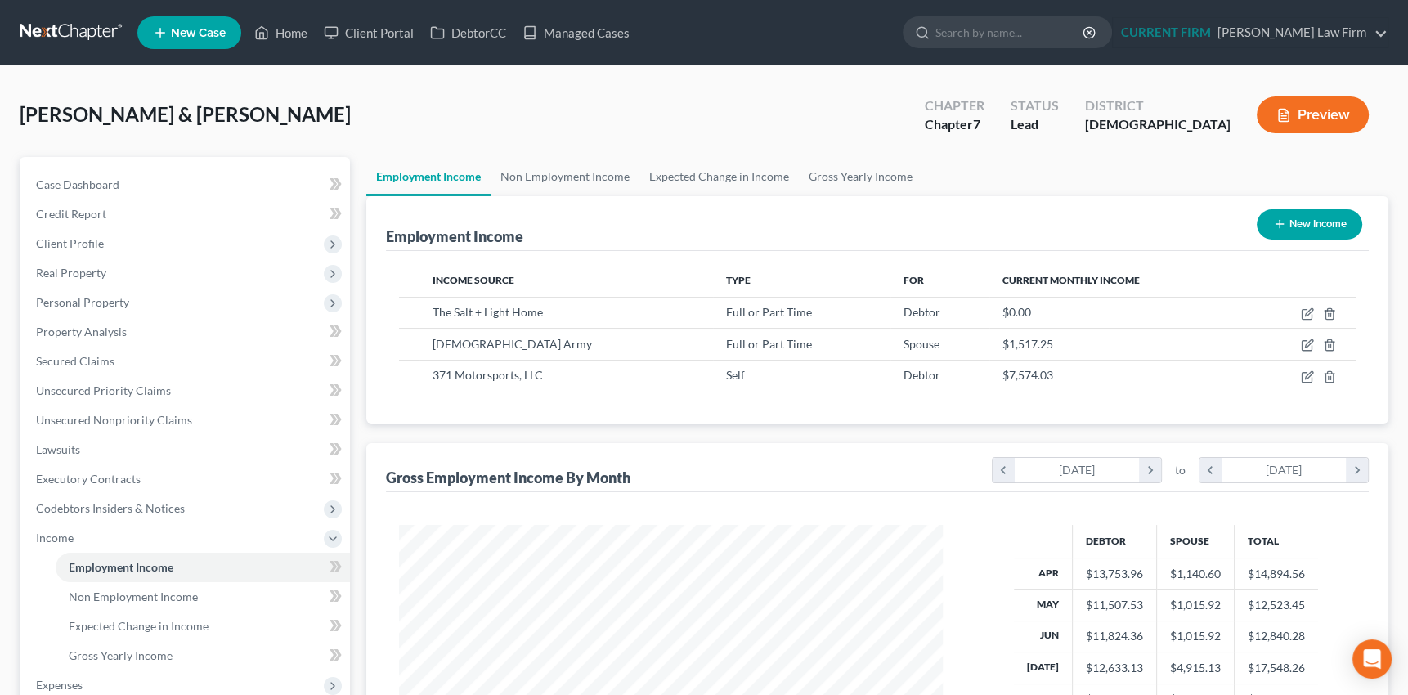
scroll to position [293, 576]
click at [862, 179] on link "Gross Yearly Income" at bounding box center [860, 176] width 123 height 39
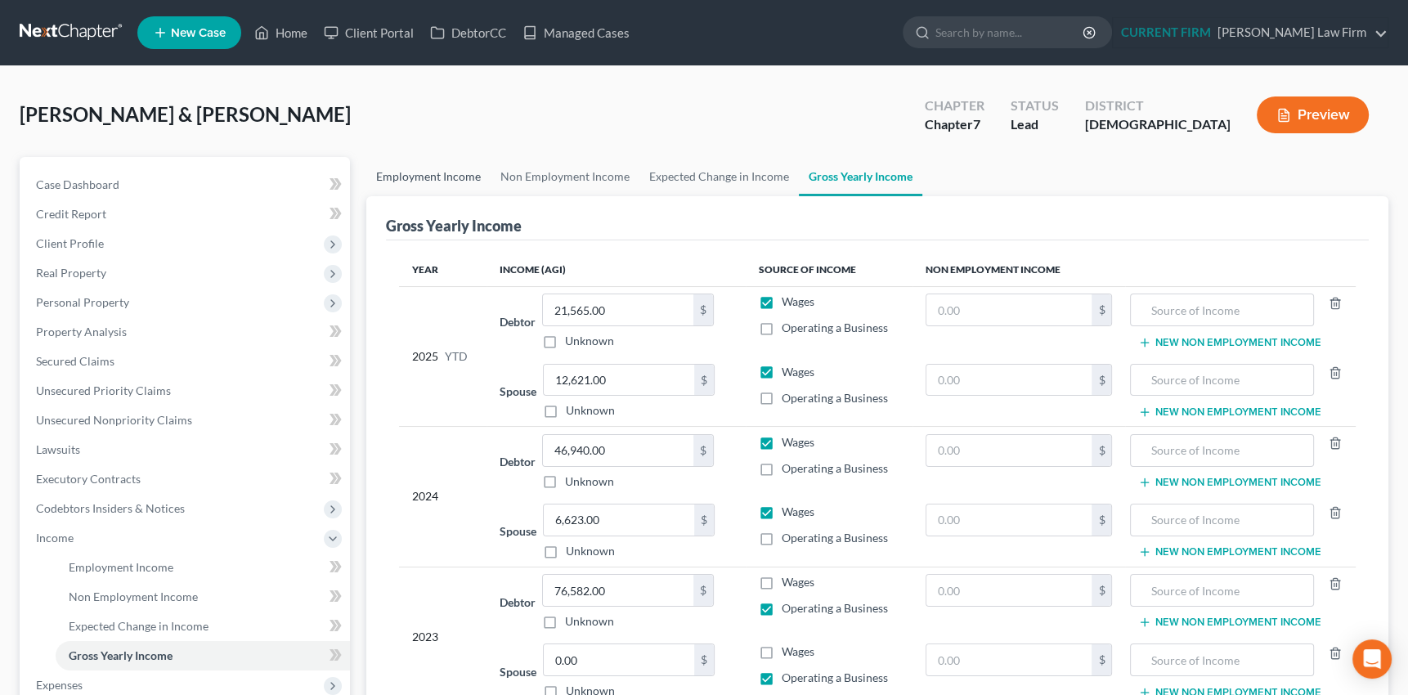
click at [416, 176] on link "Employment Income" at bounding box center [428, 176] width 124 height 39
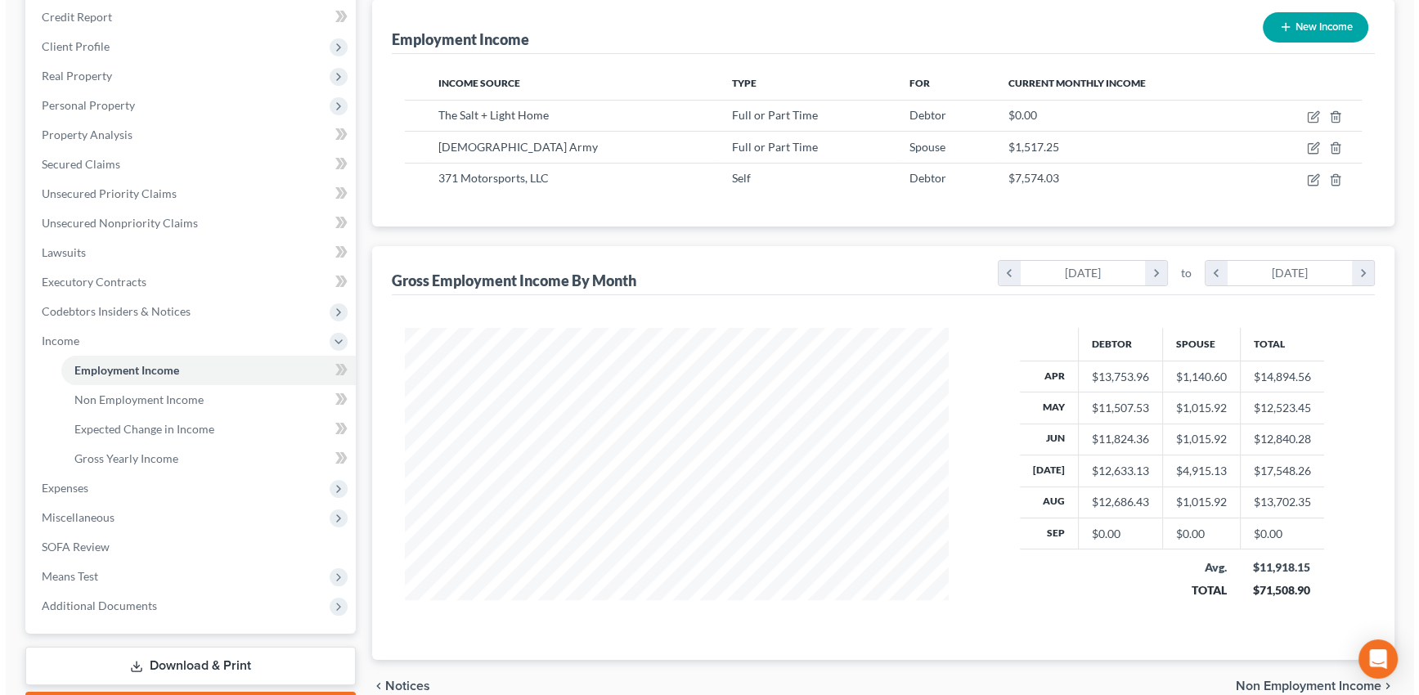
scroll to position [195, 0]
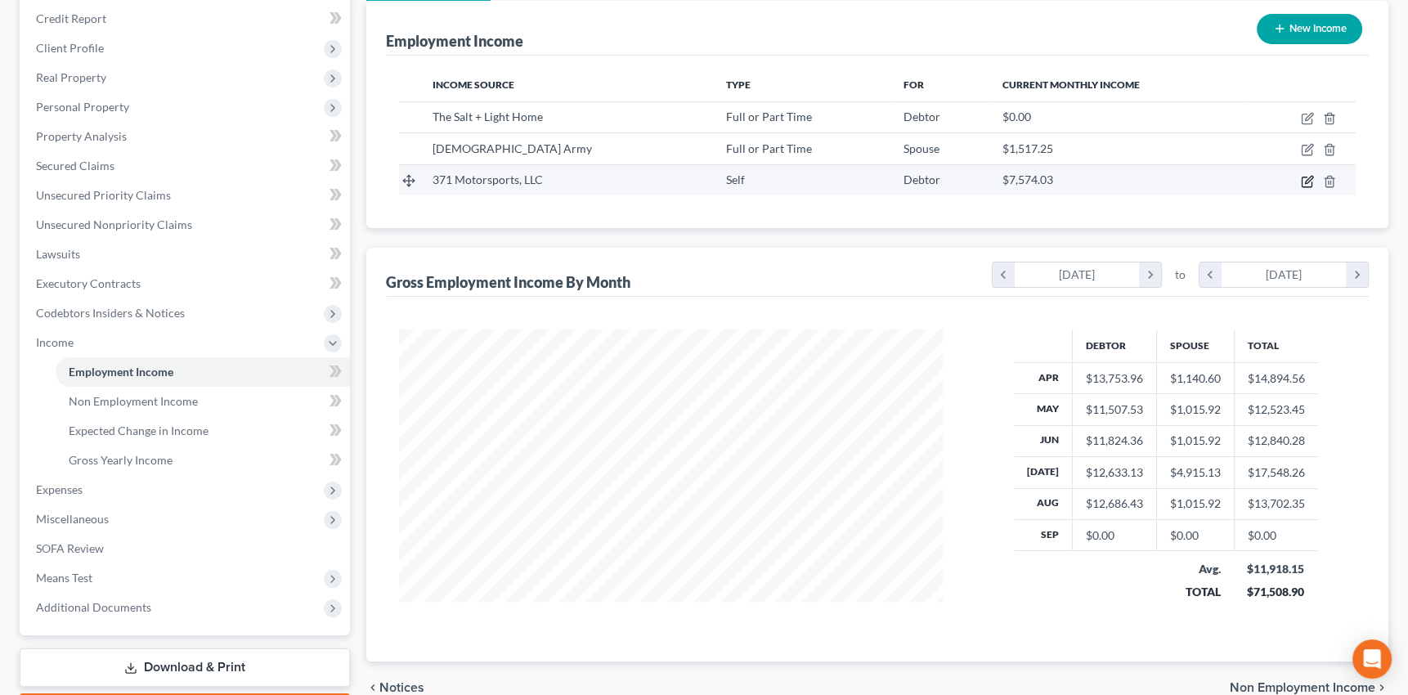
click at [1304, 175] on icon "button" at bounding box center [1307, 181] width 13 height 13
select select "1"
select select "11"
select select "0"
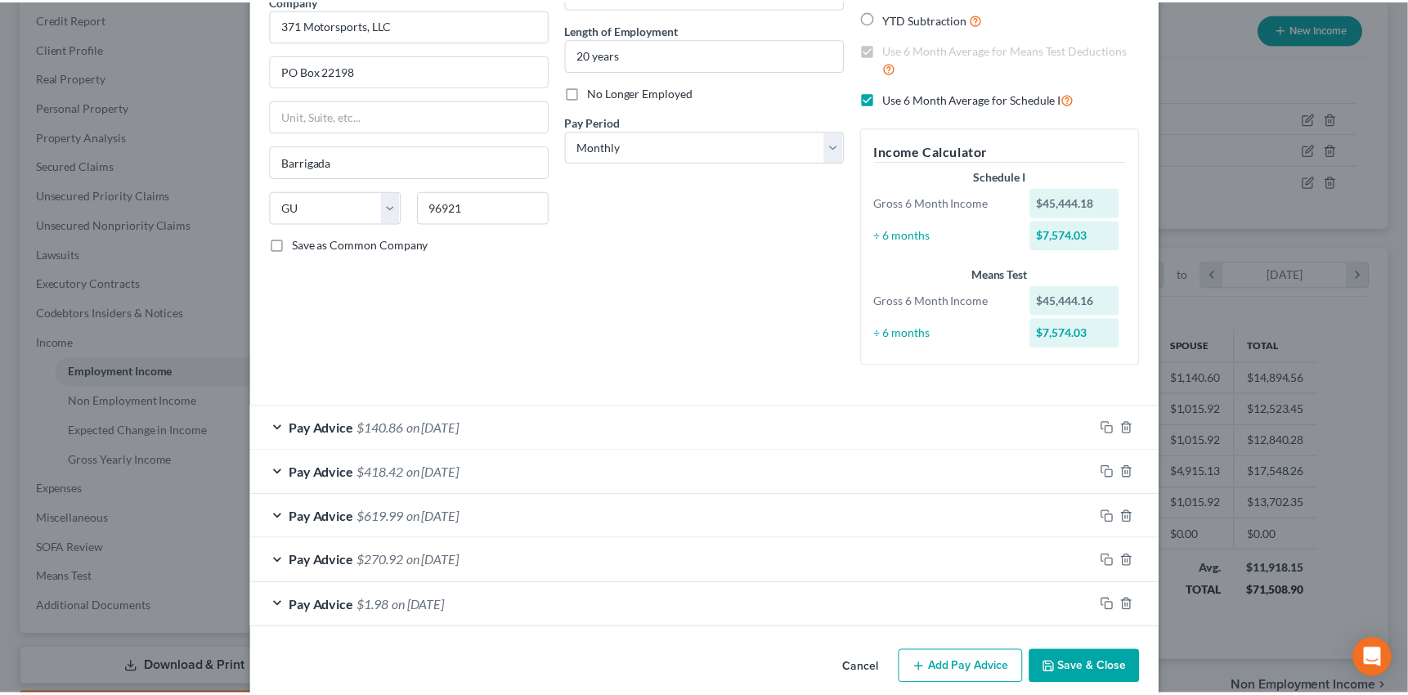
scroll to position [168, 0]
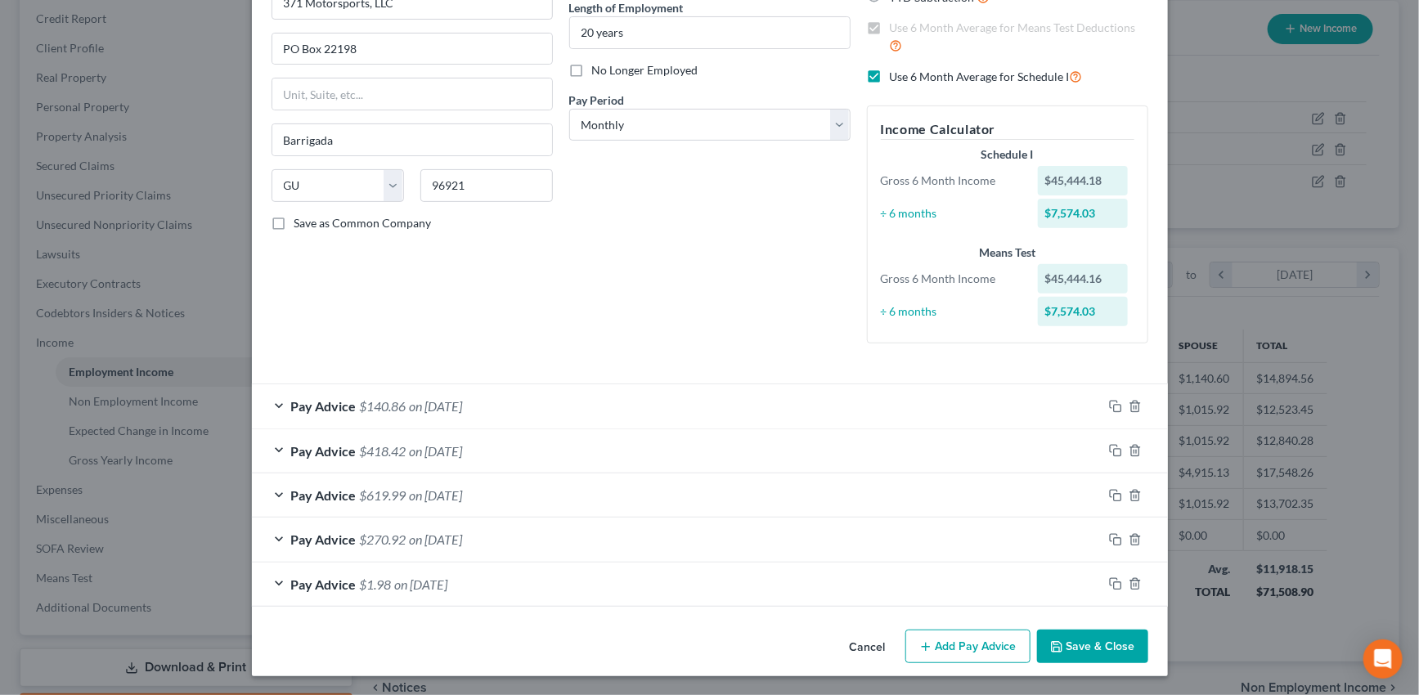
click at [1087, 648] on button "Save & Close" at bounding box center [1092, 647] width 111 height 34
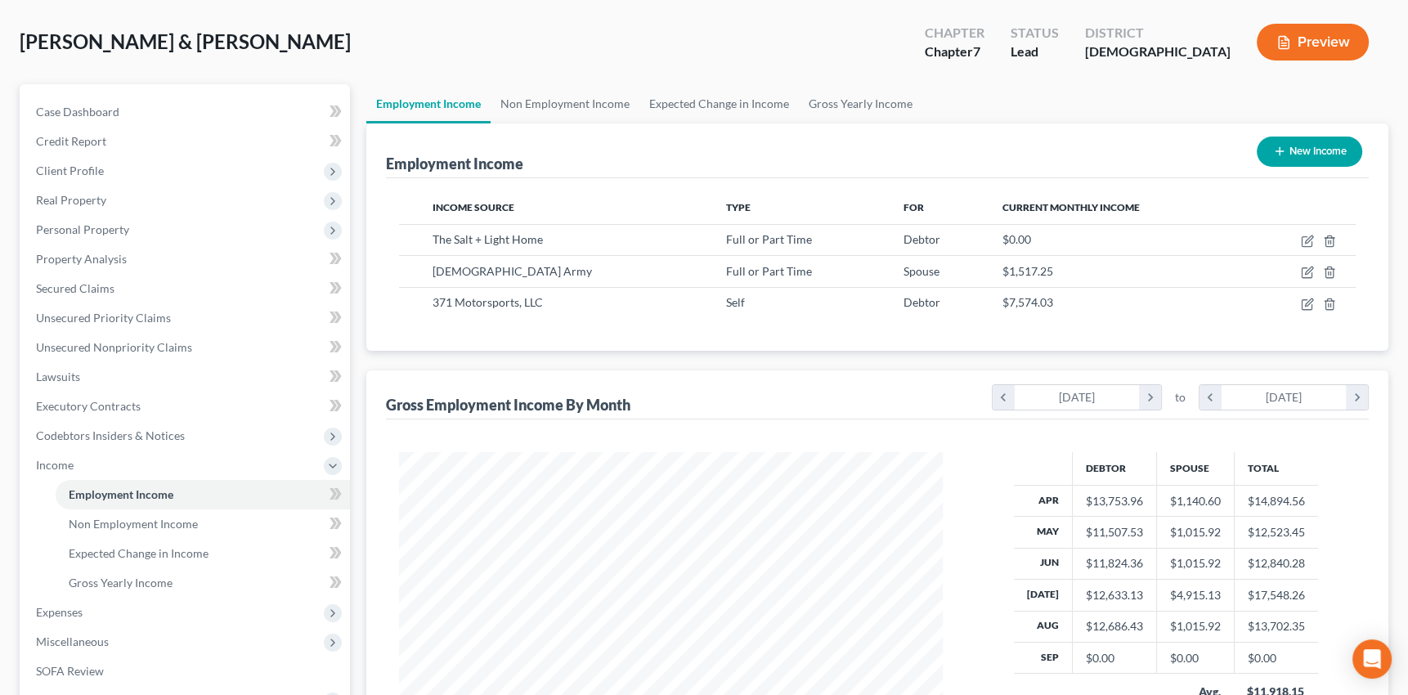
scroll to position [74, 0]
click at [836, 101] on link "Gross Yearly Income" at bounding box center [860, 102] width 123 height 39
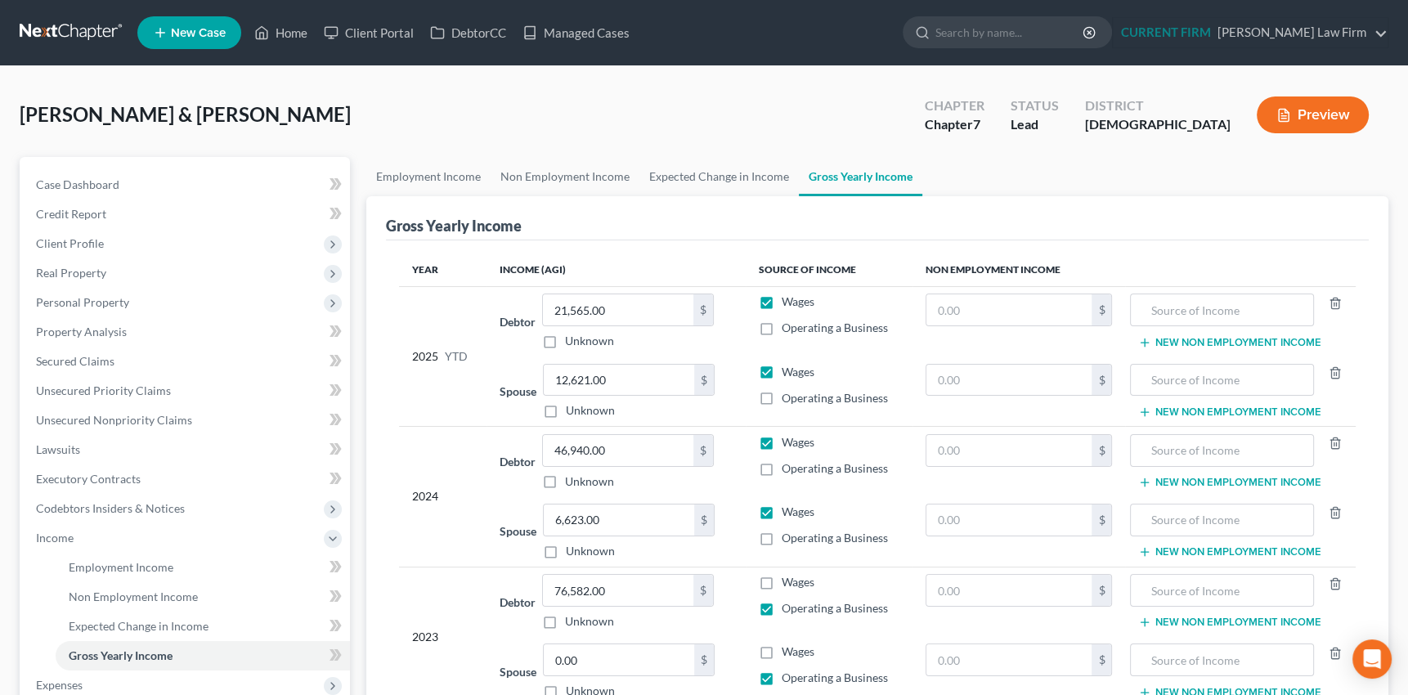
click at [782, 398] on label "Operating a Business" at bounding box center [835, 398] width 106 height 16
click at [788, 398] on input "Operating a Business" at bounding box center [793, 395] width 11 height 11
checkbox input "true"
click at [1006, 375] on input "text" at bounding box center [1008, 380] width 165 height 31
type input "1,452"
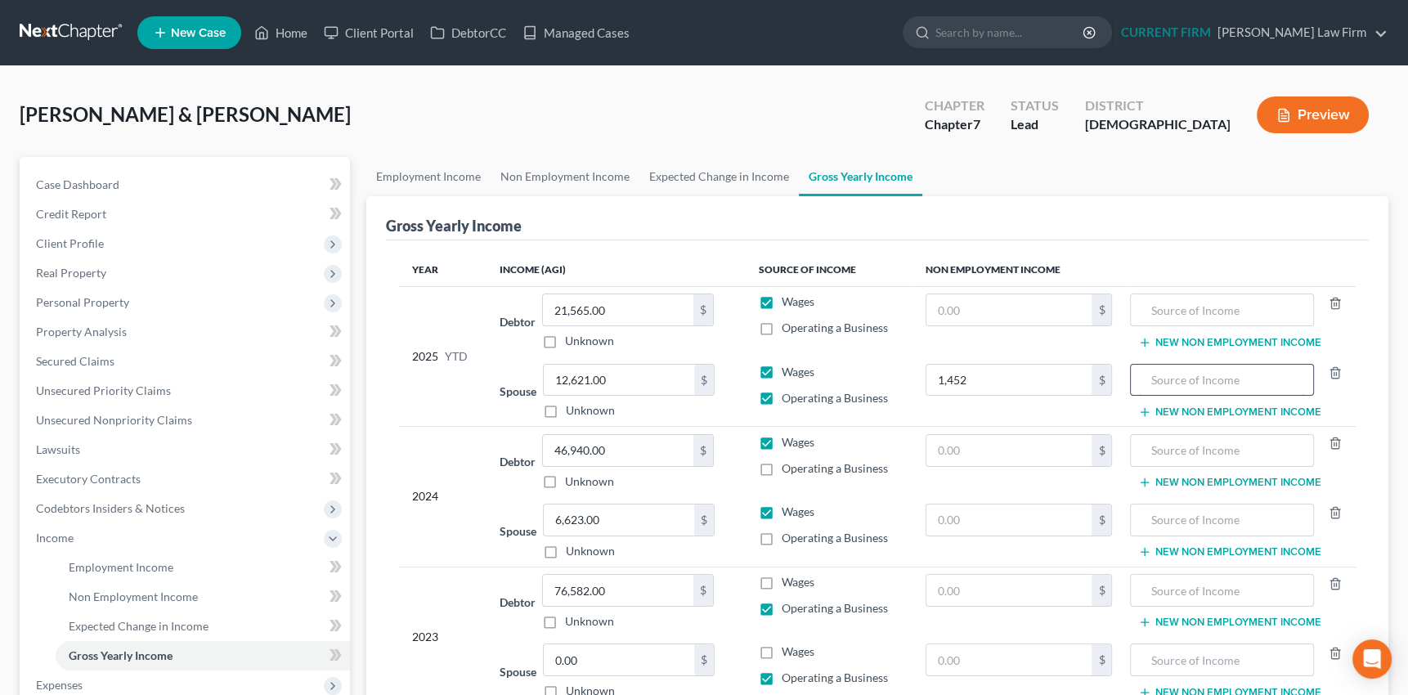
click at [1188, 377] on input "text" at bounding box center [1222, 380] width 166 height 31
drag, startPoint x: 1153, startPoint y: 379, endPoint x: 1236, endPoint y: 376, distance: 83.5
click at [1236, 376] on input "371 Motorsports" at bounding box center [1222, 380] width 166 height 31
type input "371 Motorsports"
click at [1151, 523] on input "text" at bounding box center [1222, 519] width 166 height 31
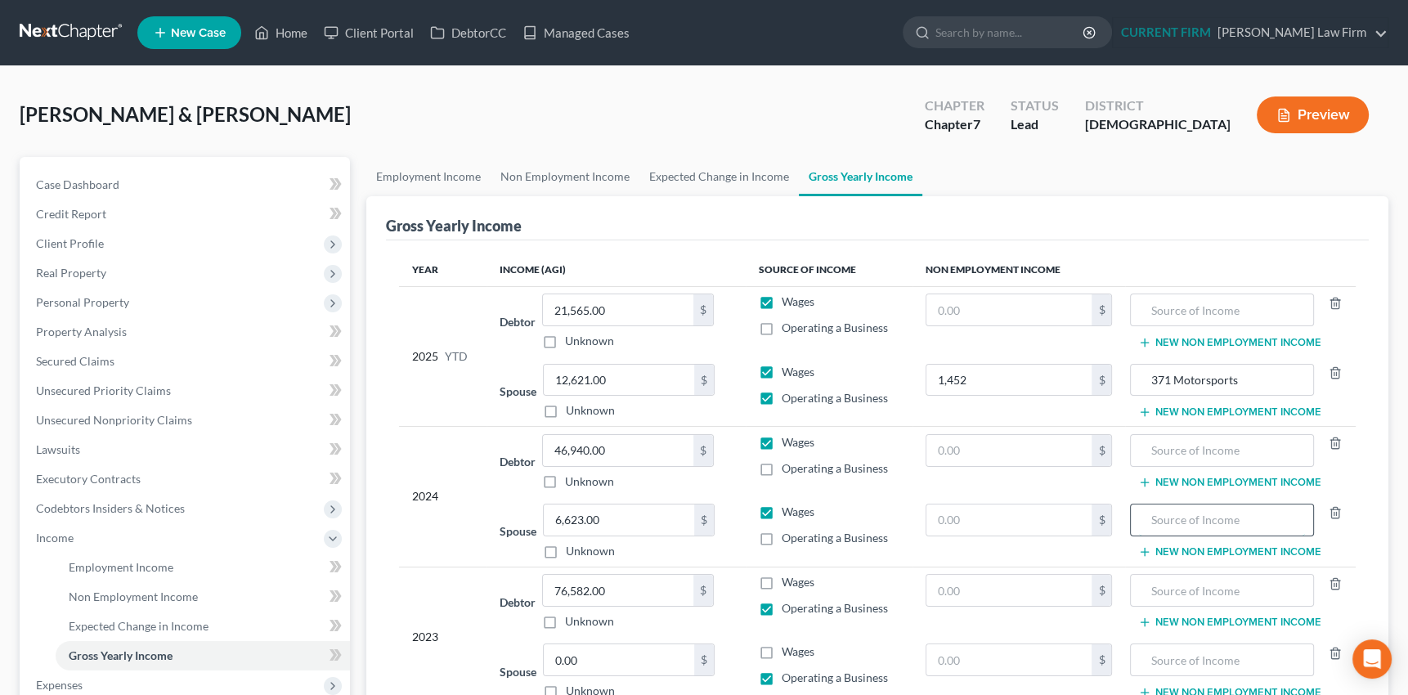
paste input "371 Motorsports"
type input "371 Motorsports"
click at [782, 540] on label "Operating a Business" at bounding box center [835, 538] width 106 height 16
click at [788, 540] on input "Operating a Business" at bounding box center [793, 535] width 11 height 11
checkbox input "true"
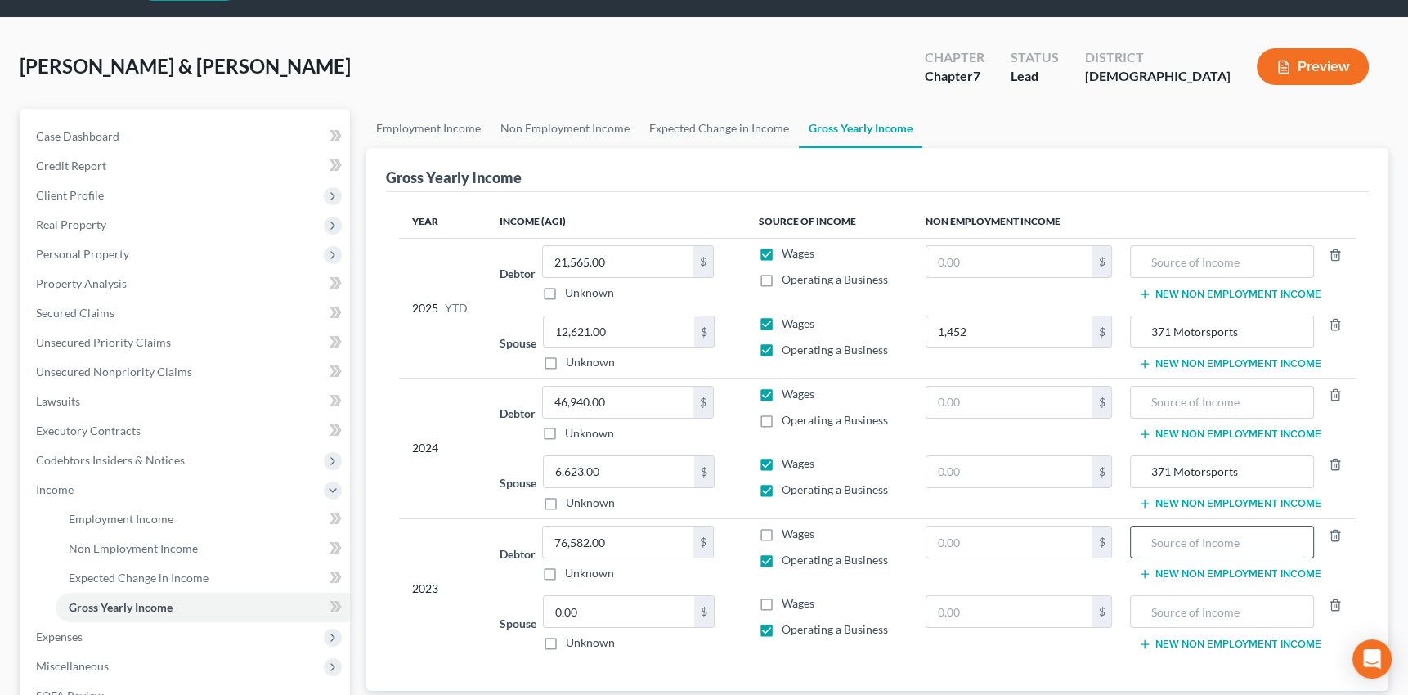
scroll to position [74, 0]
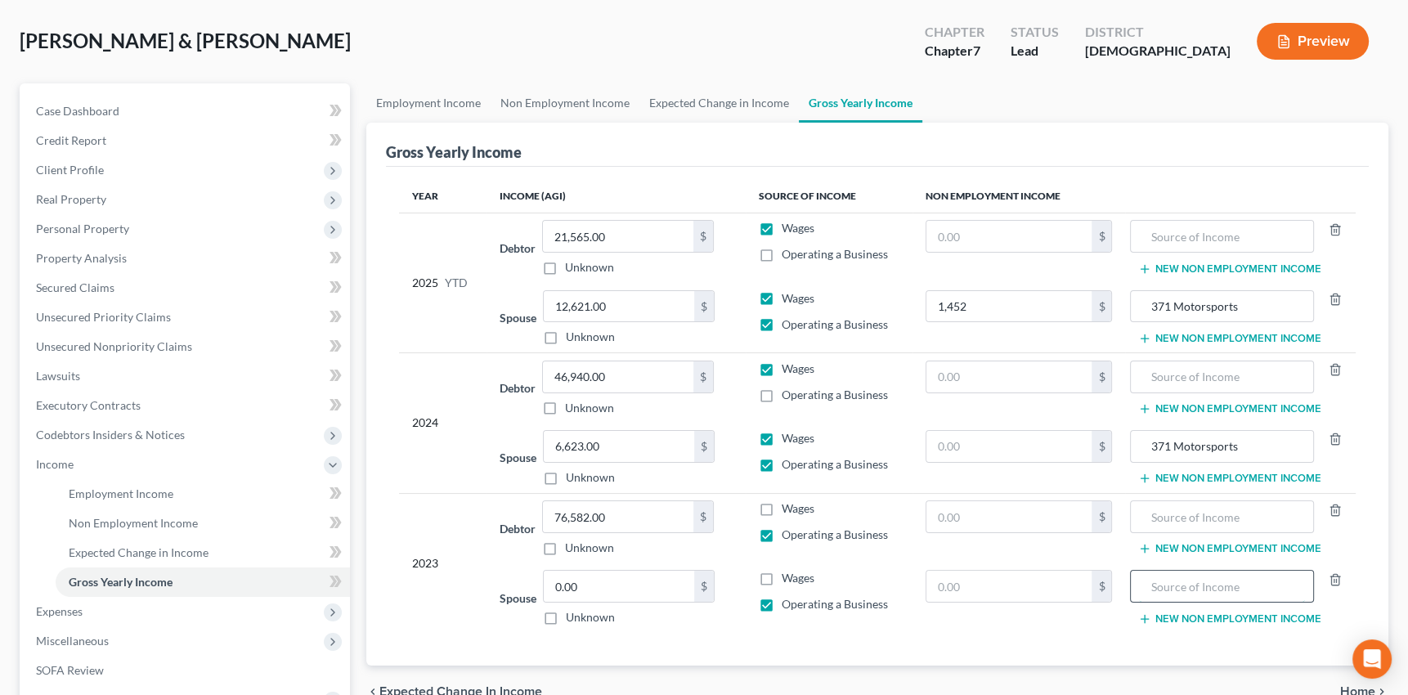
paste input "371 Motorsports"
type input "371 Motorsports"
click at [1336, 298] on line "button" at bounding box center [1336, 299] width 0 height 3
click at [1340, 574] on icon "button" at bounding box center [1335, 579] width 13 height 13
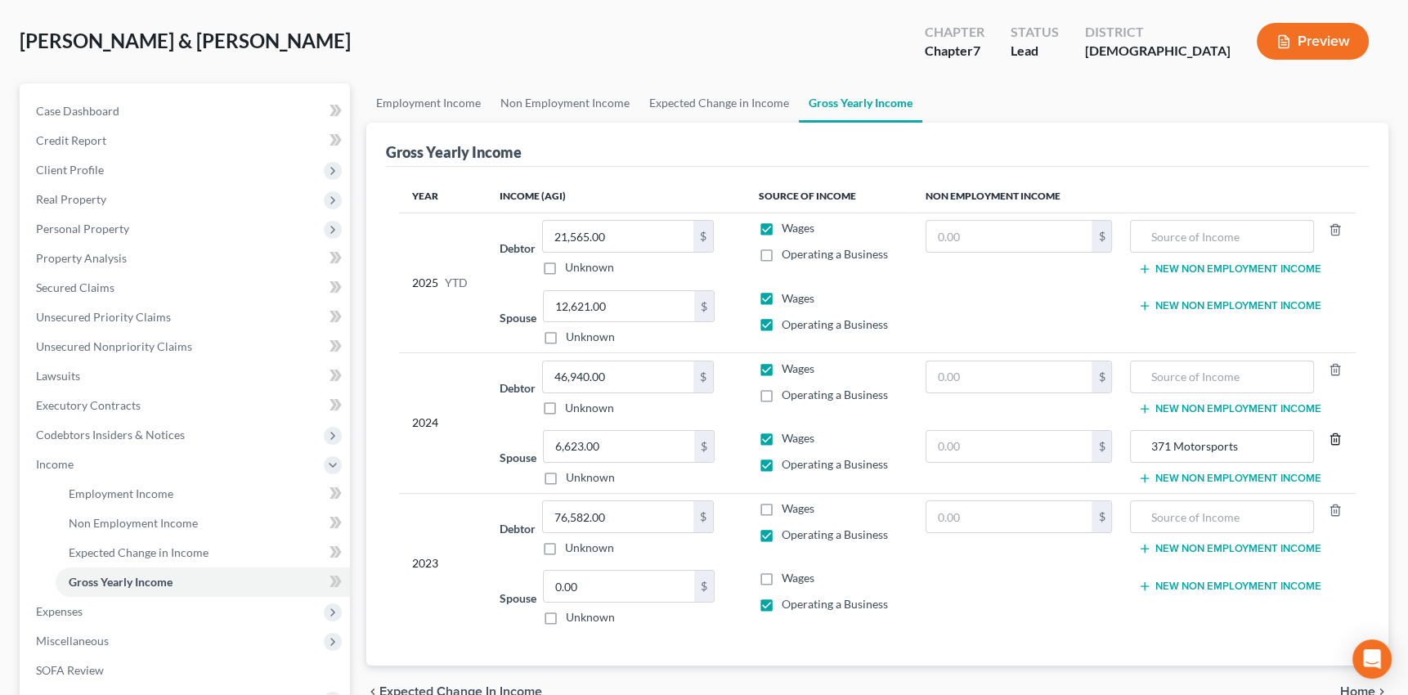
click at [1336, 433] on icon "button" at bounding box center [1335, 439] width 13 height 13
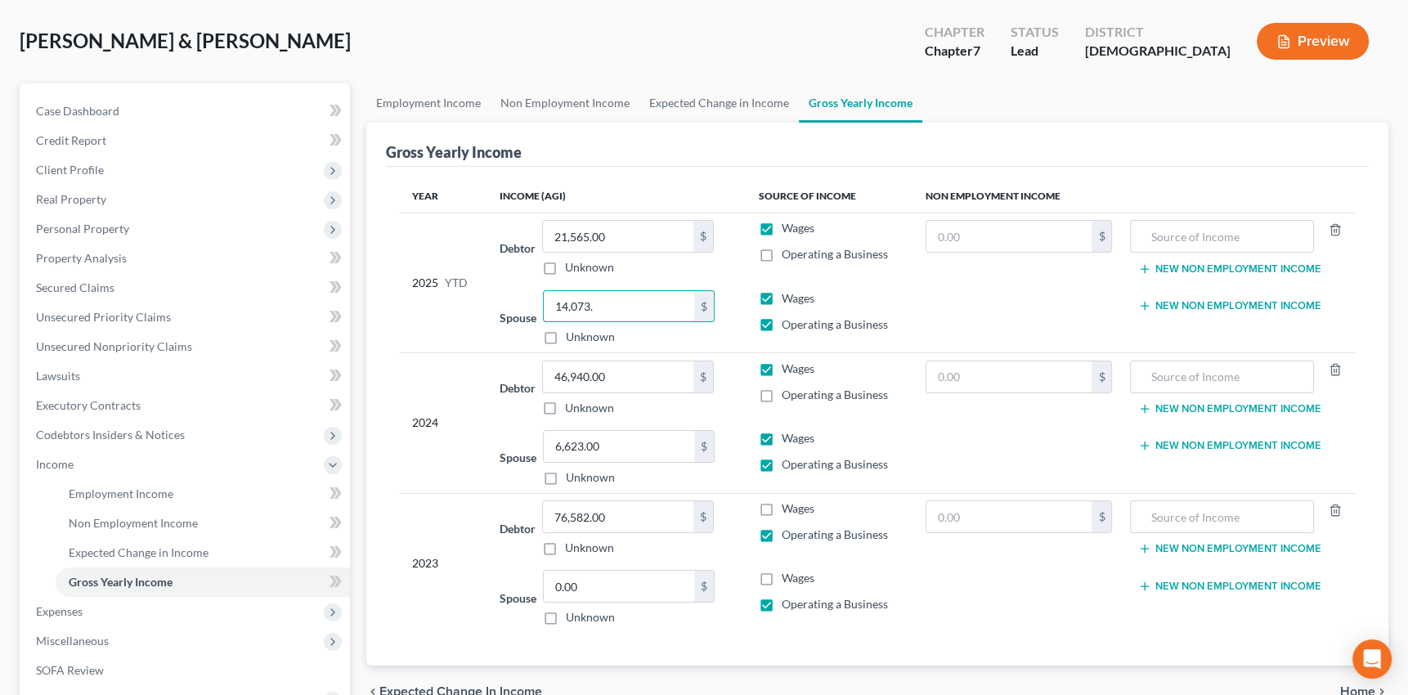
type input "14,073."
click at [723, 643] on div "Year Income (AGI) Source of Income Non Employment Income 2025 YTD Debtor 21,565…" at bounding box center [878, 416] width 984 height 499
click at [626, 516] on input "76,582.00" at bounding box center [618, 516] width 150 height 31
type input "63,184"
click at [590, 581] on input "0.00" at bounding box center [619, 586] width 150 height 31
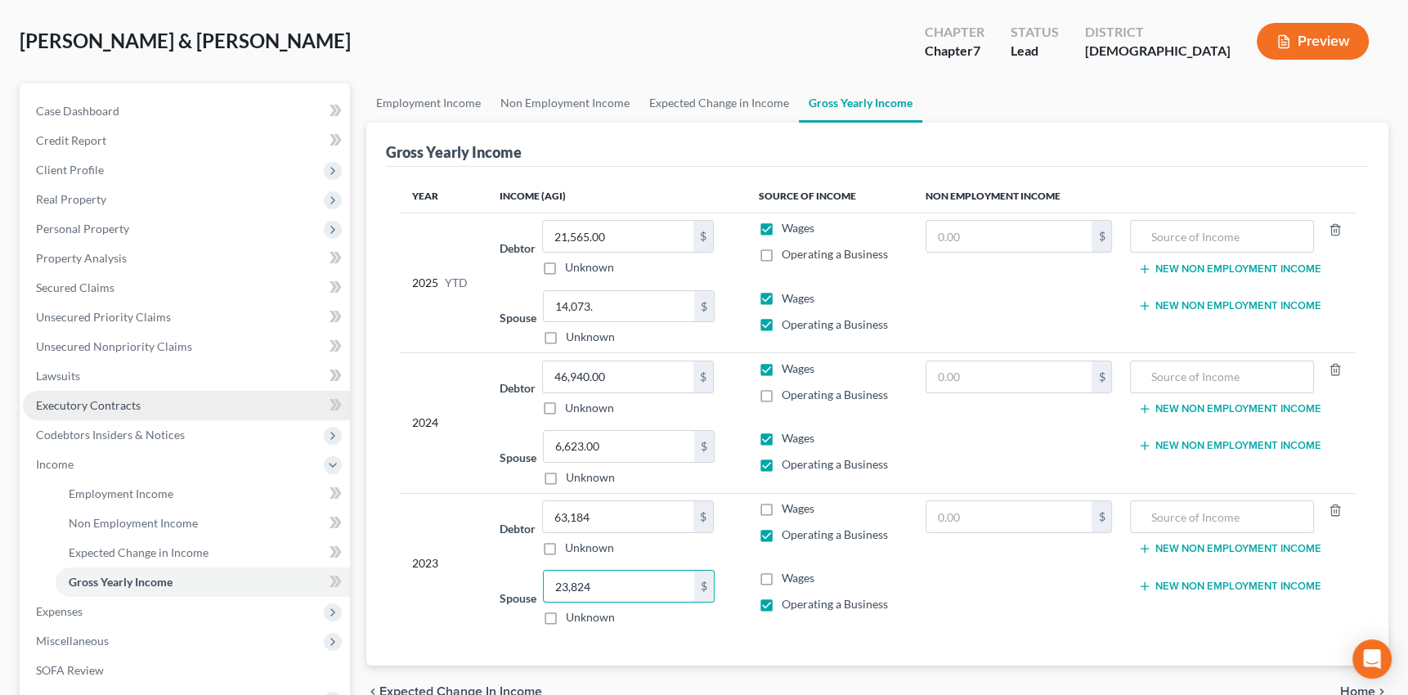
type input "23,824"
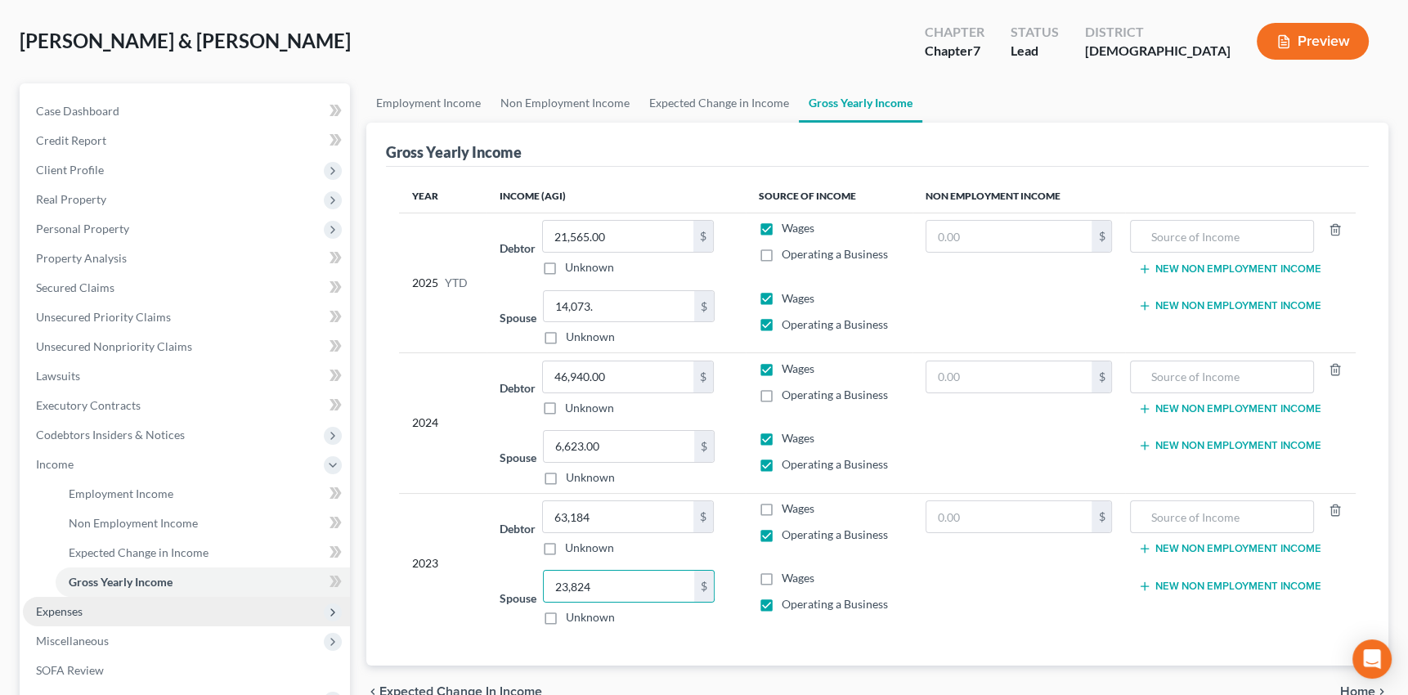
click at [56, 609] on span "Expenses" at bounding box center [59, 611] width 47 height 14
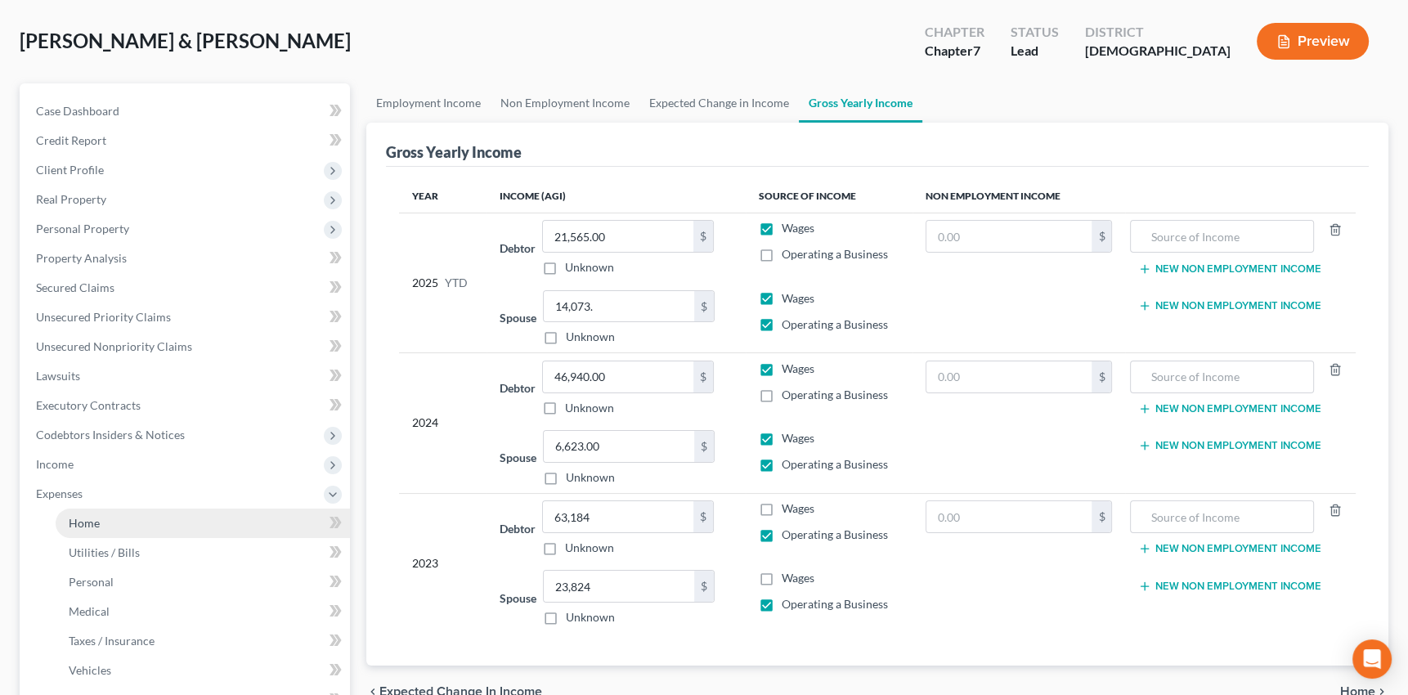
click at [84, 521] on span "Home" at bounding box center [84, 523] width 31 height 14
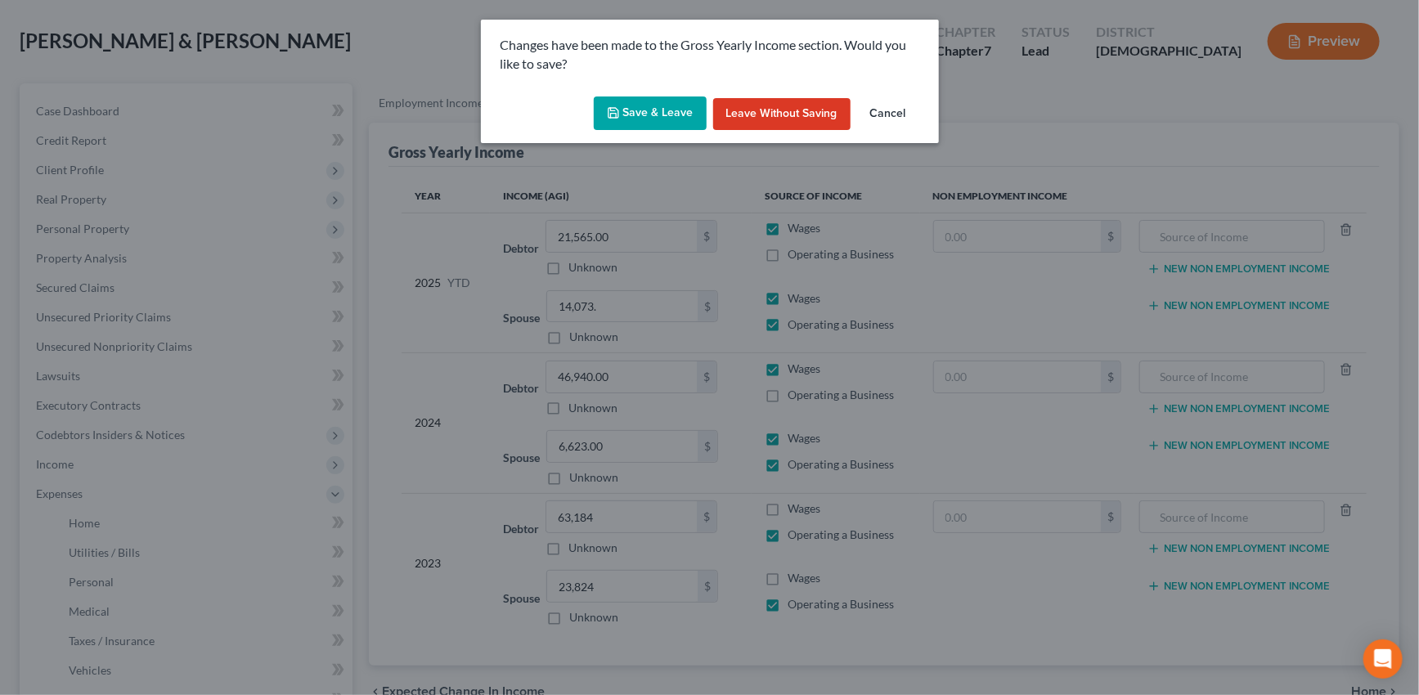
click at [654, 110] on button "Save & Leave" at bounding box center [650, 113] width 113 height 34
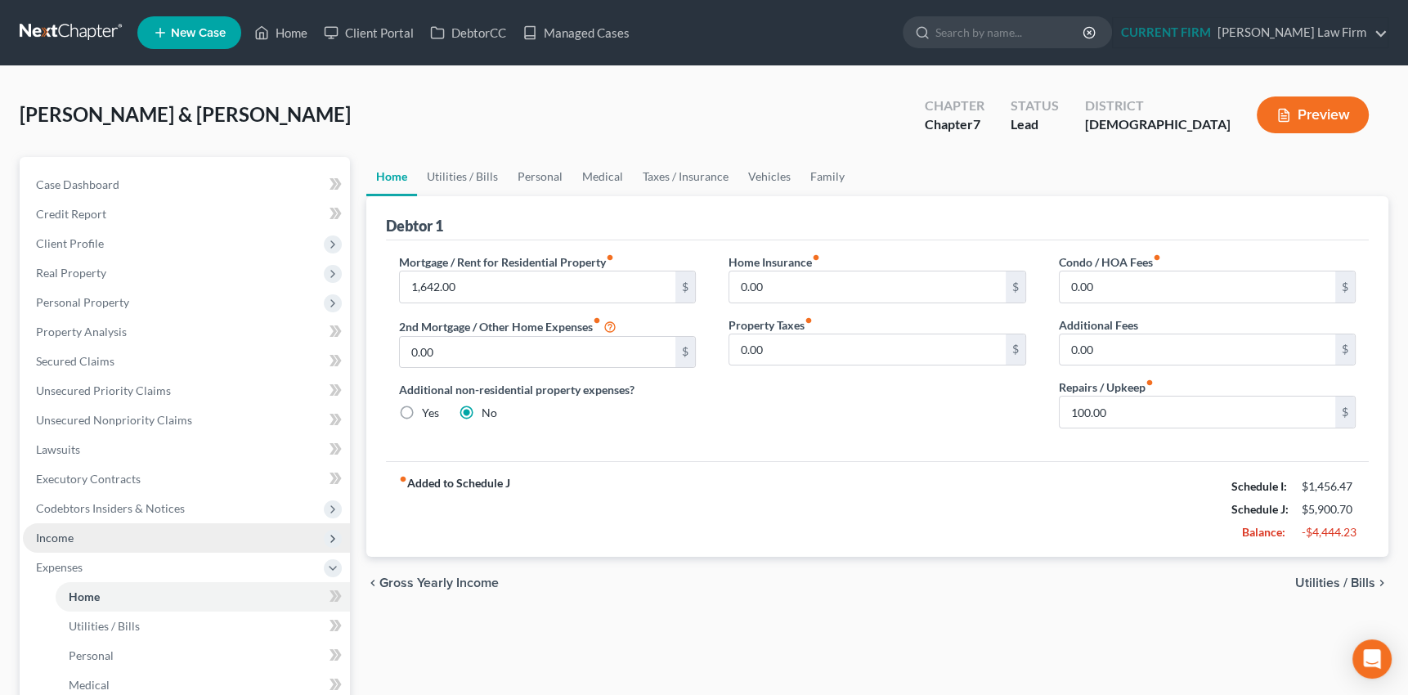
click at [64, 536] on span "Income" at bounding box center [55, 538] width 38 height 14
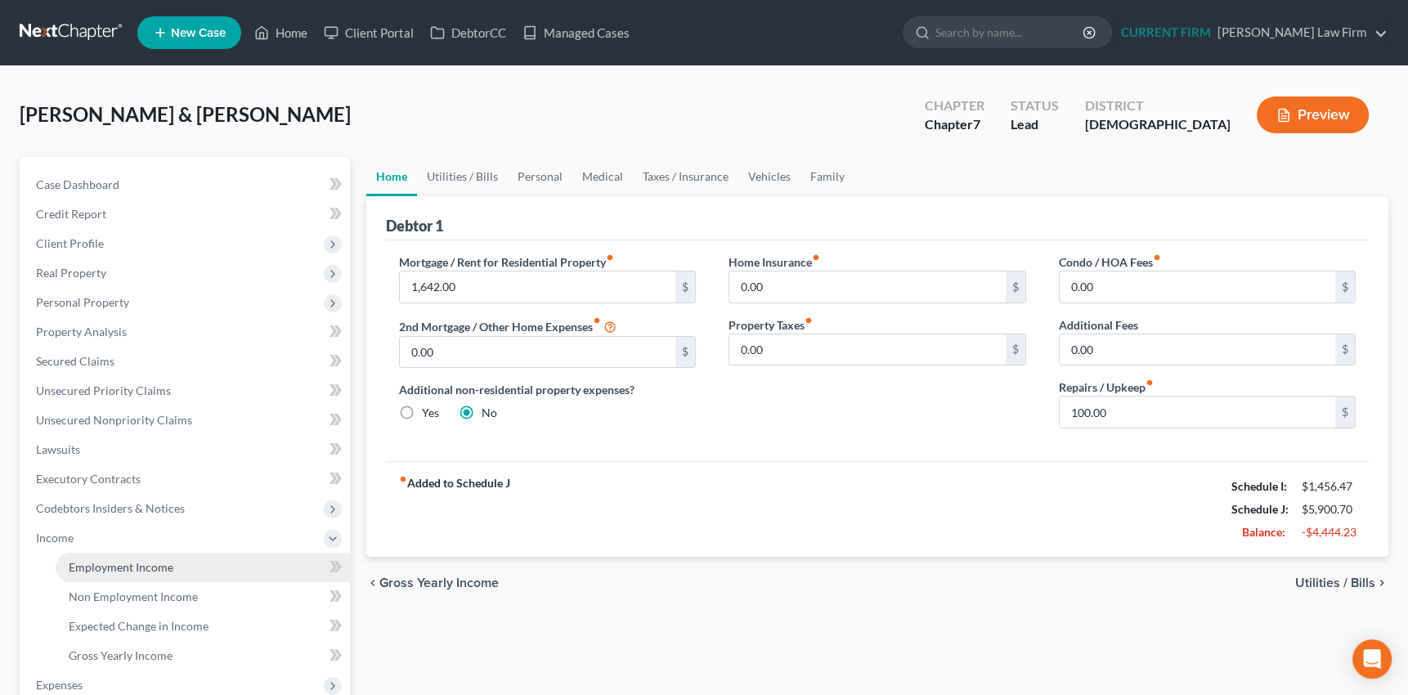
click at [114, 565] on span "Employment Income" at bounding box center [121, 567] width 105 height 14
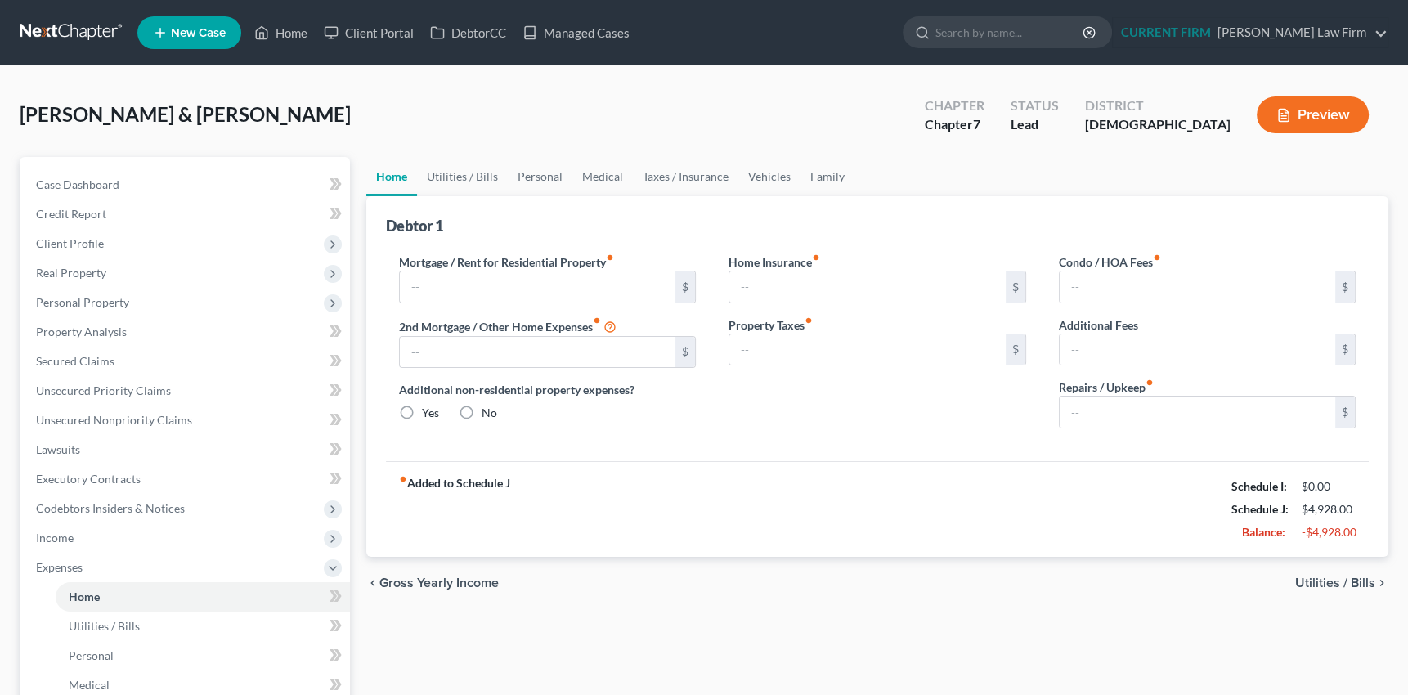
type input "1,642.00"
type input "0.00"
radio input "true"
type input "0.00"
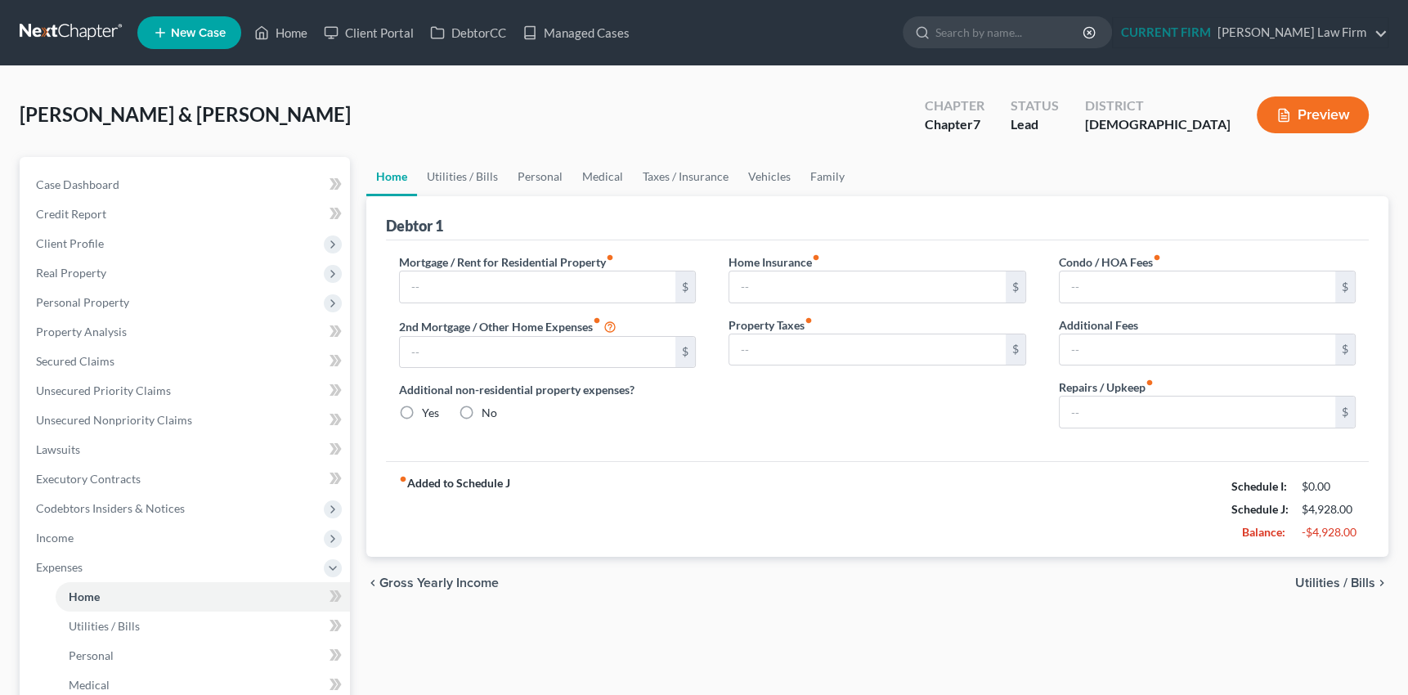
type input "0.00"
type input "100.00"
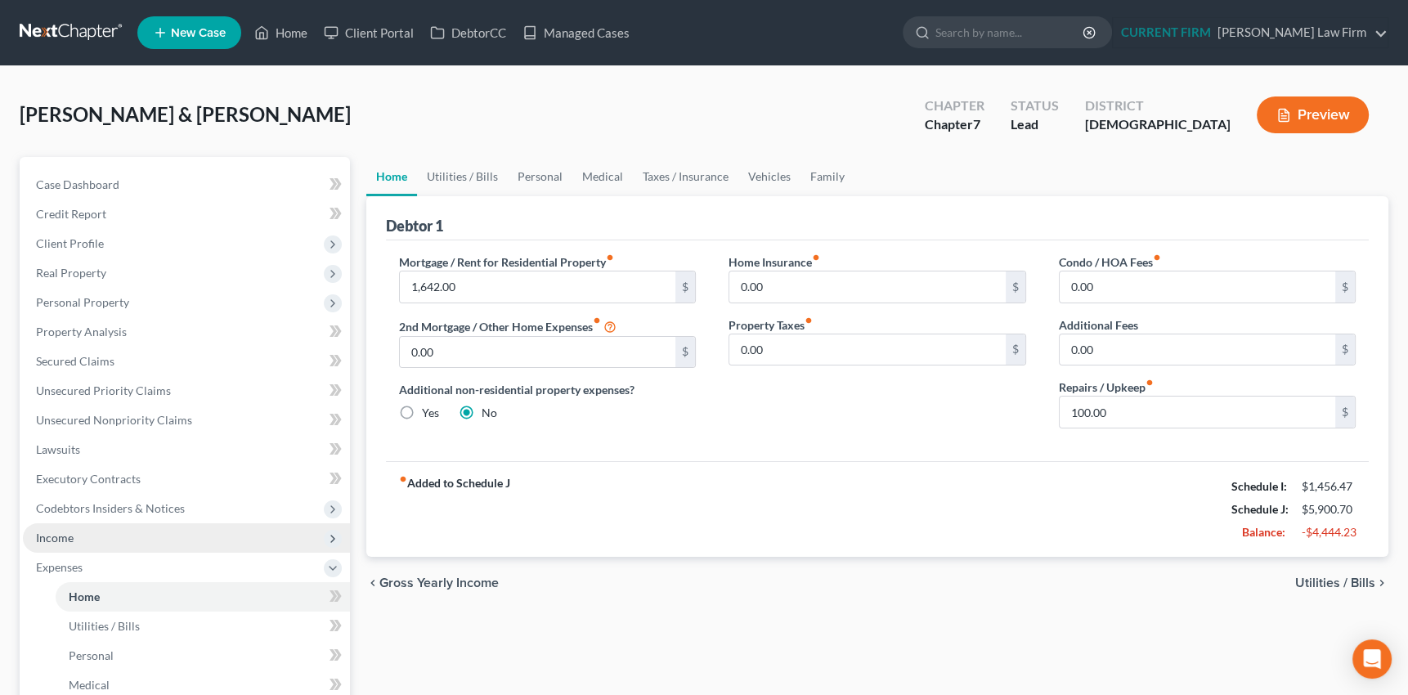
click at [61, 536] on span "Income" at bounding box center [55, 538] width 38 height 14
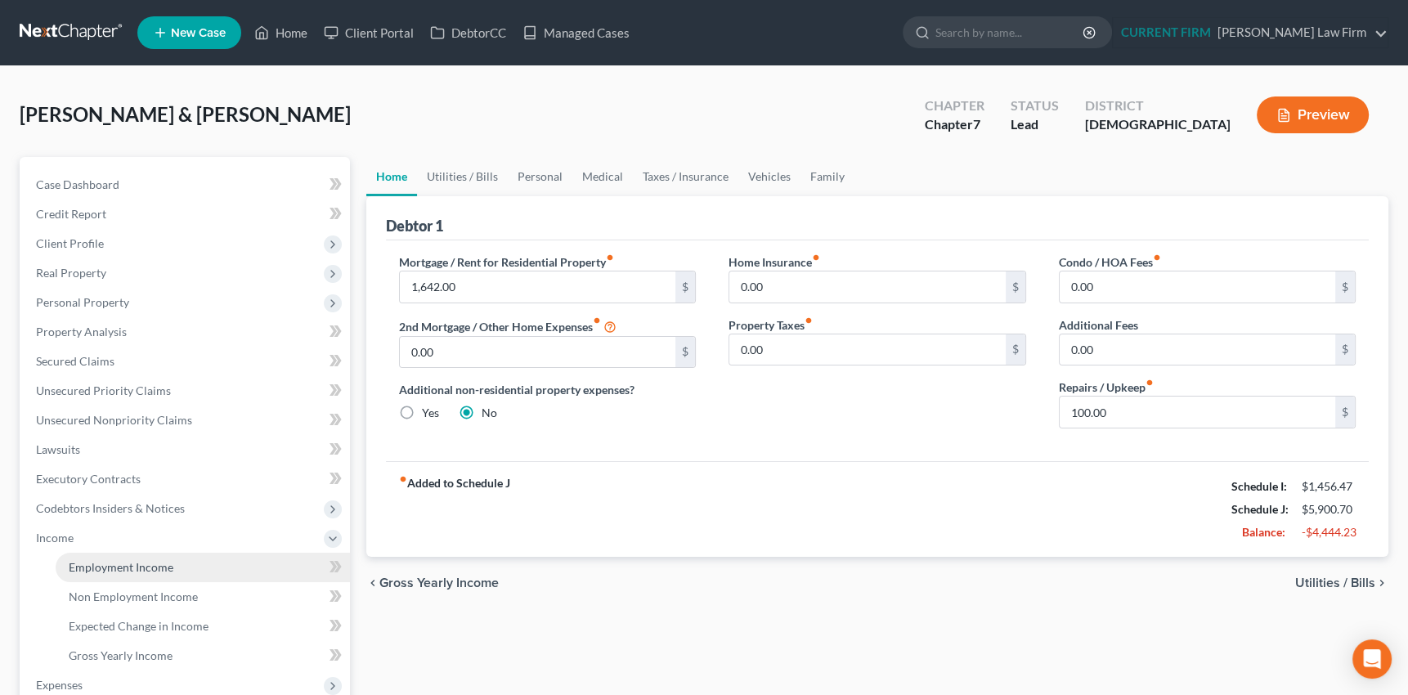
click at [108, 567] on span "Employment Income" at bounding box center [121, 567] width 105 height 14
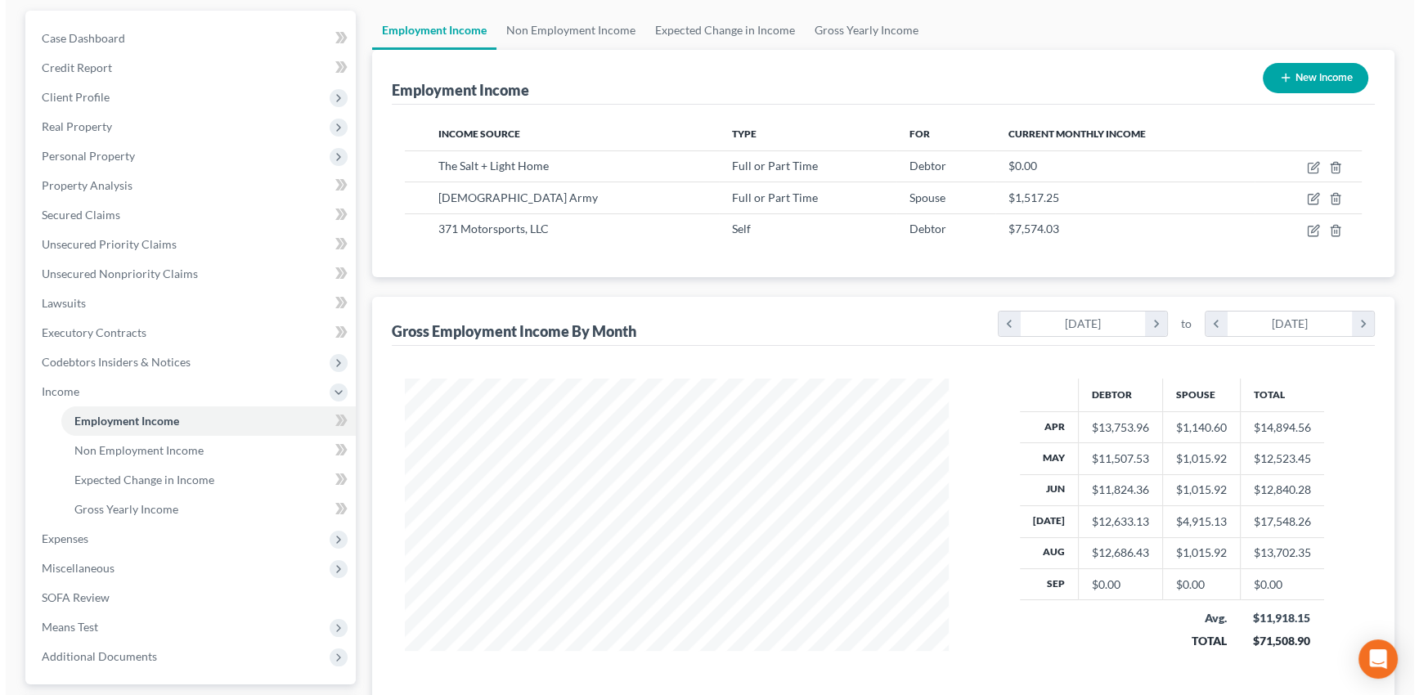
scroll to position [148, 0]
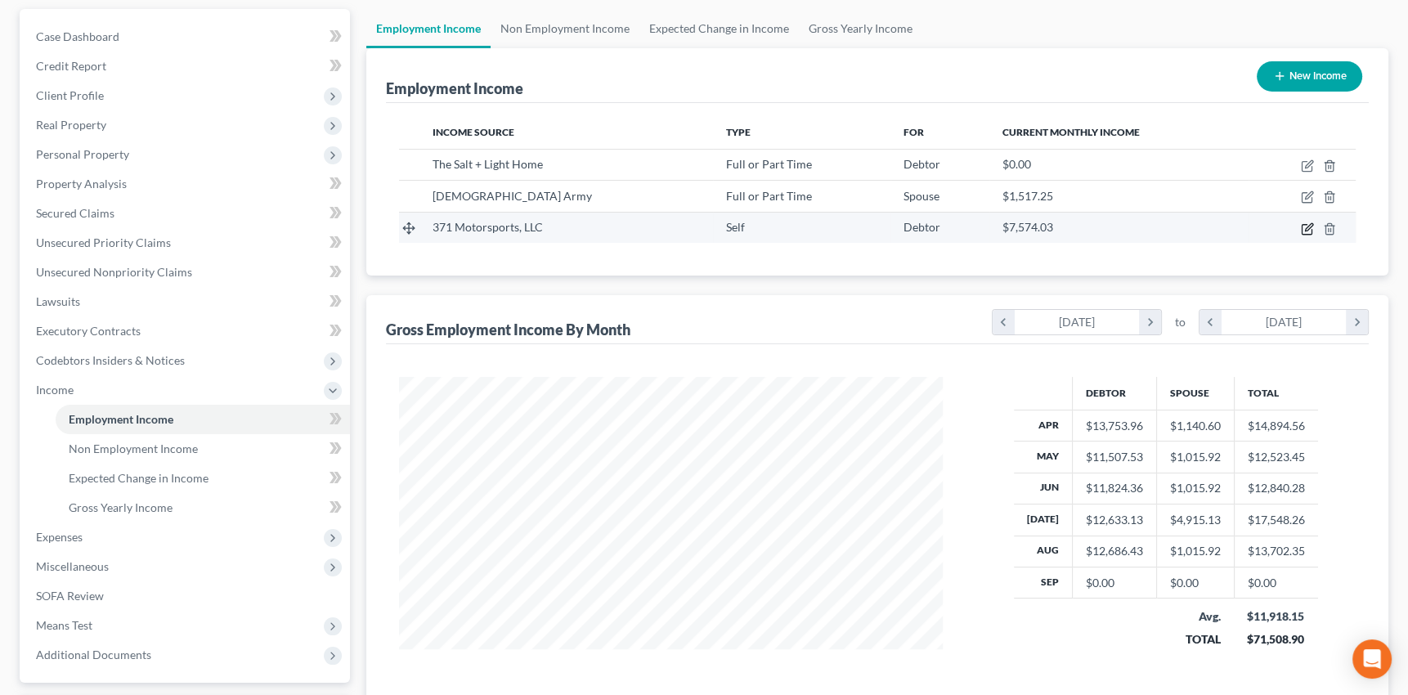
click at [1306, 225] on icon "button" at bounding box center [1307, 228] width 13 height 13
select select "1"
select select "11"
select select "0"
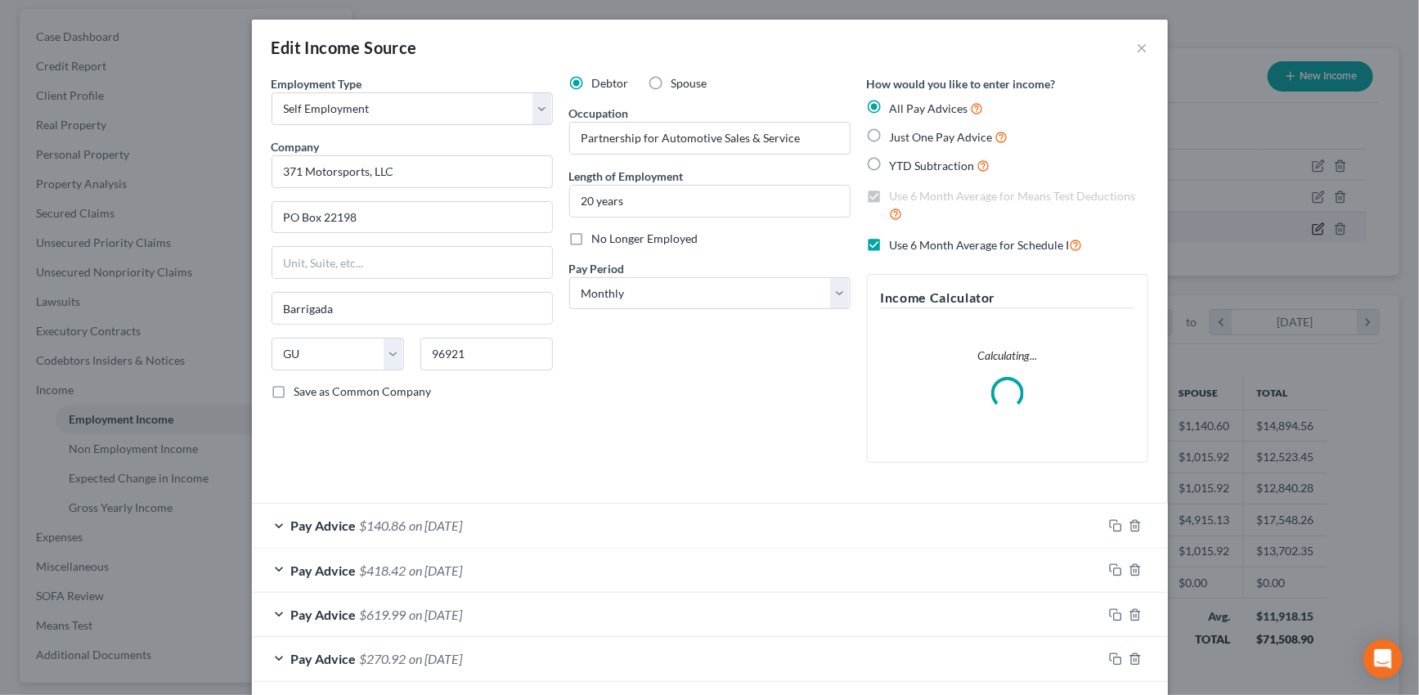
scroll to position [293, 581]
click at [671, 78] on label "Spouse" at bounding box center [689, 83] width 36 height 16
click at [678, 78] on input "Spouse" at bounding box center [683, 80] width 11 height 11
radio input "true"
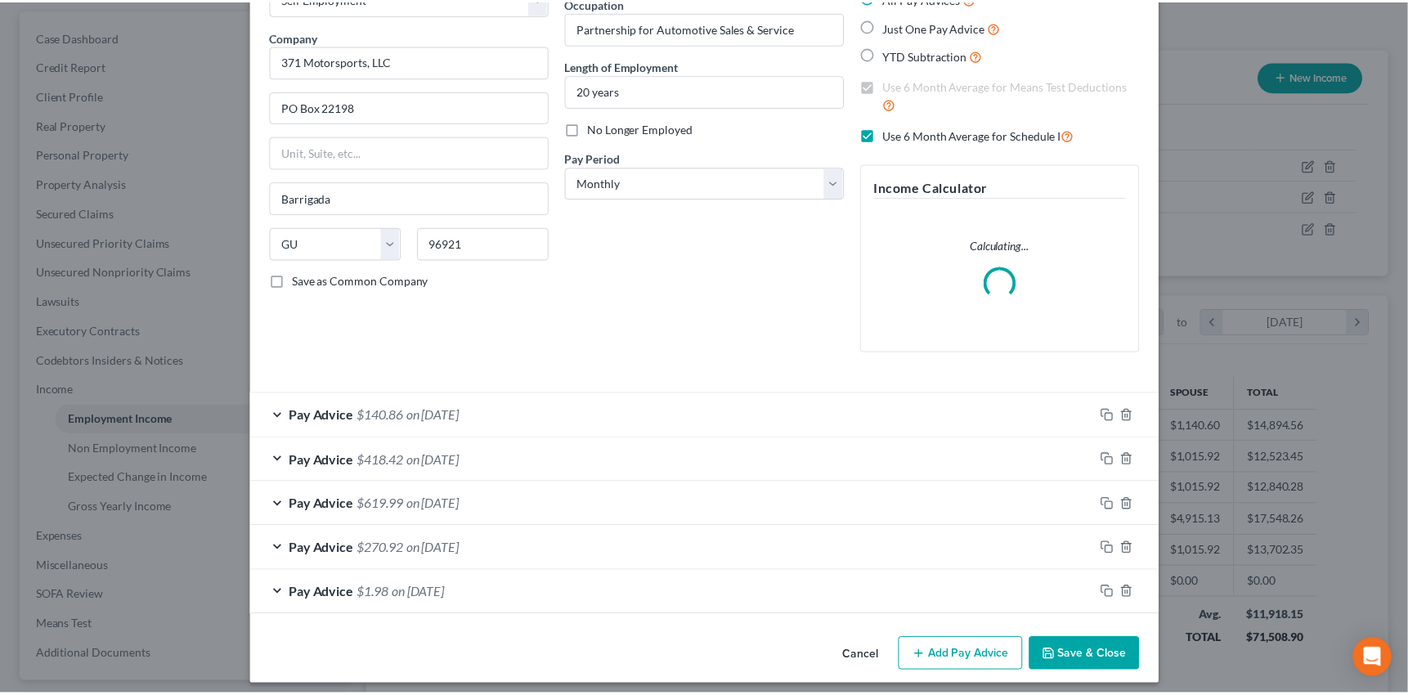
scroll to position [119, 0]
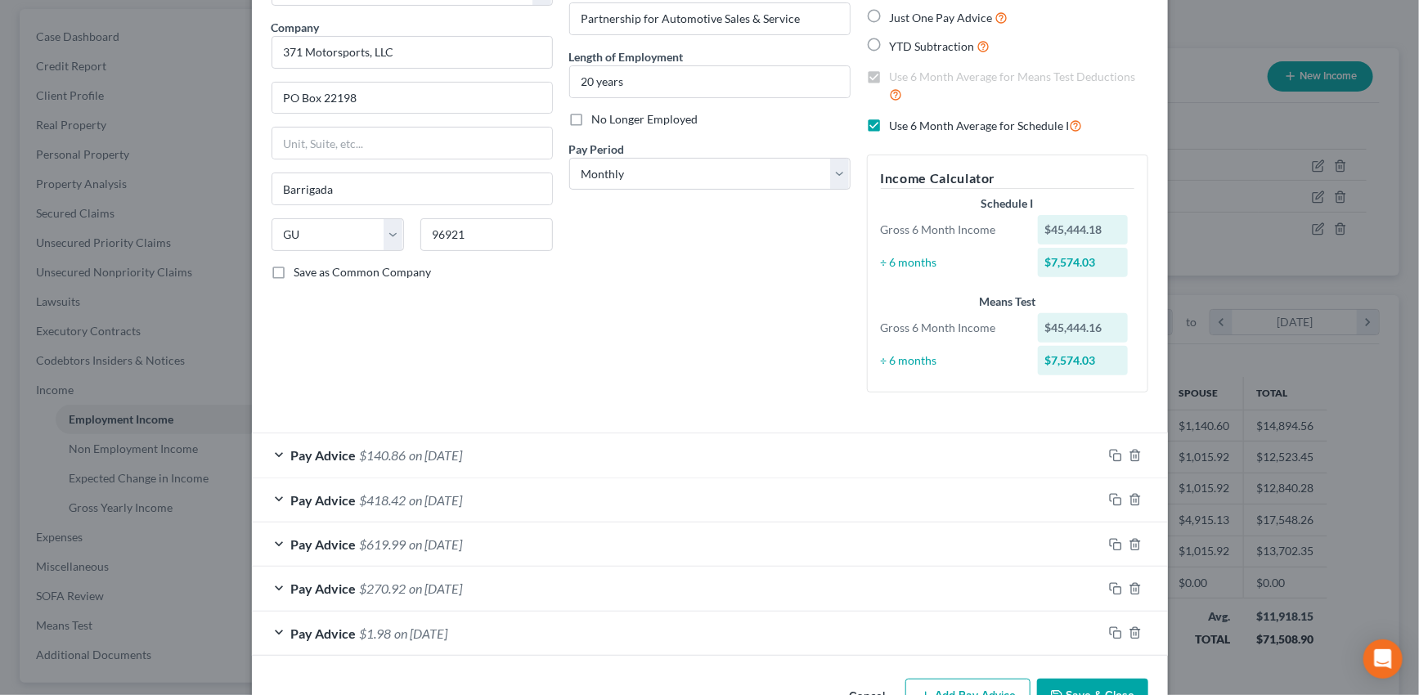
click at [1076, 684] on button "Save & Close" at bounding box center [1092, 696] width 111 height 34
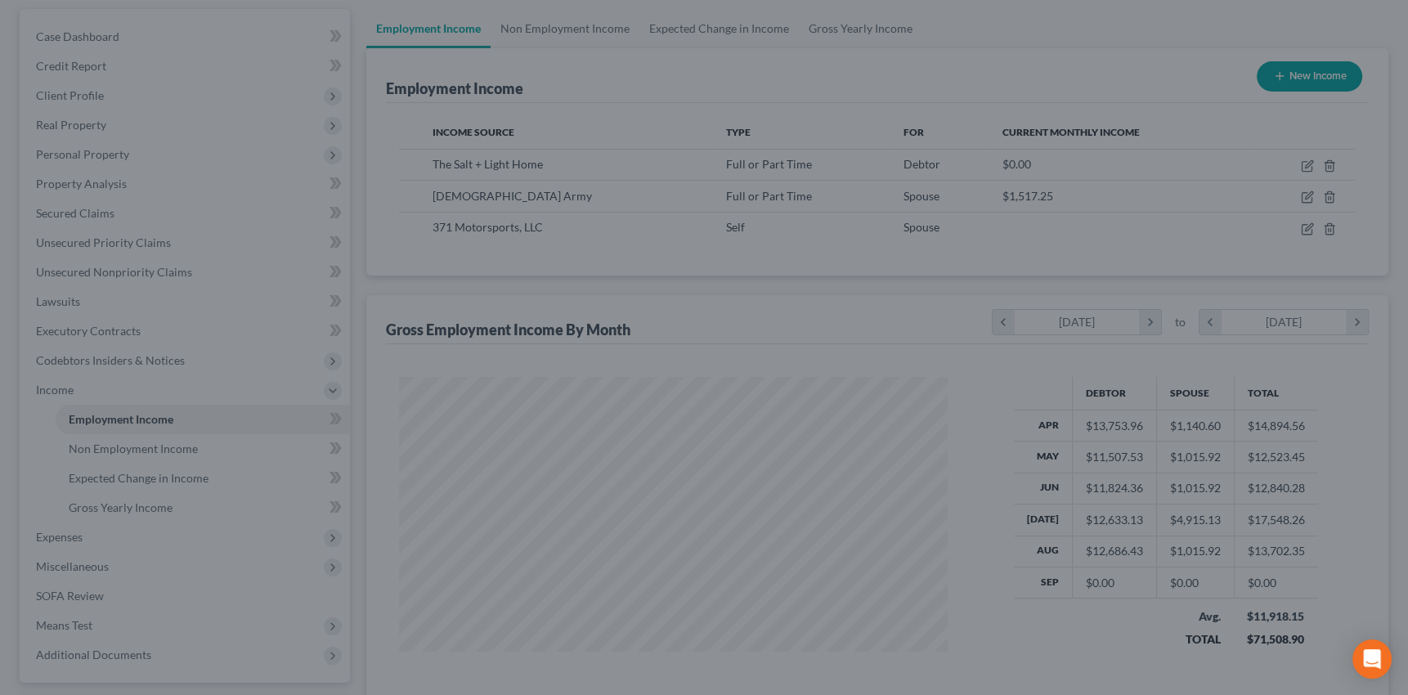
scroll to position [817365, 817080]
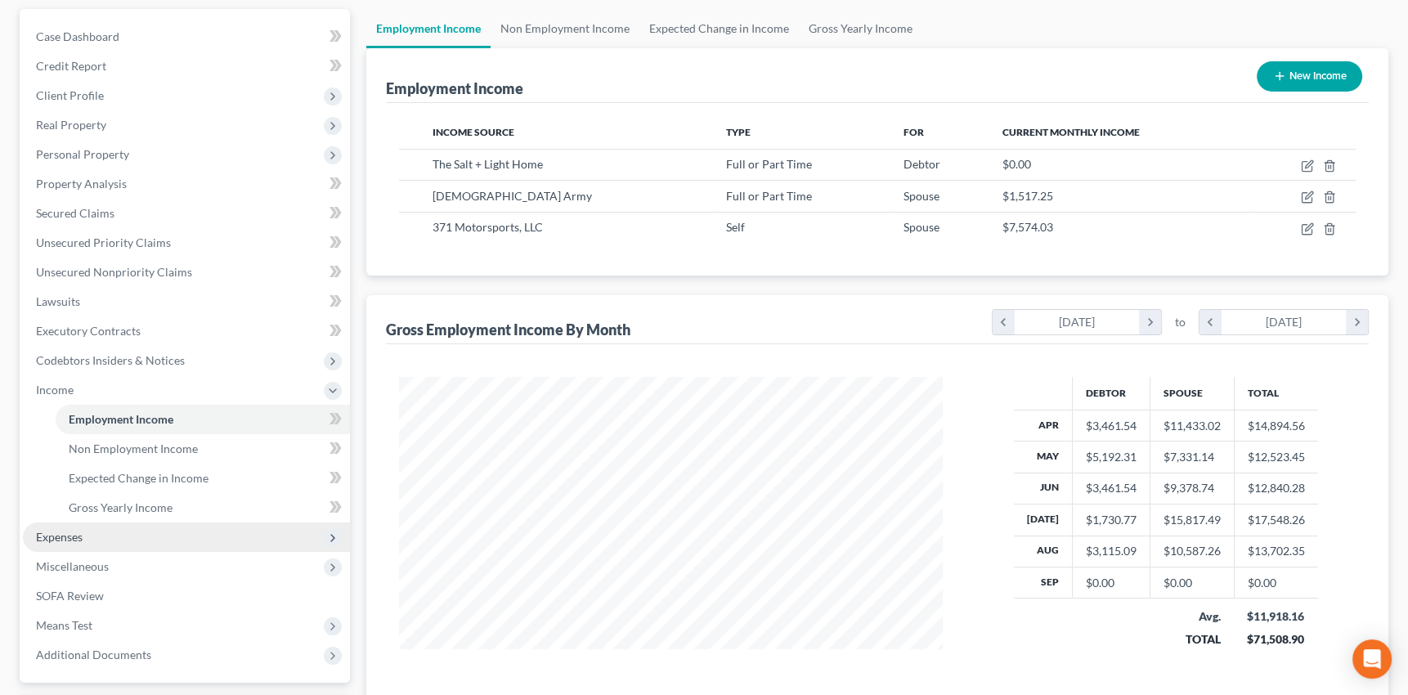
click at [64, 538] on span "Expenses" at bounding box center [59, 537] width 47 height 14
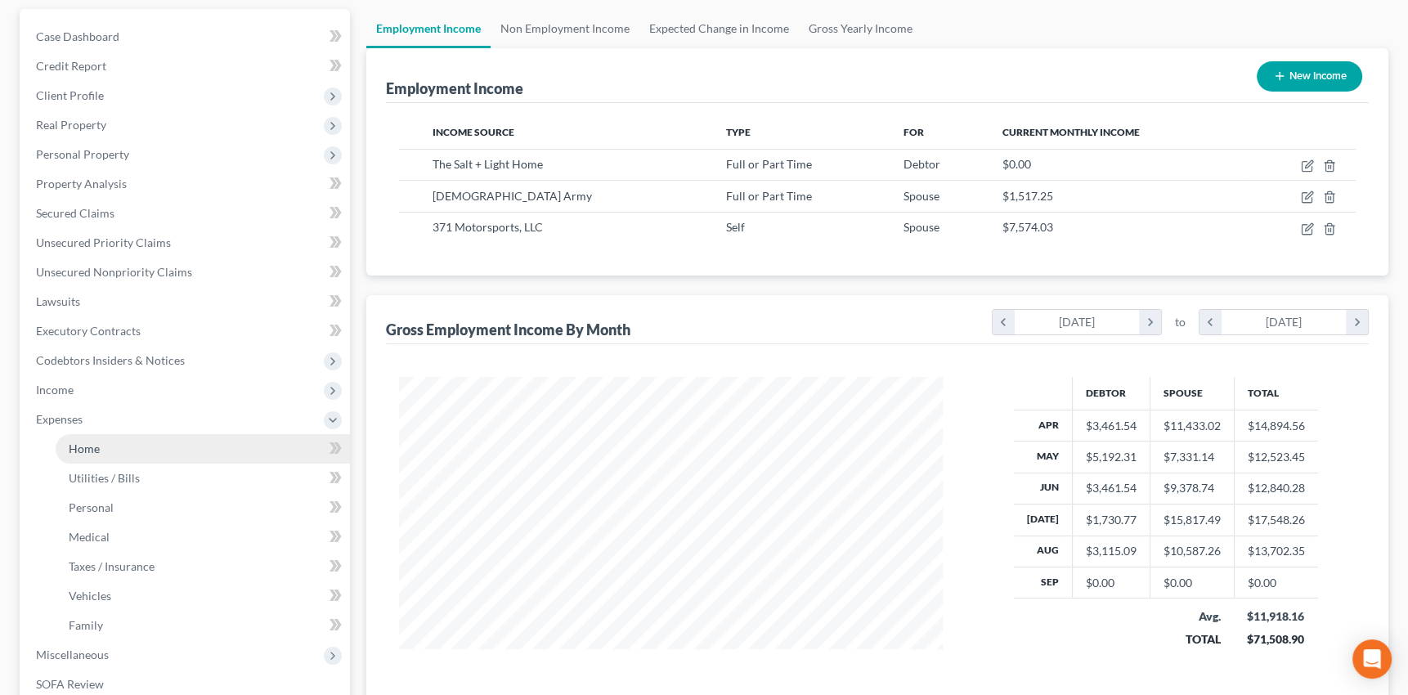
click at [87, 446] on span "Home" at bounding box center [84, 449] width 31 height 14
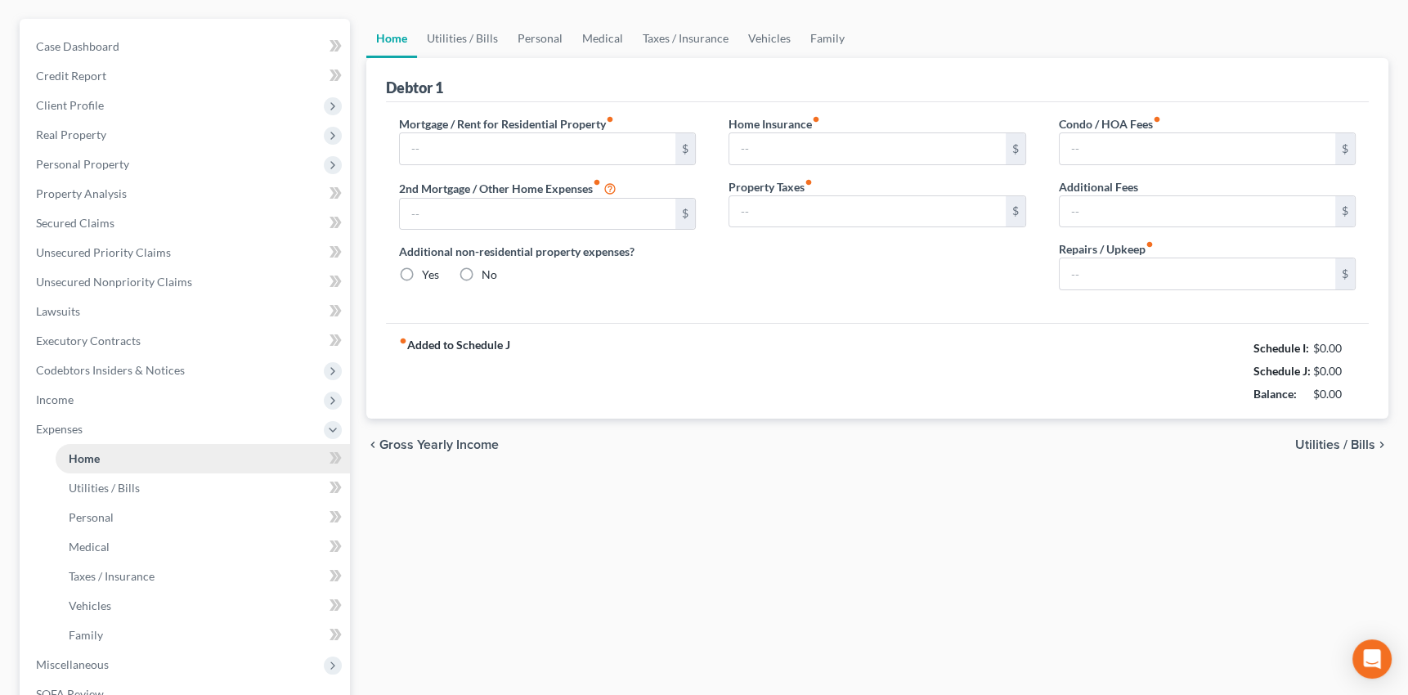
scroll to position [8, 0]
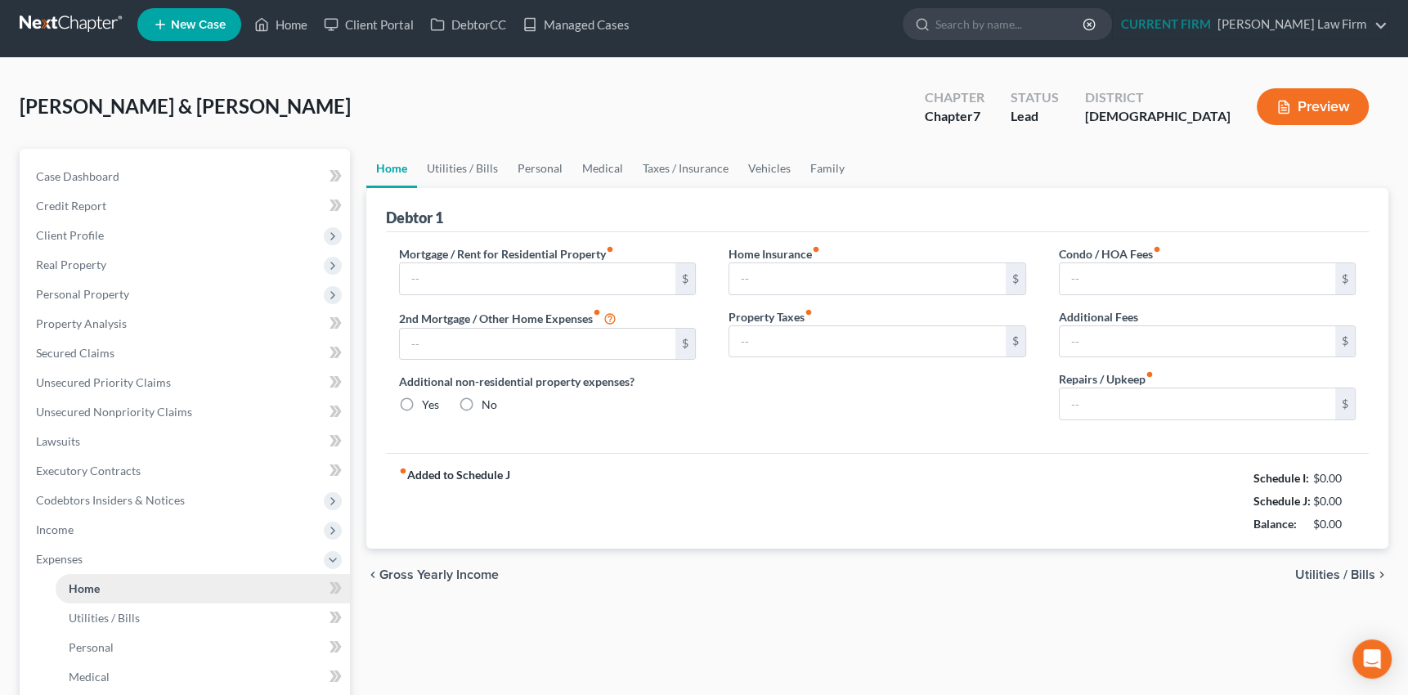
type input "1,642.00"
type input "0.00"
radio input "true"
type input "0.00"
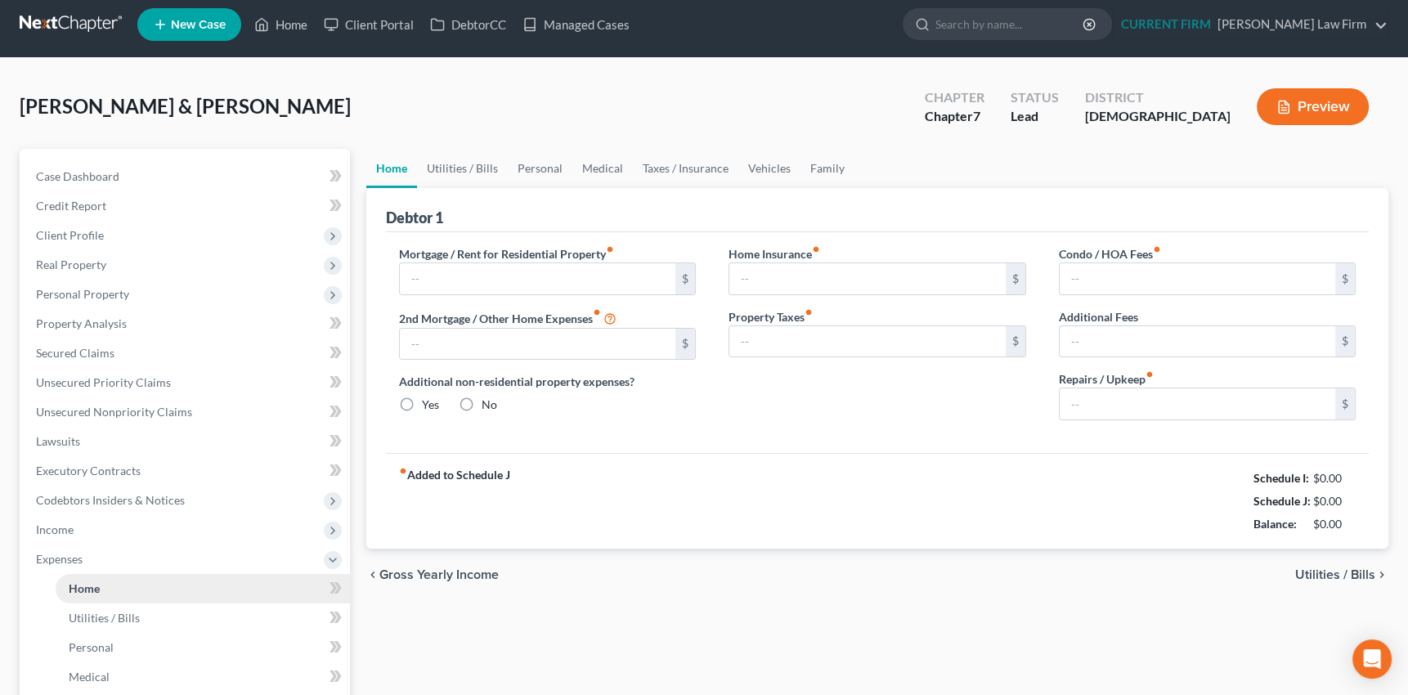
type input "0.00"
type input "100.00"
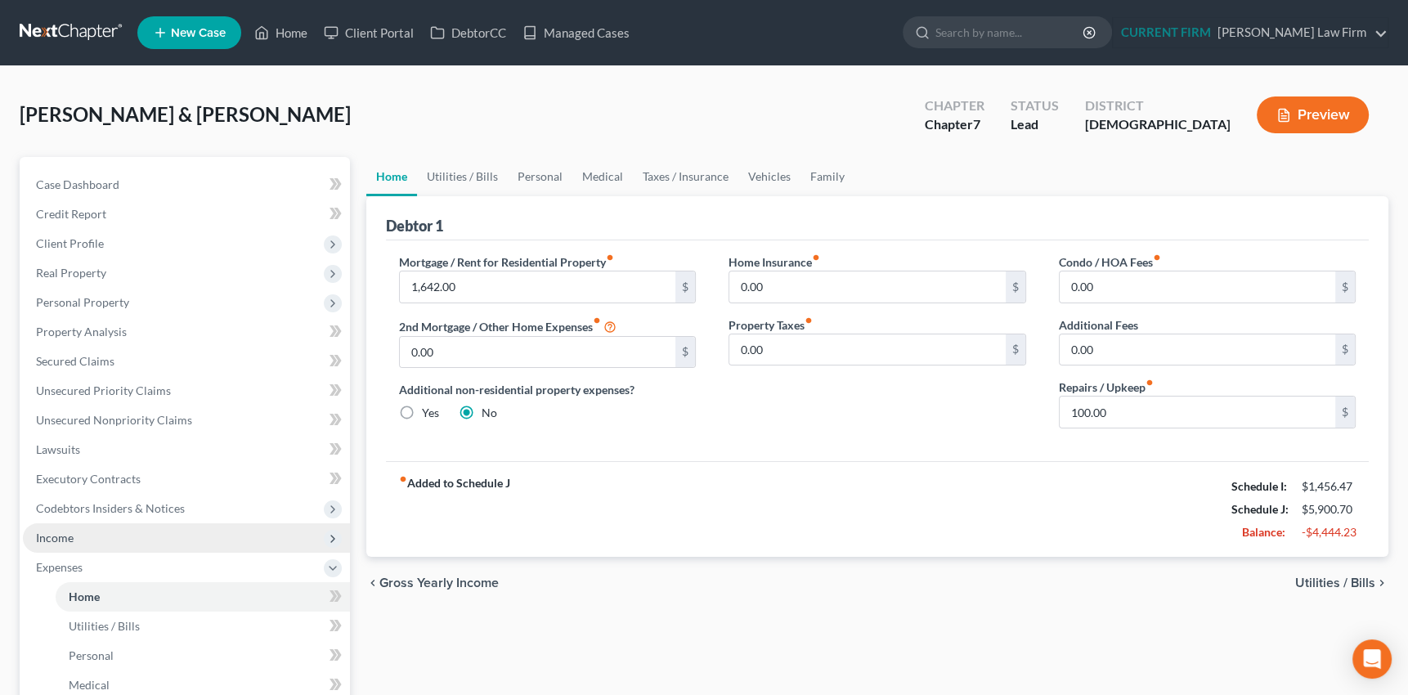
click at [64, 536] on span "Income" at bounding box center [55, 538] width 38 height 14
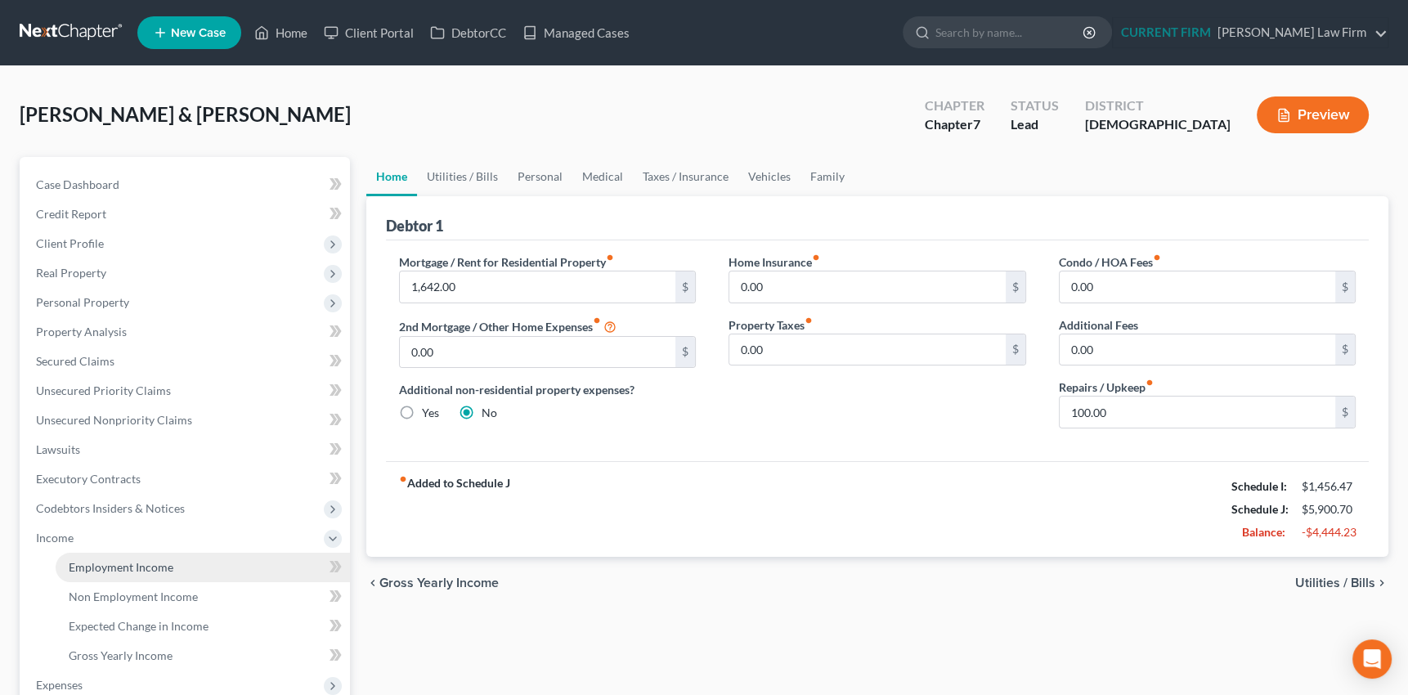
click at [114, 567] on span "Employment Income" at bounding box center [121, 567] width 105 height 14
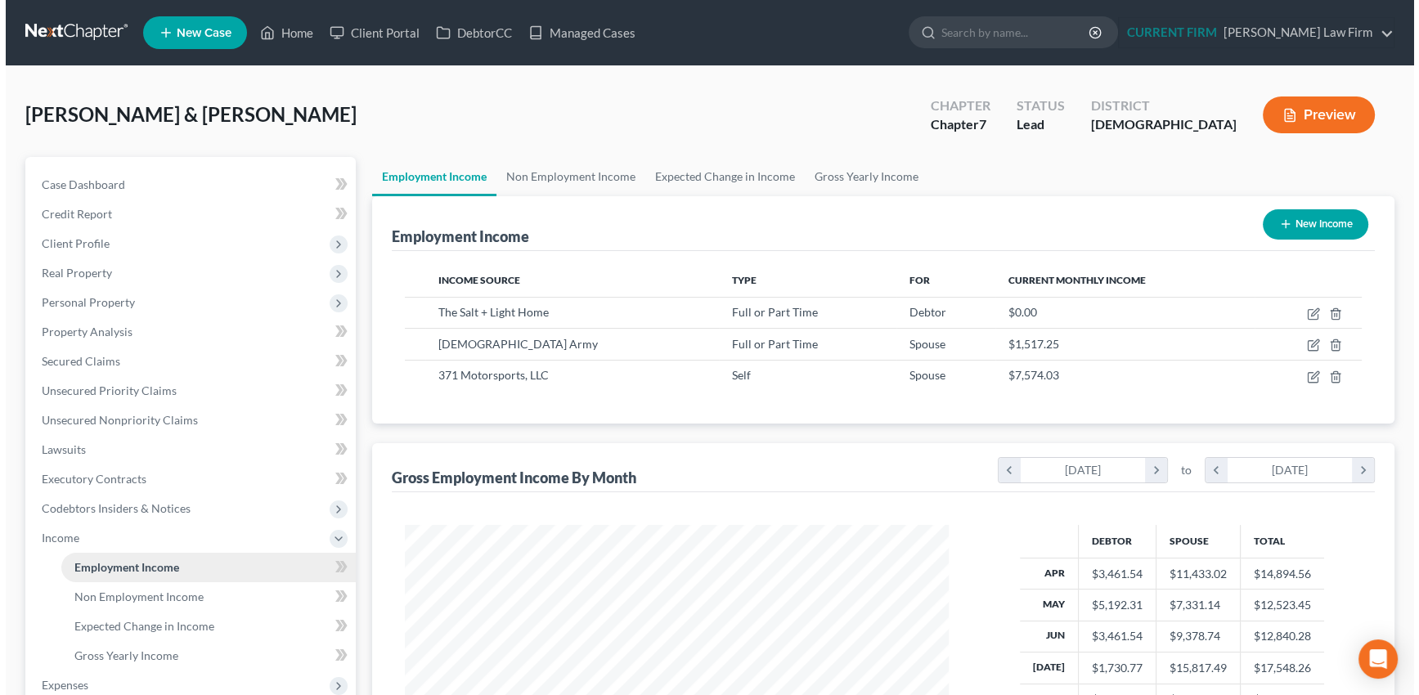
scroll to position [293, 576]
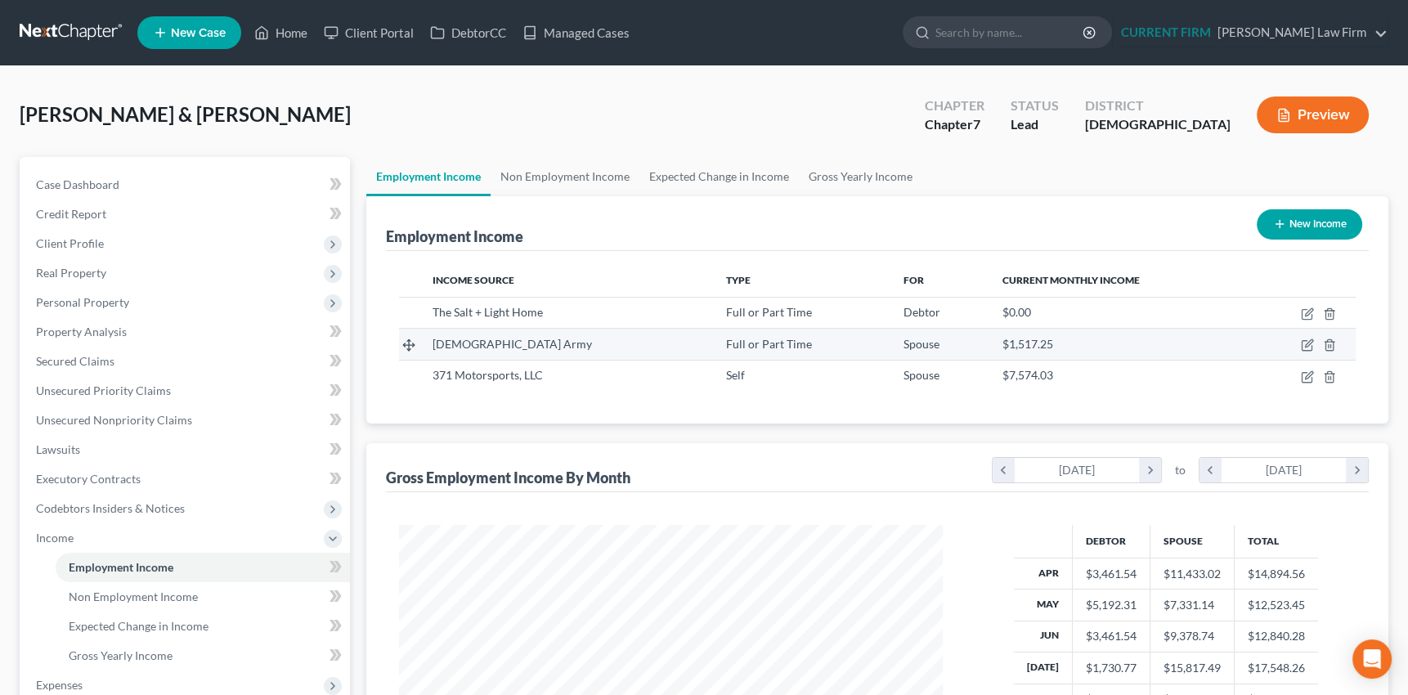
click at [1300, 339] on td at bounding box center [1302, 344] width 107 height 31
click at [1308, 344] on icon "button" at bounding box center [1308, 343] width 7 height 7
select select "0"
select select "11"
select select "3"
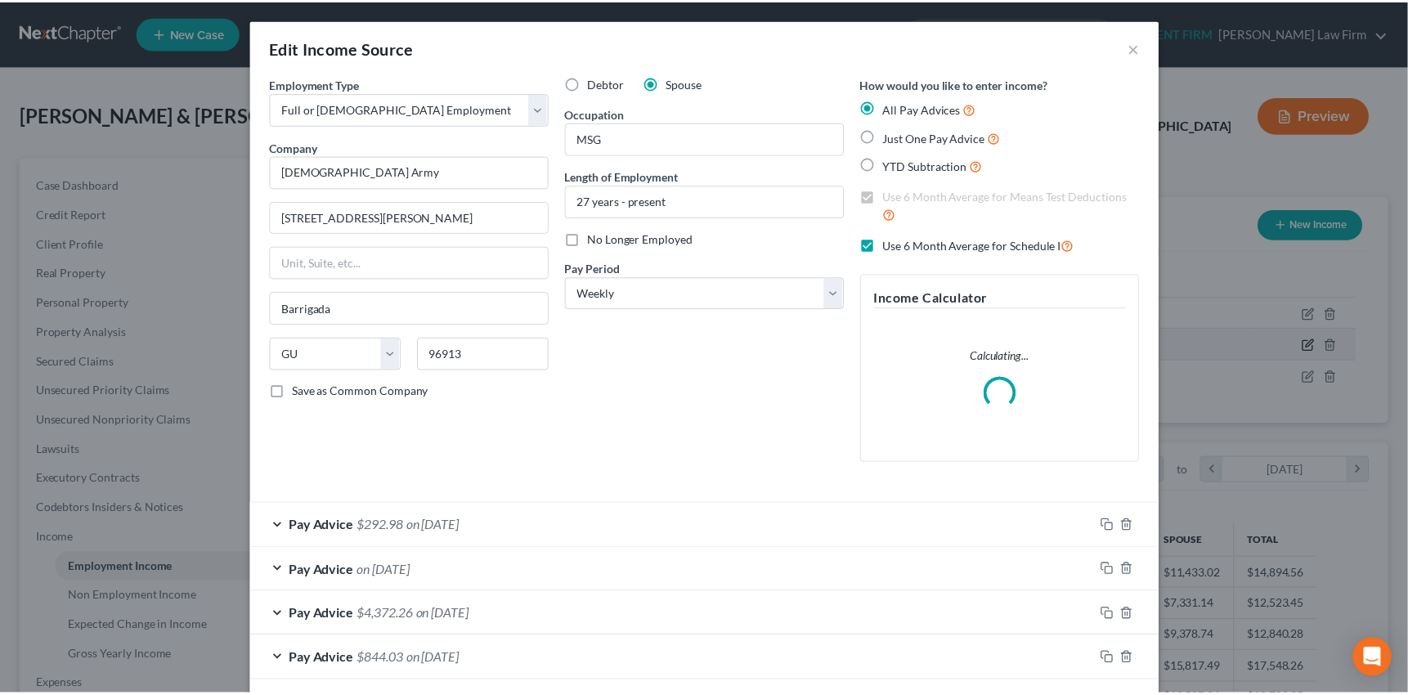
scroll to position [293, 581]
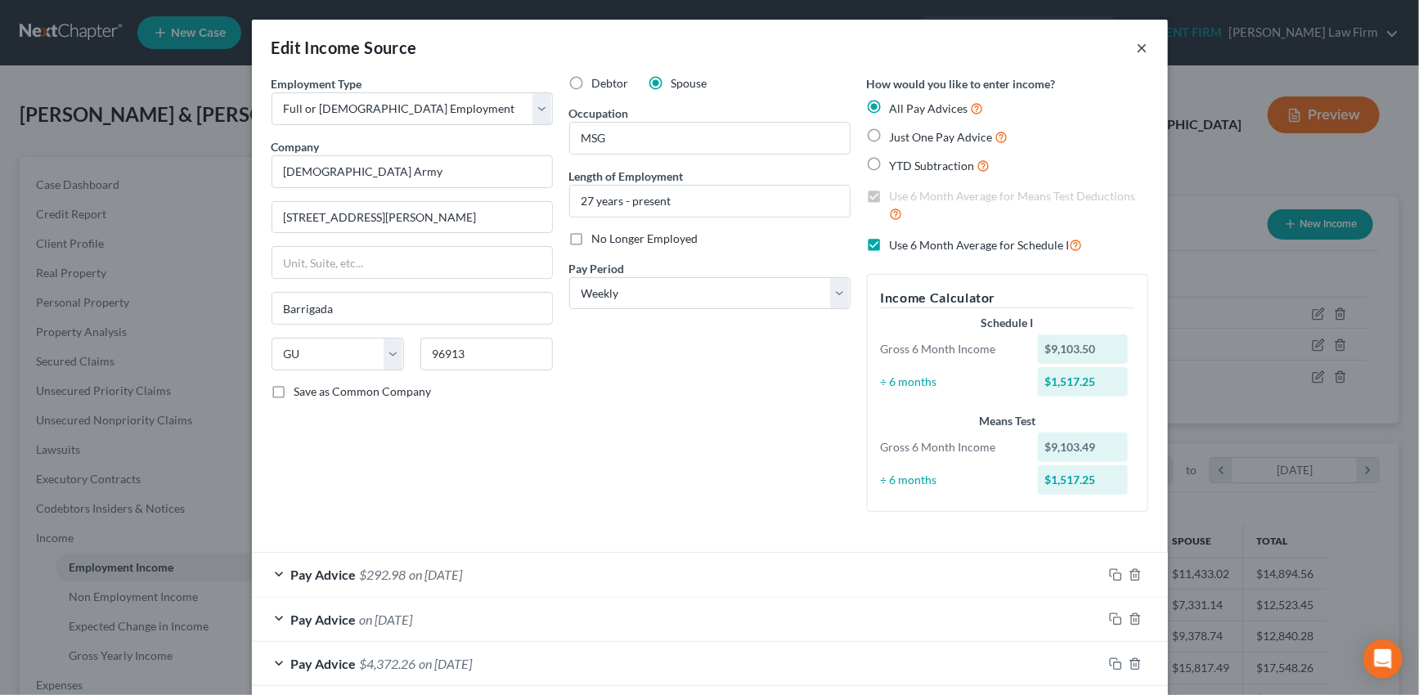
click at [1137, 43] on button "×" at bounding box center [1142, 48] width 11 height 20
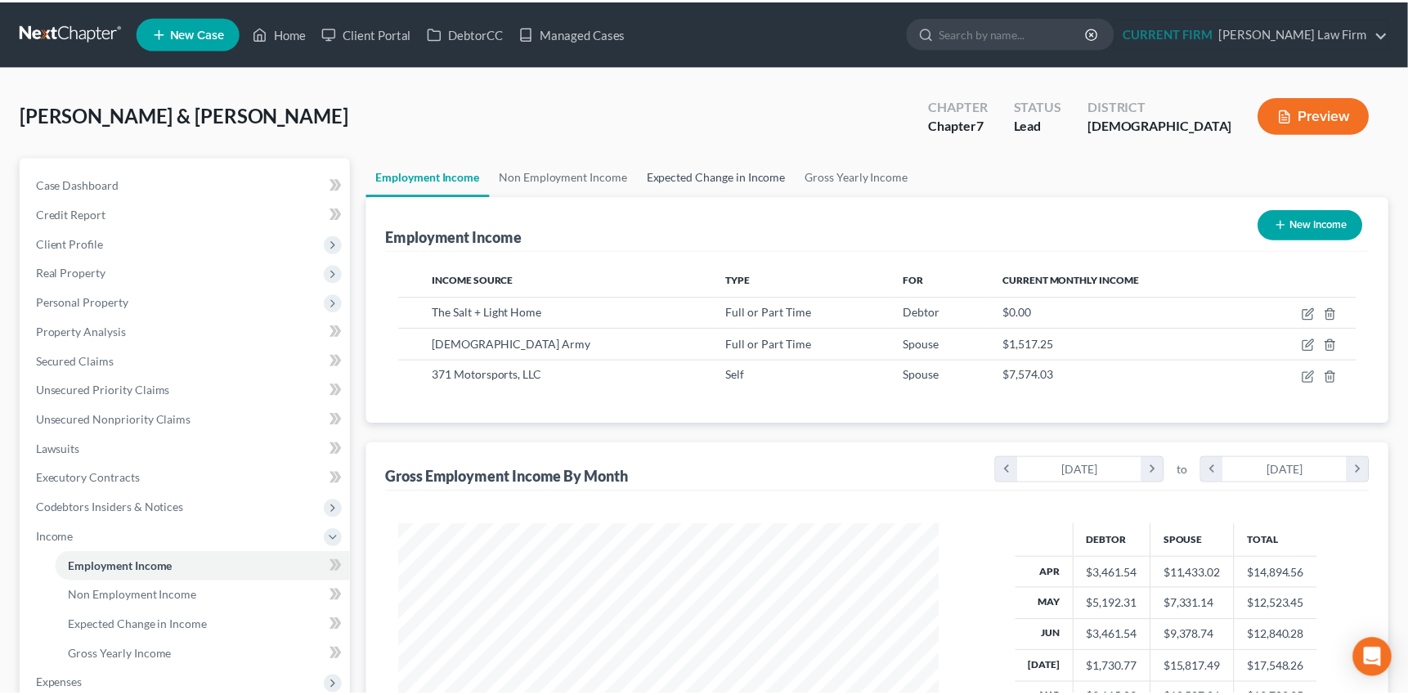
scroll to position [817365, 817080]
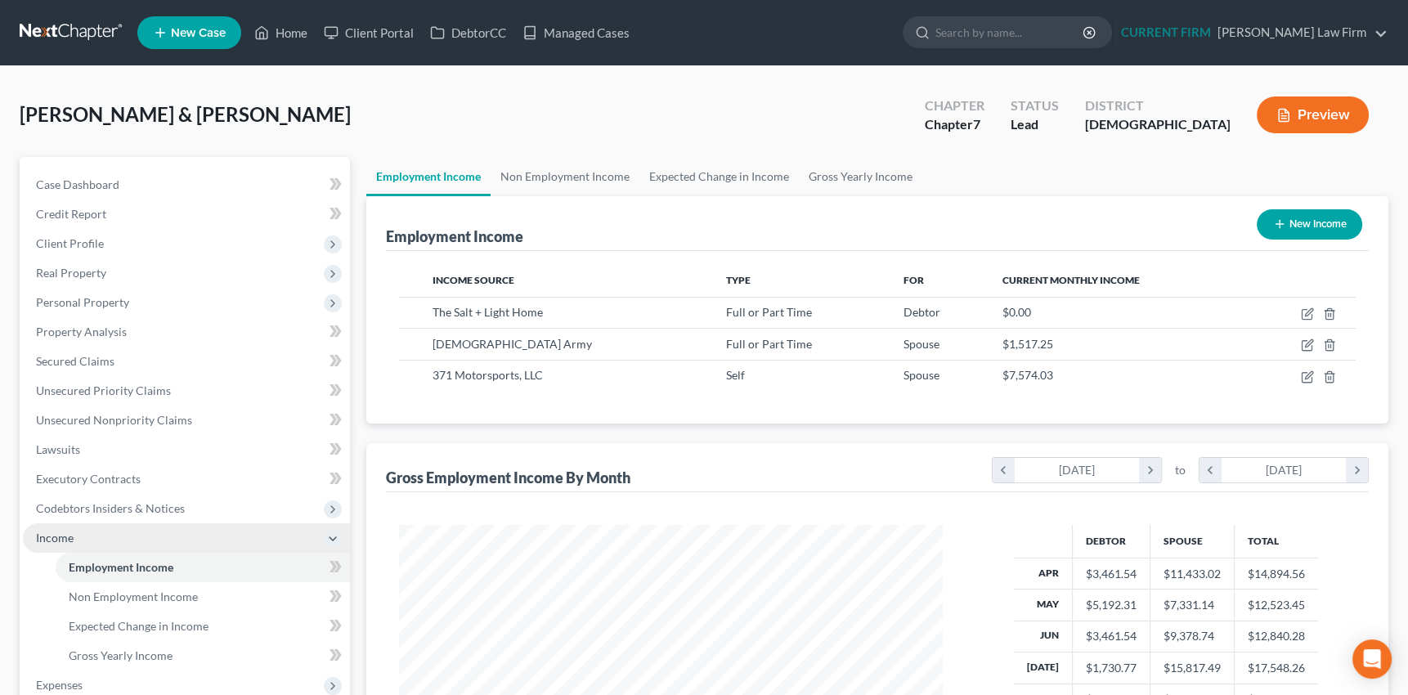
click at [47, 537] on span "Income" at bounding box center [55, 538] width 38 height 14
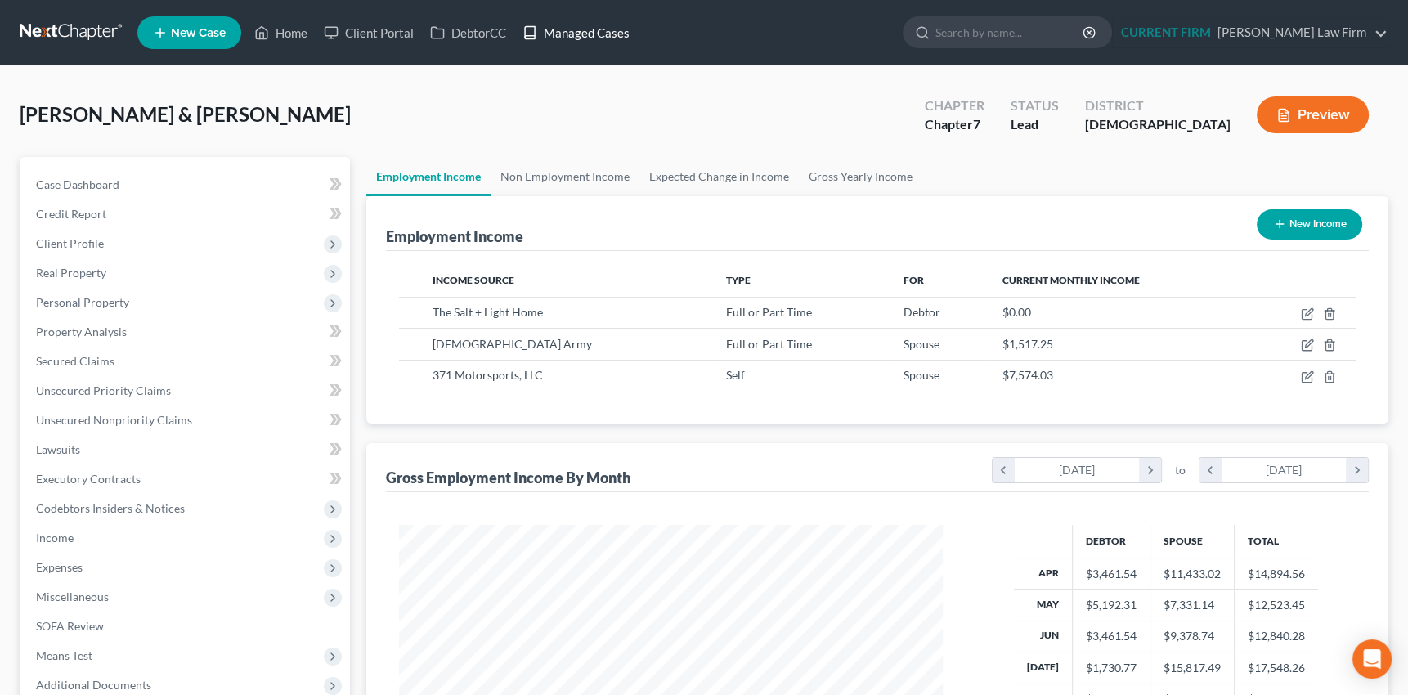
click at [586, 32] on link "Managed Cases" at bounding box center [575, 32] width 123 height 29
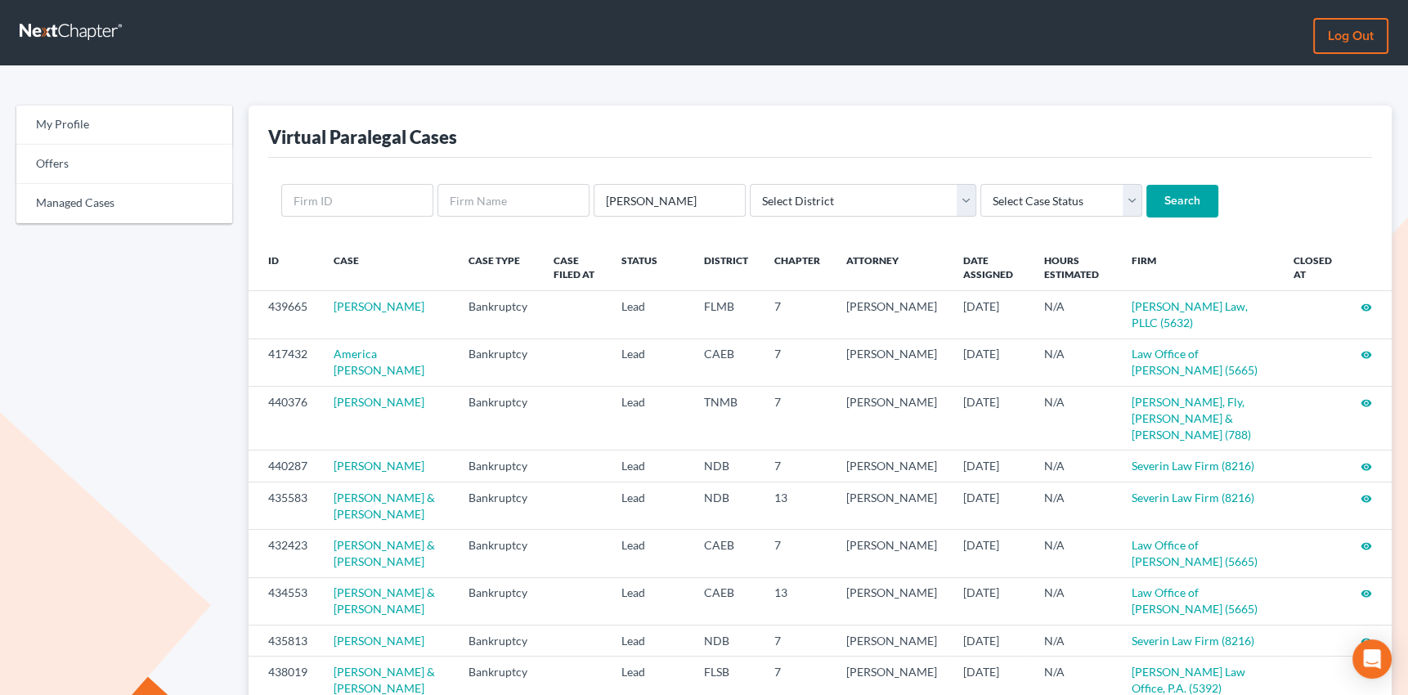
type input "[PERSON_NAME]"
click at [1146, 185] on input "Search" at bounding box center [1182, 201] width 72 height 33
